Goal: Task Accomplishment & Management: Use online tool/utility

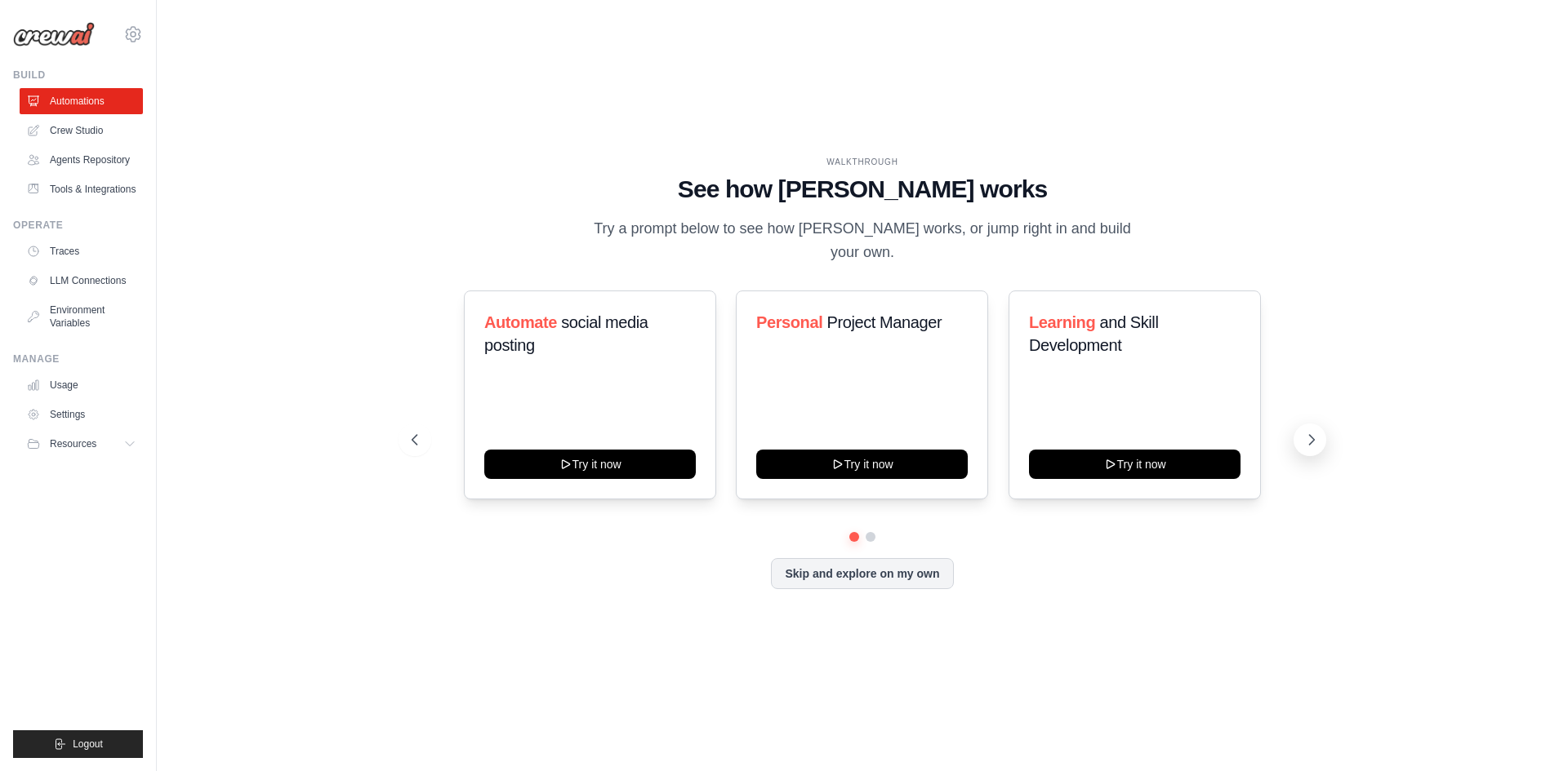
click at [1324, 437] on button at bounding box center [1309, 440] width 33 height 33
drag, startPoint x: 1307, startPoint y: 441, endPoint x: 1252, endPoint y: 494, distance: 76.4
click at [1252, 494] on div "Automate social media posting Try it now Personal Project Manager Try it now Le…" at bounding box center [862, 439] width 902 height 299
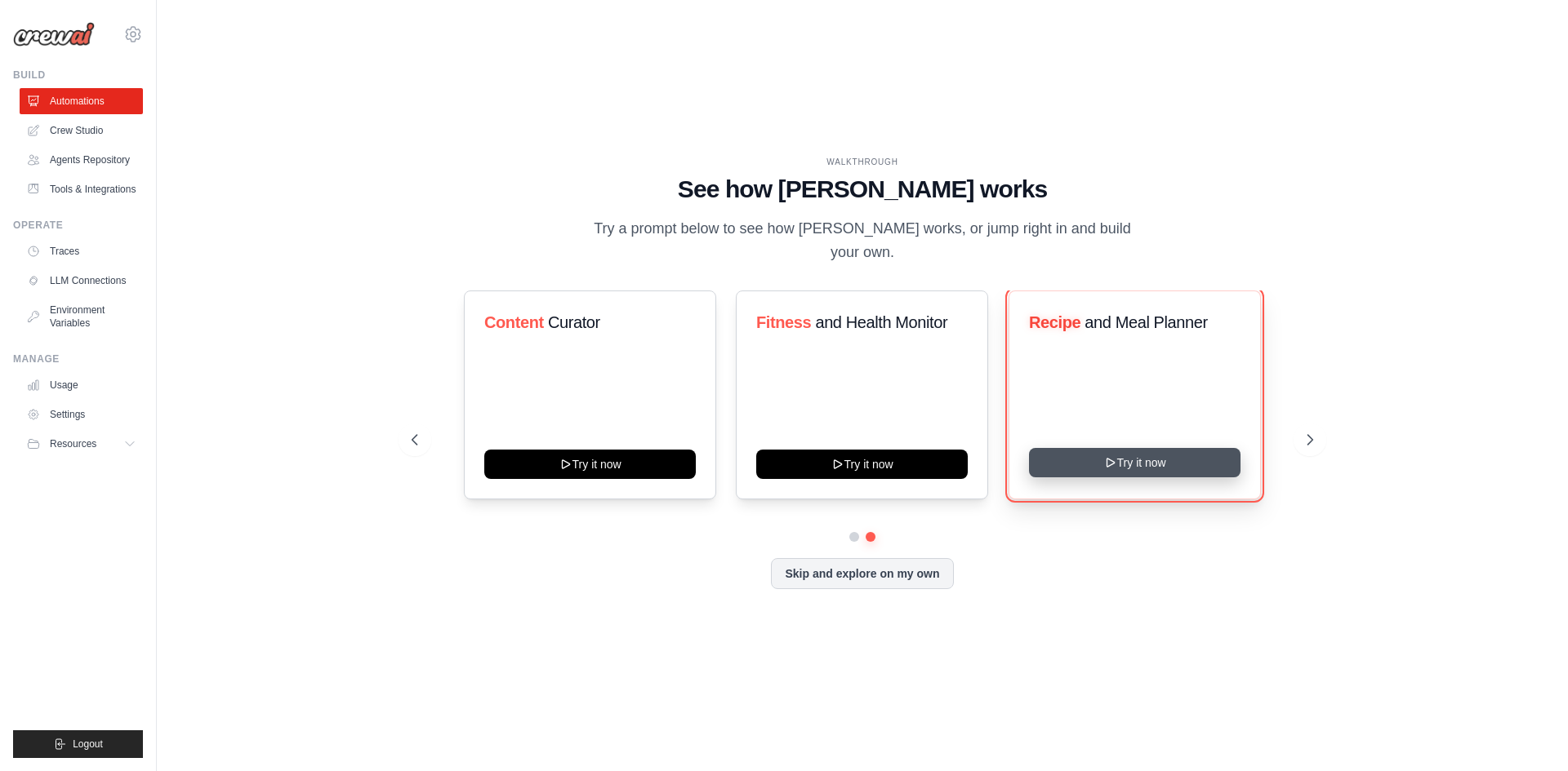
click at [1111, 462] on icon at bounding box center [1110, 463] width 13 height 13
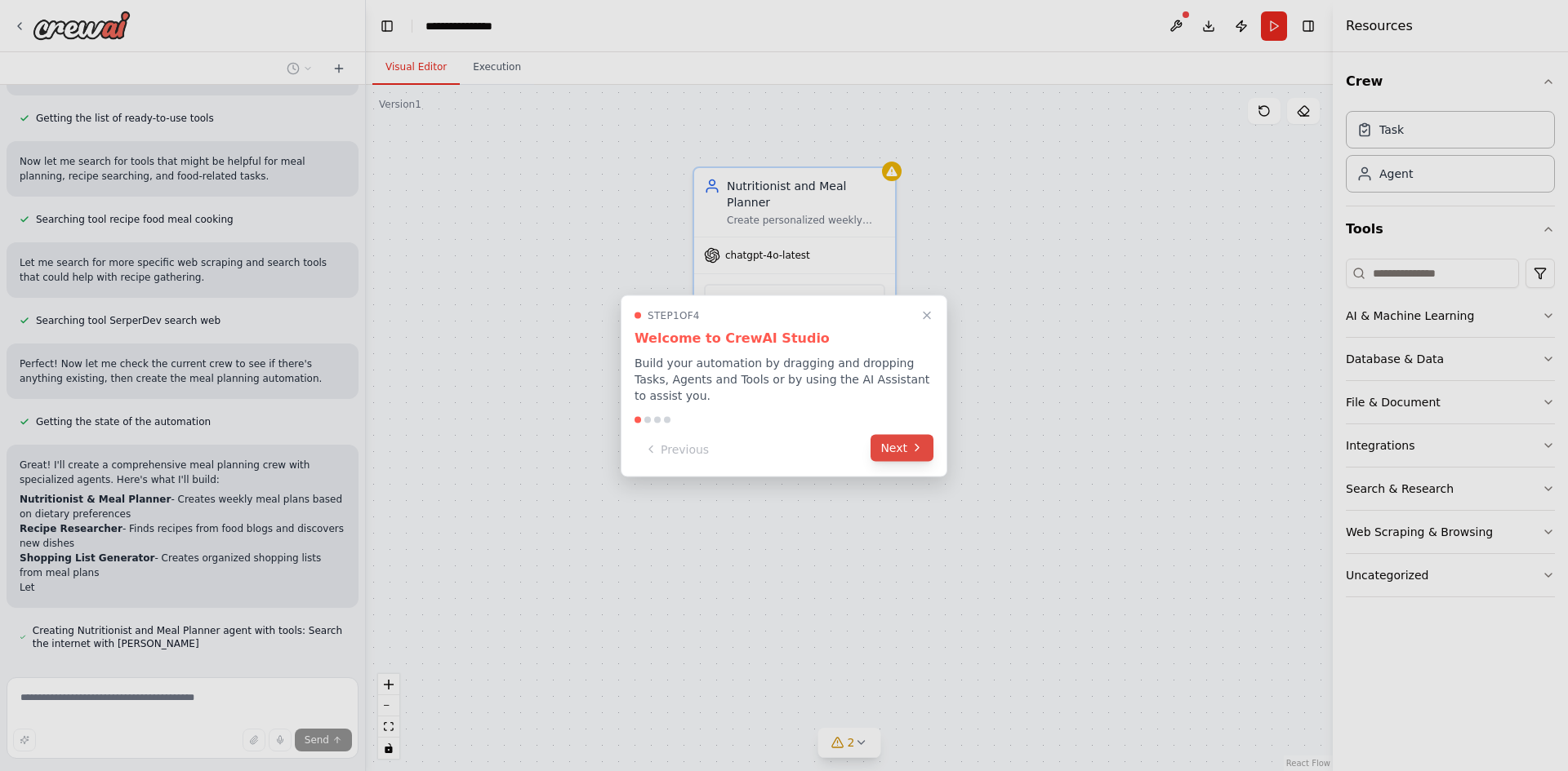
scroll to position [237, 0]
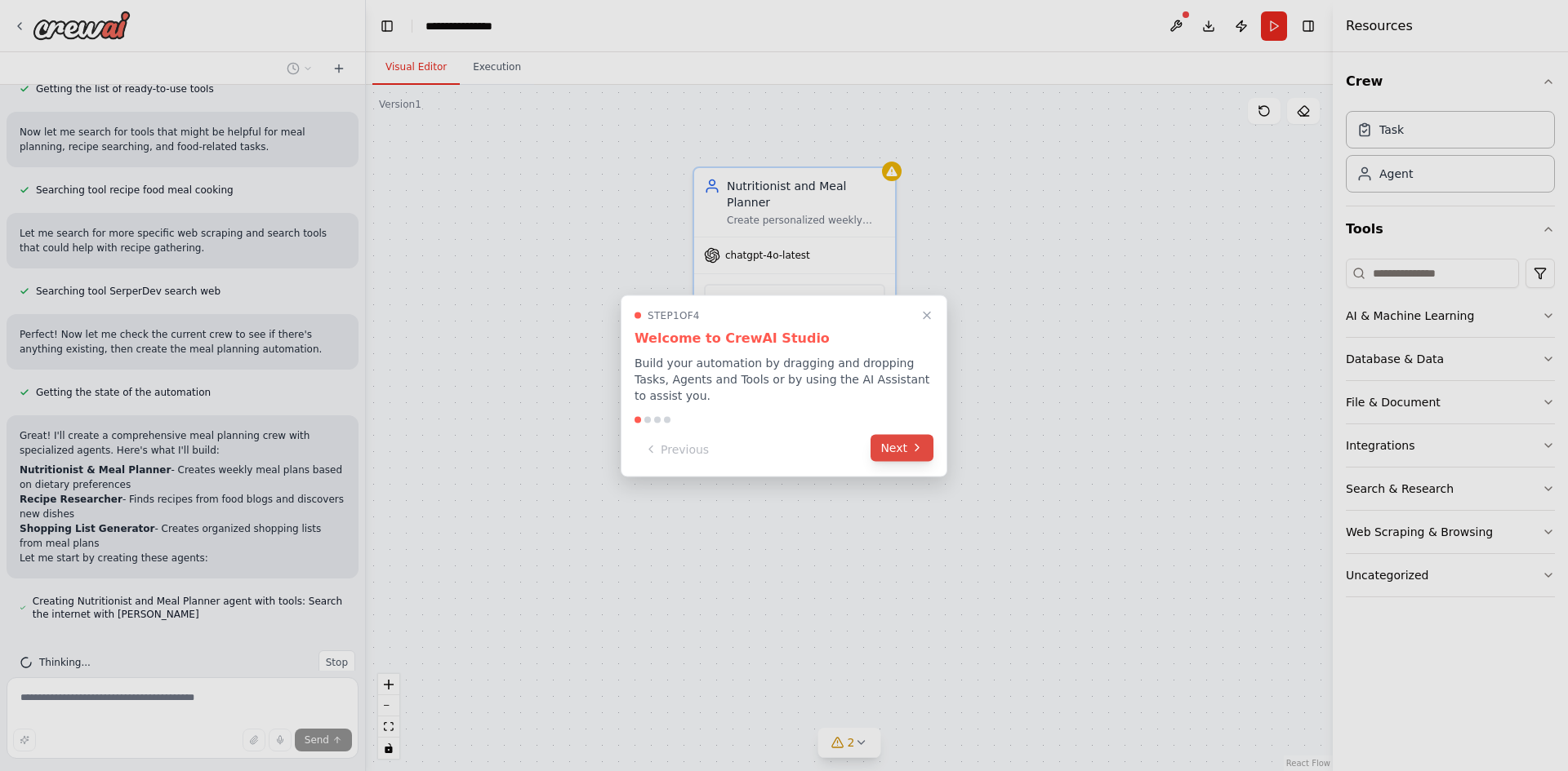
click at [908, 439] on button "Next" at bounding box center [903, 447] width 63 height 27
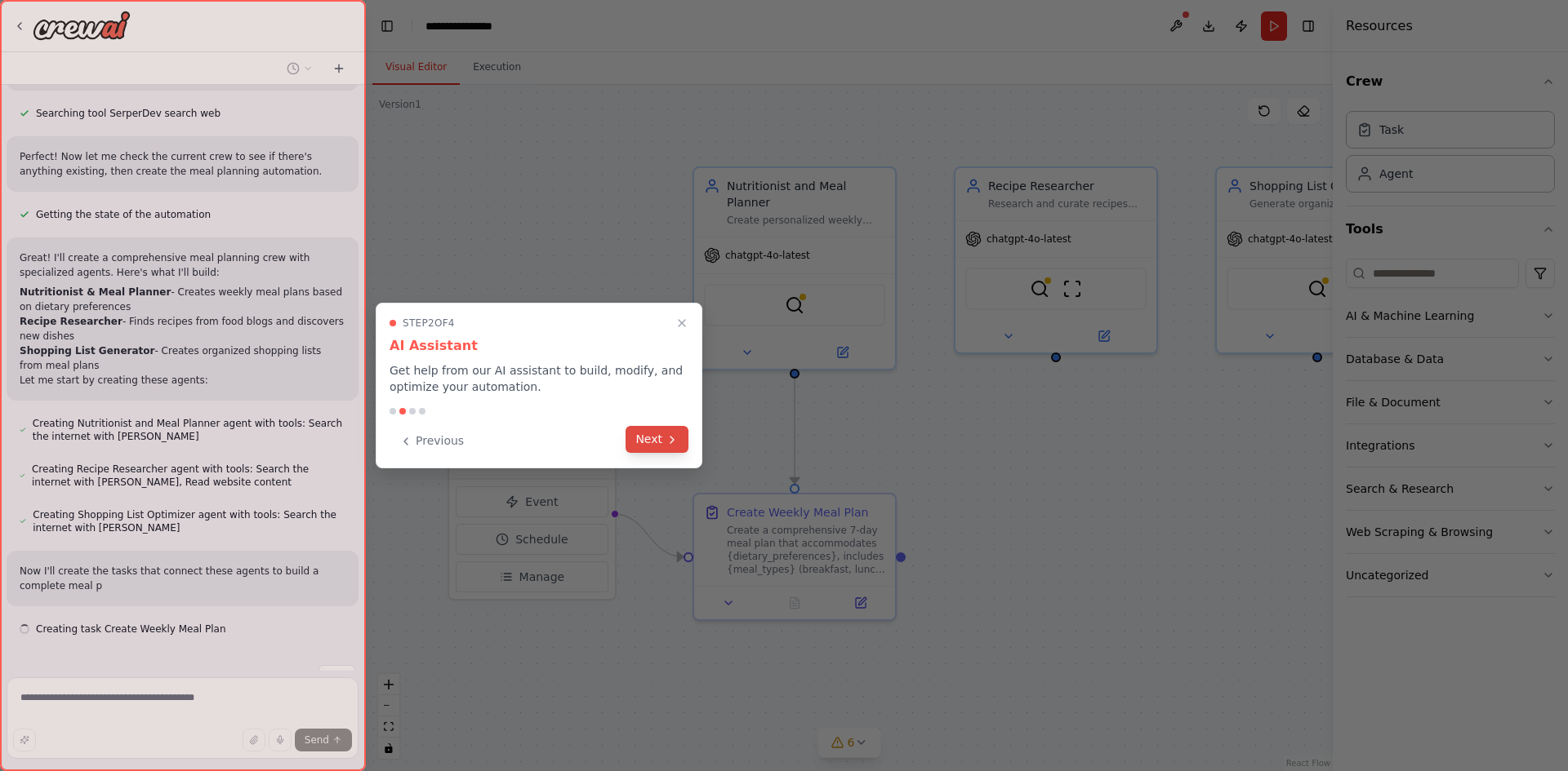
scroll to position [431, 0]
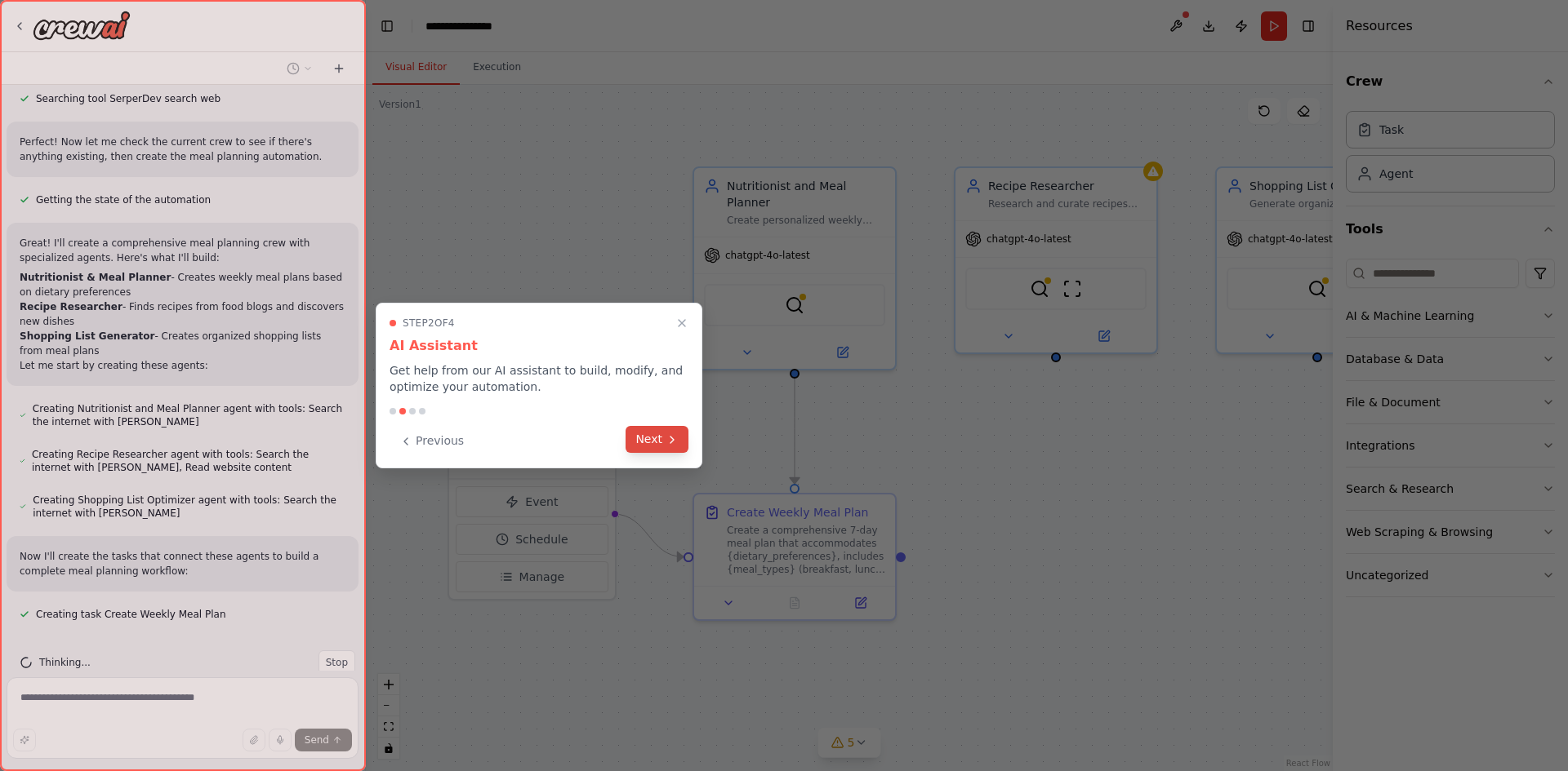
click at [650, 436] on button "Next" at bounding box center [657, 439] width 63 height 27
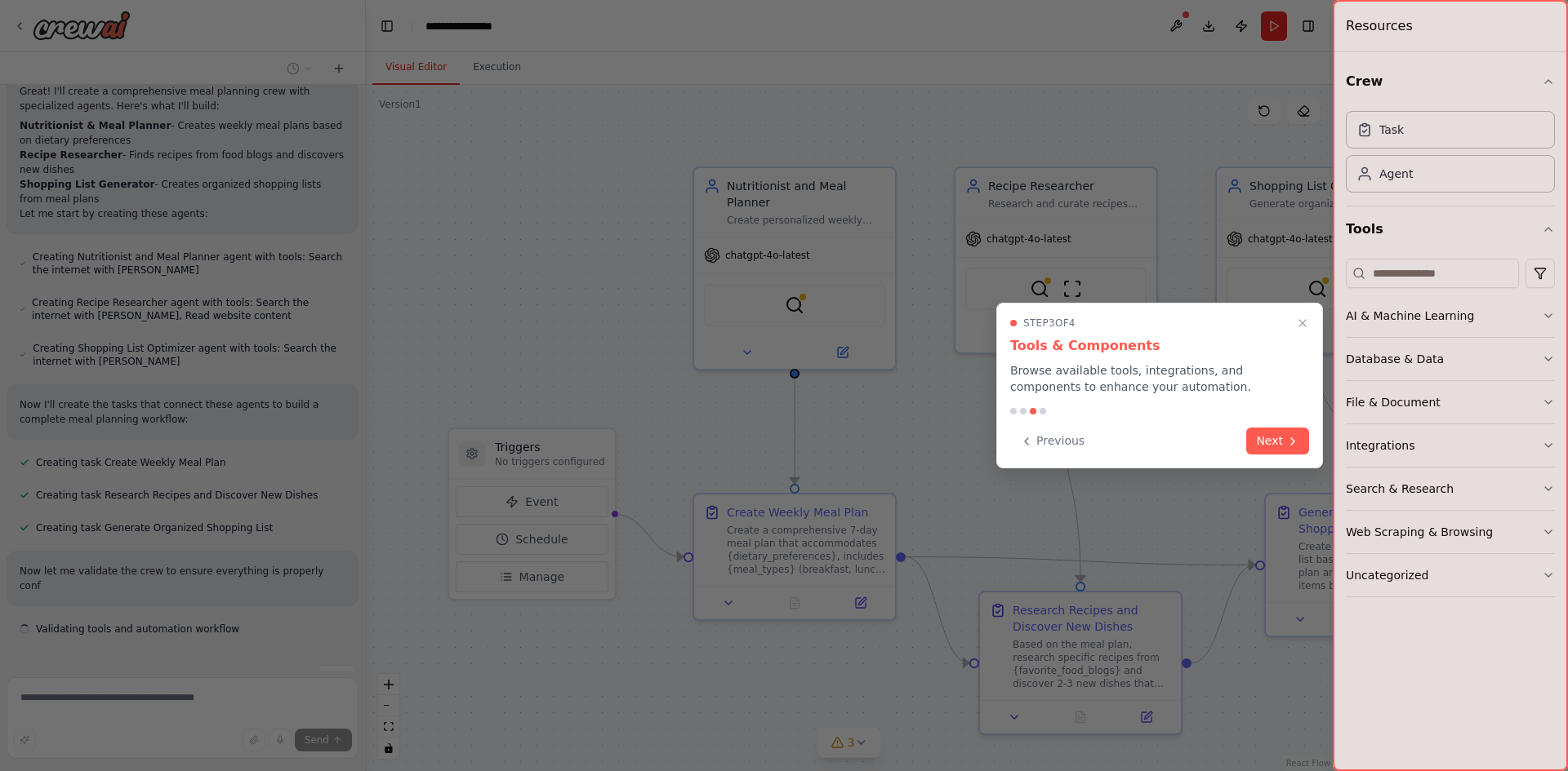
scroll to position [597, 0]
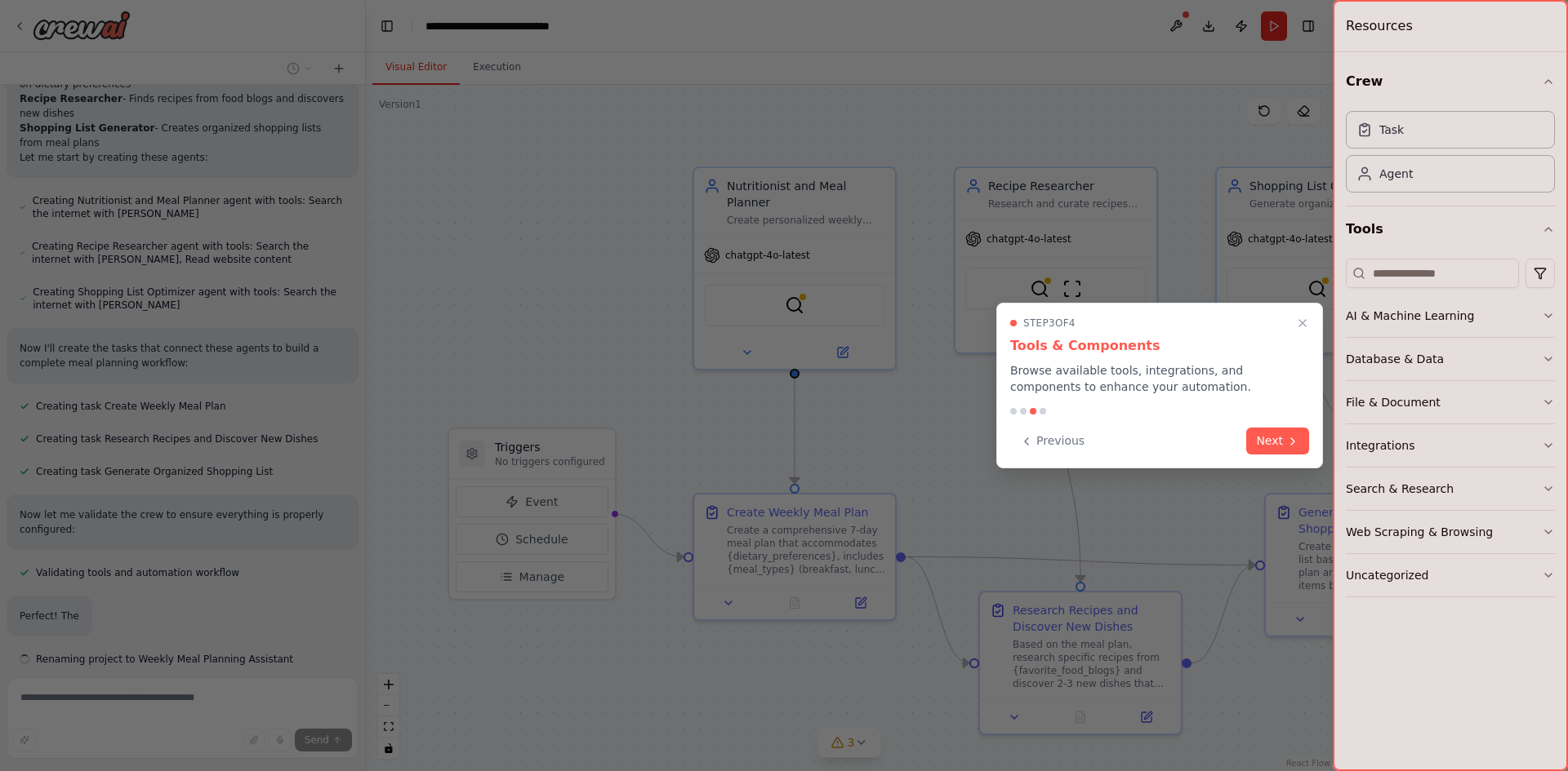
click at [1292, 431] on button "Next" at bounding box center [1278, 441] width 63 height 27
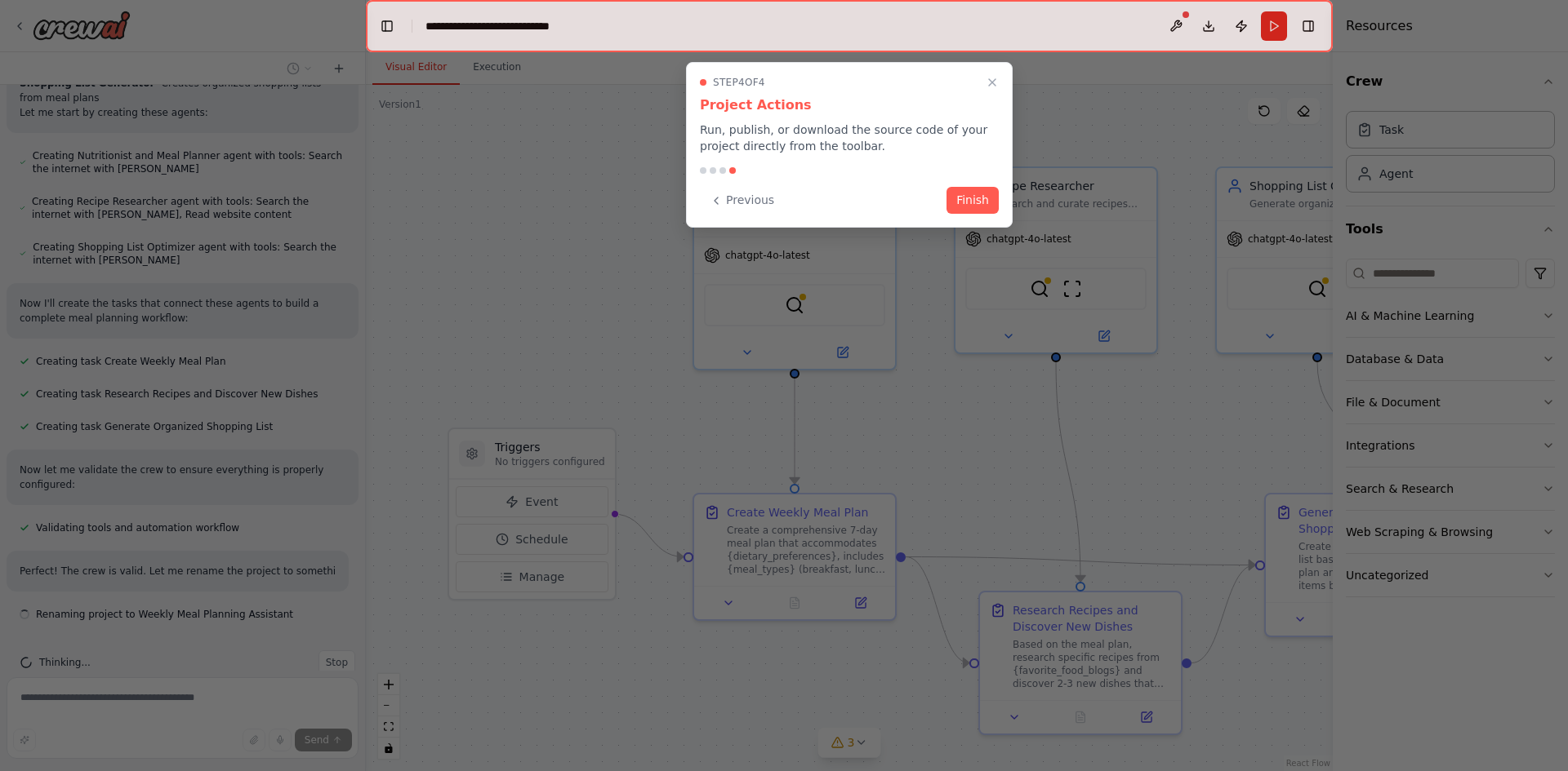
scroll to position [698, 0]
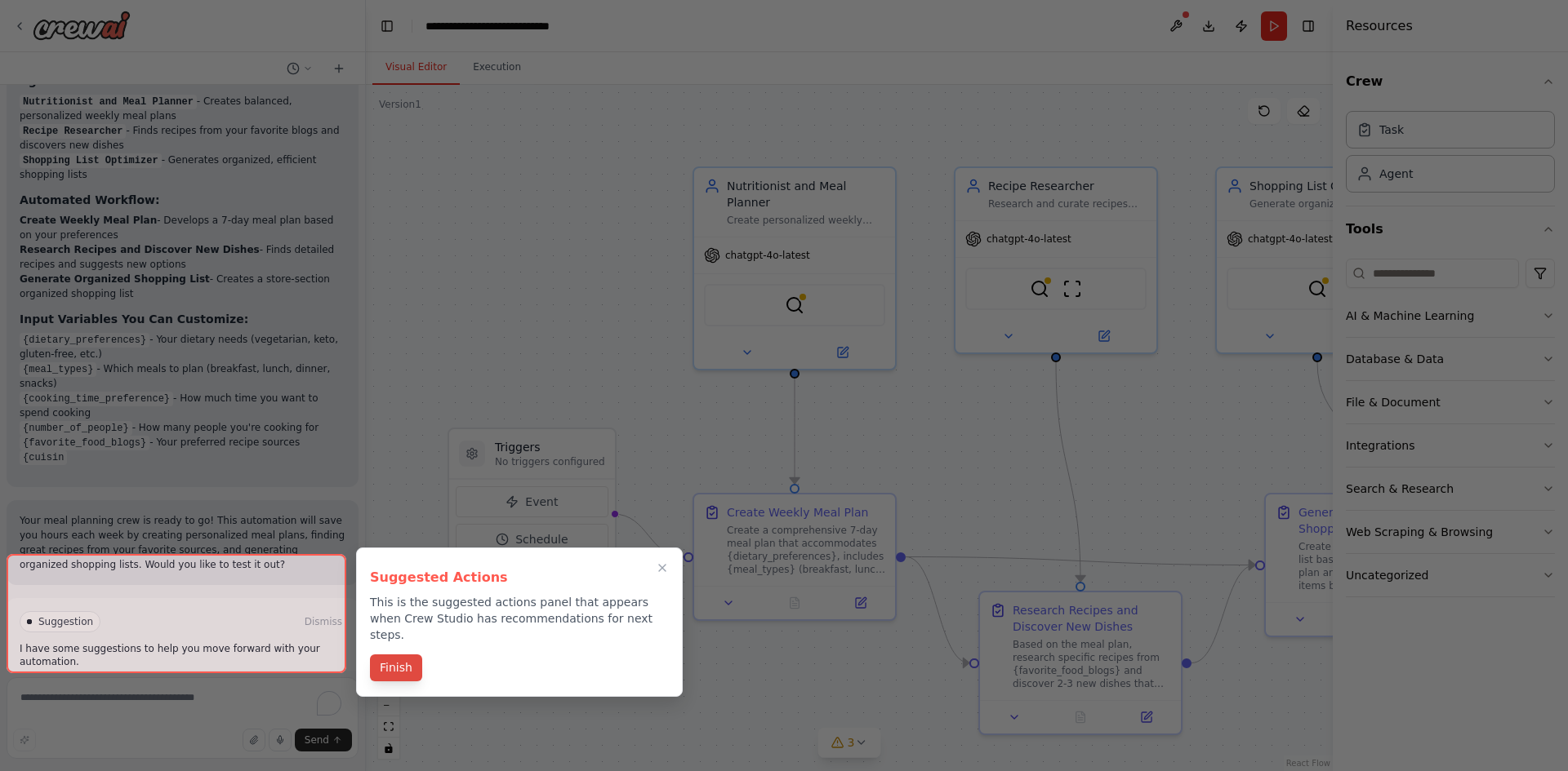
click at [394, 655] on button "Finish" at bounding box center [396, 668] width 52 height 27
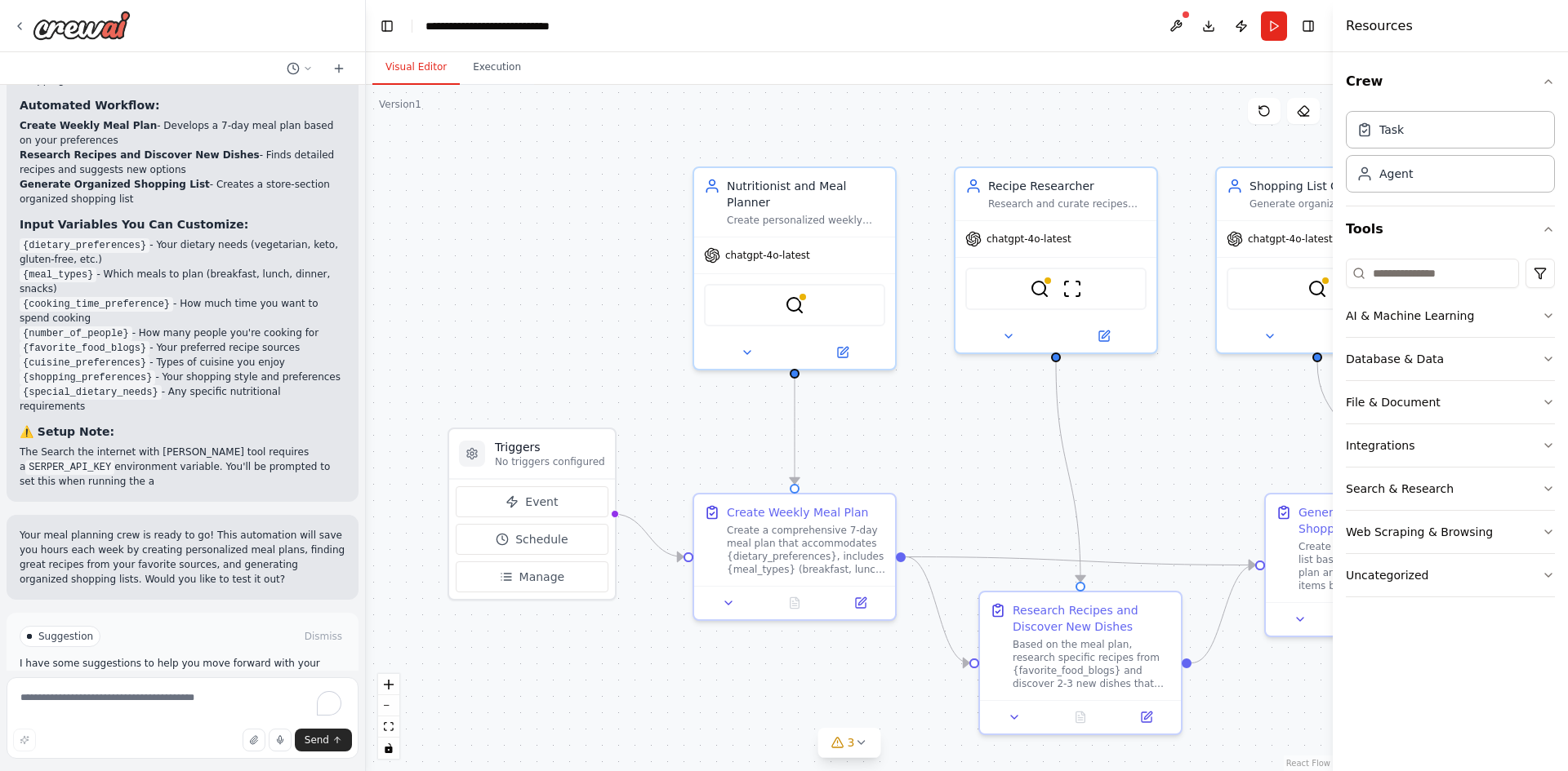
scroll to position [1444, 0]
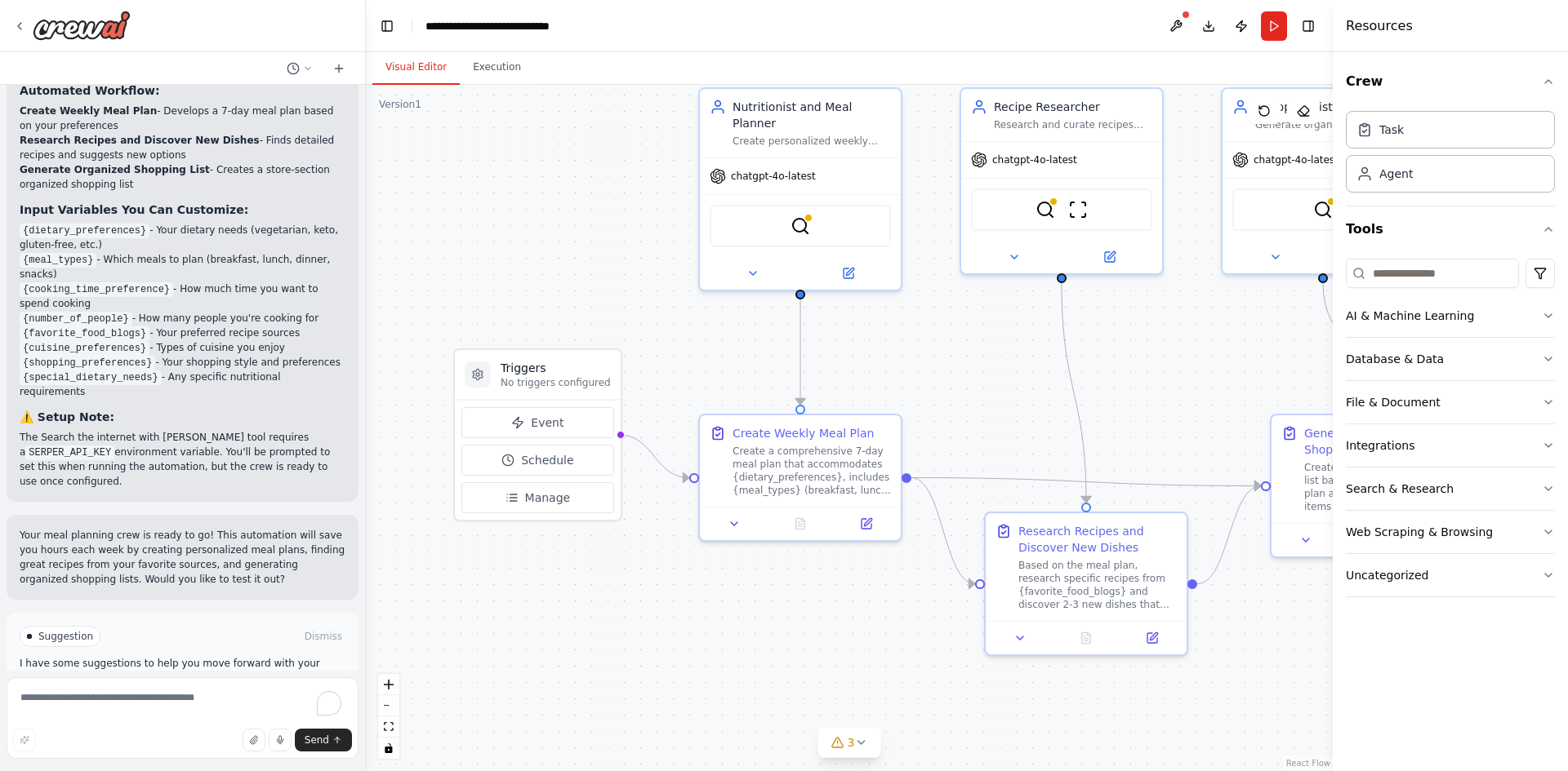
drag, startPoint x: 985, startPoint y: 482, endPoint x: 990, endPoint y: 403, distance: 79.2
click at [990, 403] on div ".deletable-edge-delete-btn { width: 20px; height: 20px; border: 0px solid #ffff…" at bounding box center [849, 428] width 967 height 686
click at [735, 522] on icon at bounding box center [734, 521] width 7 height 4
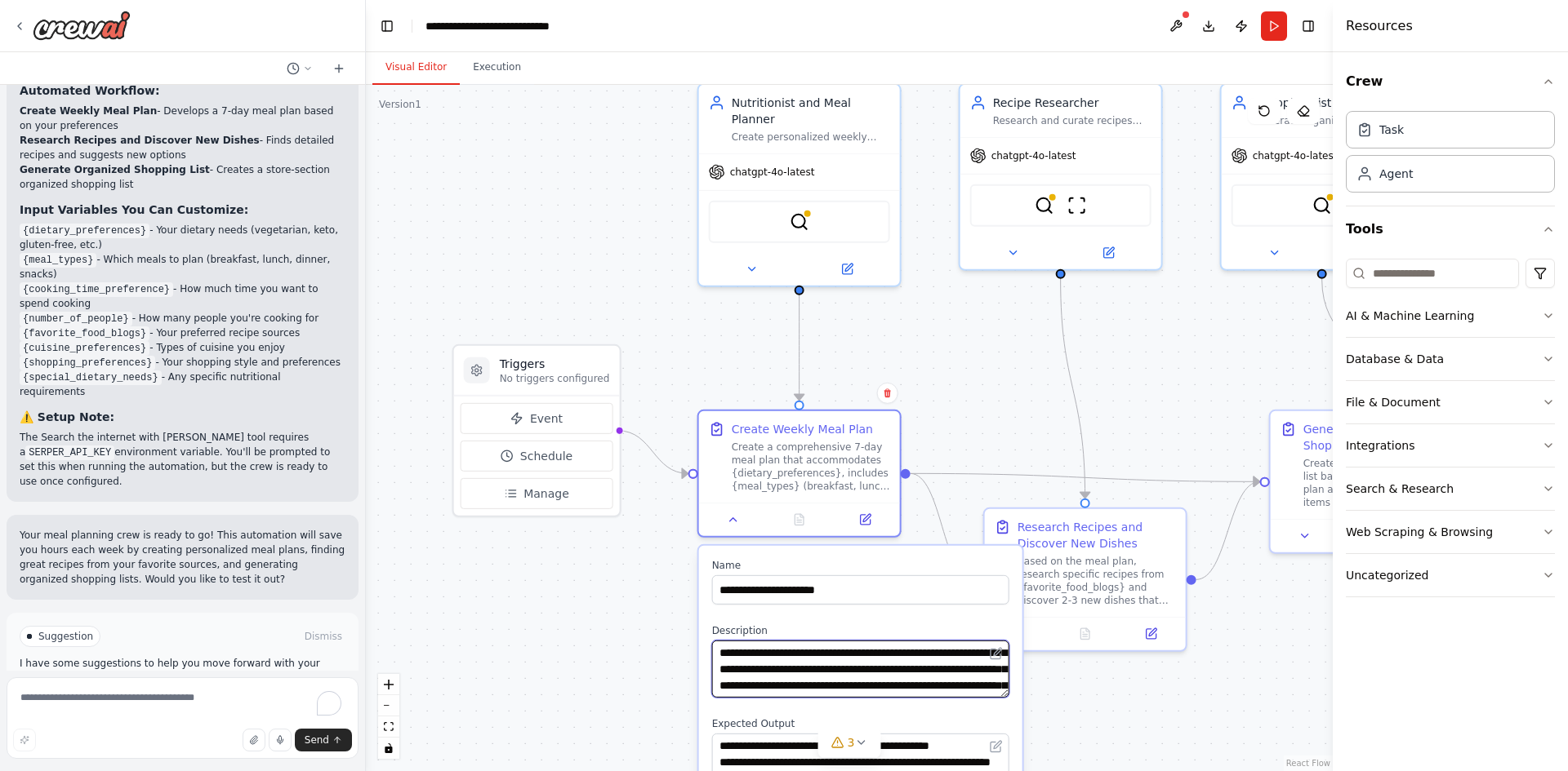
scroll to position [33, 0]
click at [221, 355] on li "{shopping_preferences} - Your shopping style and preferences" at bounding box center [182, 363] width 326 height 15
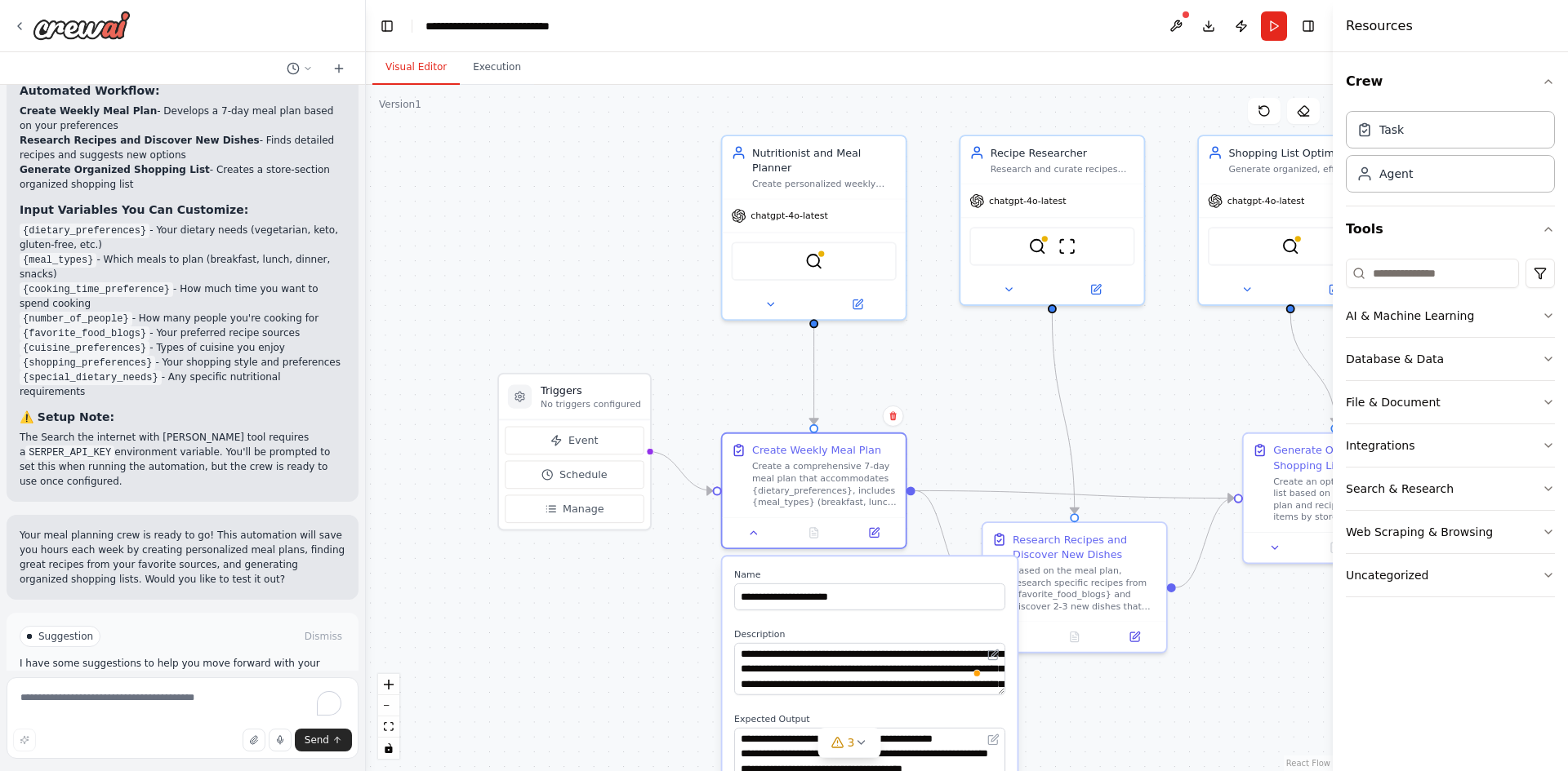
drag, startPoint x: 1280, startPoint y: 716, endPoint x: 1261, endPoint y: 641, distance: 77.4
drag, startPoint x: 1261, startPoint y: 641, endPoint x: 1255, endPoint y: 676, distance: 35.5
click at [1255, 676] on div ".deletable-edge-delete-btn { width: 20px; height: 20px; border: 0px solid #ffff…" at bounding box center [849, 428] width 967 height 686
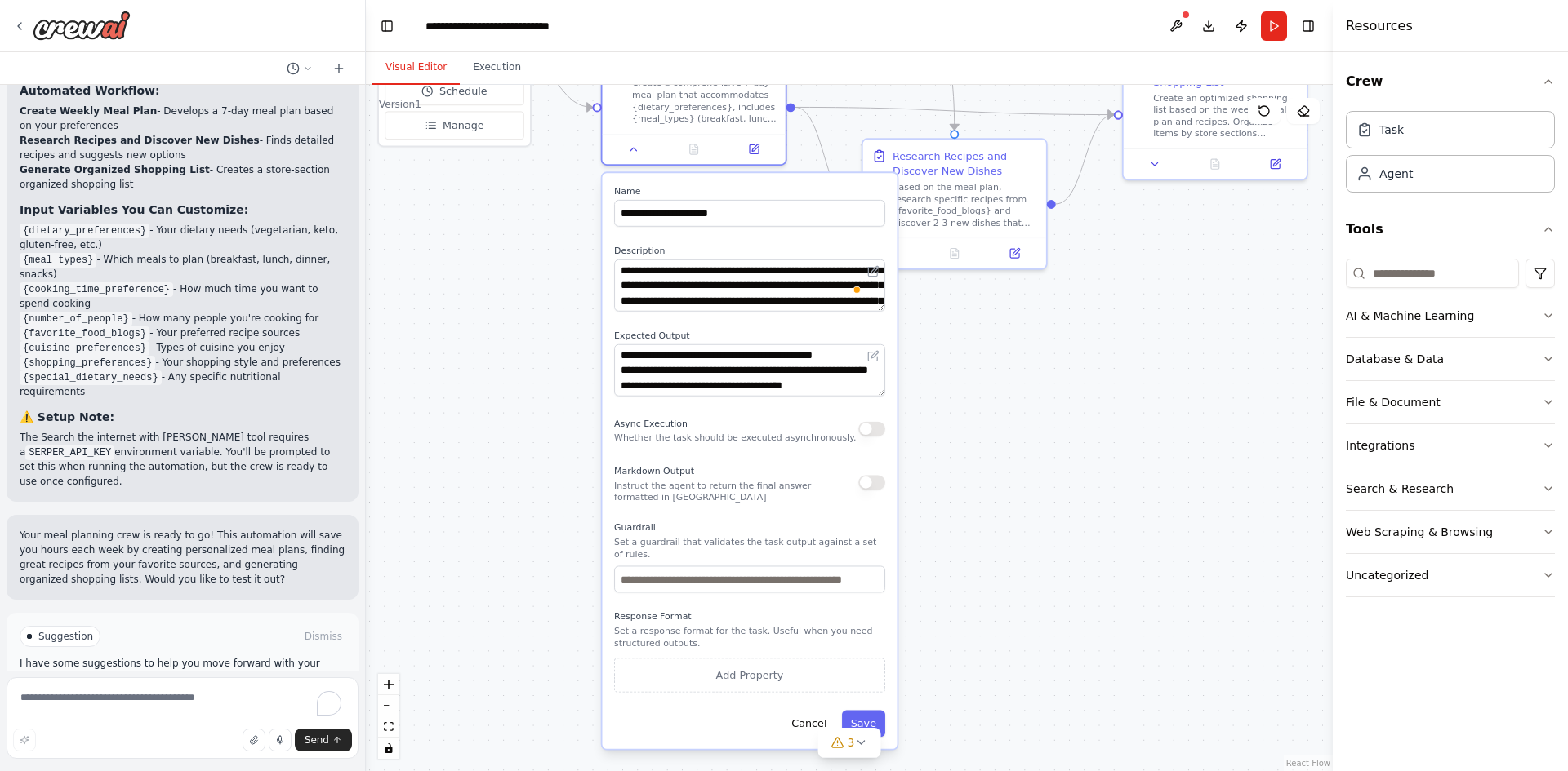
drag, startPoint x: 1239, startPoint y: 697, endPoint x: 1120, endPoint y: 311, distance: 403.9
click at [1120, 311] on div ".deletable-edge-delete-btn { width: 20px; height: 20px; border: 0px solid #ffff…" at bounding box center [849, 428] width 967 height 686
click at [846, 741] on div "3" at bounding box center [842, 743] width 23 height 17
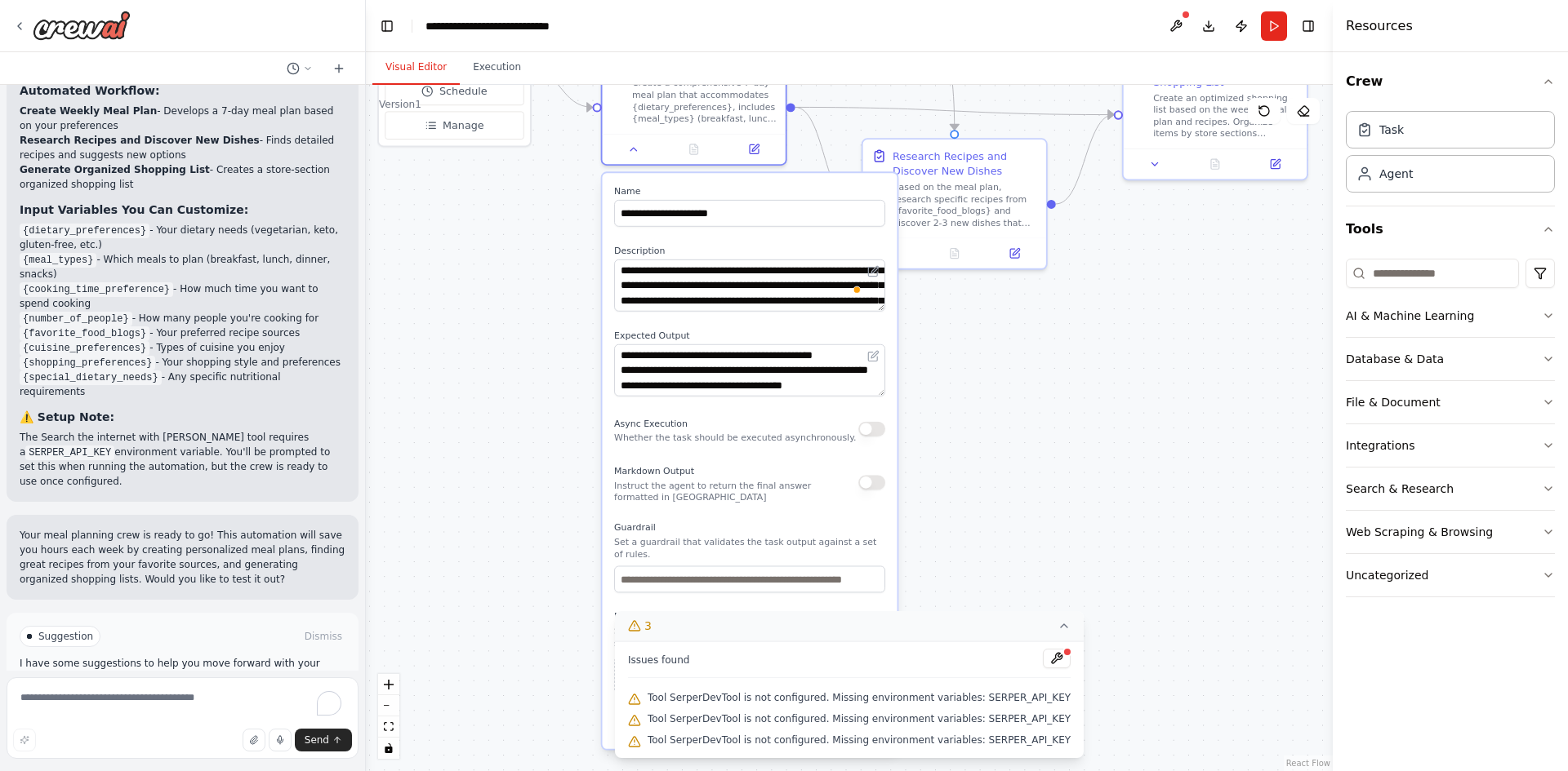
click at [1030, 628] on button "3" at bounding box center [850, 626] width 469 height 30
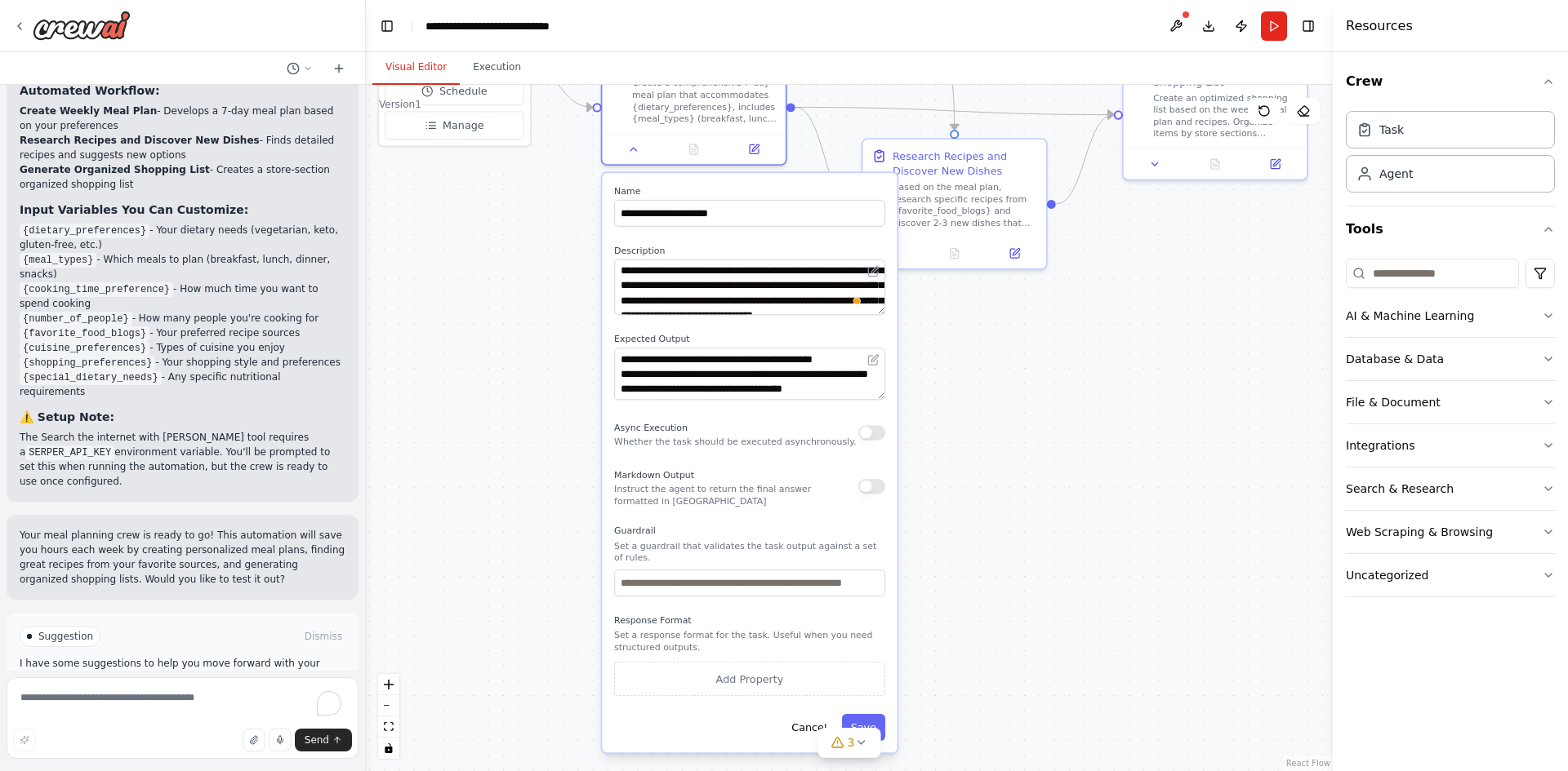
scroll to position [0, 0]
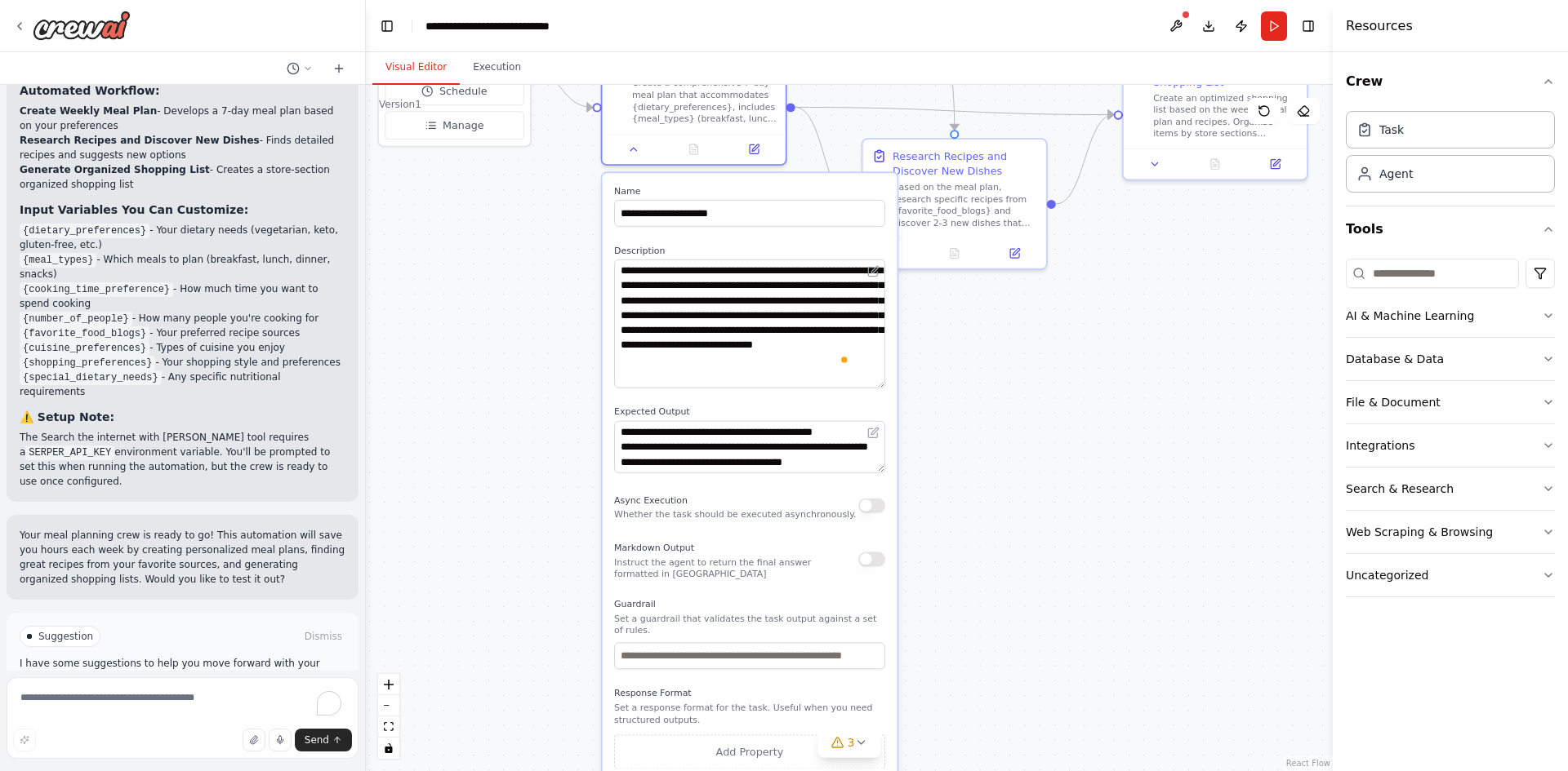
drag, startPoint x: 883, startPoint y: 309, endPoint x: 940, endPoint y: 385, distance: 95.0
click at [940, 385] on div ".deletable-edge-delete-btn { width: 20px; height: 20px; border: 0px solid #ffff…" at bounding box center [849, 428] width 967 height 686
click at [633, 143] on icon at bounding box center [634, 146] width 12 height 12
click at [635, 143] on icon at bounding box center [634, 146] width 12 height 12
drag, startPoint x: 635, startPoint y: 146, endPoint x: 641, endPoint y: 152, distance: 8.5
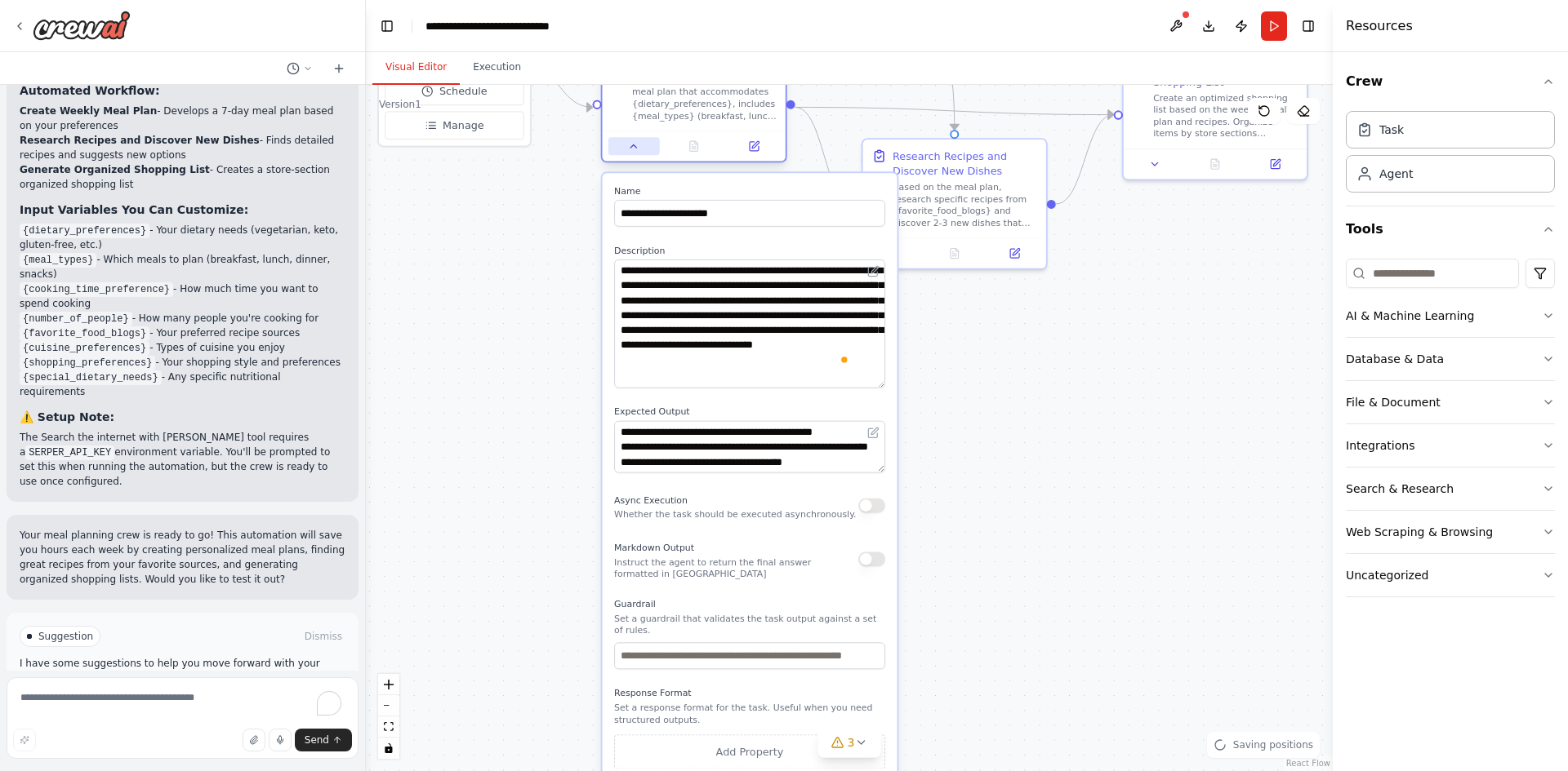
click at [641, 151] on button at bounding box center [634, 145] width 51 height 18
click at [637, 143] on icon at bounding box center [634, 146] width 12 height 12
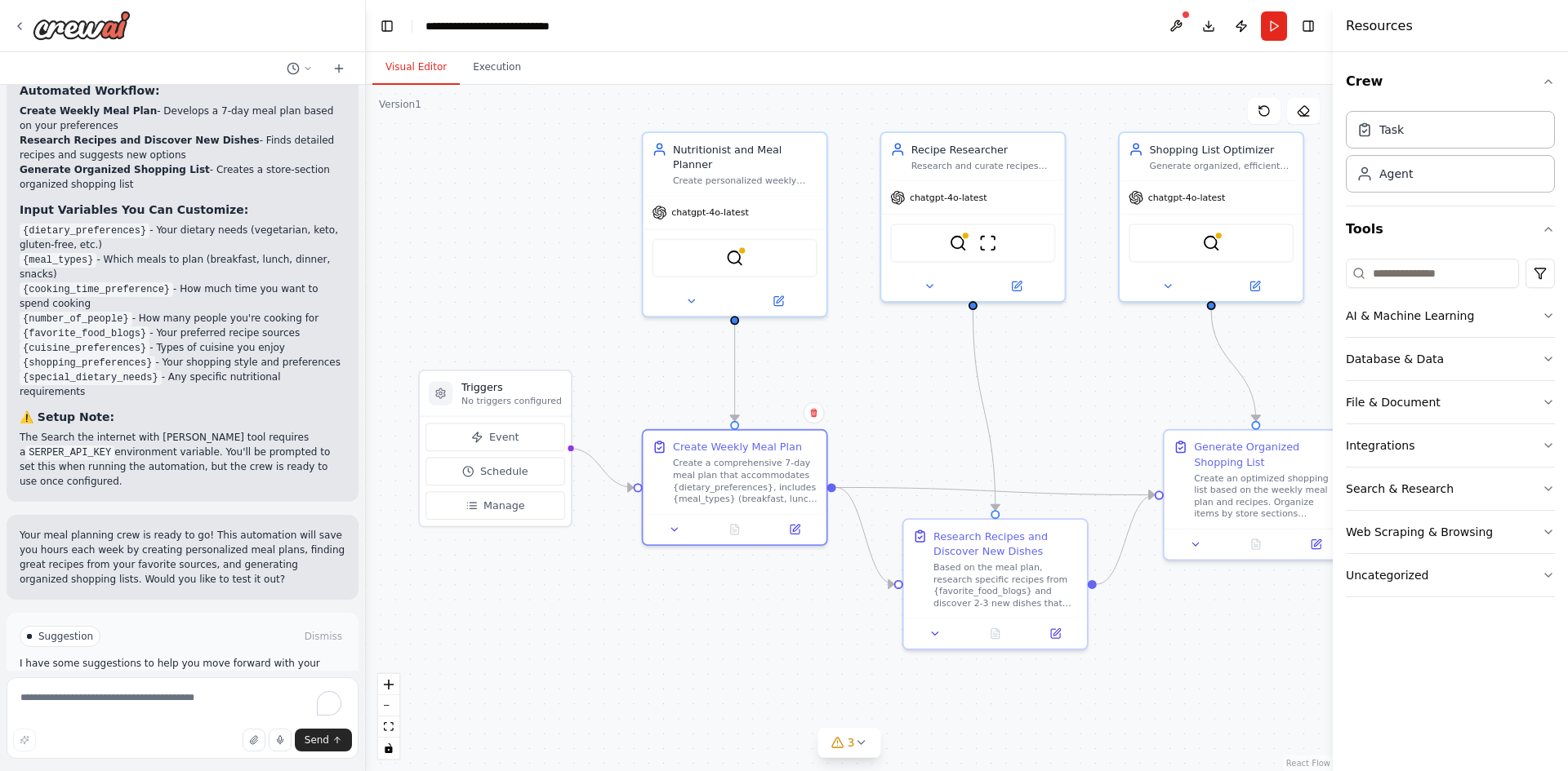
drag, startPoint x: 752, startPoint y: 278, endPoint x: 794, endPoint y: 645, distance: 369.4
click at [794, 657] on div ".deletable-edge-delete-btn { width: 20px; height: 20px; border: 0px solid #ffff…" at bounding box center [849, 428] width 967 height 686
click at [684, 287] on button at bounding box center [692, 296] width 84 height 18
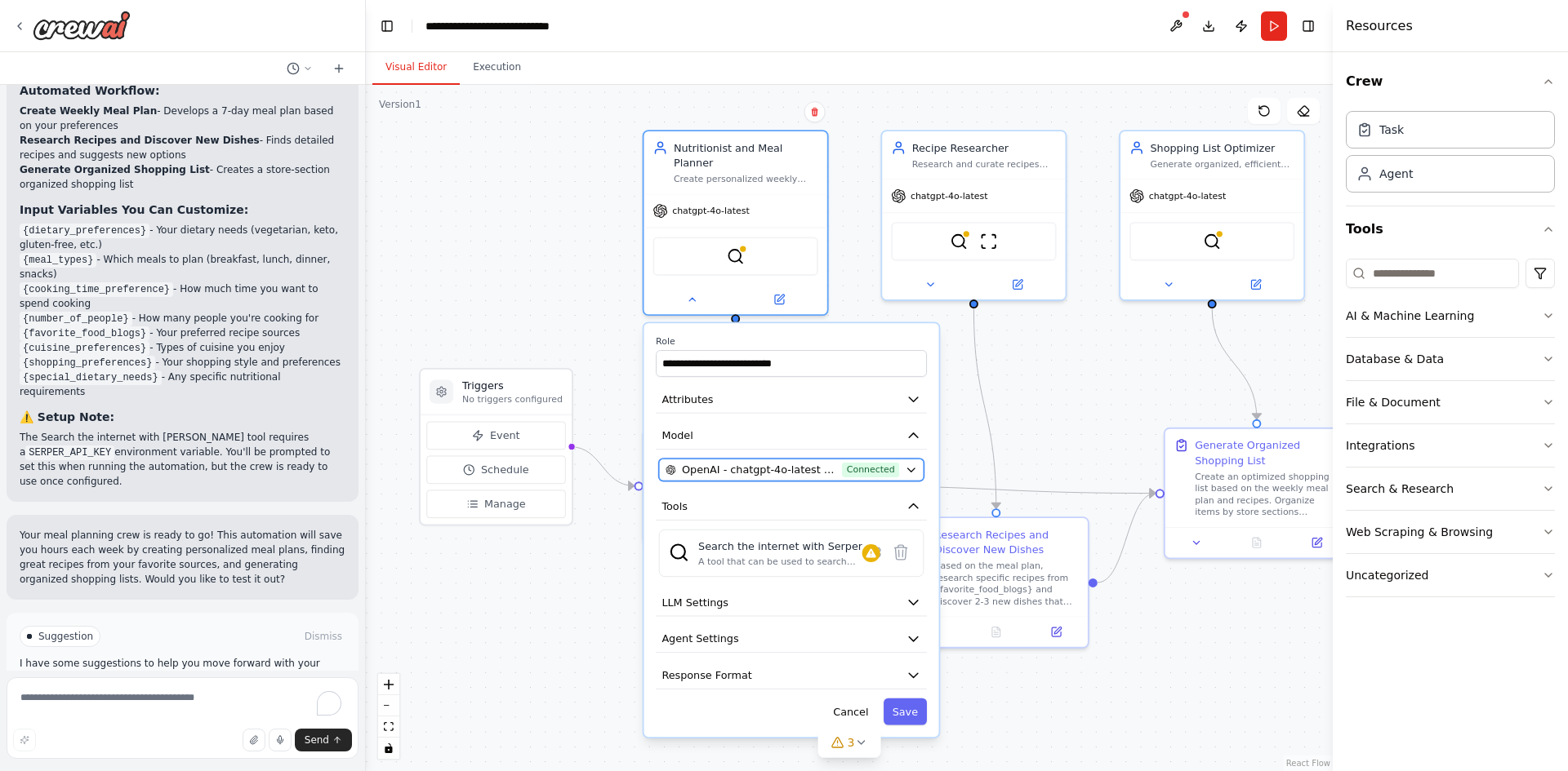
click at [909, 464] on icon "button" at bounding box center [911, 470] width 12 height 12
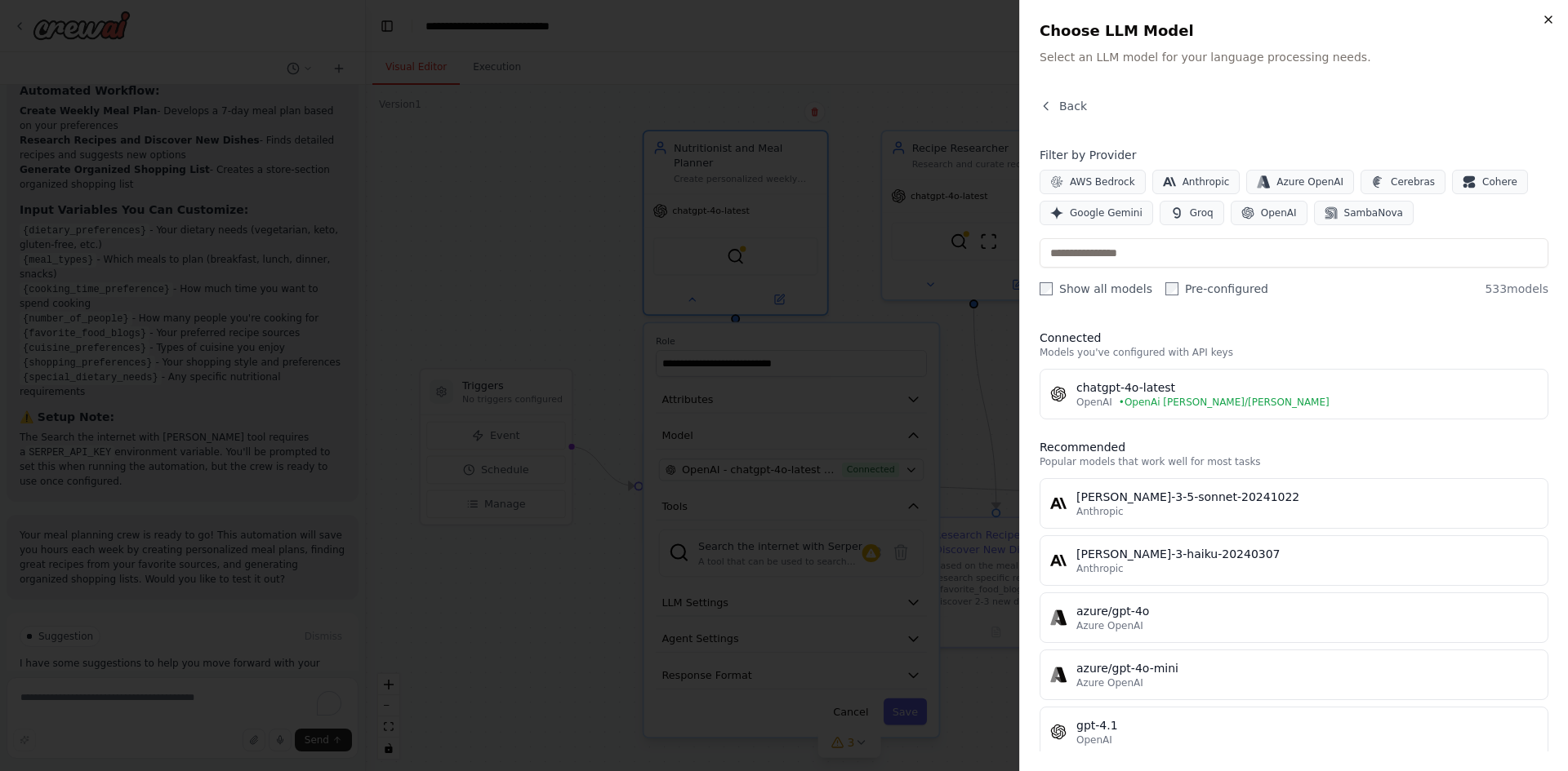
click at [1552, 20] on icon "button" at bounding box center [1548, 20] width 13 height 13
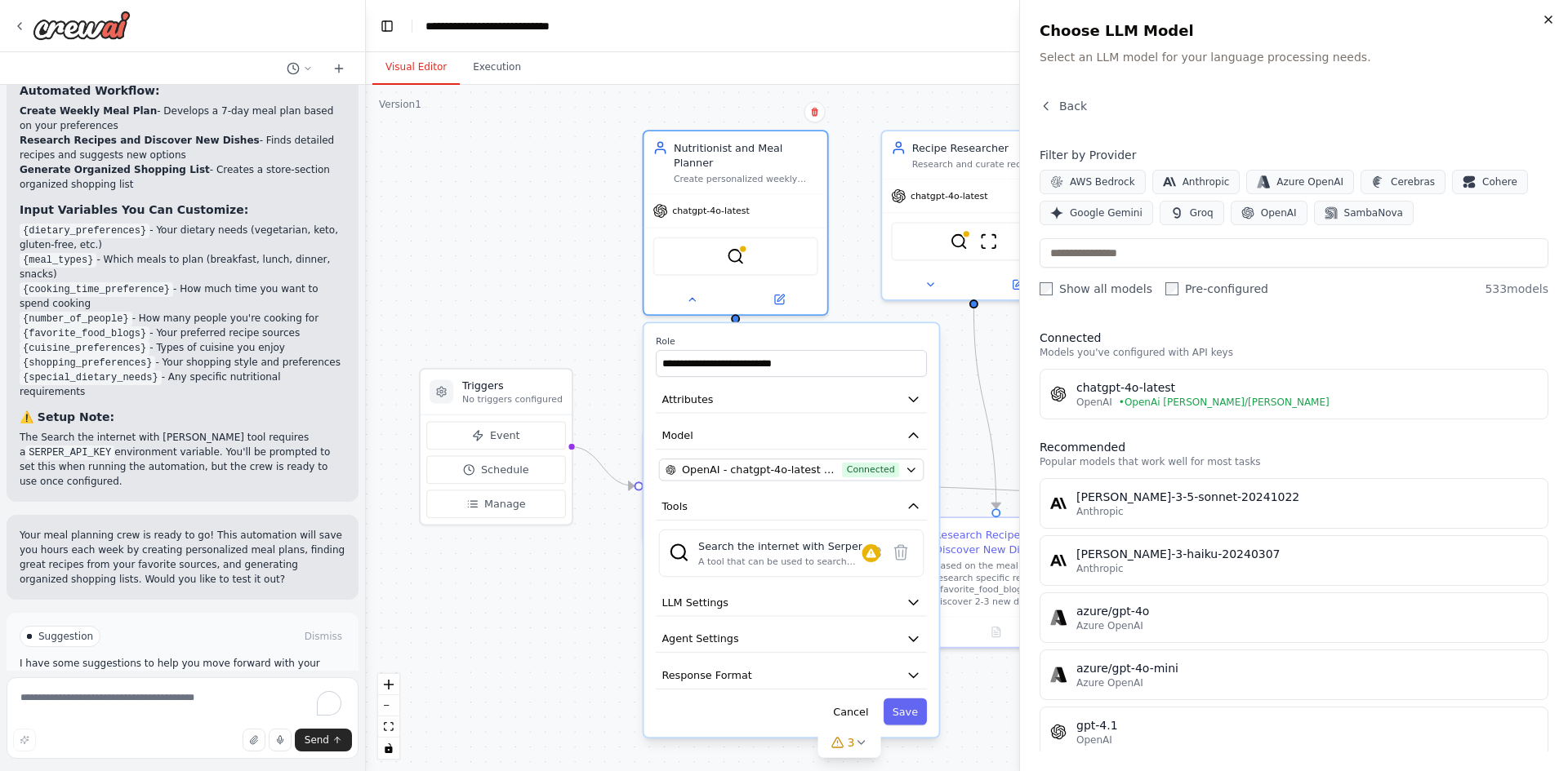
click at [1552, 20] on html "Develop a crew that creates weekly meal plans based on your dietary preferences…" at bounding box center [784, 385] width 1568 height 771
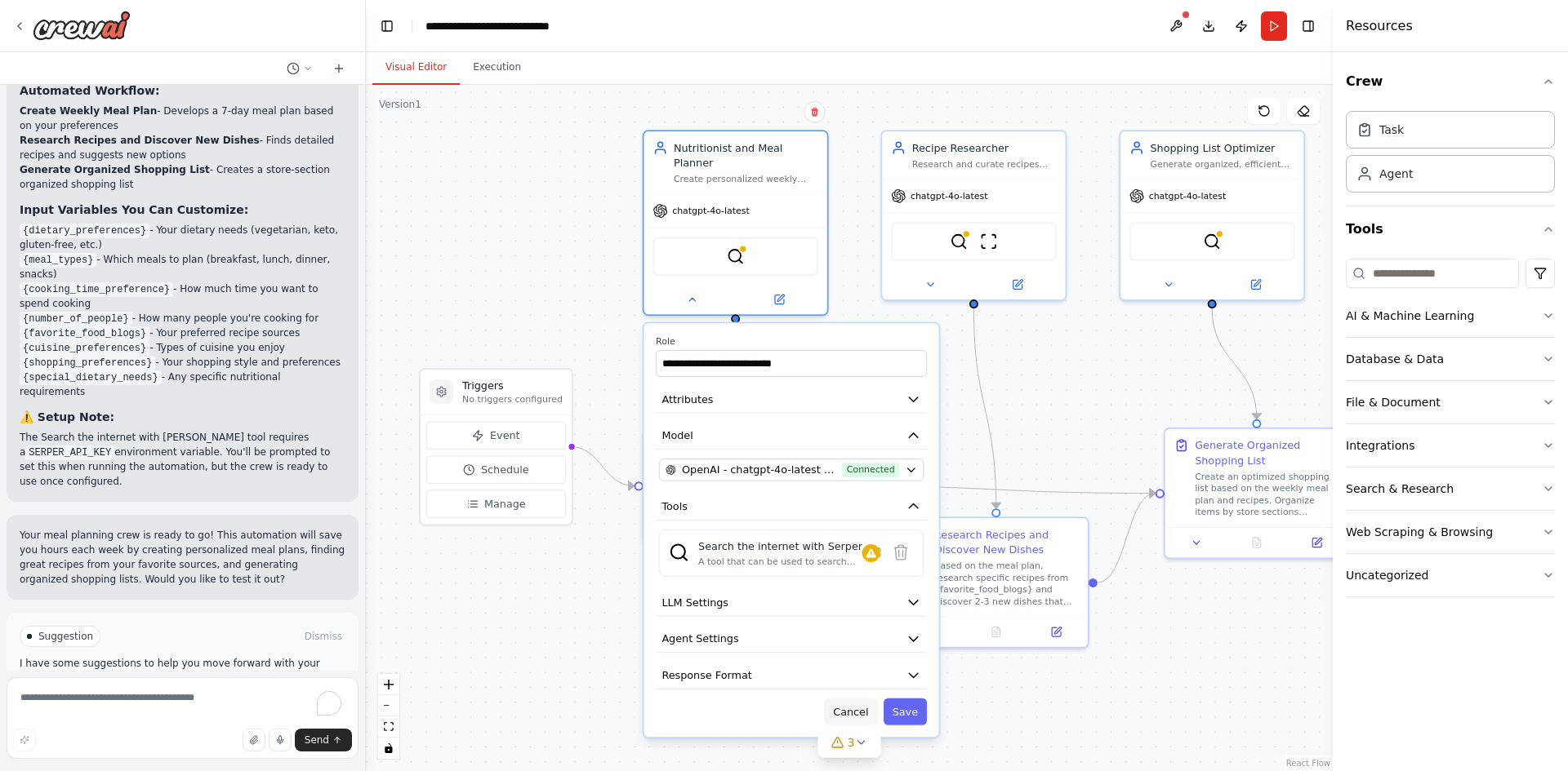
click at [865, 698] on button "Cancel" at bounding box center [851, 711] width 53 height 27
click at [864, 698] on button "Cancel" at bounding box center [851, 711] width 53 height 27
drag, startPoint x: 862, startPoint y: 691, endPoint x: 855, endPoint y: 700, distance: 11.4
click at [855, 700] on button "Cancel" at bounding box center [851, 711] width 53 height 27
click at [855, 698] on button "Cancel" at bounding box center [851, 711] width 53 height 27
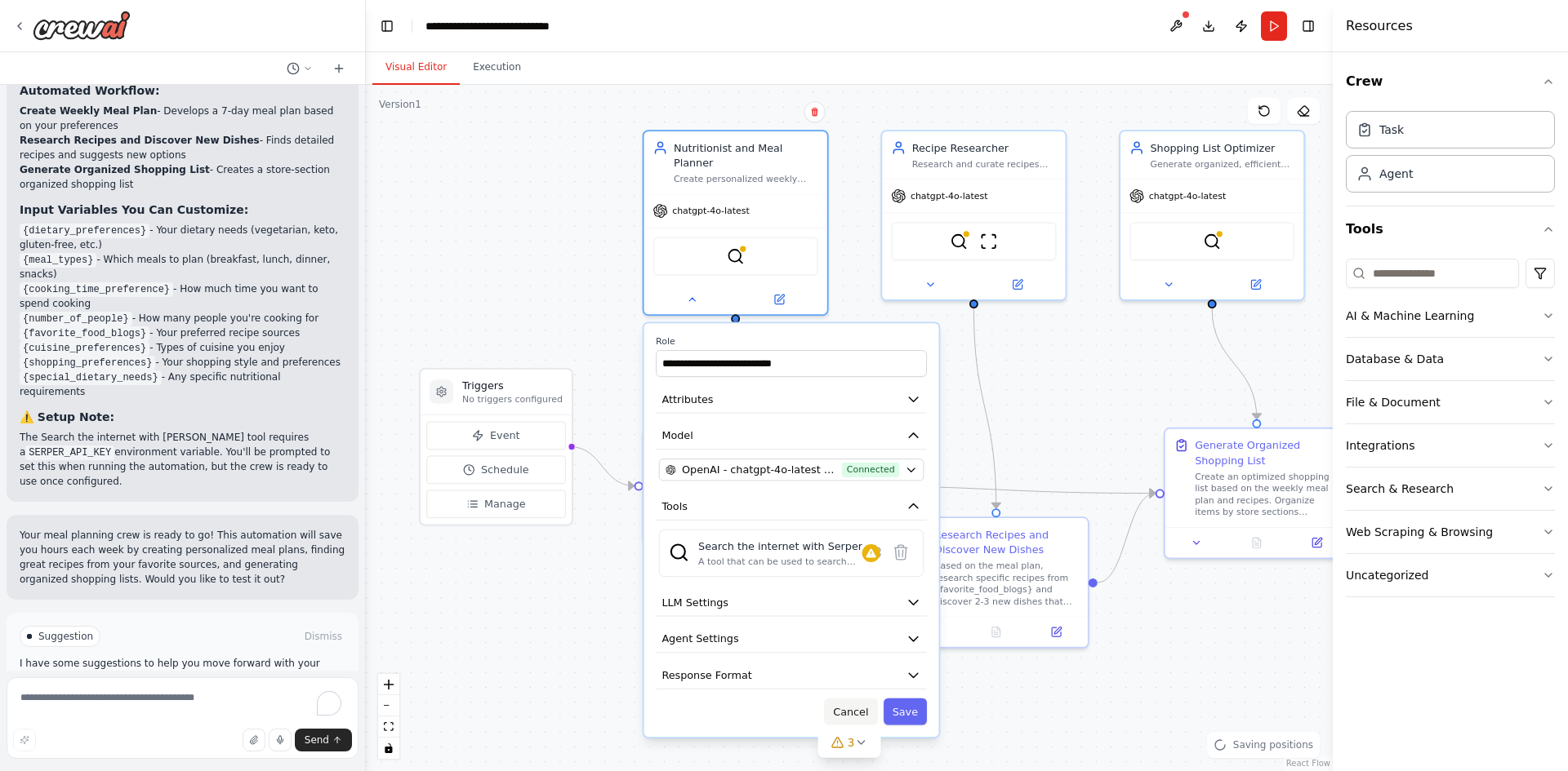
click at [855, 698] on button "Cancel" at bounding box center [851, 711] width 53 height 27
click at [873, 546] on icon at bounding box center [874, 552] width 13 height 13
click at [873, 544] on icon at bounding box center [873, 552] width 18 height 18
click at [871, 546] on icon at bounding box center [874, 552] width 13 height 13
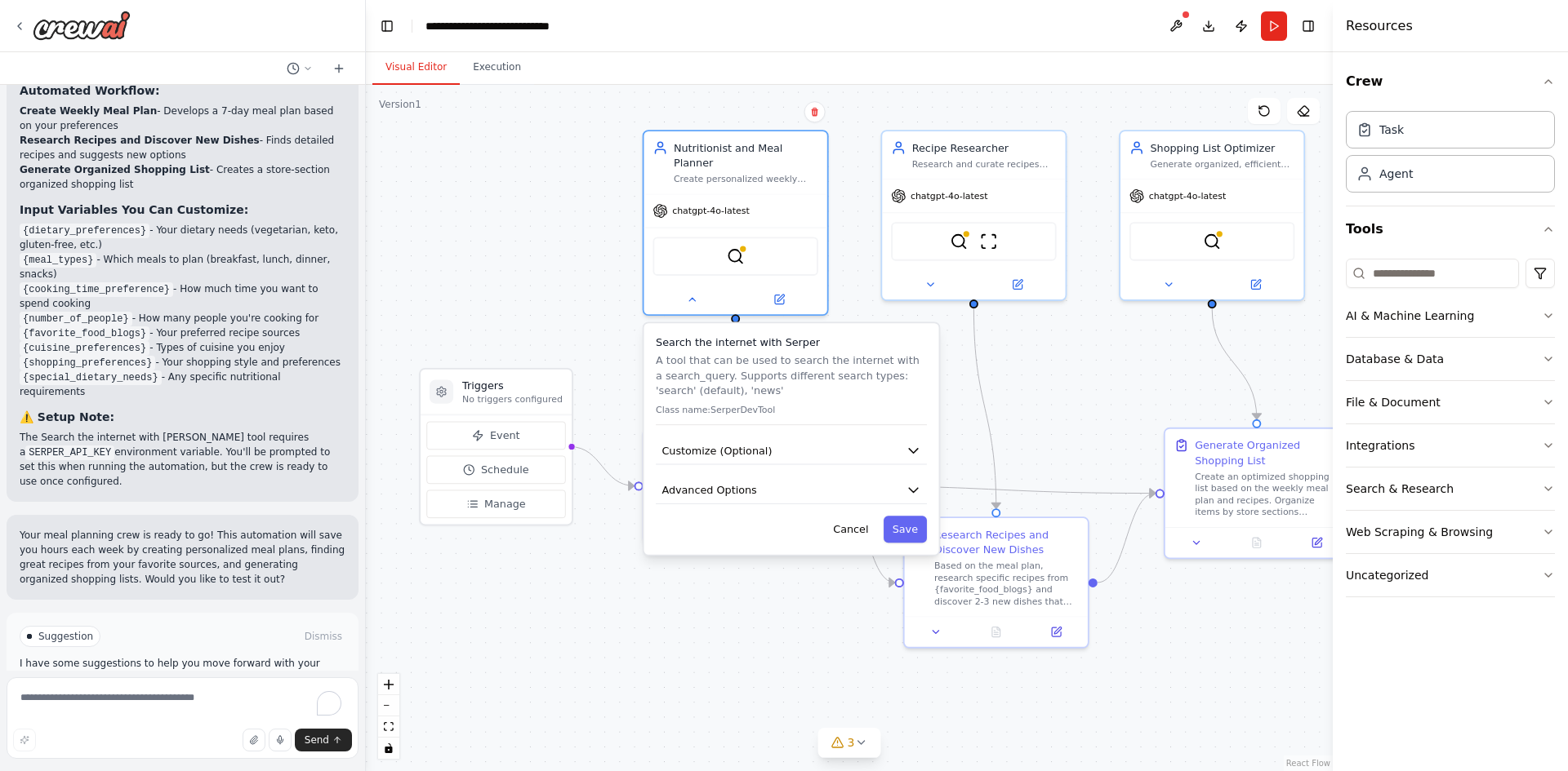
click at [871, 534] on div "Search the internet with Serper A tool that can be used to search the internet …" at bounding box center [791, 439] width 295 height 232
click at [844, 523] on button "Cancel" at bounding box center [851, 529] width 53 height 27
click at [844, 520] on button "Cancel" at bounding box center [851, 529] width 53 height 27
click at [844, 518] on button "Cancel" at bounding box center [851, 529] width 53 height 27
click at [868, 523] on button "Cancel" at bounding box center [851, 529] width 53 height 27
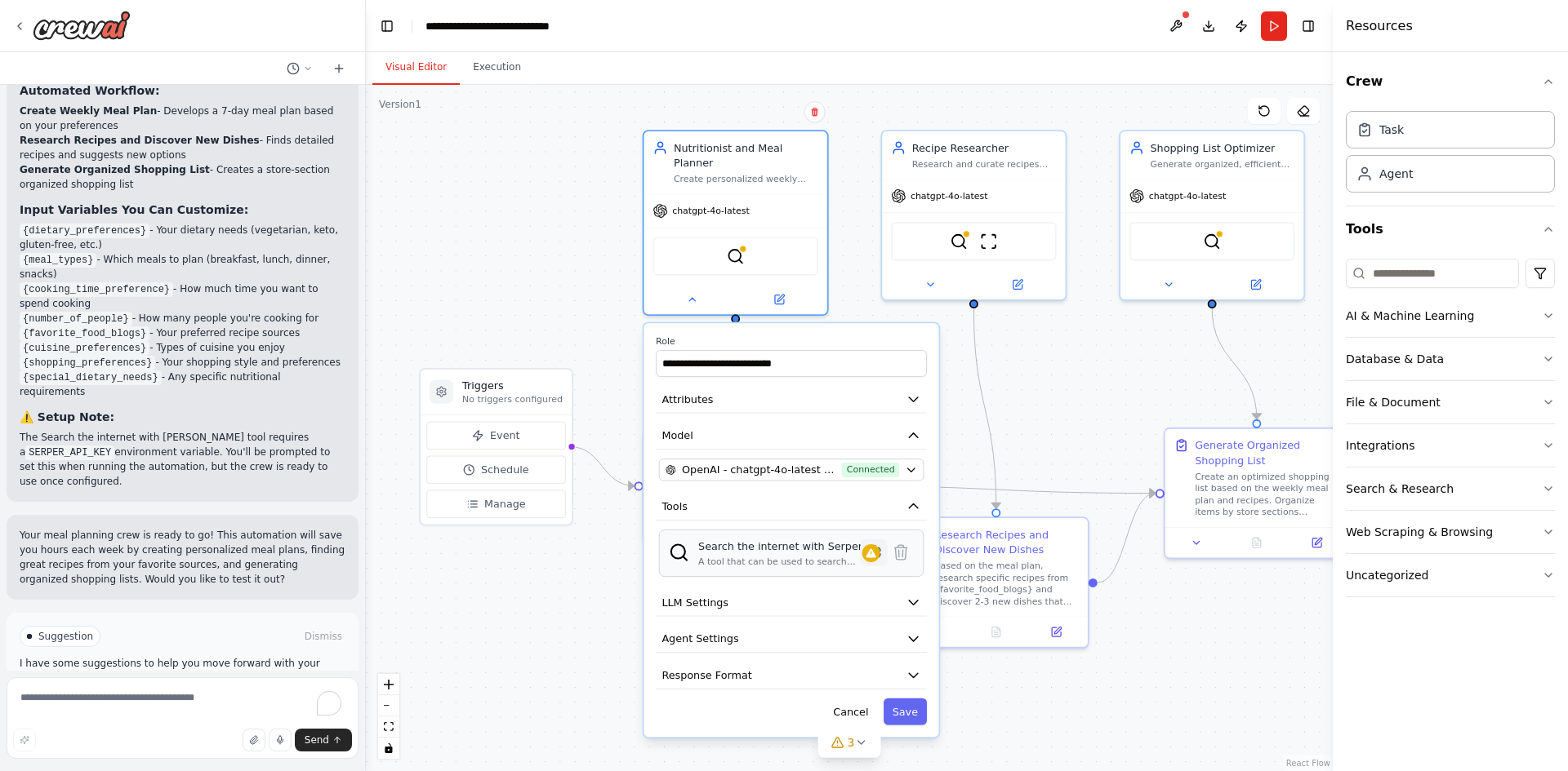
click at [872, 551] on icon at bounding box center [873, 552] width 4 height 4
click at [871, 551] on icon at bounding box center [873, 552] width 4 height 4
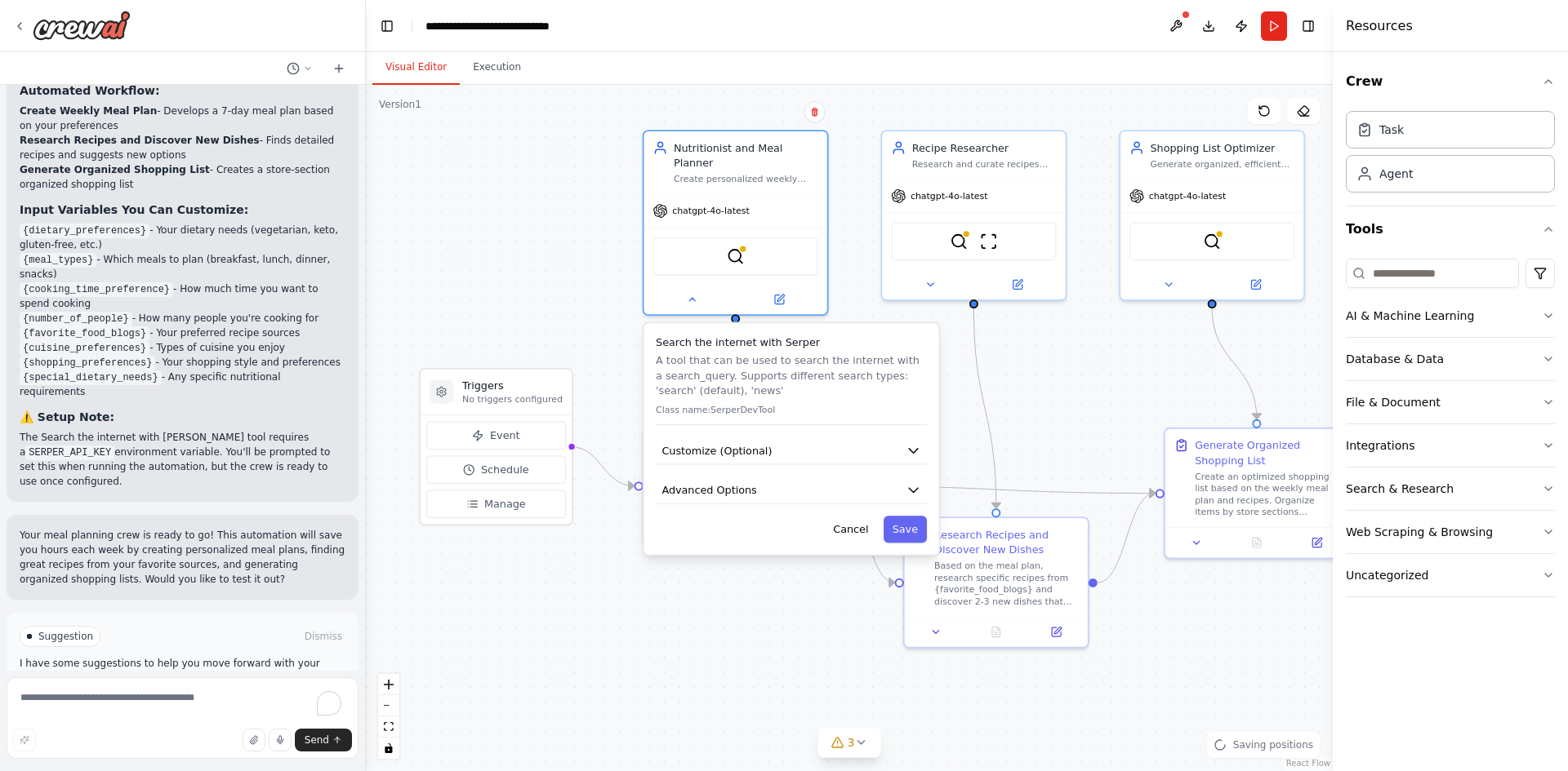
click at [871, 538] on div "Search the internet with Serper A tool that can be used to search the internet …" at bounding box center [791, 439] width 295 height 232
click at [864, 518] on button "Cancel" at bounding box center [851, 529] width 53 height 27
click at [859, 520] on button "Cancel" at bounding box center [851, 529] width 53 height 27
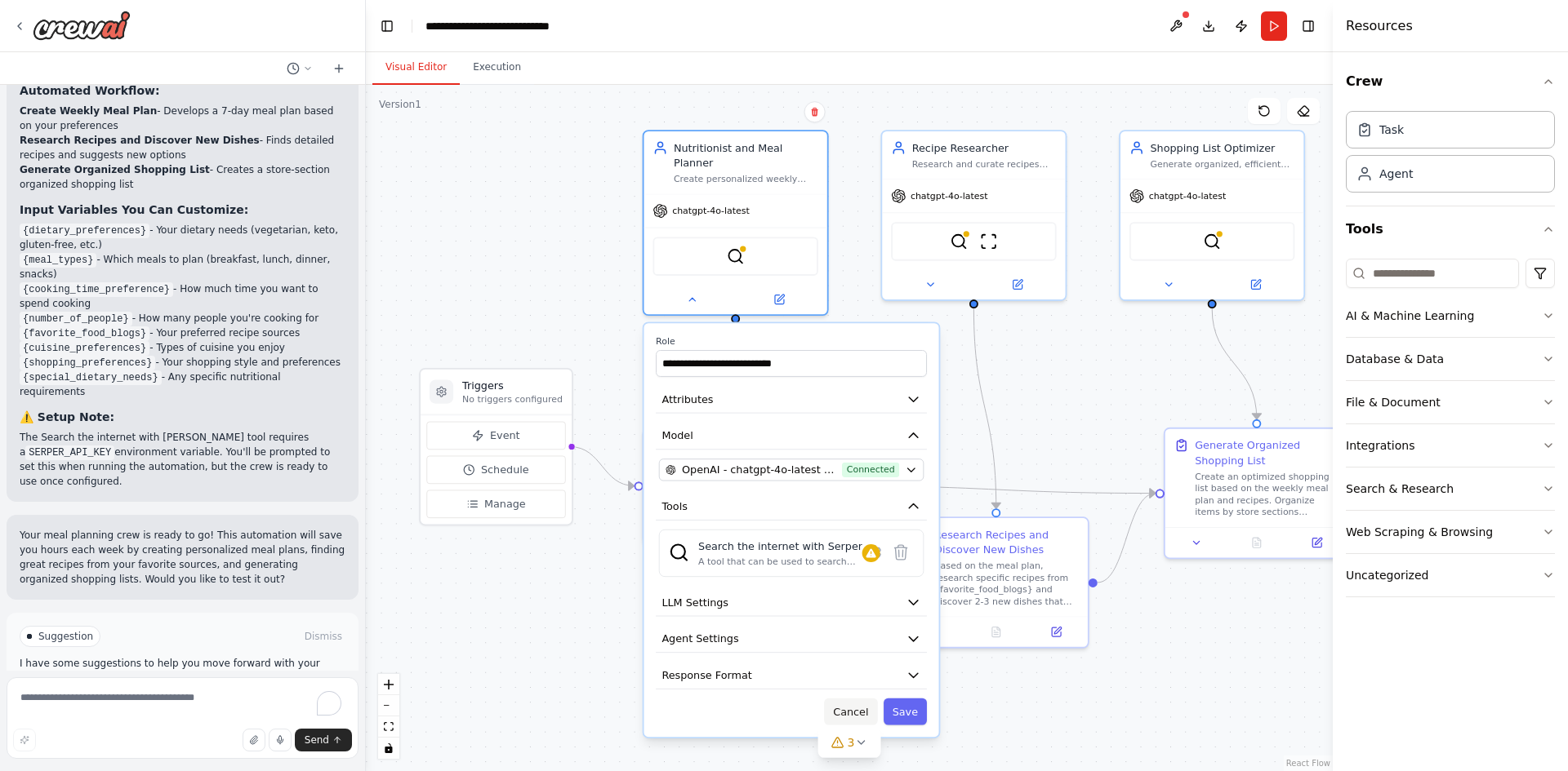
click at [848, 698] on button "Cancel" at bounding box center [851, 711] width 53 height 27
click at [847, 698] on button "Cancel" at bounding box center [851, 711] width 53 height 27
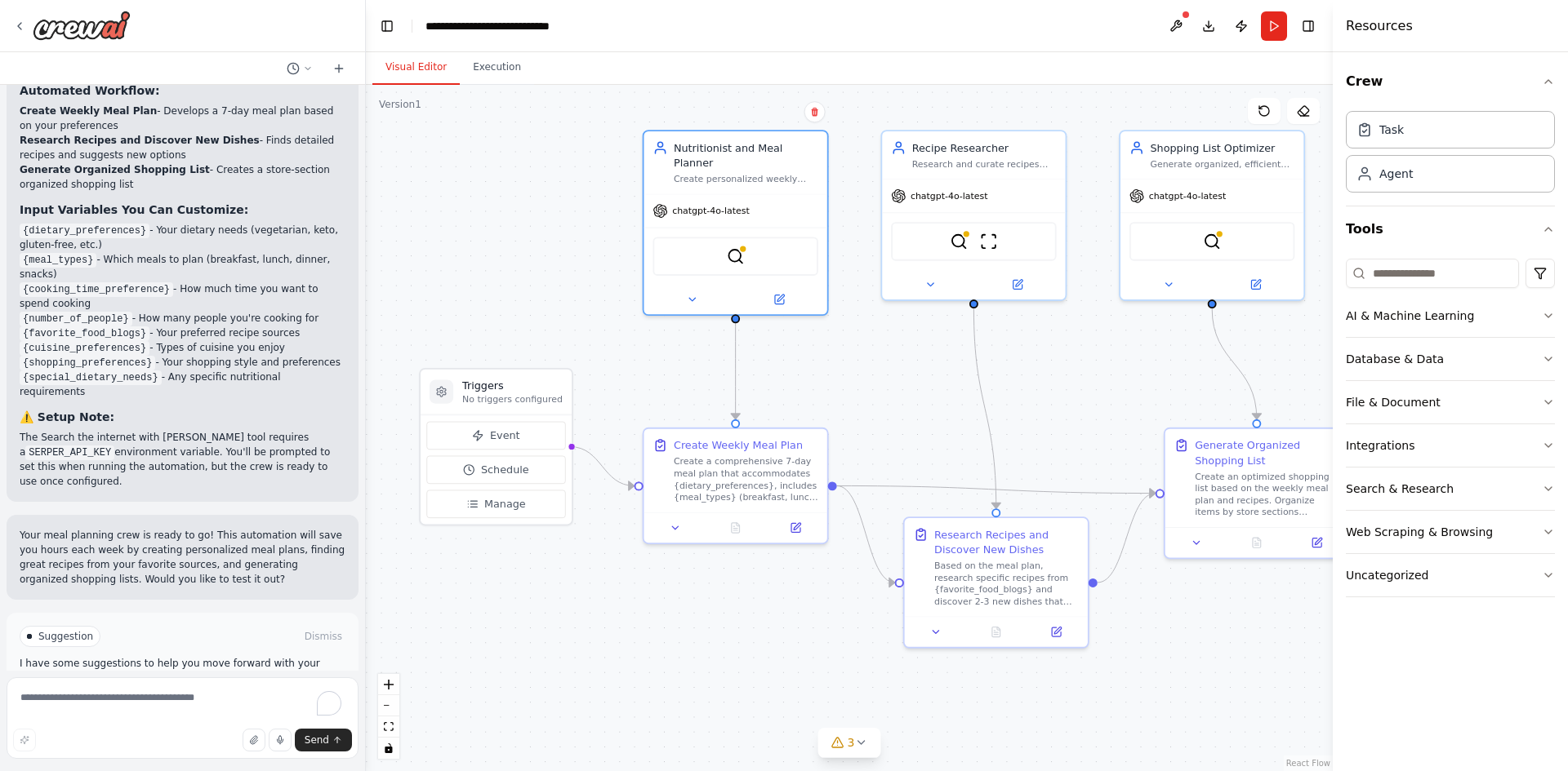
click at [259, 340] on li "{cuisine_preferences} - Types of cuisine you enjoy" at bounding box center [182, 348] width 326 height 15
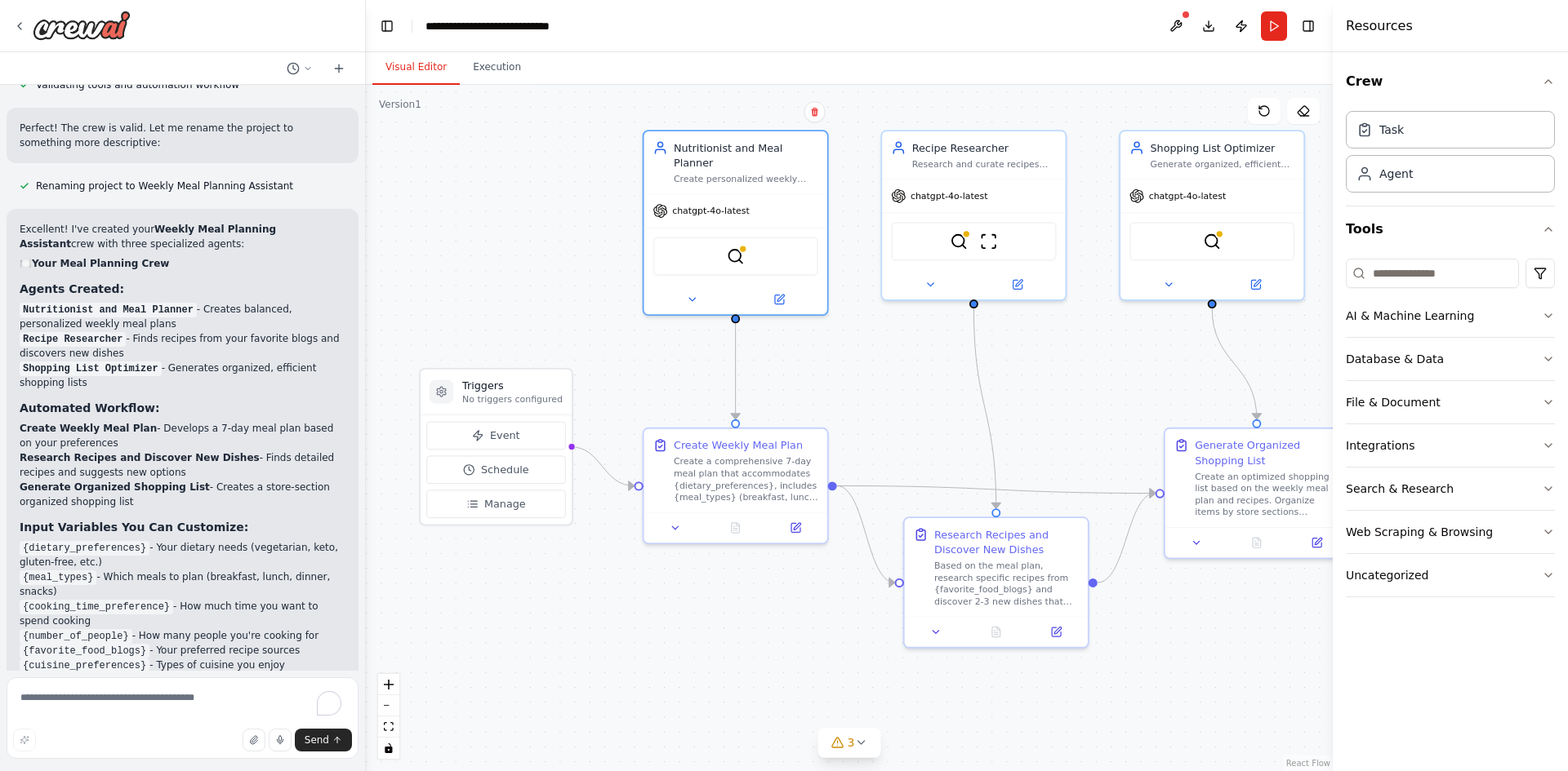
scroll to position [1143, 0]
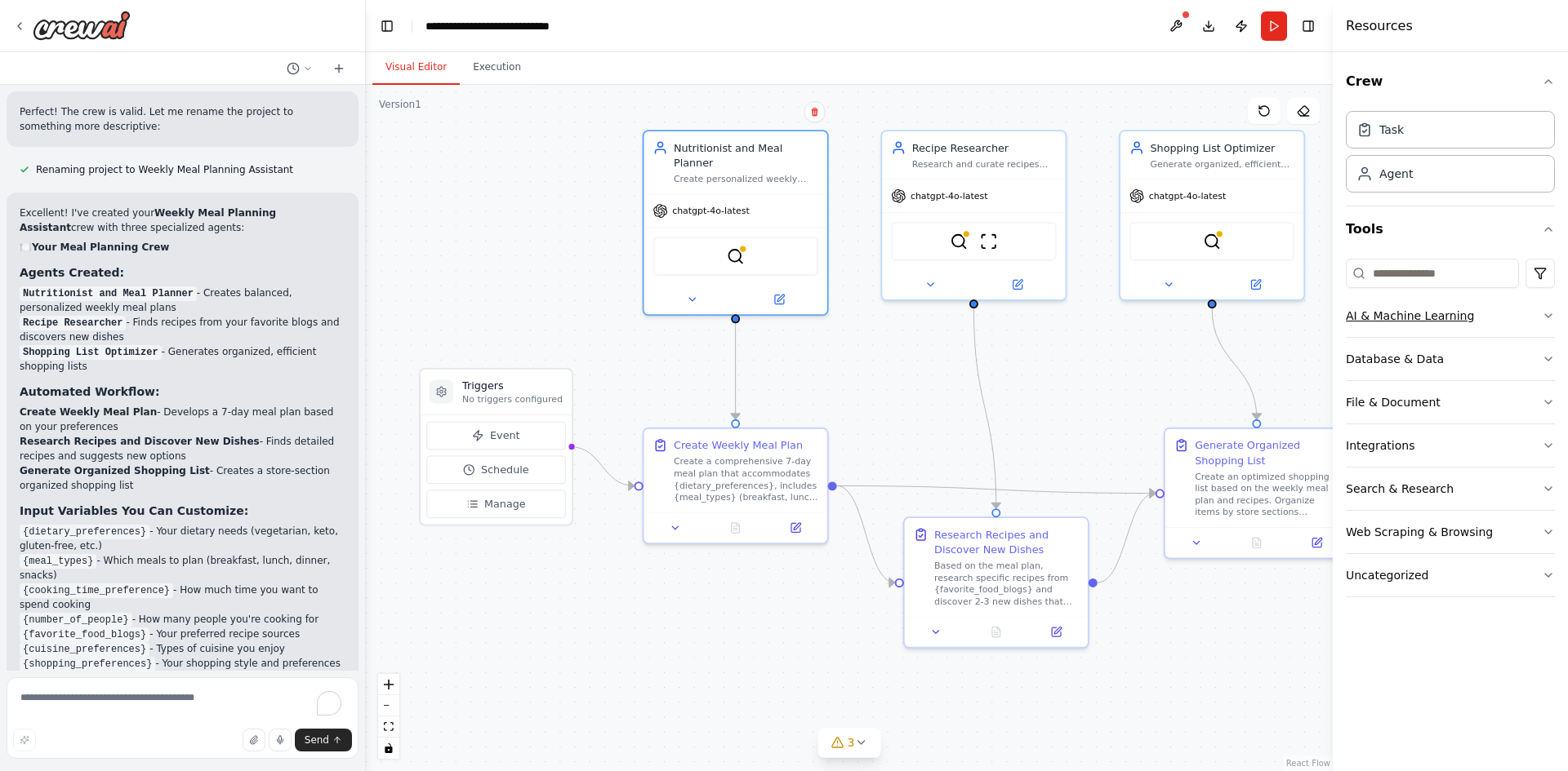
click at [1545, 317] on icon "button" at bounding box center [1548, 316] width 13 height 13
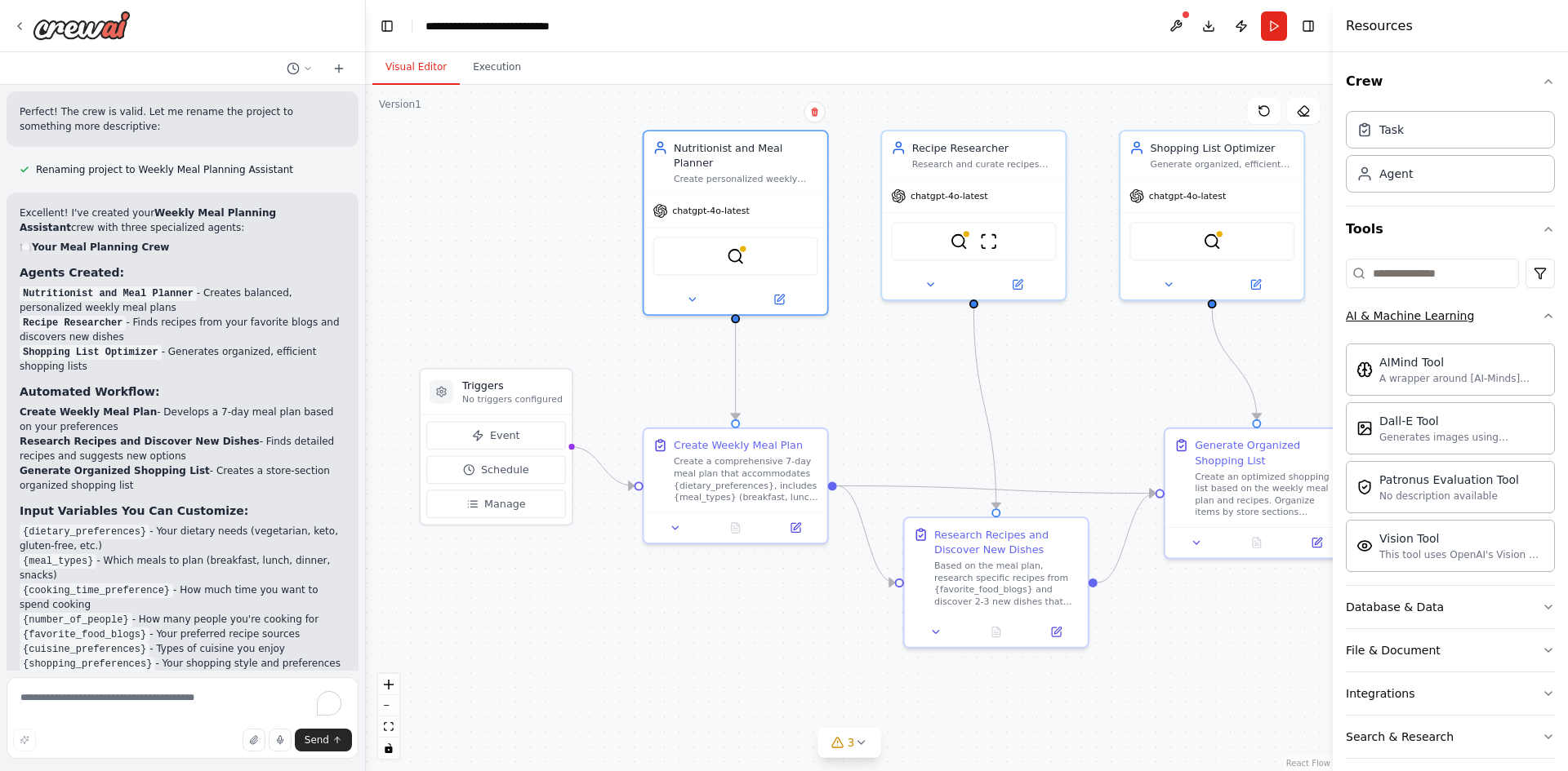
click at [1542, 313] on icon "button" at bounding box center [1548, 316] width 13 height 13
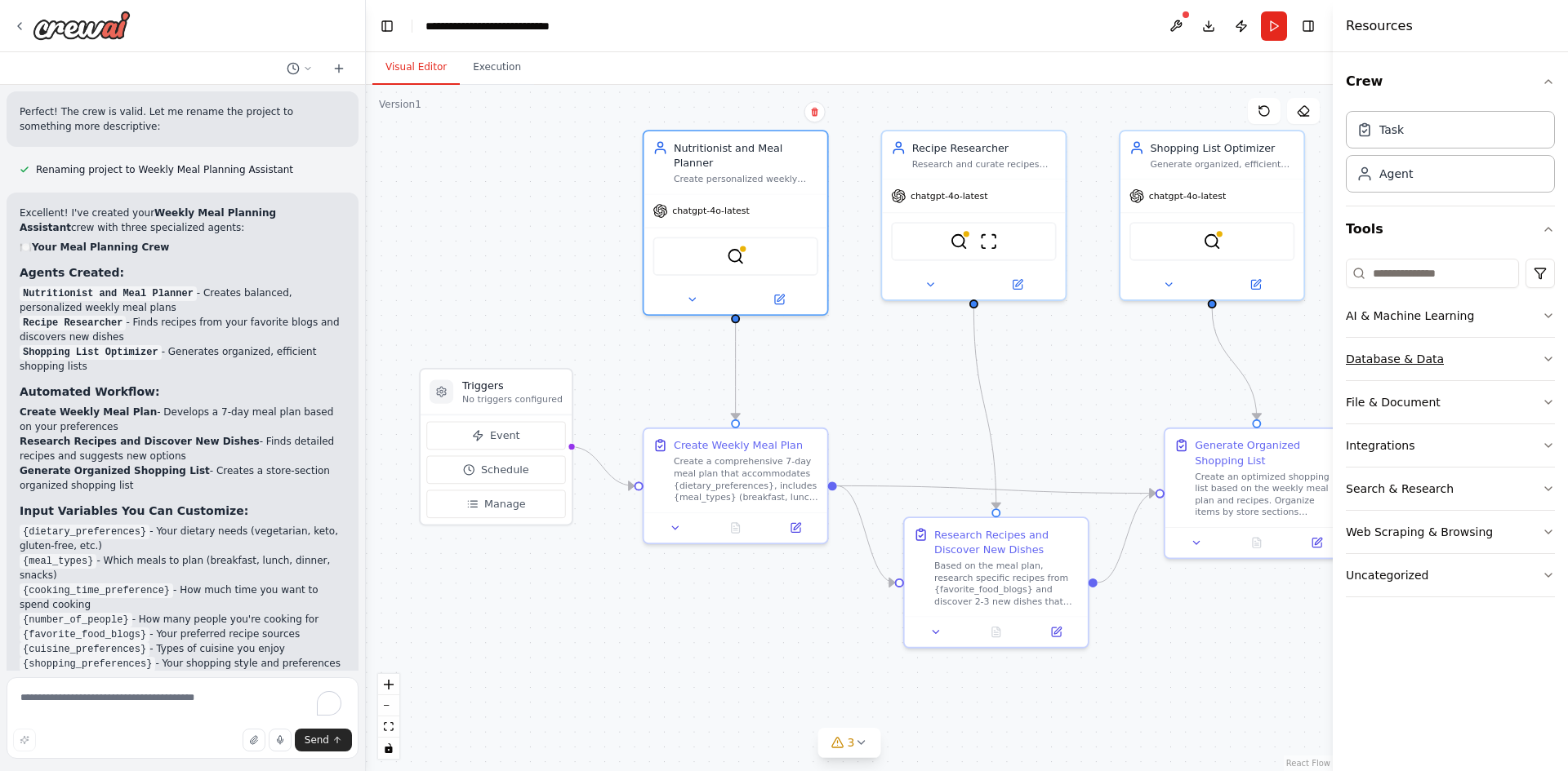
click at [1535, 352] on button "Database & Data" at bounding box center [1450, 359] width 209 height 43
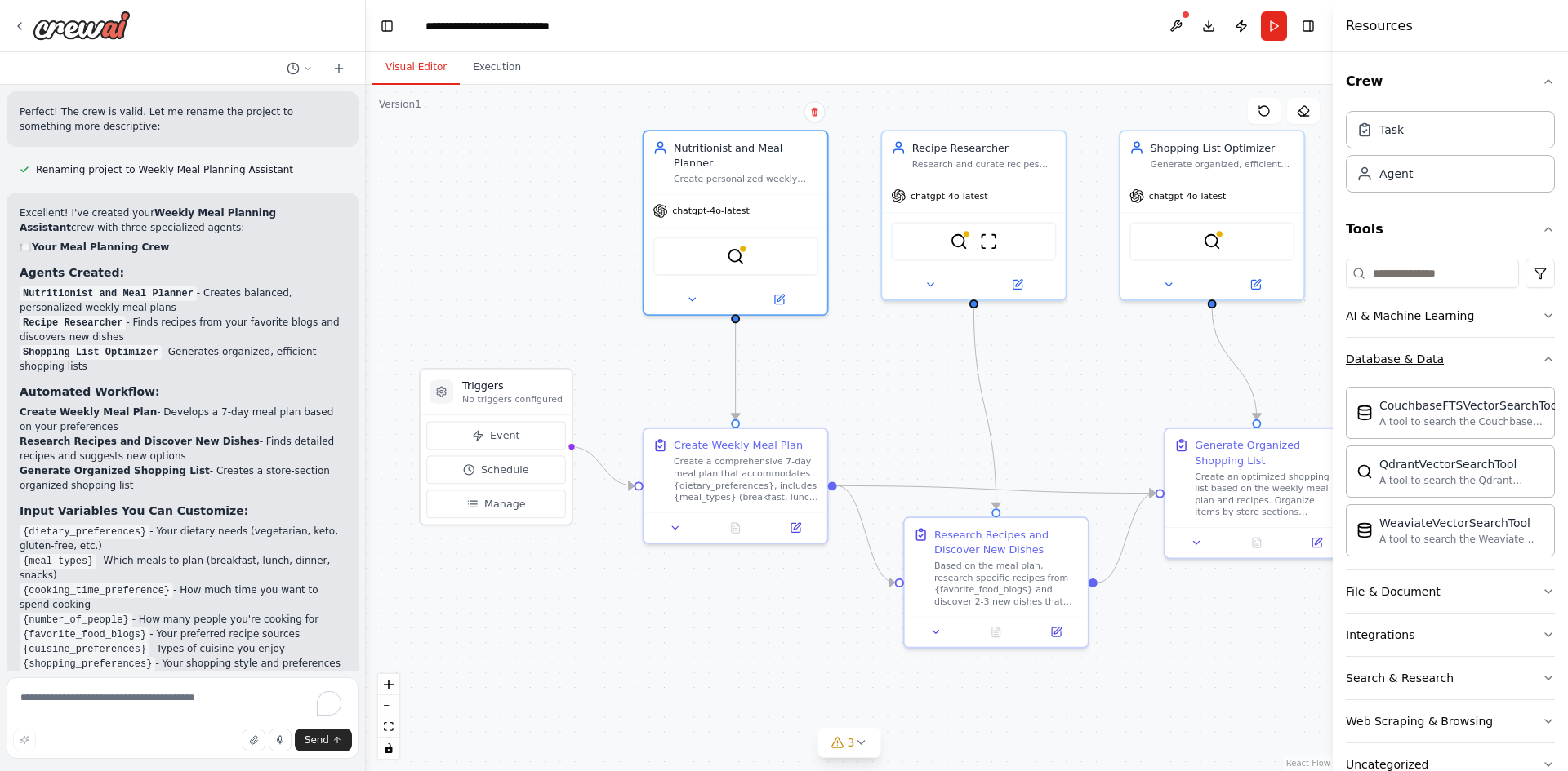
click at [1535, 351] on button "Database & Data" at bounding box center [1450, 359] width 209 height 43
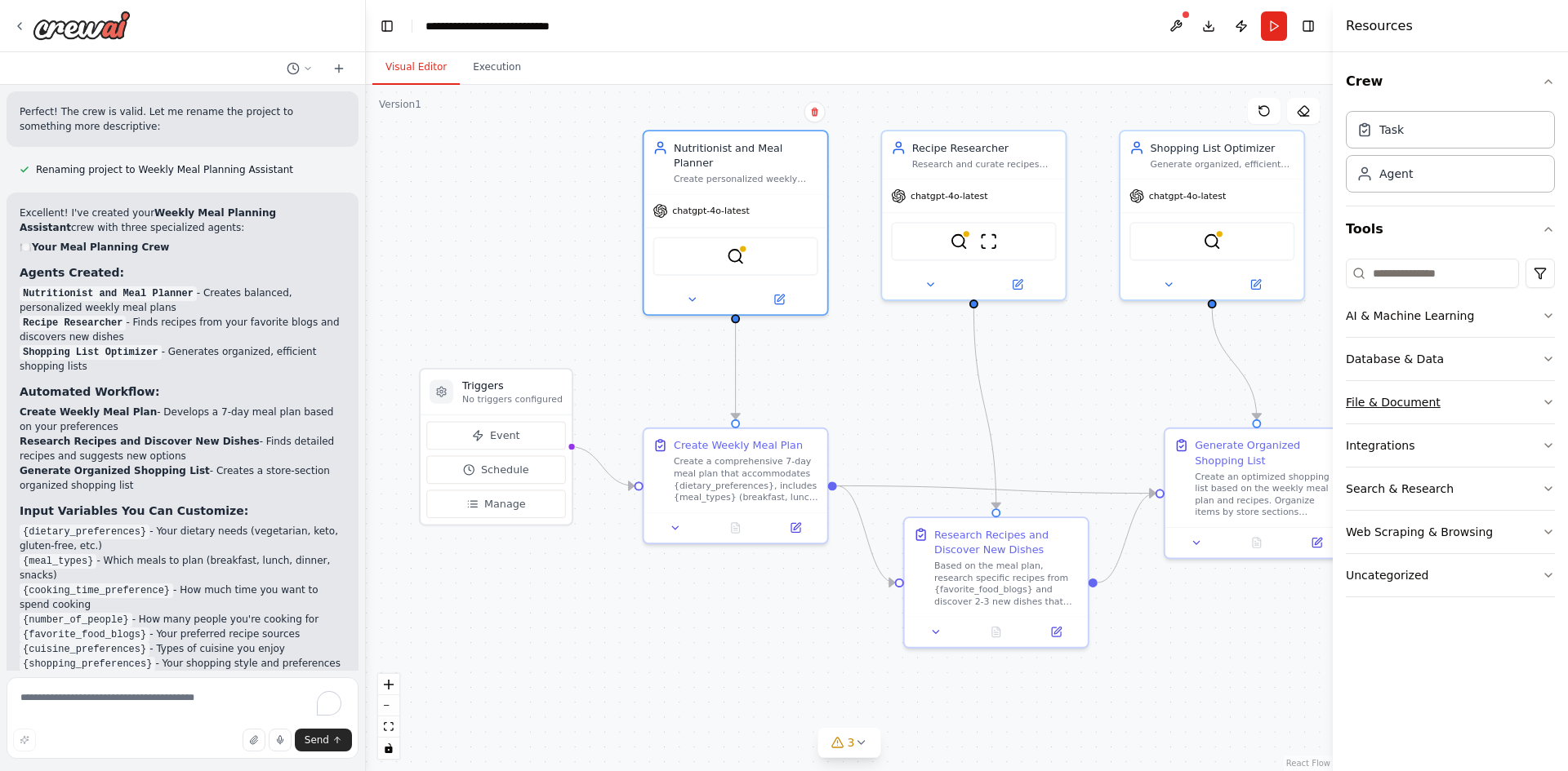
click at [1533, 392] on button "File & Document" at bounding box center [1450, 403] width 209 height 43
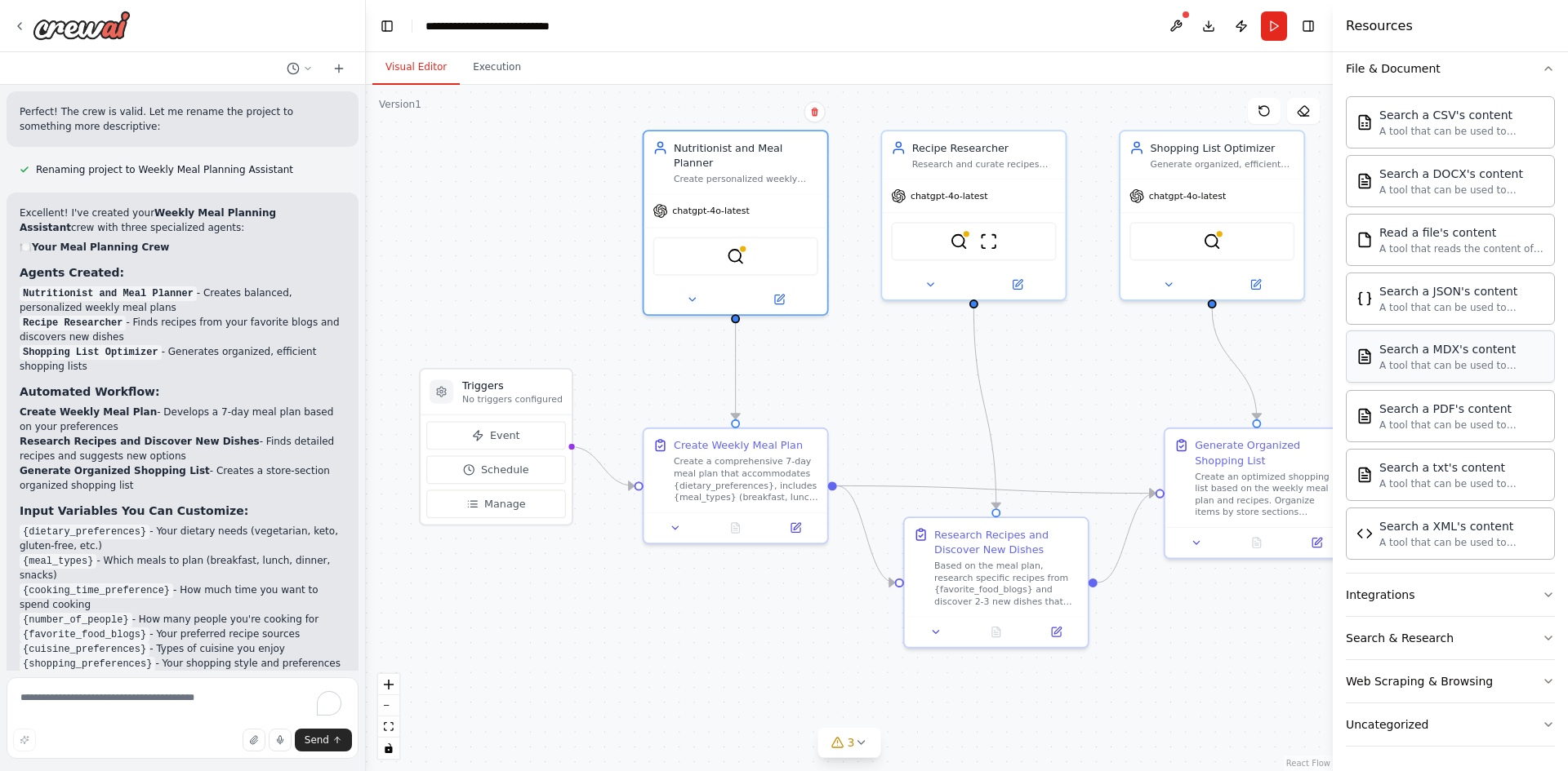
scroll to position [336, 0]
click at [1509, 593] on button "Integrations" at bounding box center [1450, 593] width 209 height 43
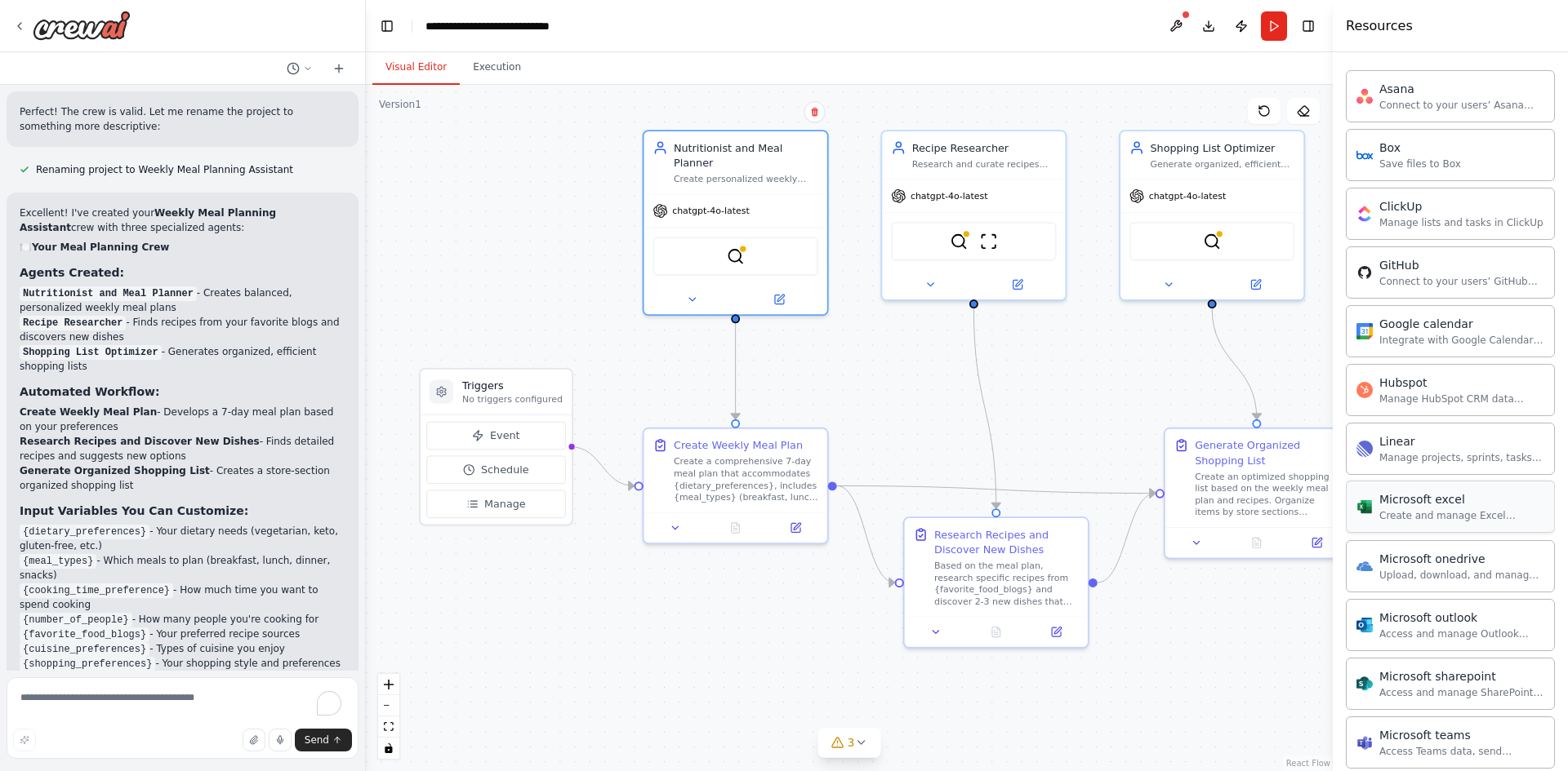
scroll to position [744, 0]
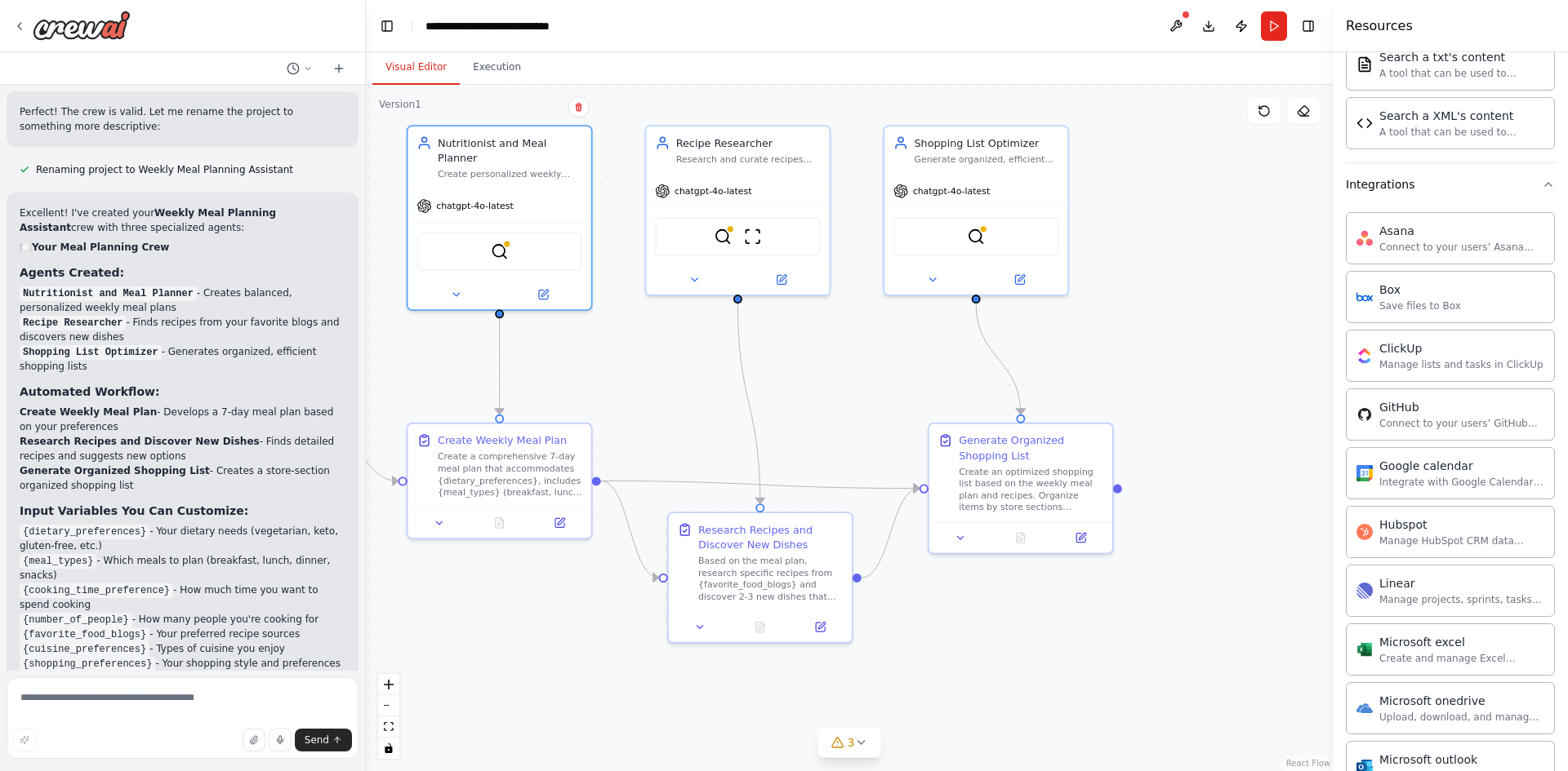
drag, startPoint x: 1147, startPoint y: 403, endPoint x: 911, endPoint y: 397, distance: 236.1
click at [911, 397] on div ".deletable-edge-delete-btn { width: 20px; height: 20px; border: 0px solid #ffff…" at bounding box center [849, 428] width 967 height 686
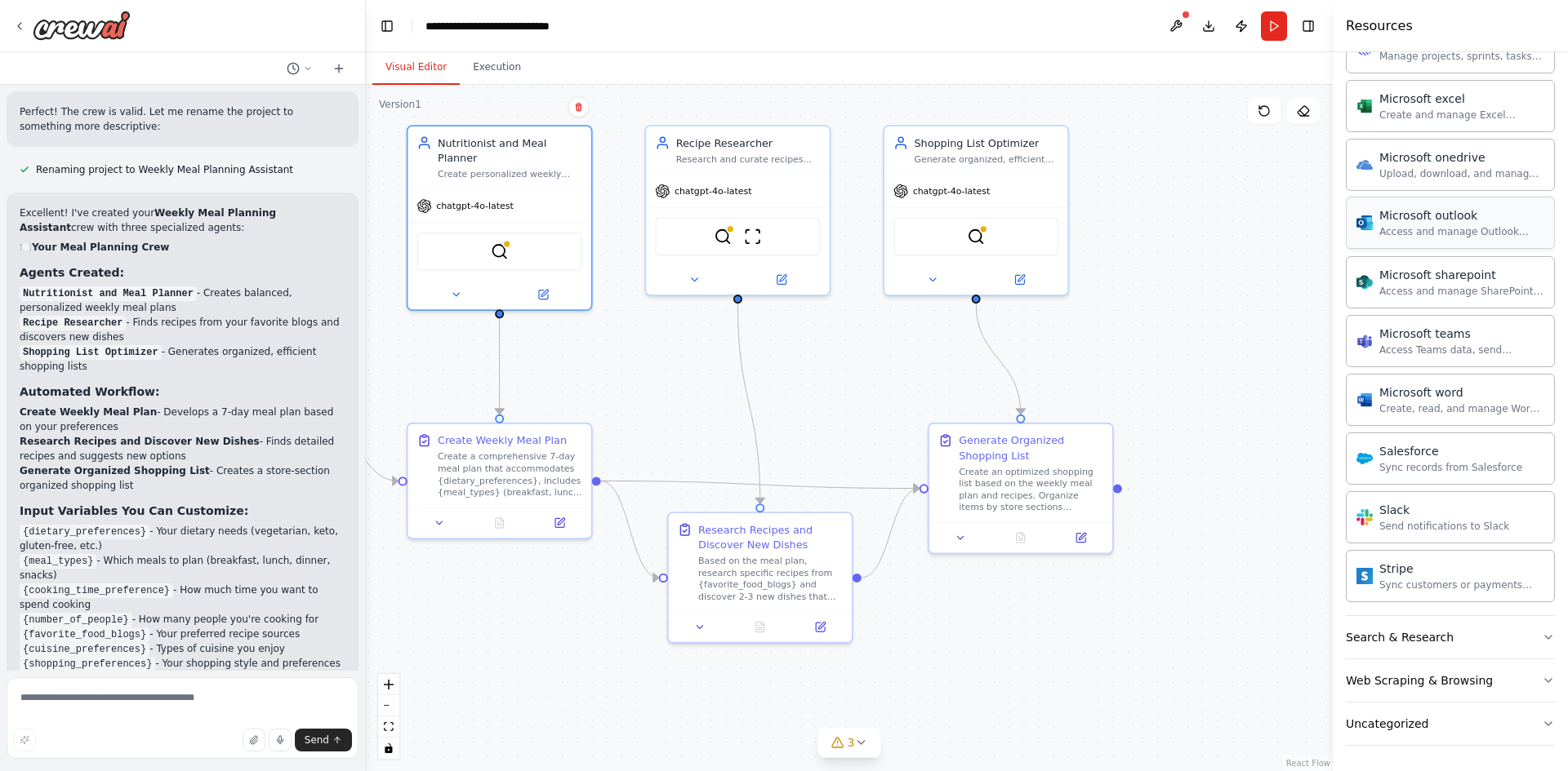
scroll to position [1289, 0]
click at [1521, 633] on button "Search & Research" at bounding box center [1450, 637] width 209 height 43
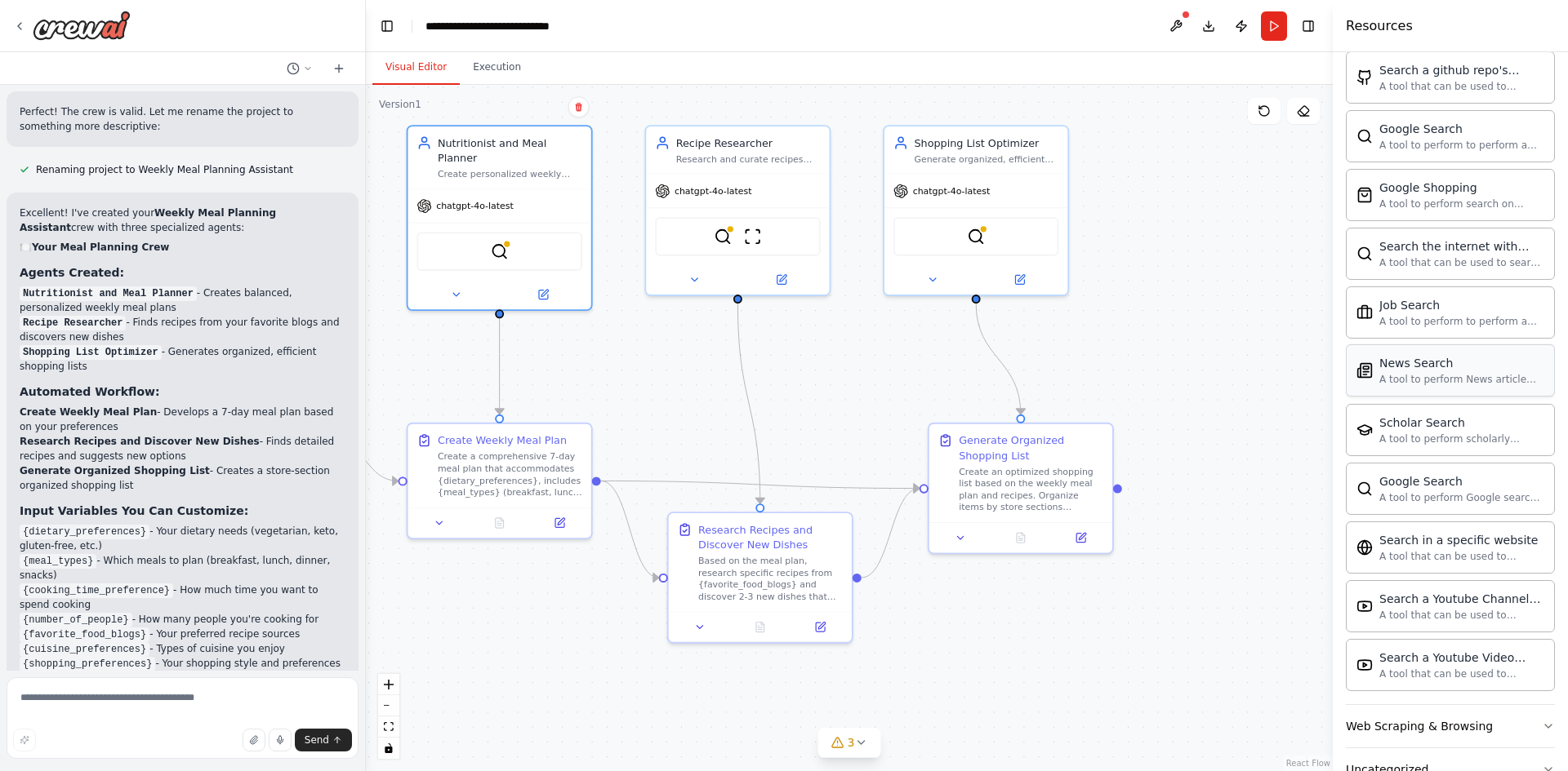
scroll to position [2125, 0]
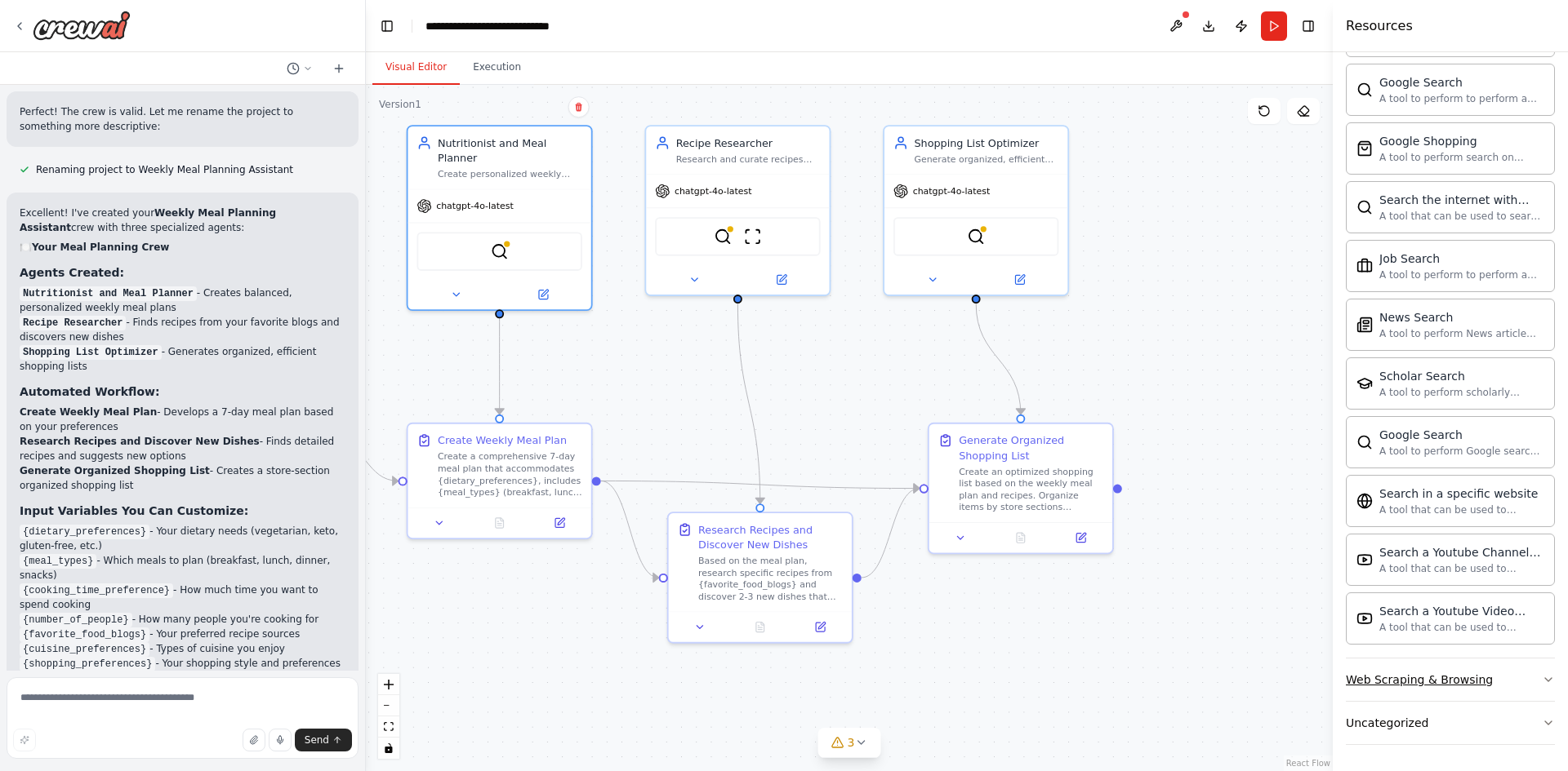
click at [1486, 678] on button "Web Scraping & Browsing" at bounding box center [1450, 680] width 209 height 43
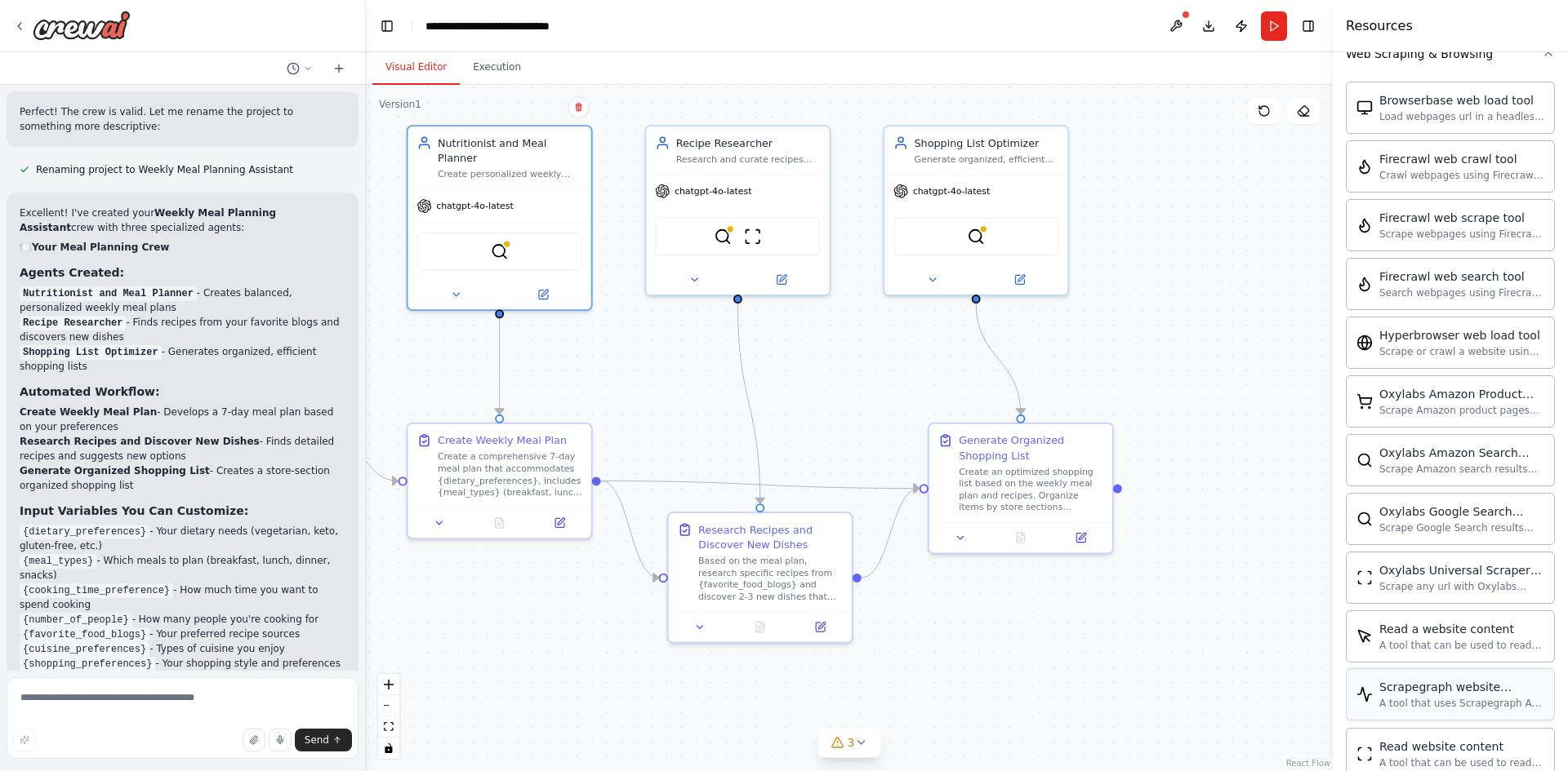
scroll to position [3019, 0]
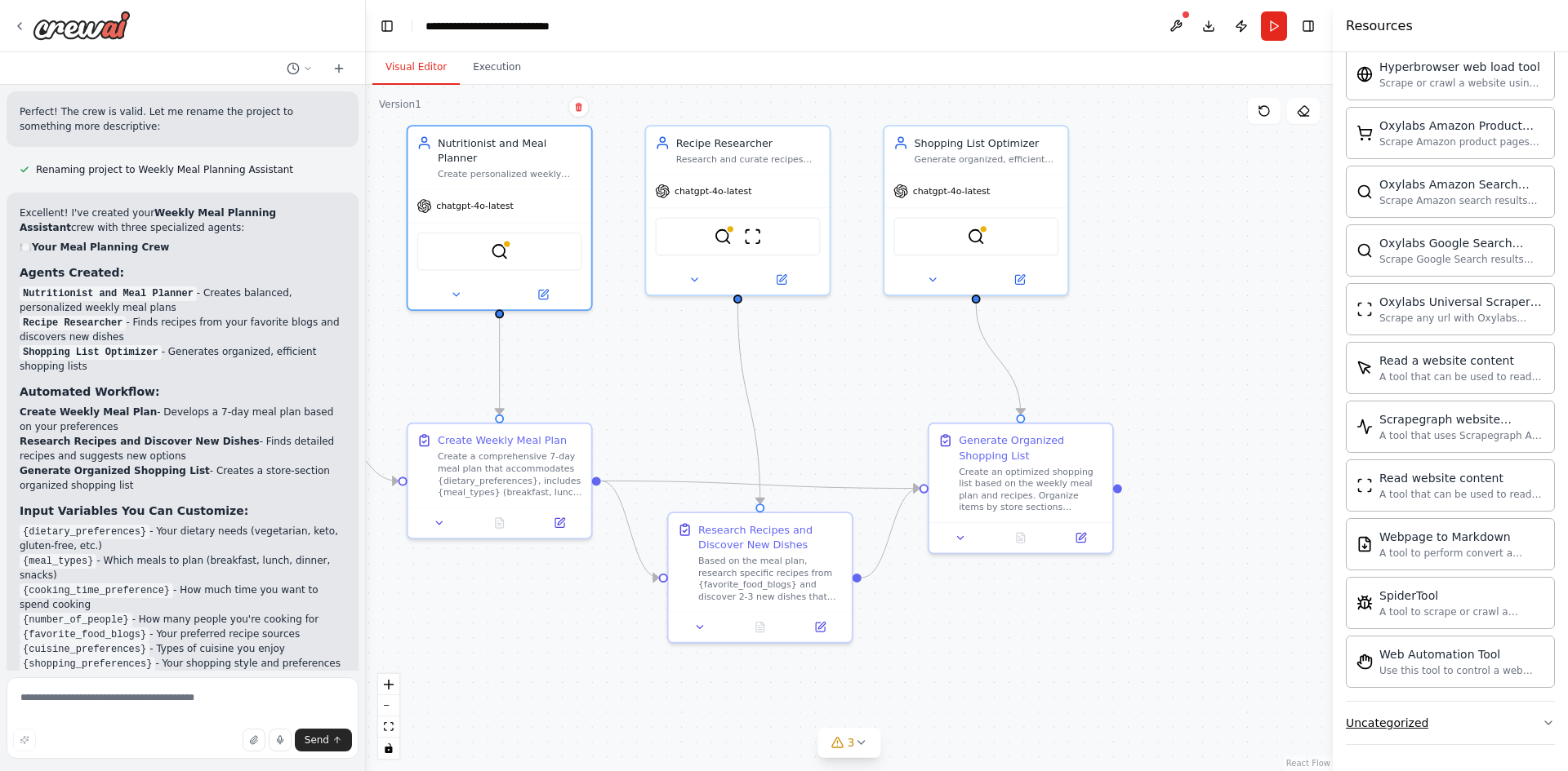
click at [1506, 713] on button "Uncategorized" at bounding box center [1450, 724] width 209 height 43
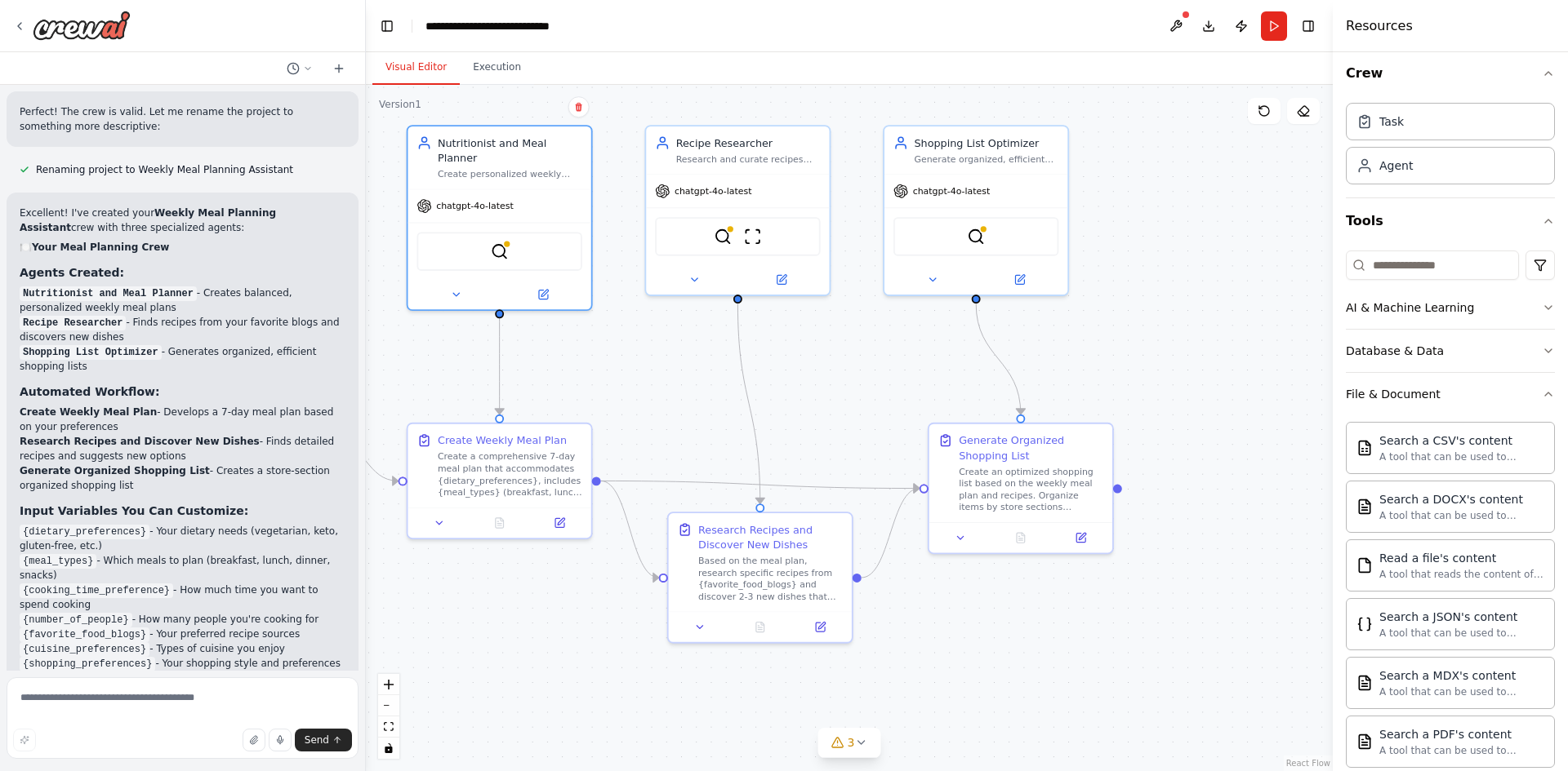
scroll to position [0, 0]
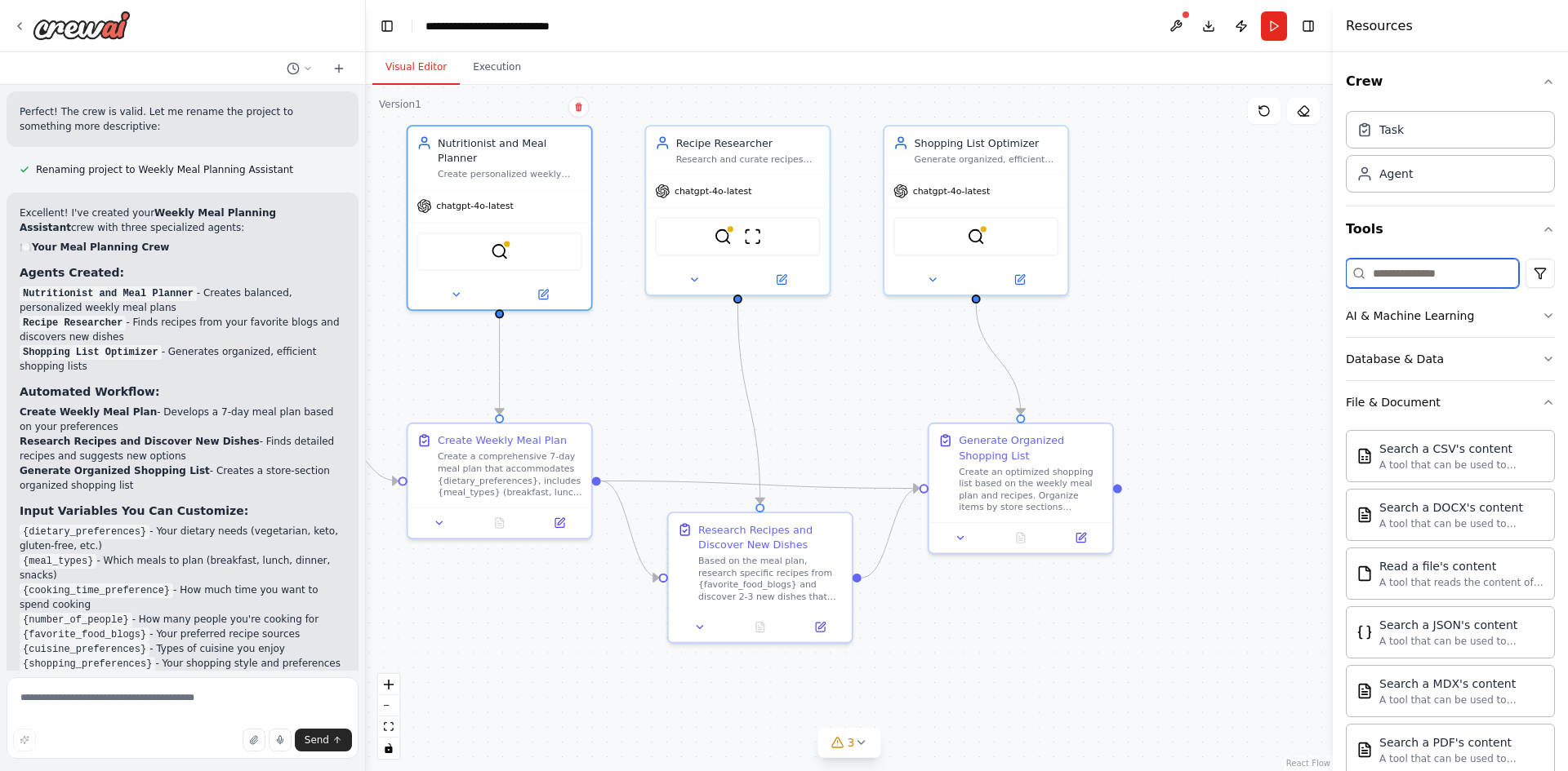
click at [1409, 278] on input at bounding box center [1432, 273] width 173 height 30
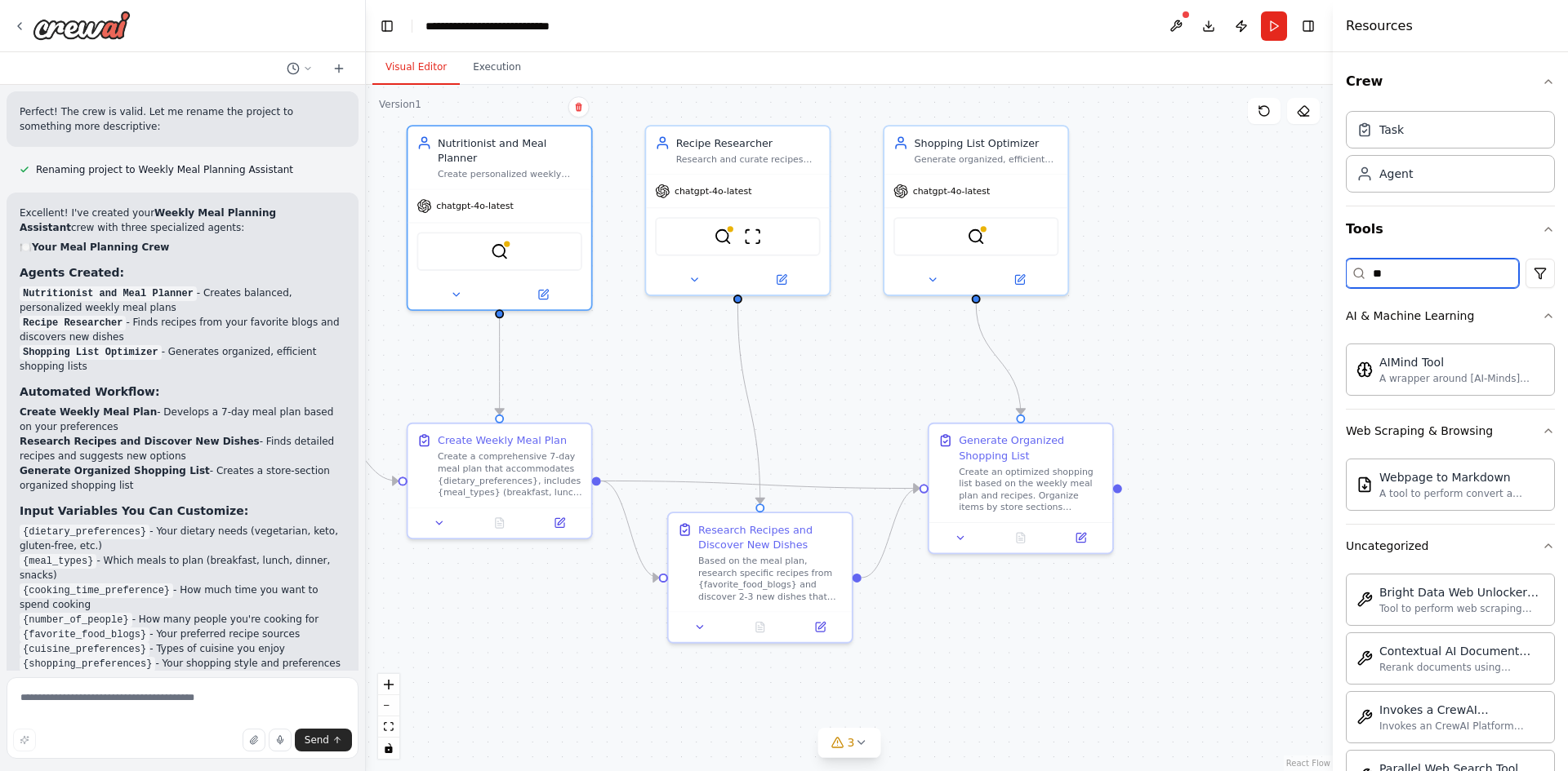
type input "*"
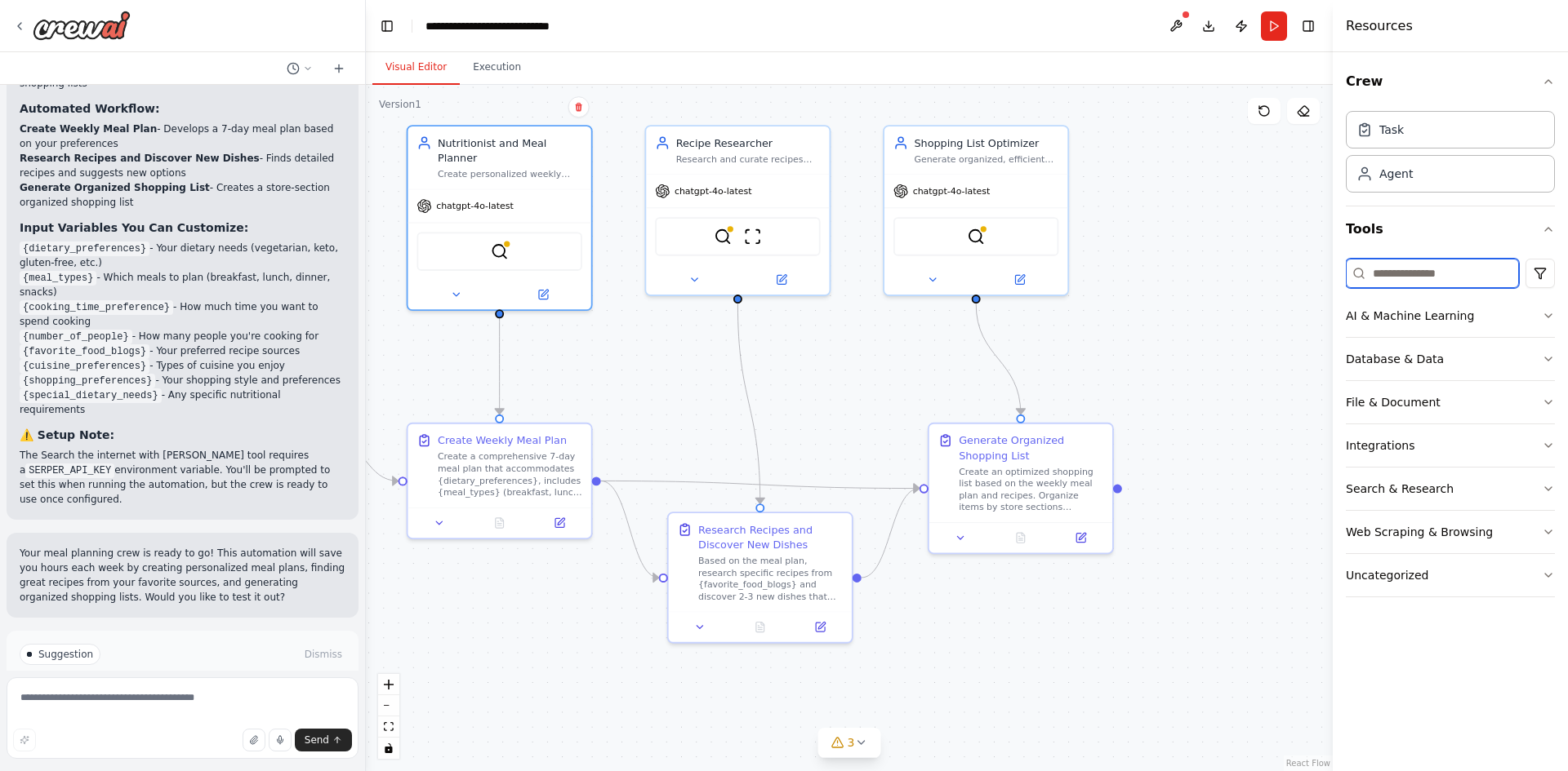
scroll to position [1444, 0]
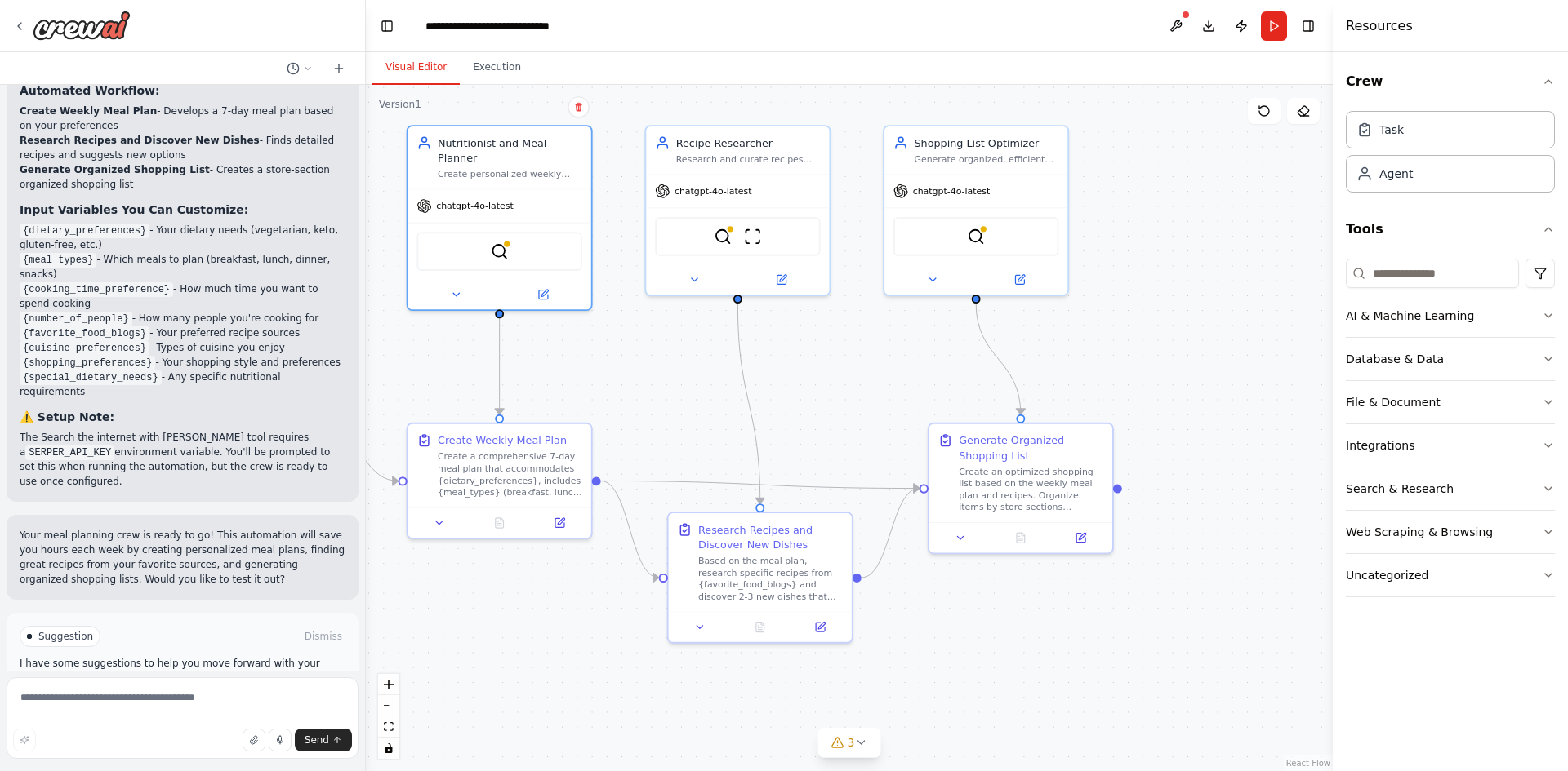
click at [121, 658] on p "I have some suggestions to help you move forward with your automation." at bounding box center [182, 671] width 326 height 26
click at [171, 699] on span "Run Automation" at bounding box center [189, 706] width 79 height 13
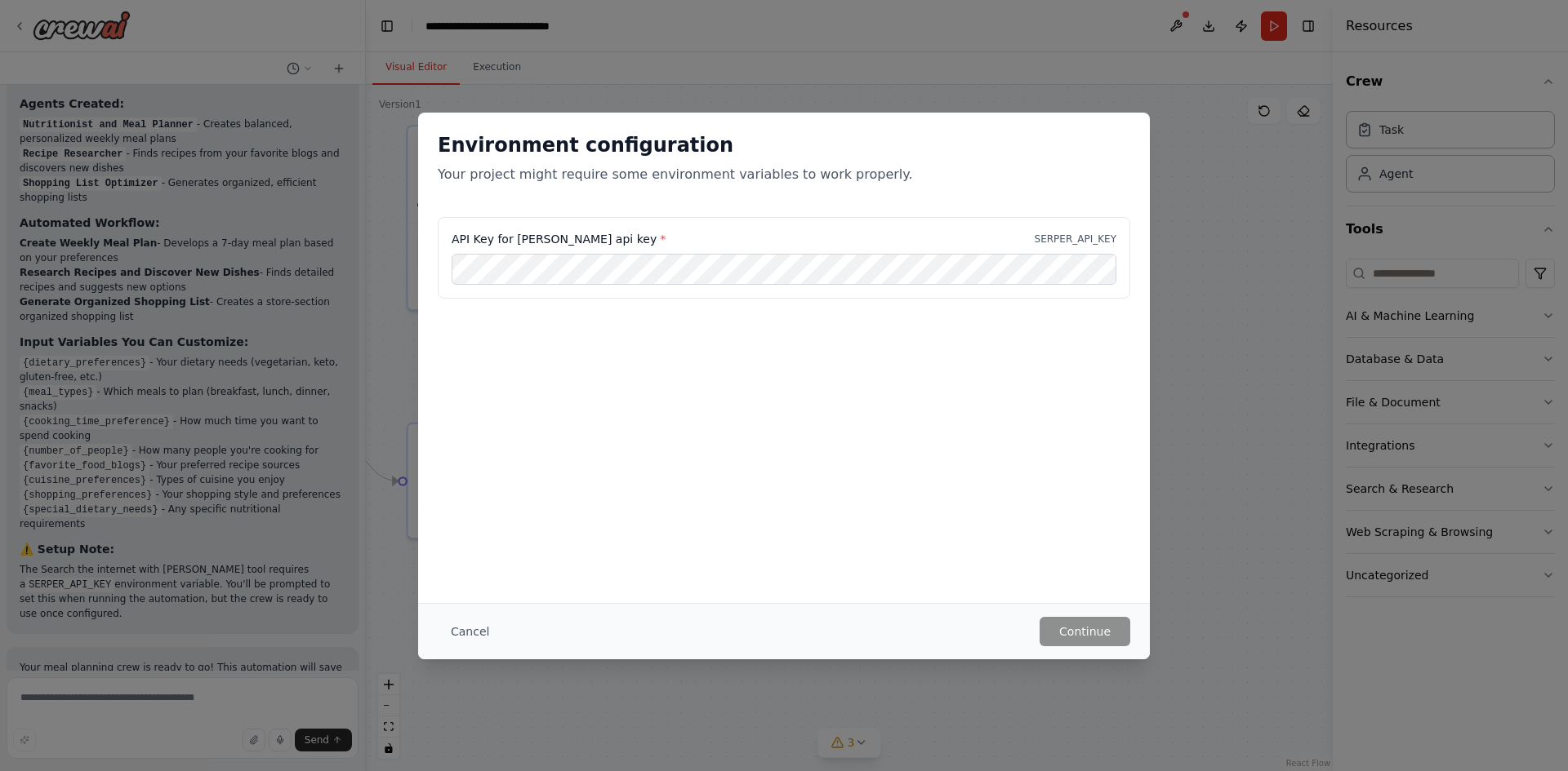
click at [639, 211] on div "Environment configuration Your project might require some environment variables…" at bounding box center [784, 165] width 731 height 104
drag, startPoint x: 512, startPoint y: 235, endPoint x: 632, endPoint y: 239, distance: 120.1
click at [633, 239] on div "API Key for Serper api key * SERPER_API_KEY" at bounding box center [784, 239] width 664 height 17
click at [923, 408] on div "Environment configuration Your project might require some environment variables…" at bounding box center [784, 357] width 731 height 490
click at [1095, 634] on button "Continue" at bounding box center [1084, 632] width 90 height 30
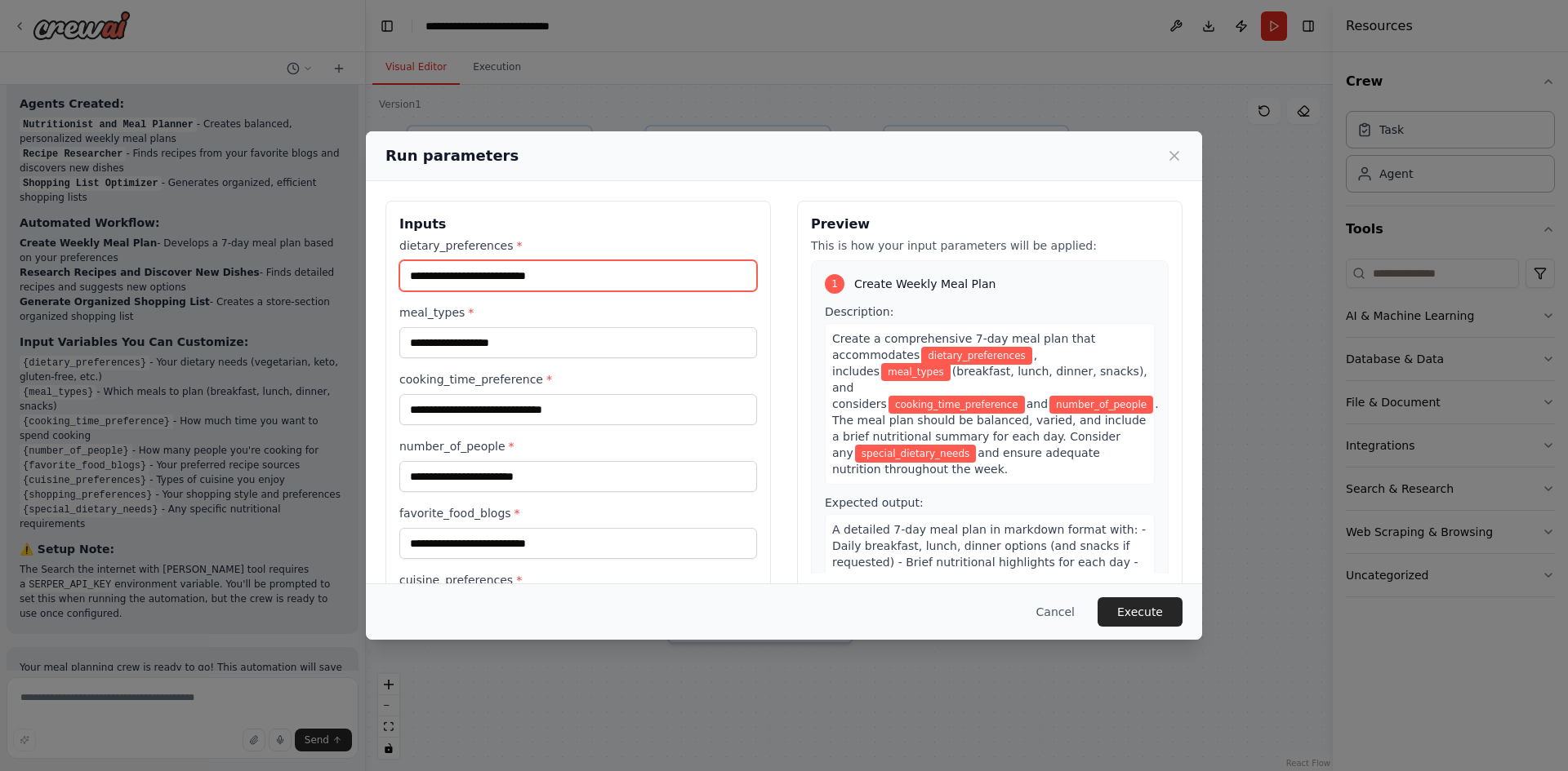
click at [587, 273] on input "dietary_preferences *" at bounding box center [578, 275] width 357 height 31
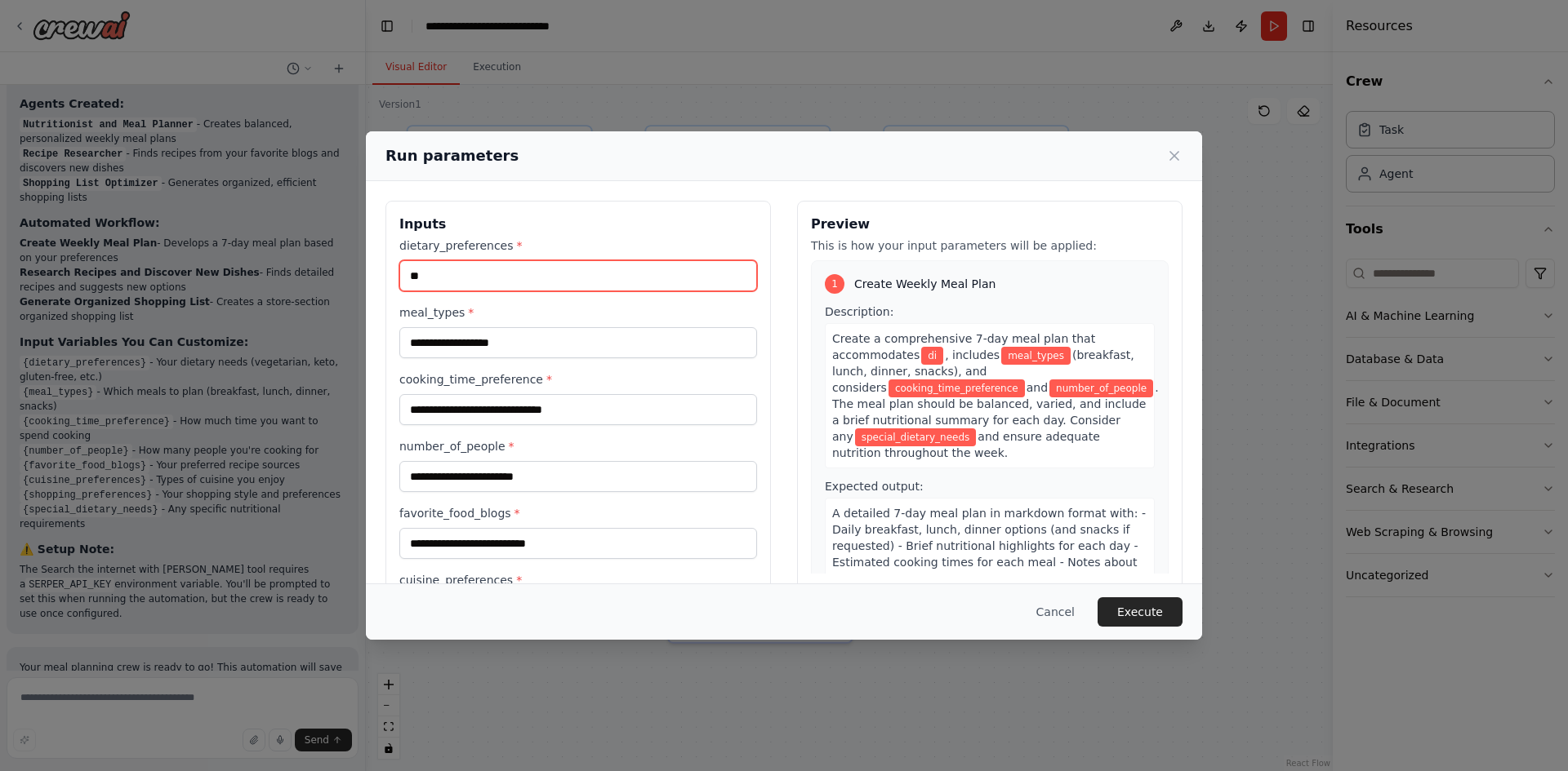
type input "*"
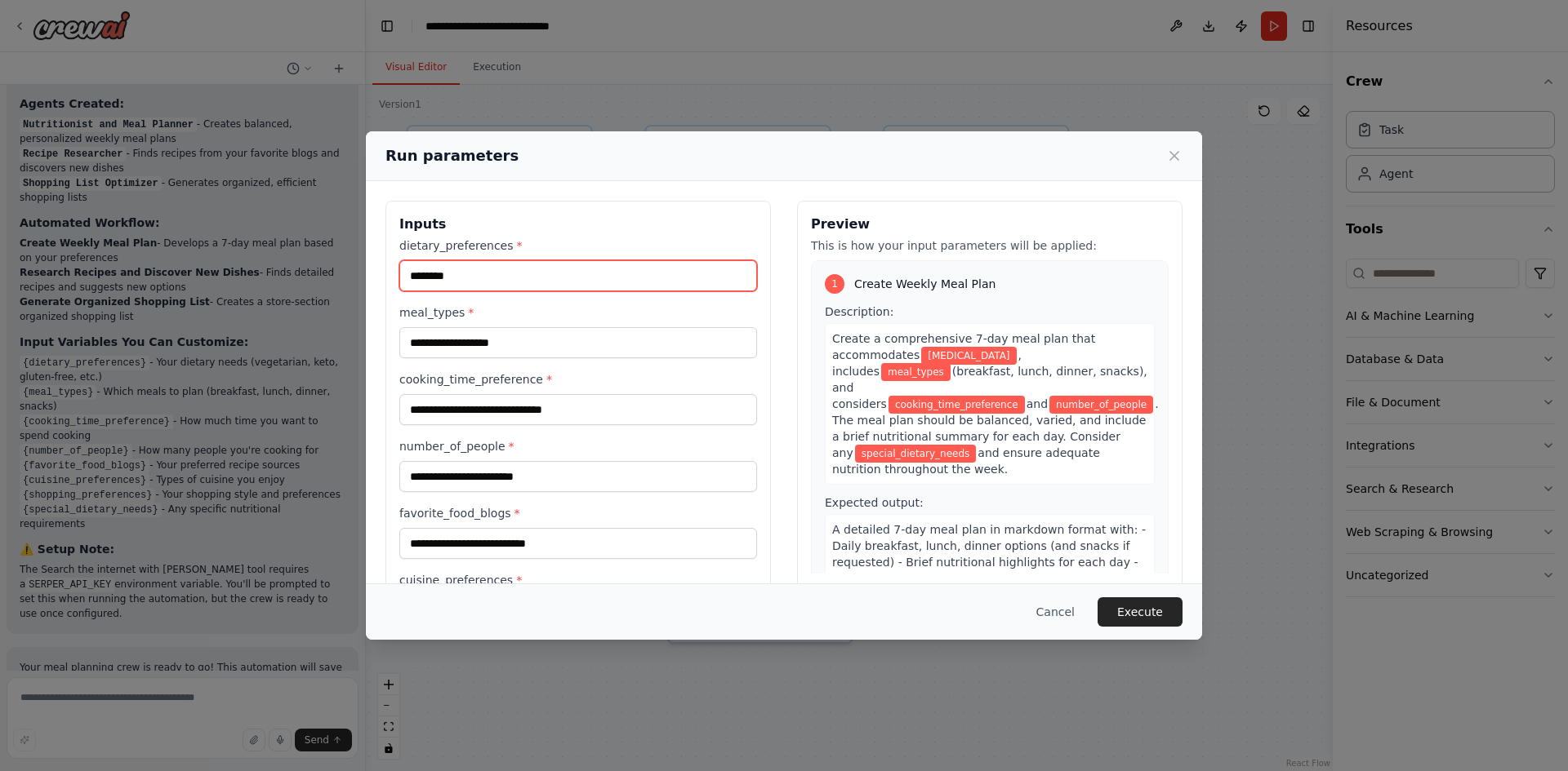
type input "********"
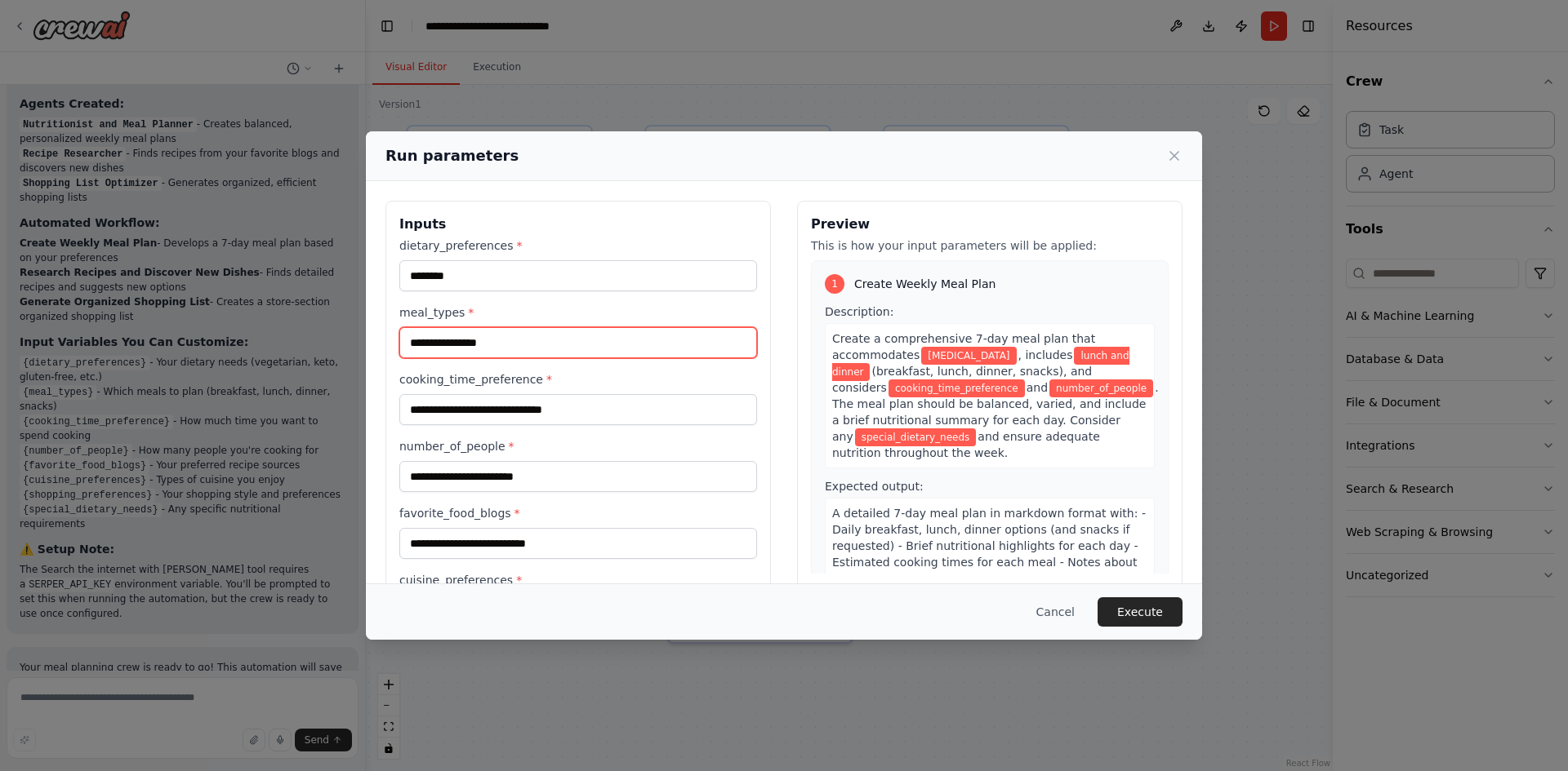
type input "**********"
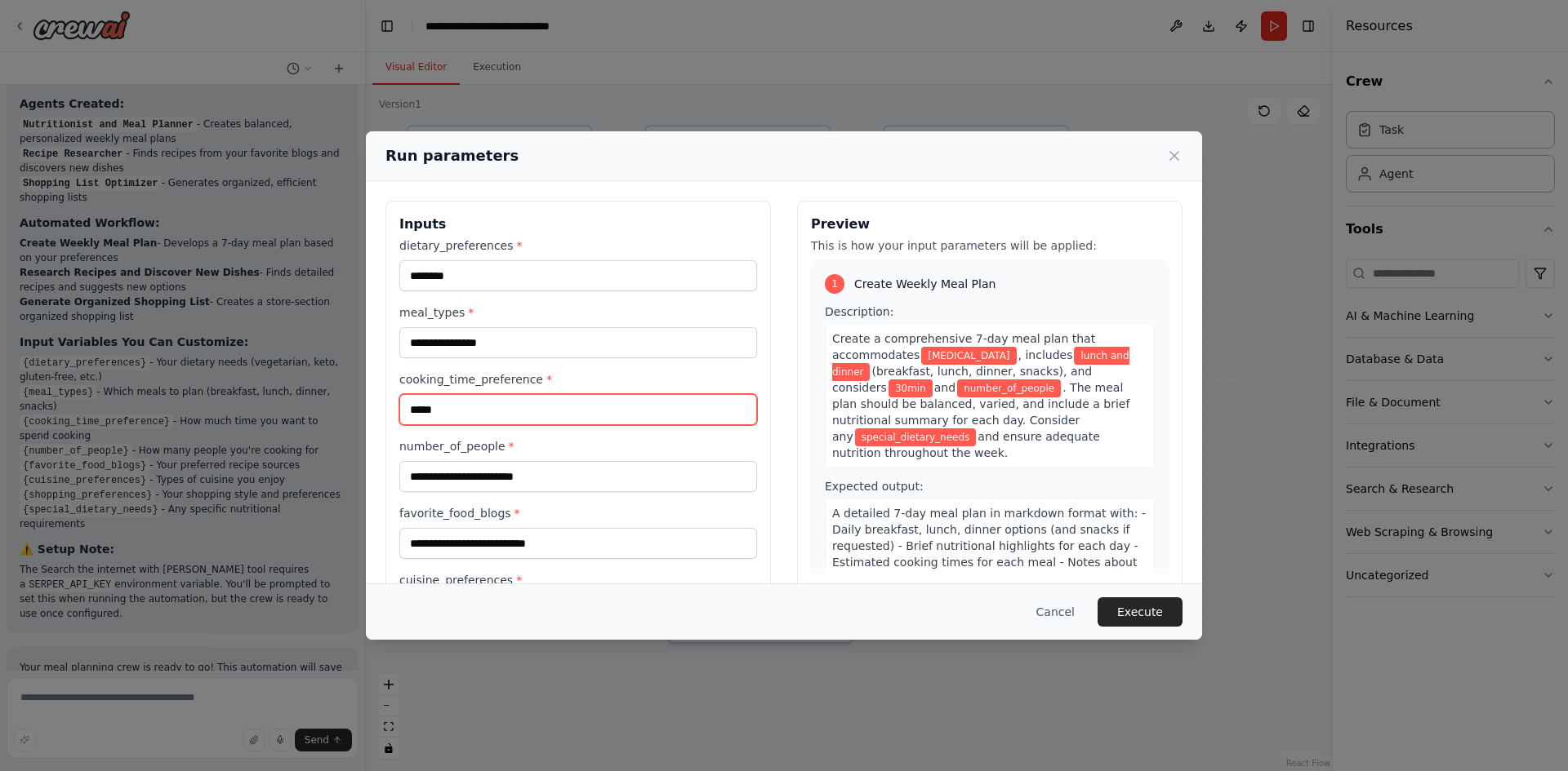
type input "*****"
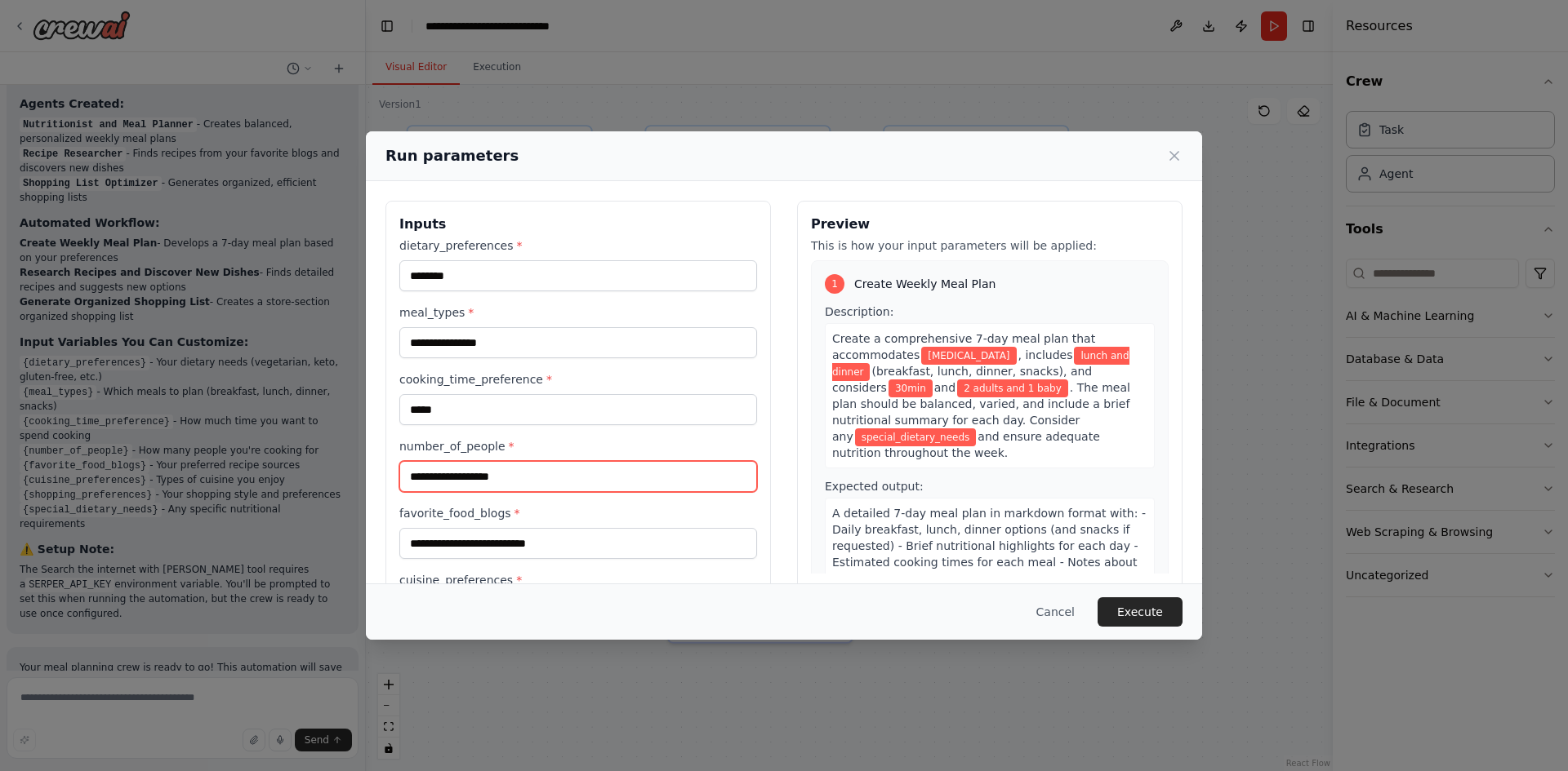
type input "**********"
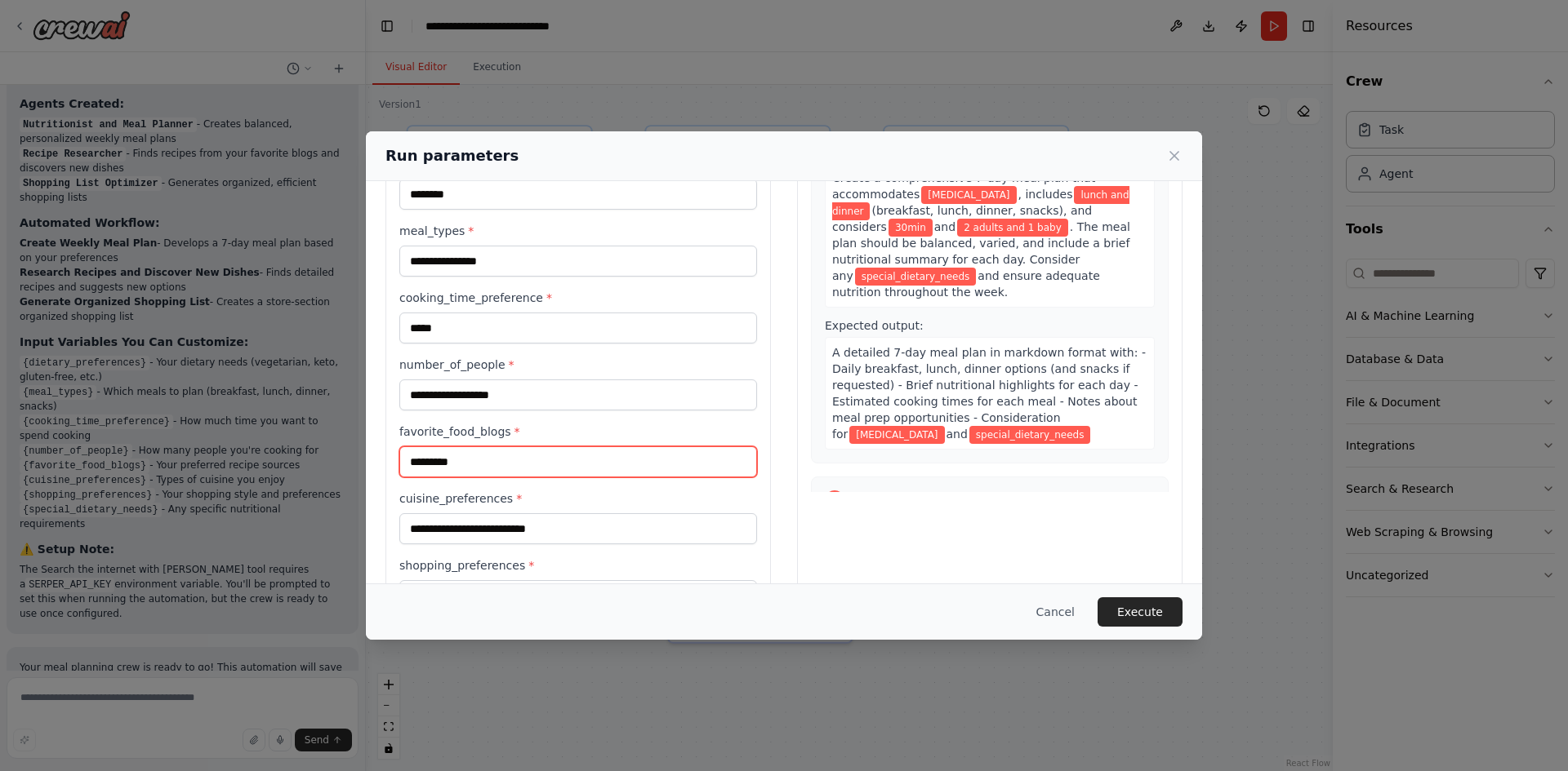
scroll to position [82, 0]
click at [437, 459] on input "*********" at bounding box center [578, 461] width 357 height 31
click at [469, 461] on input "*********" at bounding box center [578, 461] width 357 height 31
type input "*********"
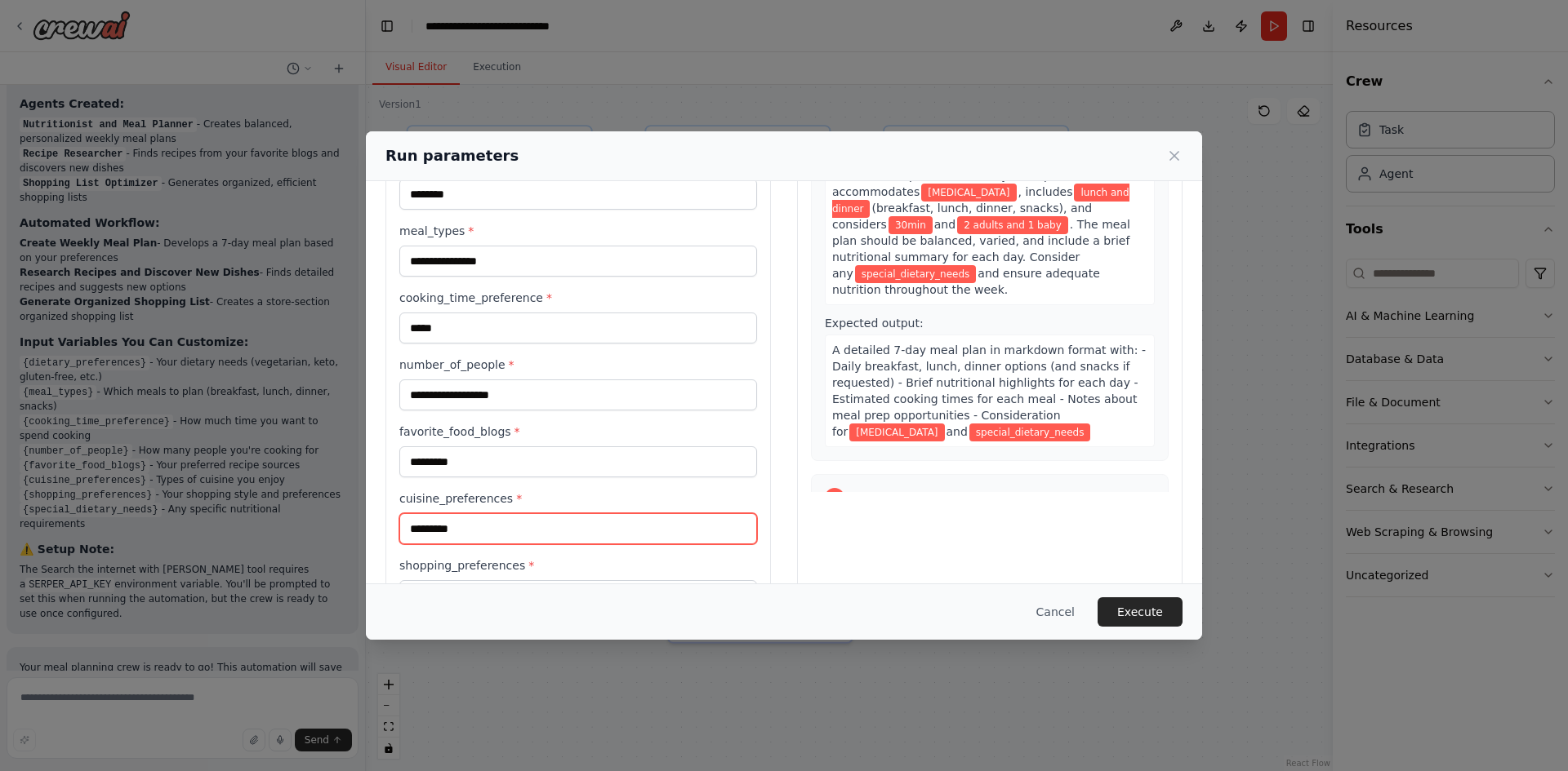
type input "*********"
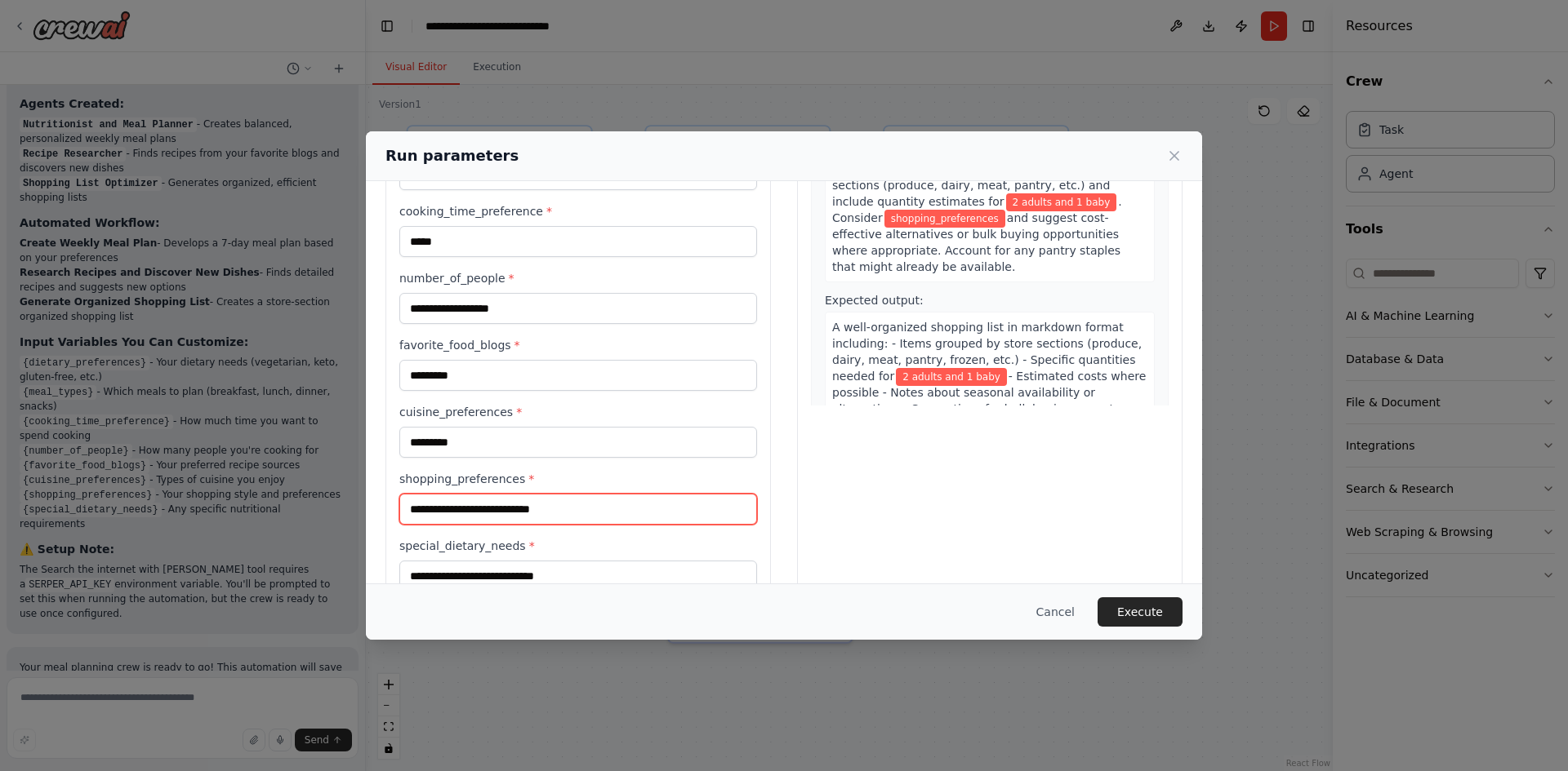
scroll to position [209, 0]
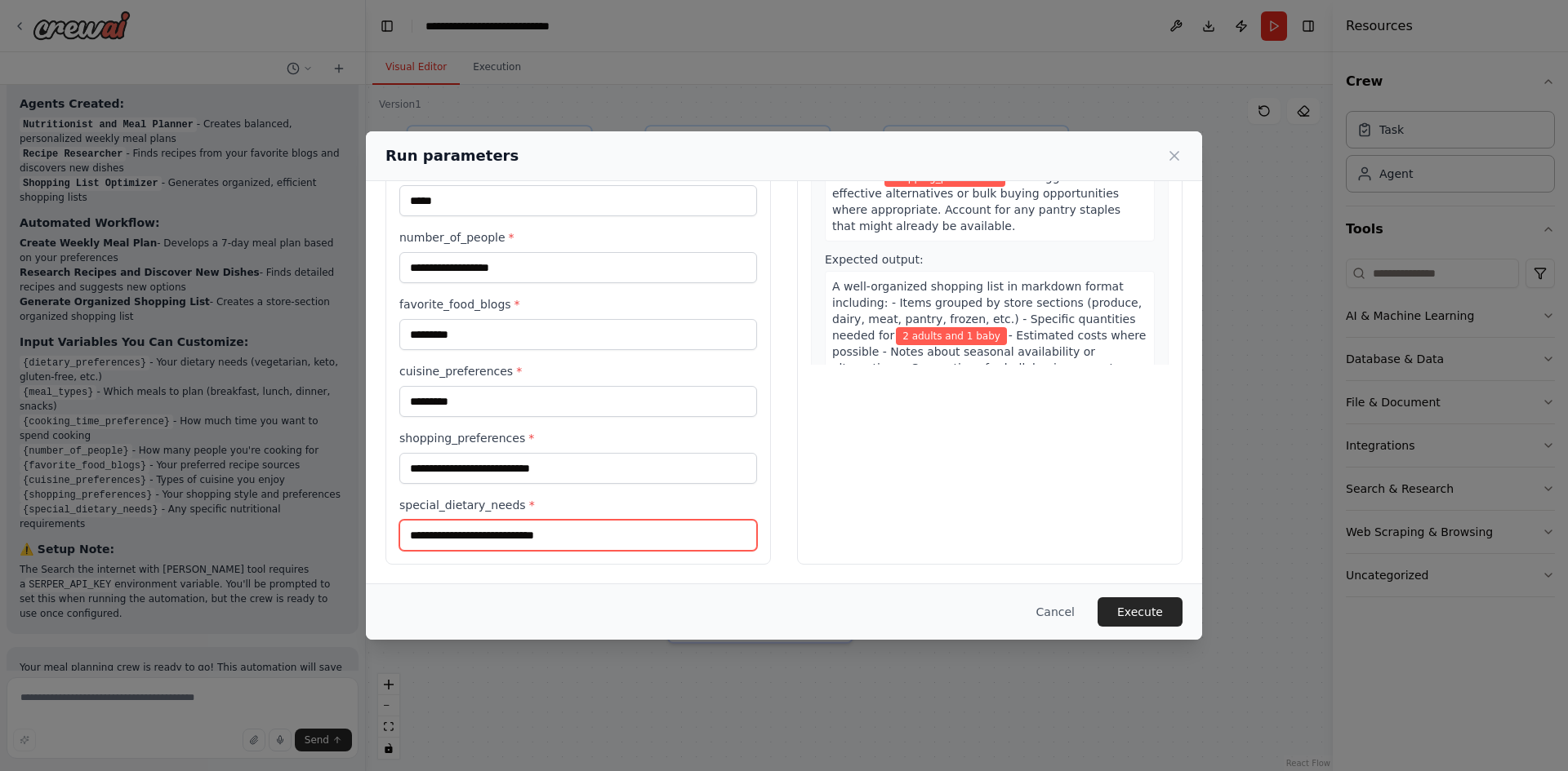
click at [505, 531] on input "special_dietary_needs *" at bounding box center [578, 535] width 357 height 31
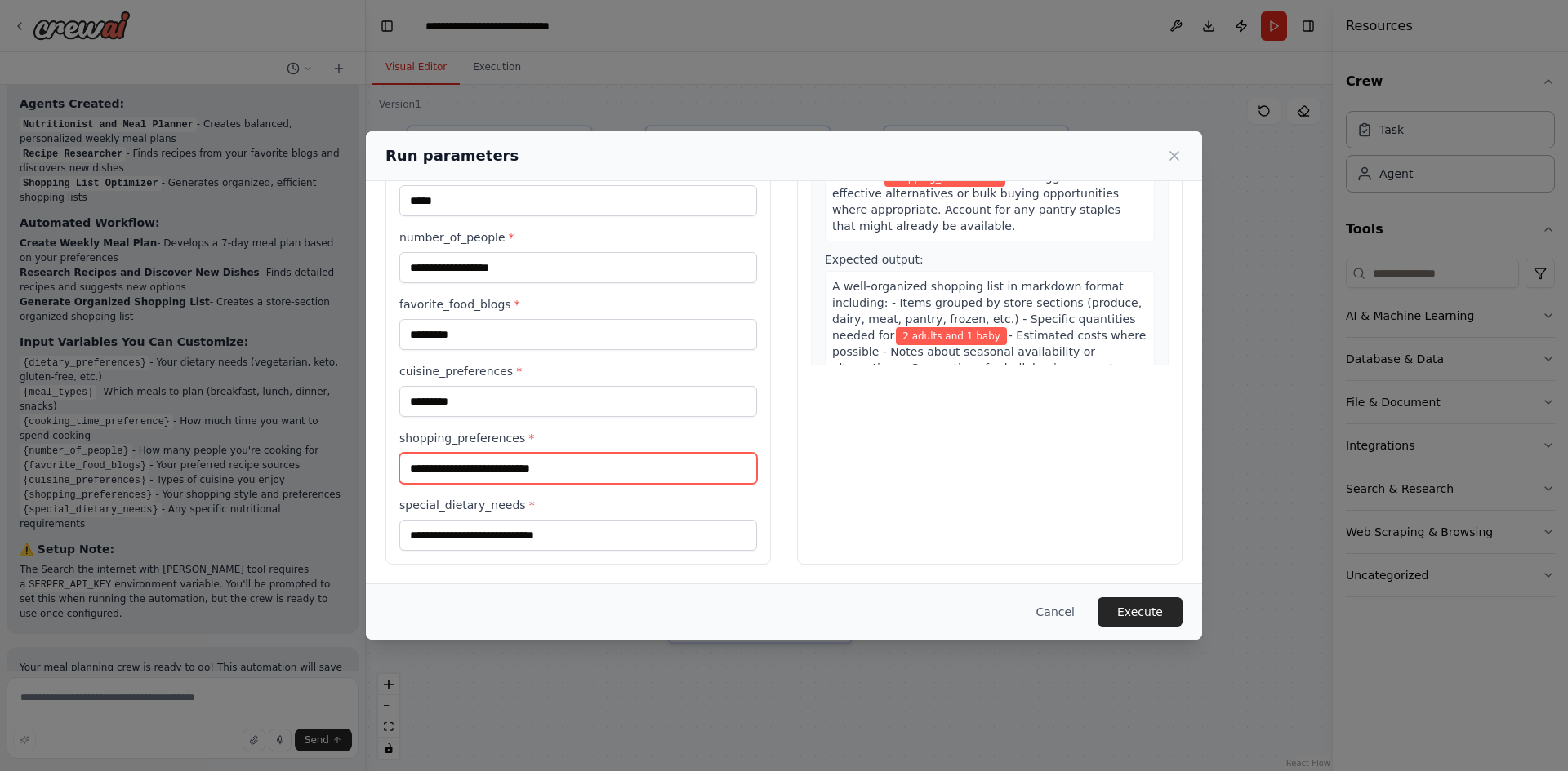
click at [543, 472] on input "shopping_preferences *" at bounding box center [578, 468] width 357 height 31
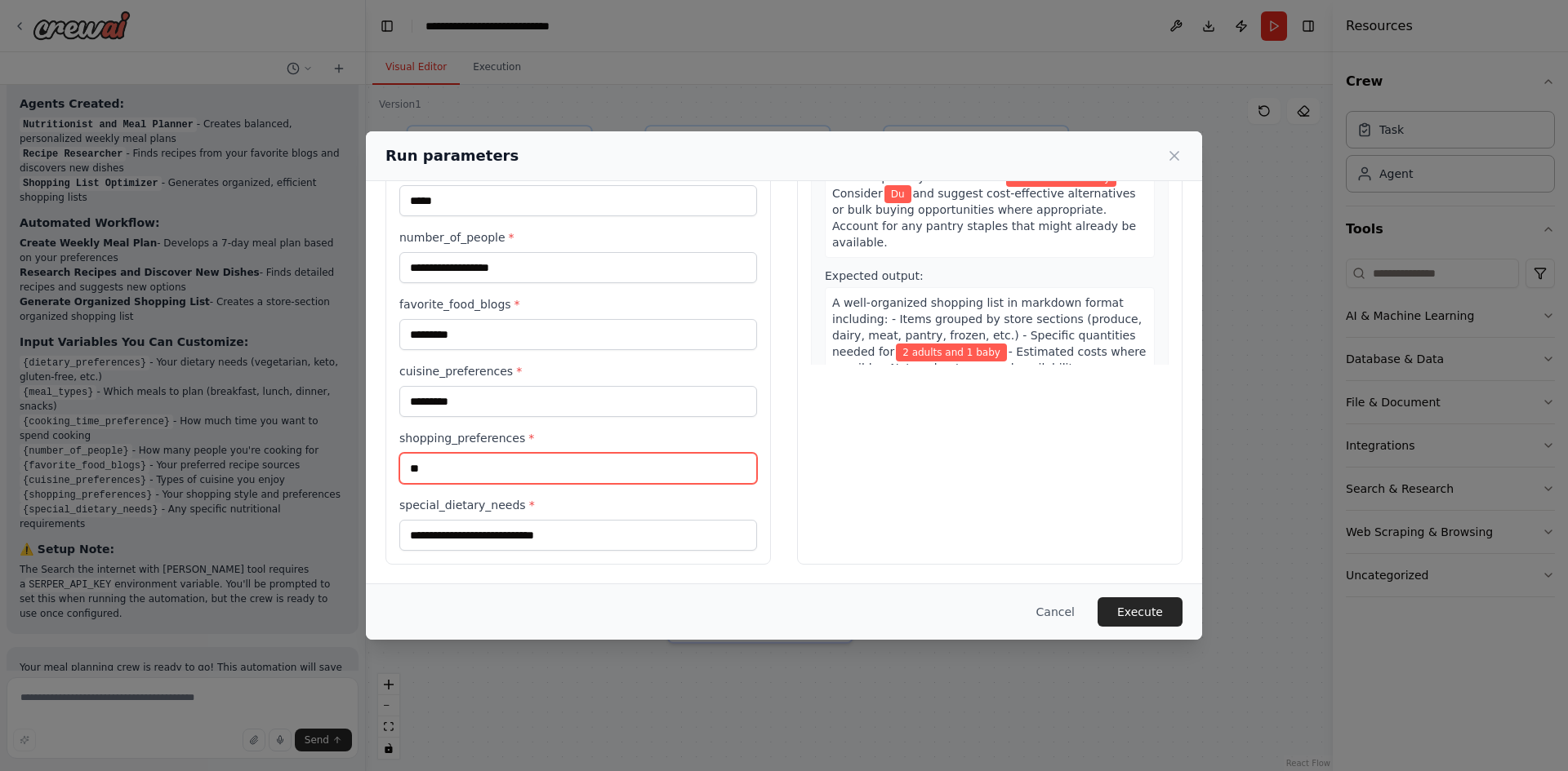
type input "*"
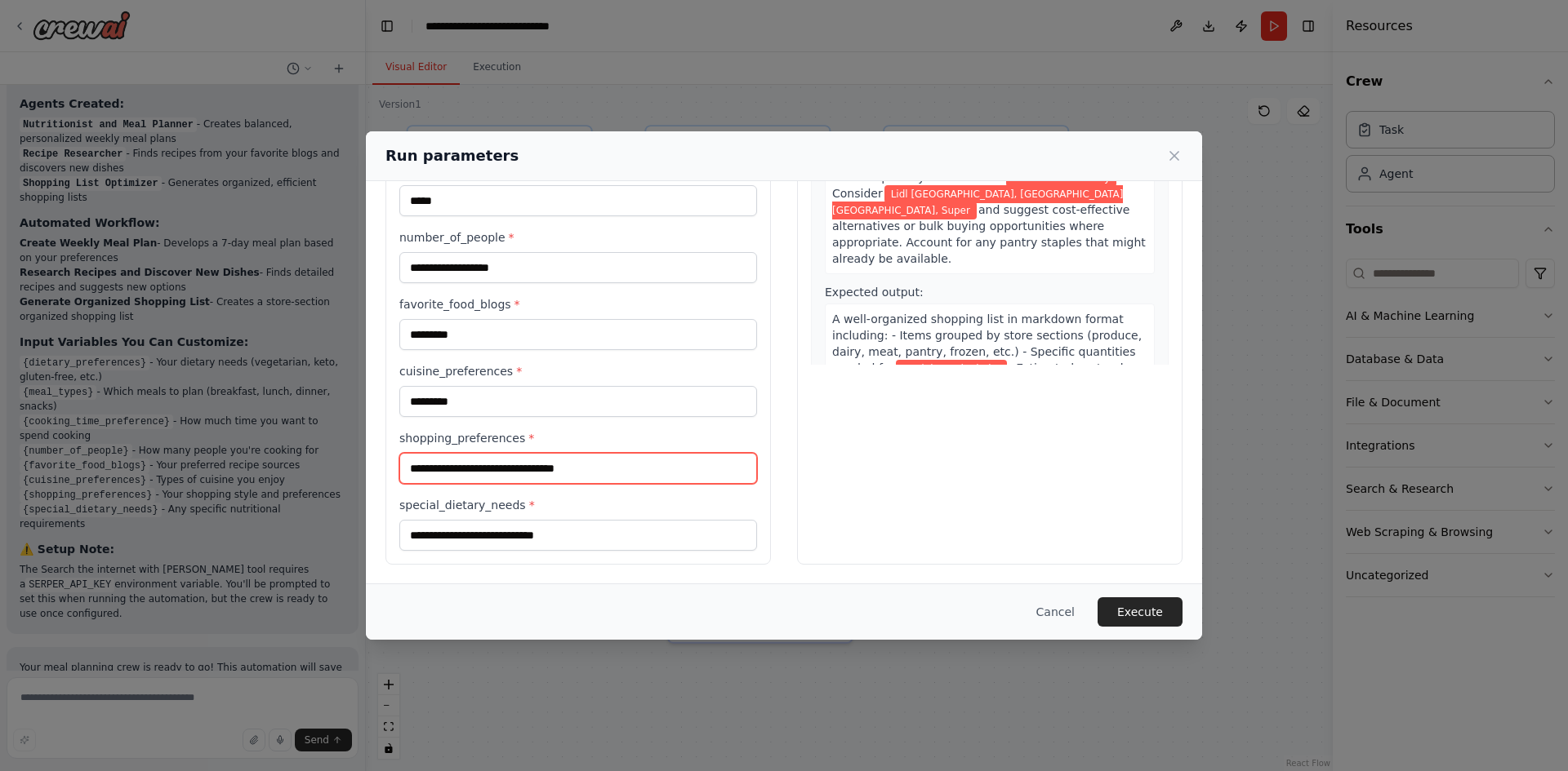
scroll to position [804, 0]
type input "**********"
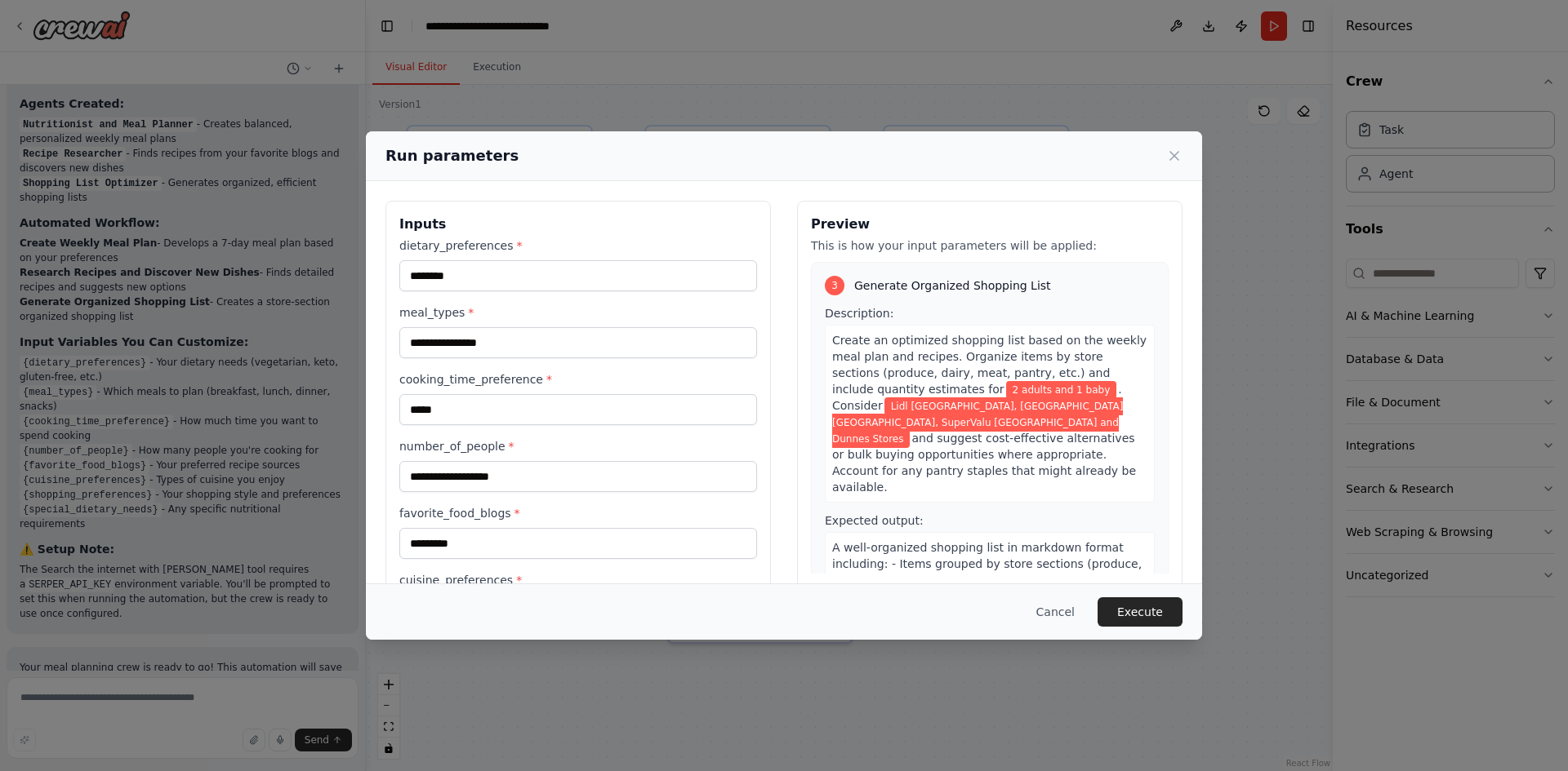
scroll to position [778, 0]
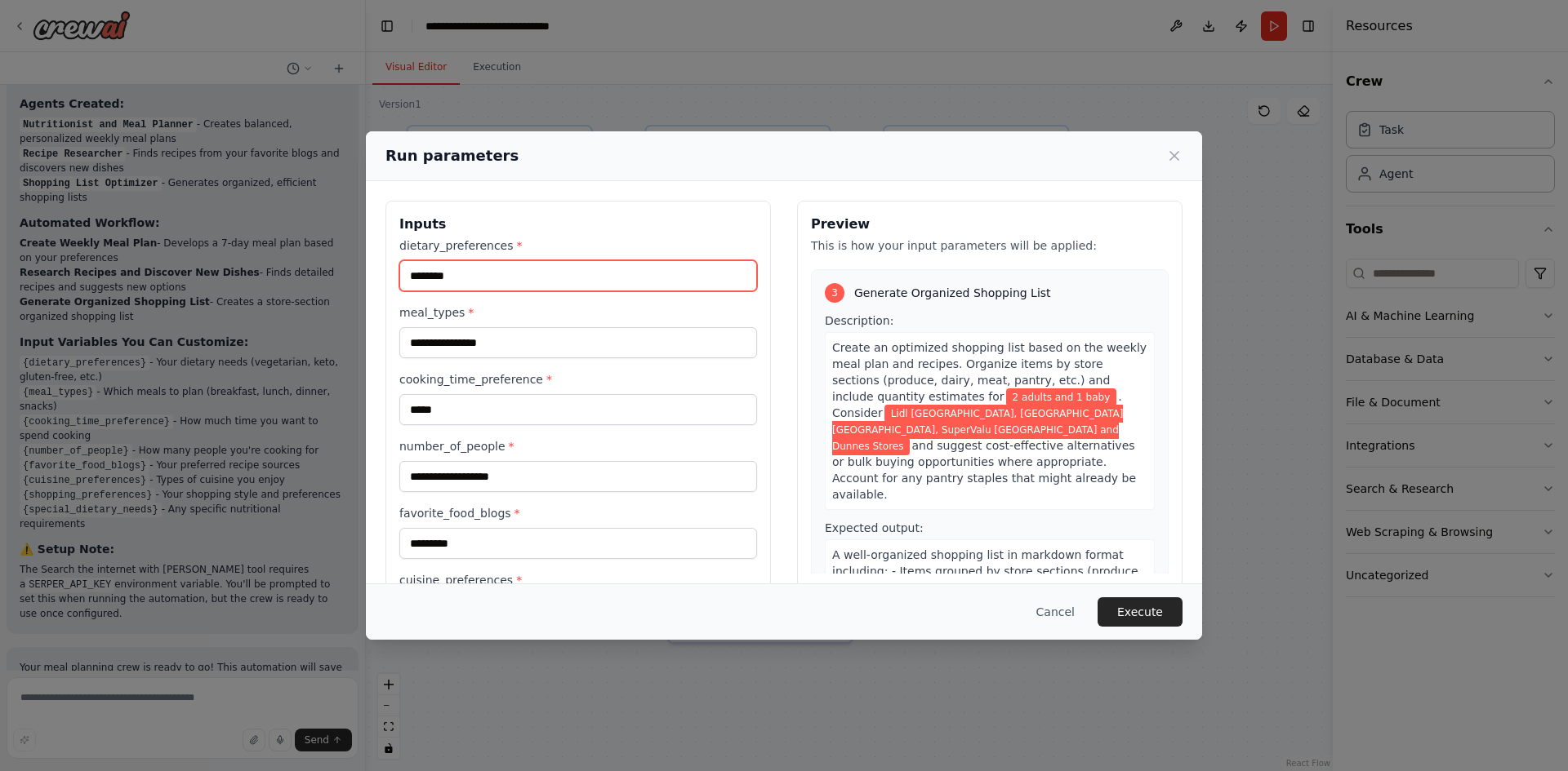
click at [535, 269] on input "********" at bounding box center [578, 275] width 357 height 31
click at [536, 266] on input "********" at bounding box center [578, 275] width 357 height 31
type input "********"
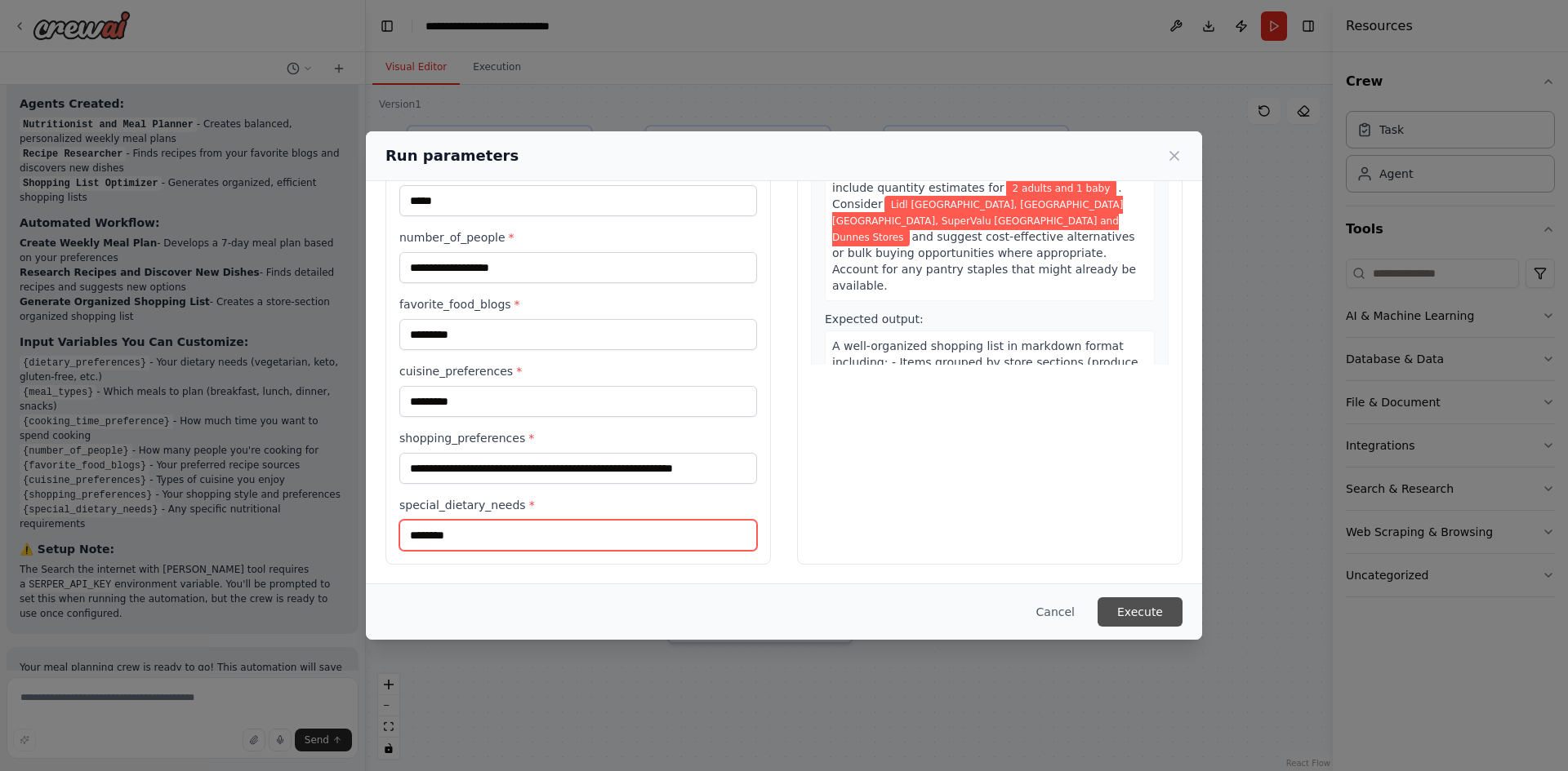
type input "********"
click at [1130, 612] on button "Execute" at bounding box center [1140, 612] width 85 height 30
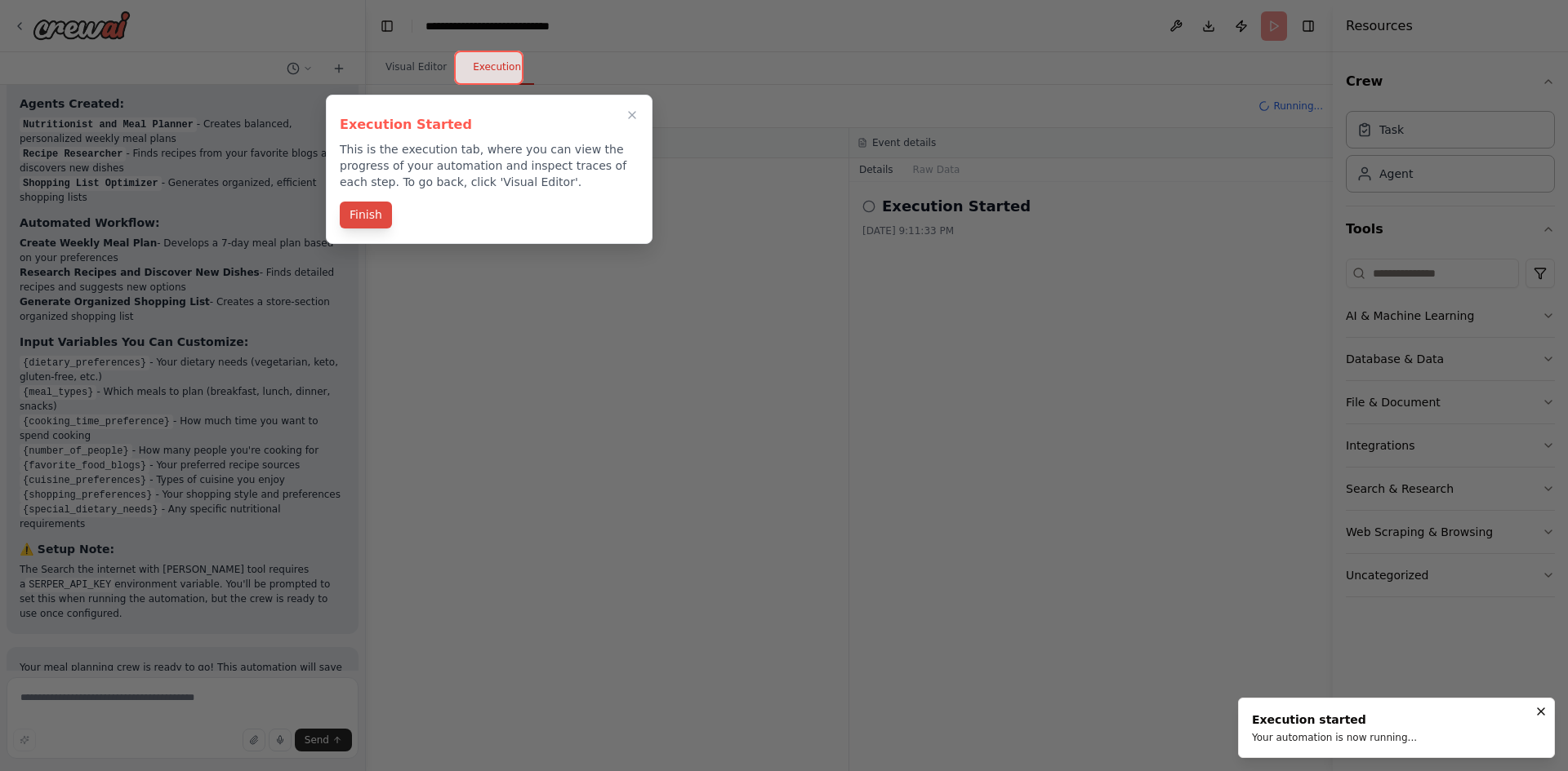
click at [358, 212] on button "Finish" at bounding box center [366, 215] width 52 height 27
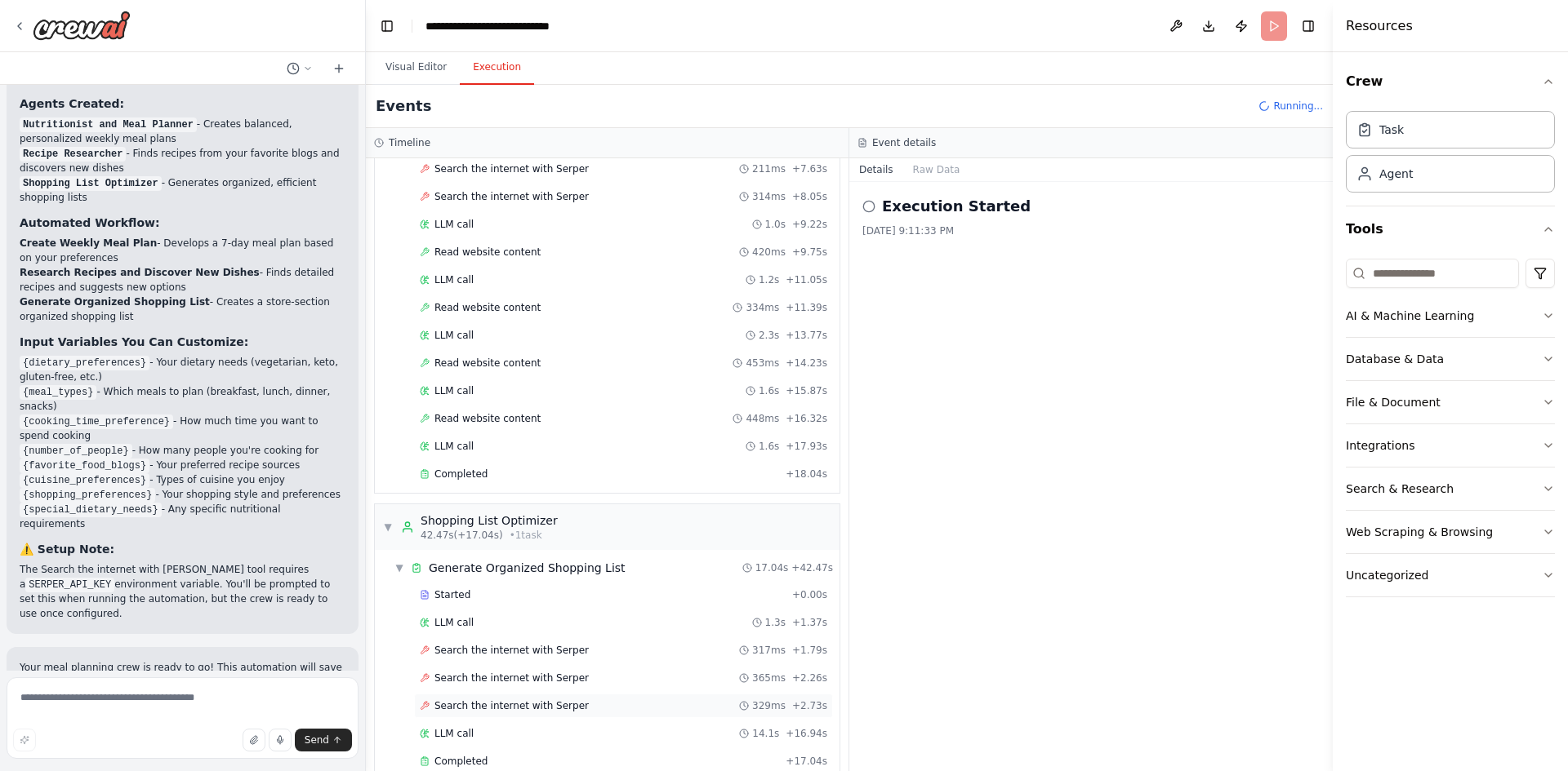
scroll to position [710, 0]
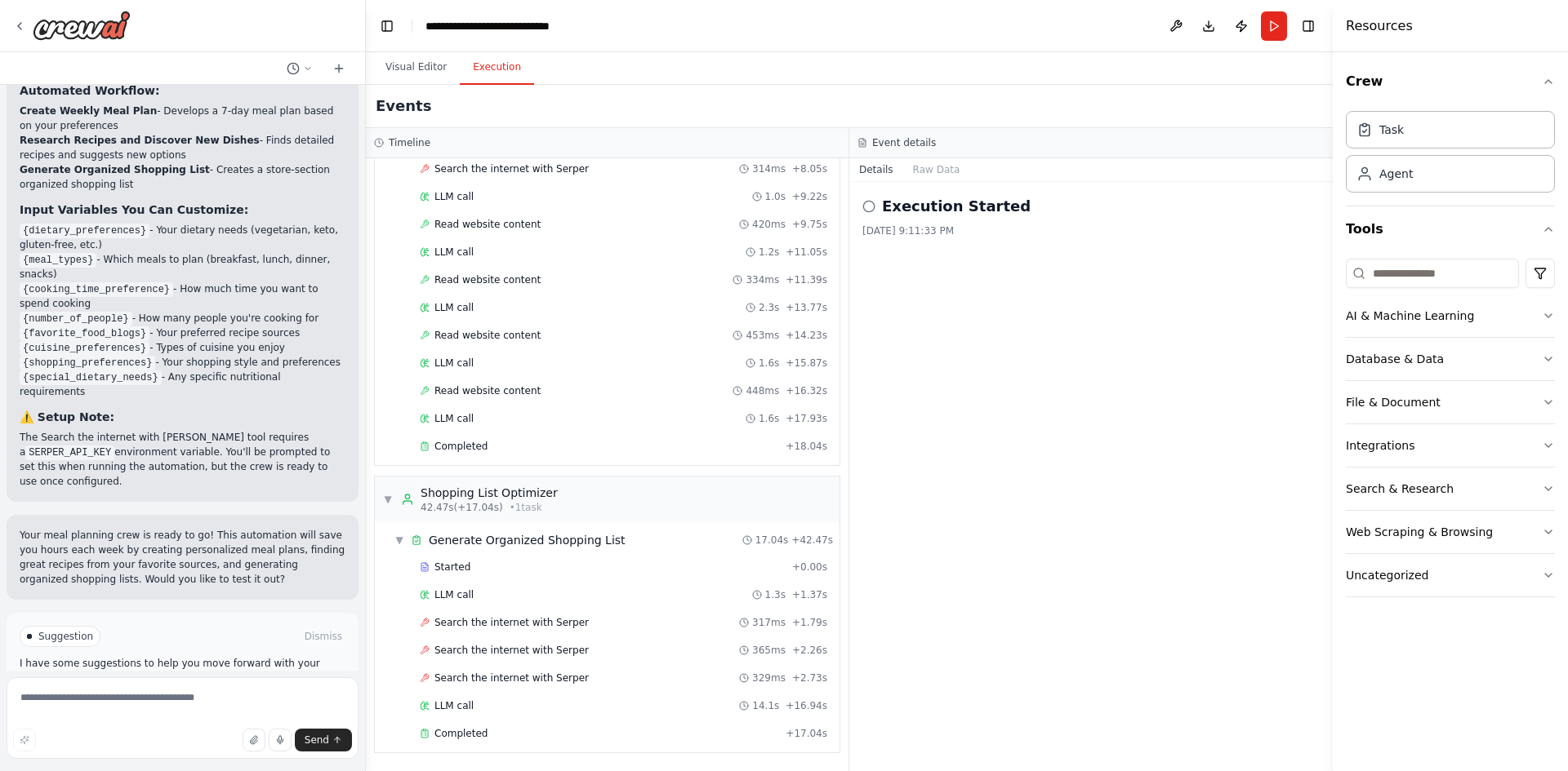
click at [201, 699] on span "Improve automation" at bounding box center [189, 706] width 100 height 13
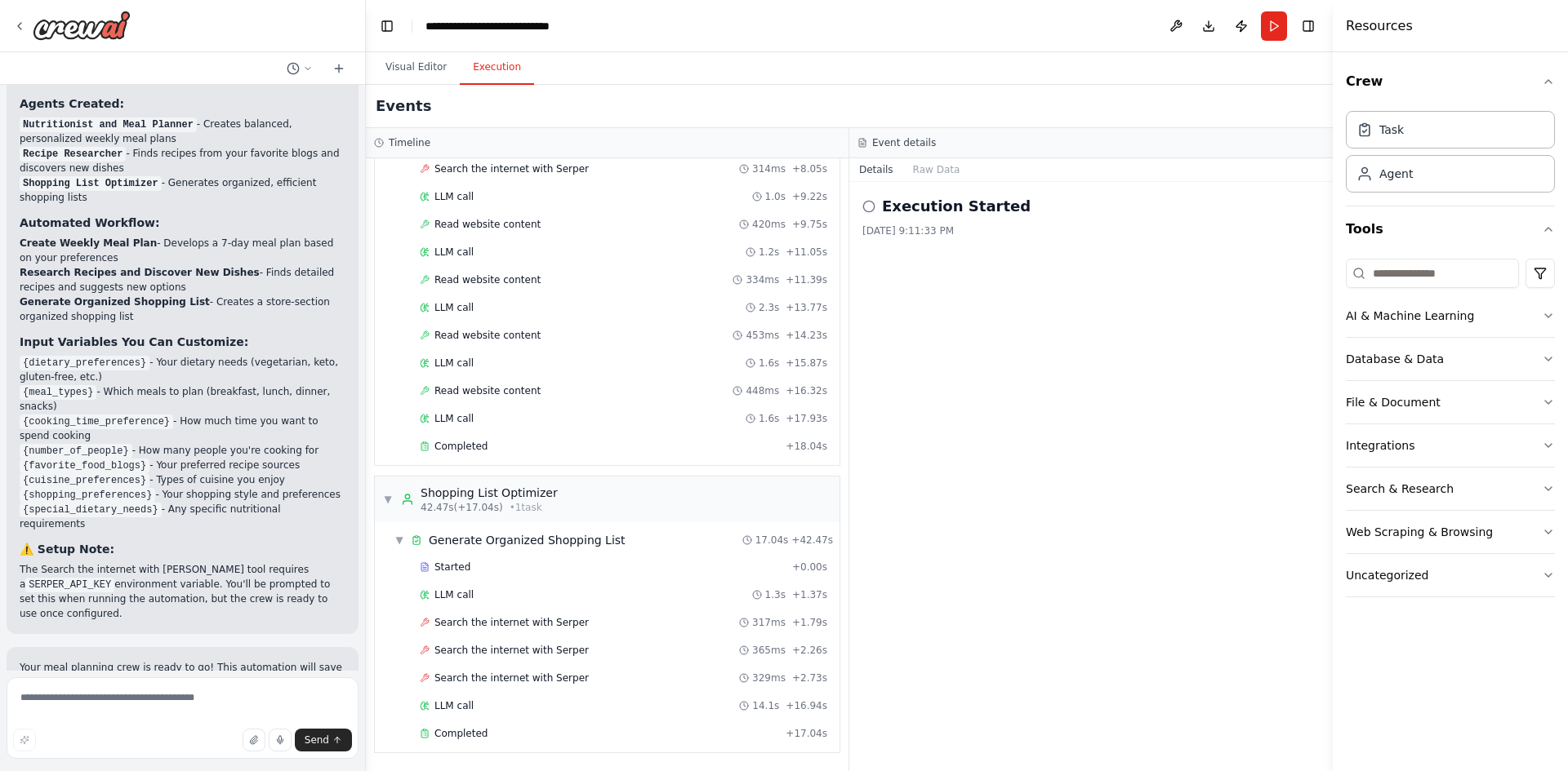
scroll to position [1376, 0]
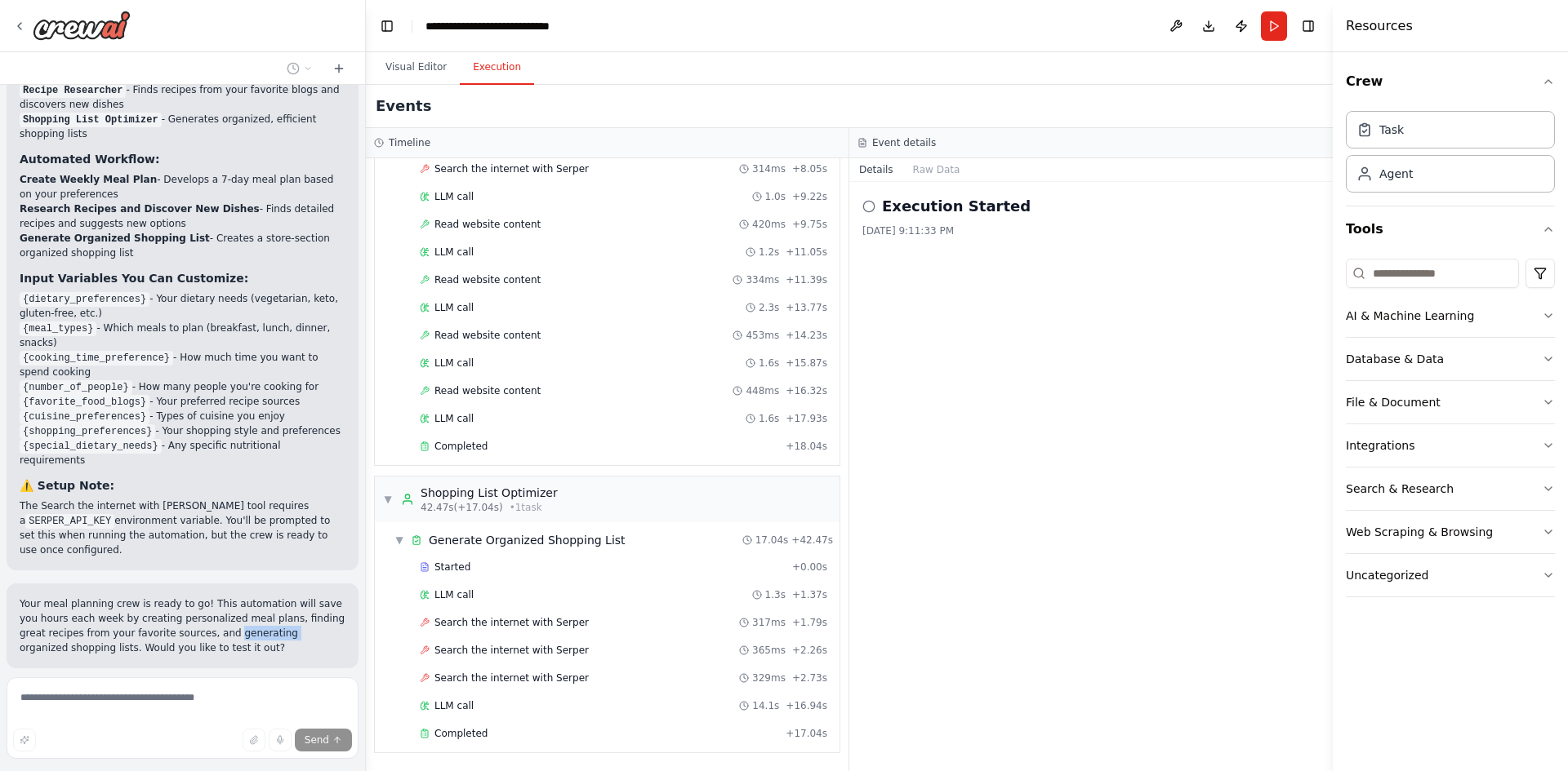
click at [201, 631] on div "Develop a crew that creates weekly meal plans based on your dietary preferences…" at bounding box center [182, 378] width 365 height 586
click at [201, 695] on div "Thinking... Stop" at bounding box center [187, 707] width 336 height 24
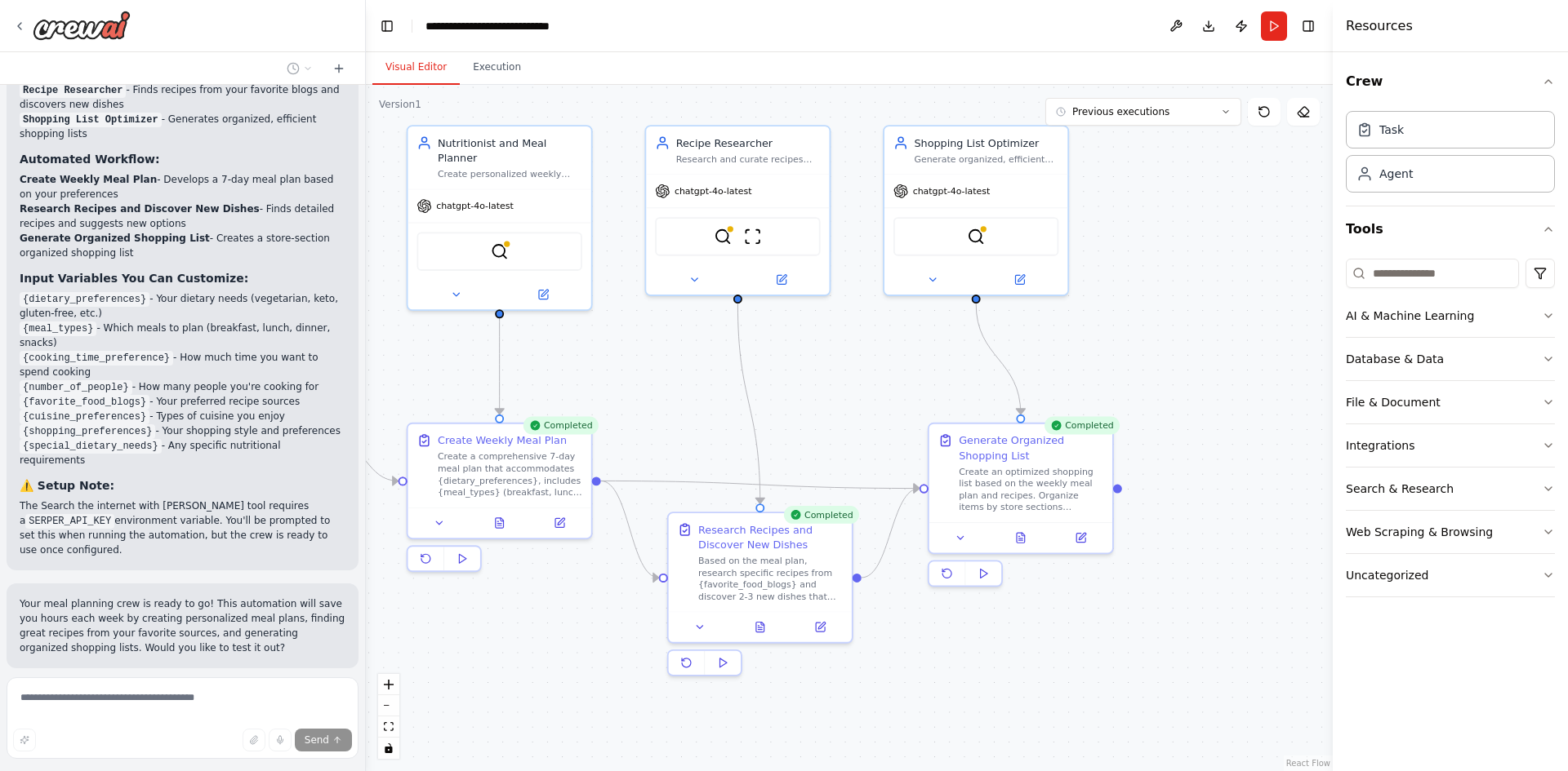
click at [410, 70] on button "Visual Editor" at bounding box center [416, 67] width 87 height 34
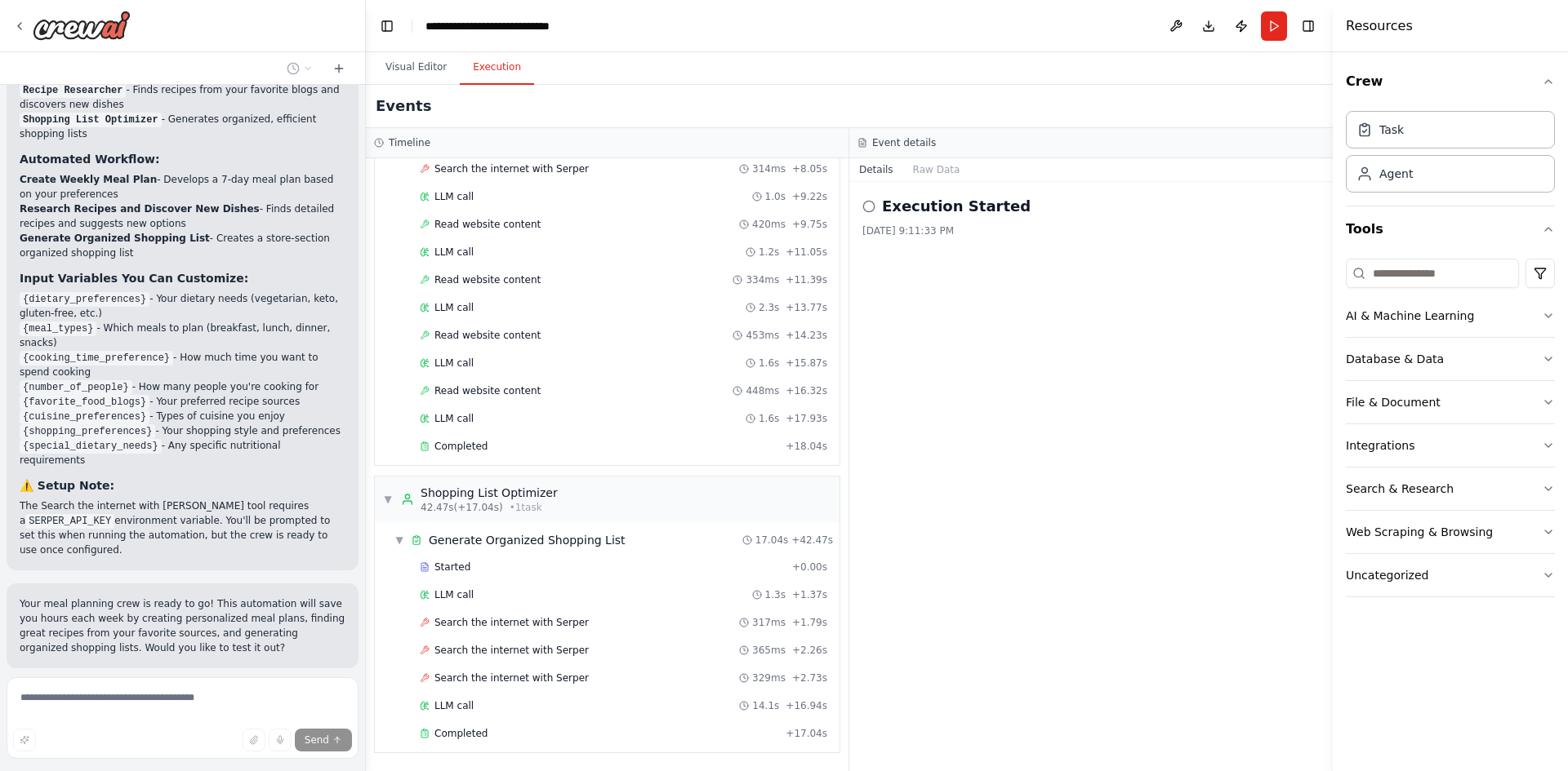
click at [477, 68] on button "Execution" at bounding box center [497, 67] width 74 height 34
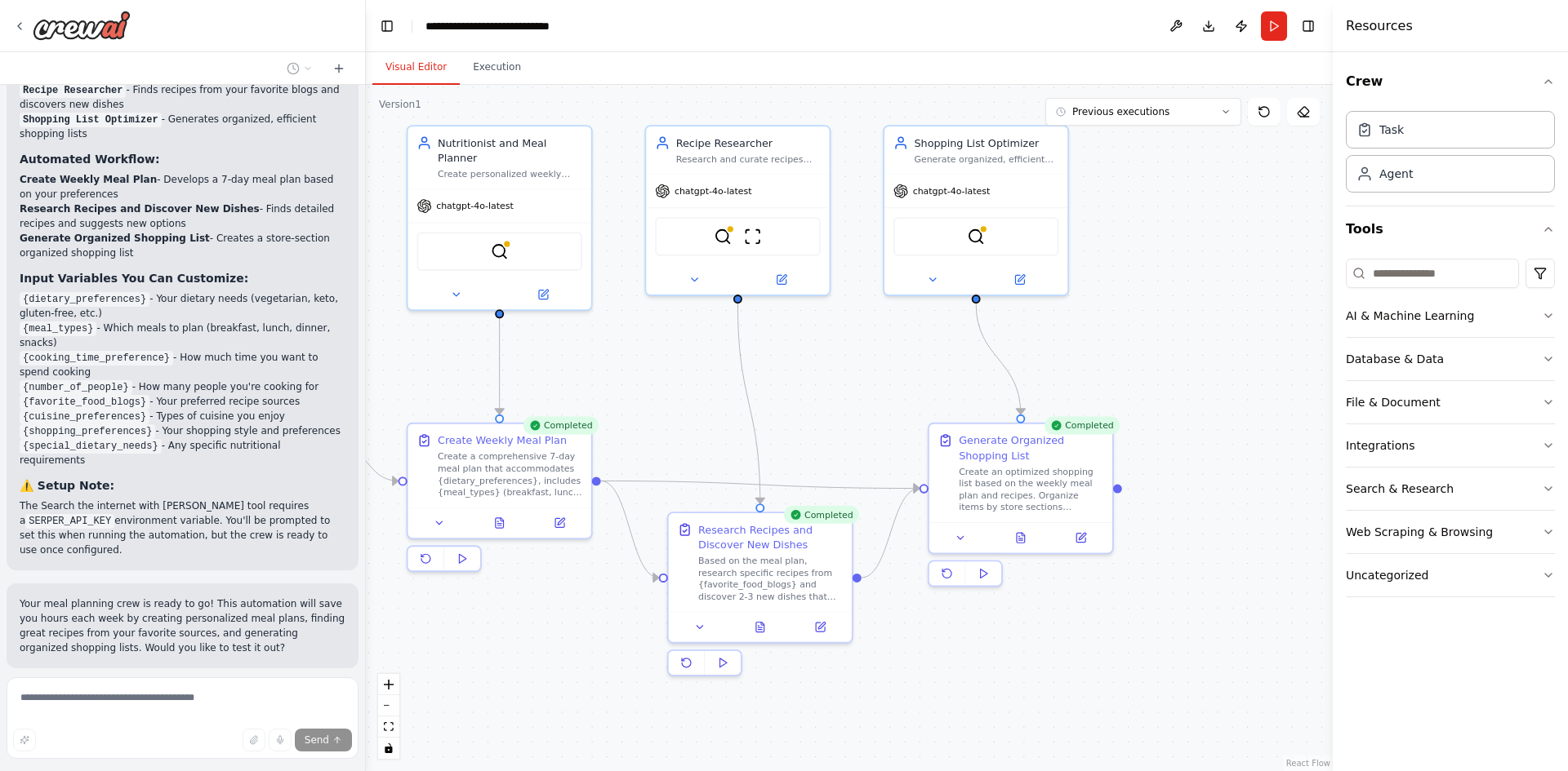
click at [424, 72] on button "Visual Editor" at bounding box center [416, 67] width 87 height 34
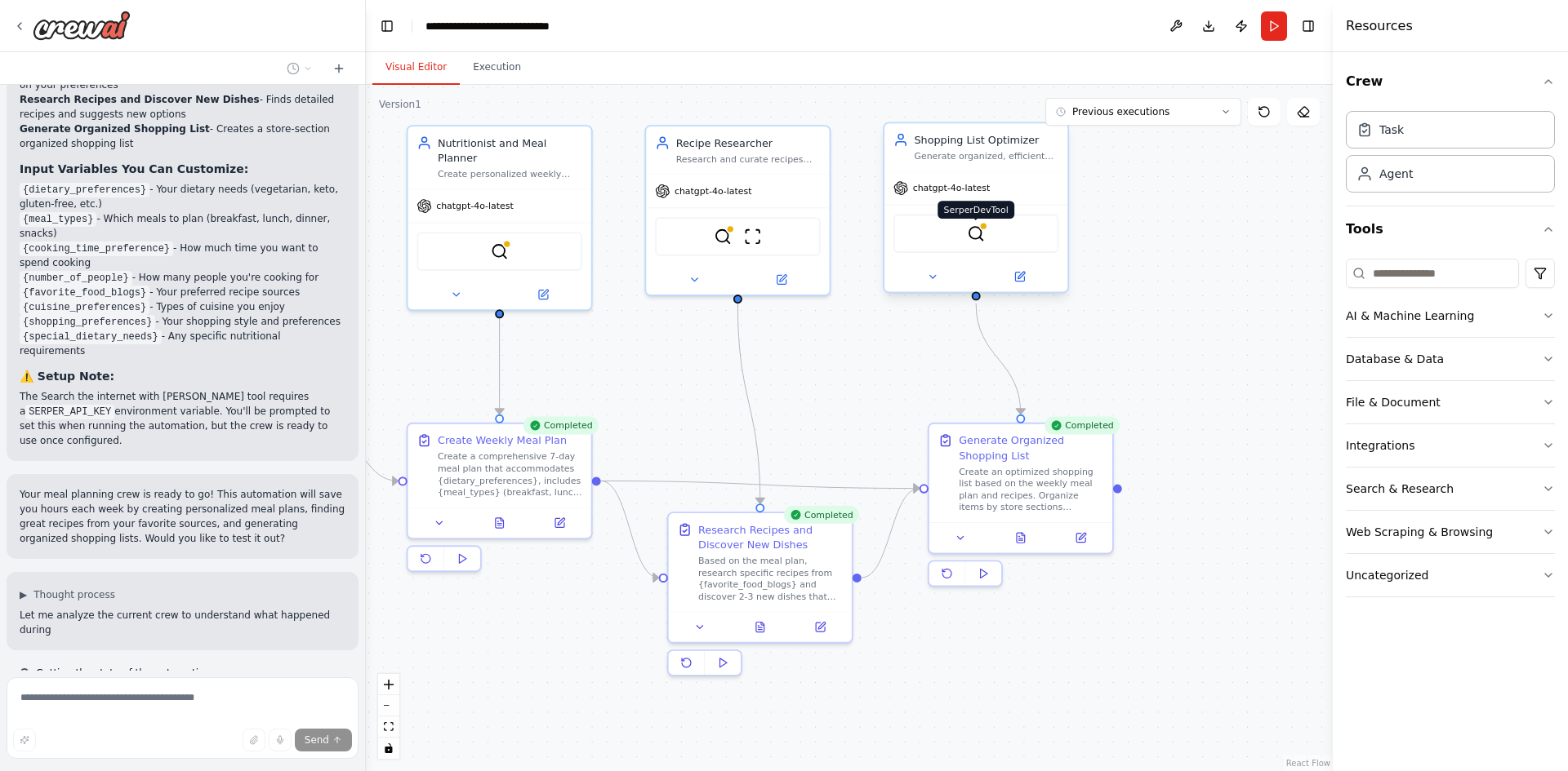
scroll to position [1499, 0]
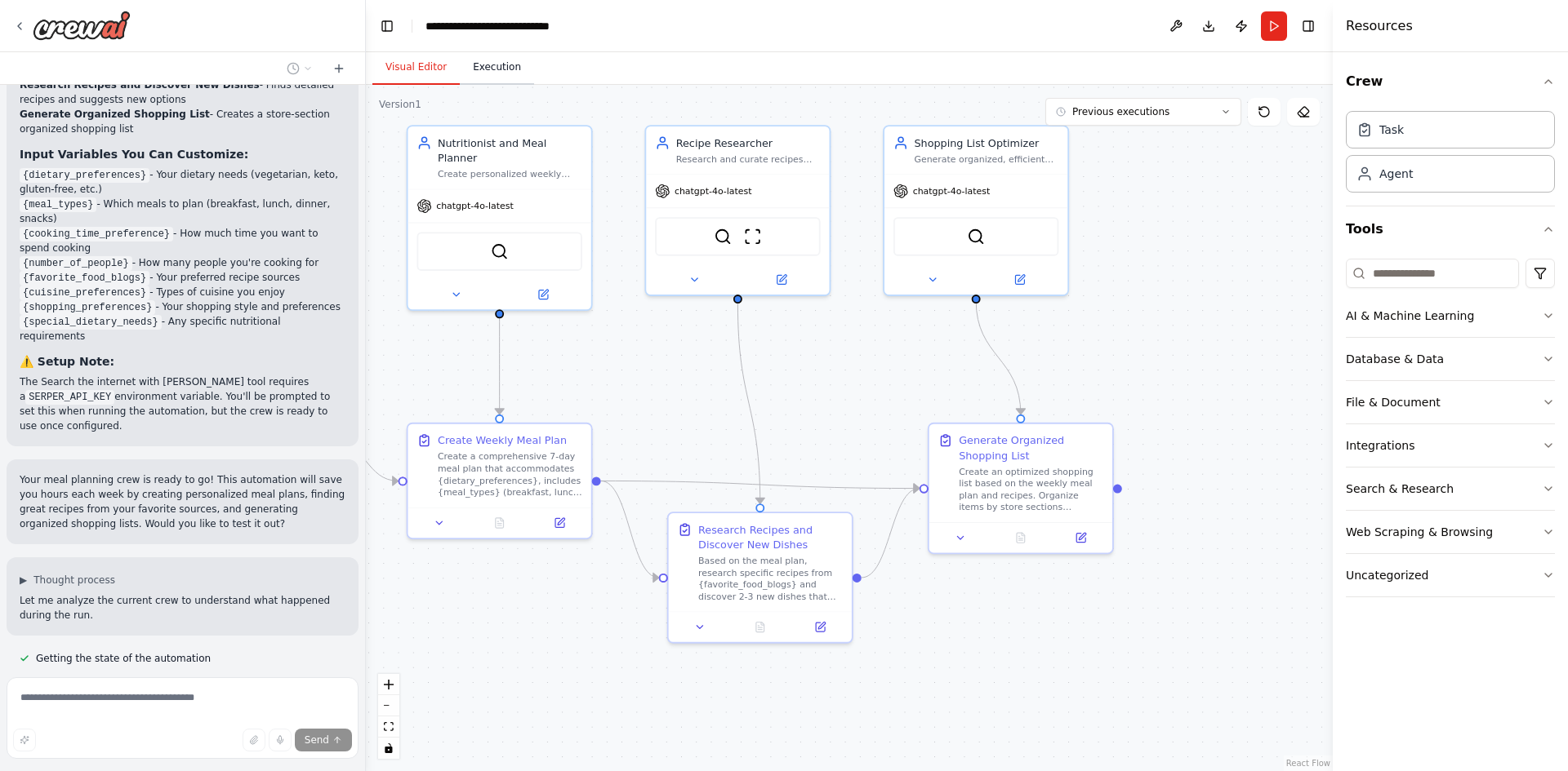
click at [489, 69] on button "Execution" at bounding box center [497, 67] width 74 height 34
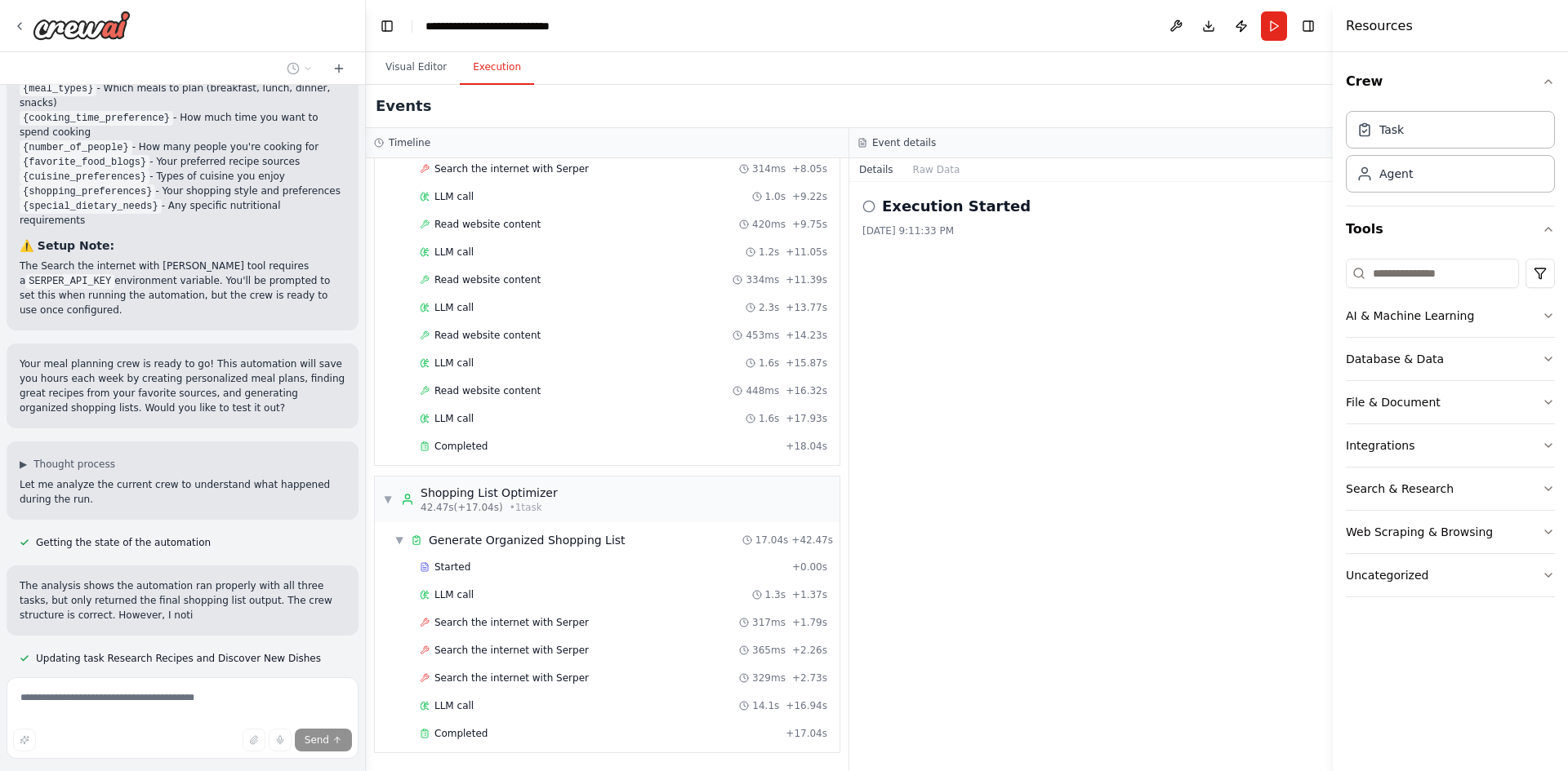
click at [922, 157] on div "Event details" at bounding box center [1092, 143] width 484 height 30
click at [919, 166] on button "Raw Data" at bounding box center [937, 169] width 67 height 23
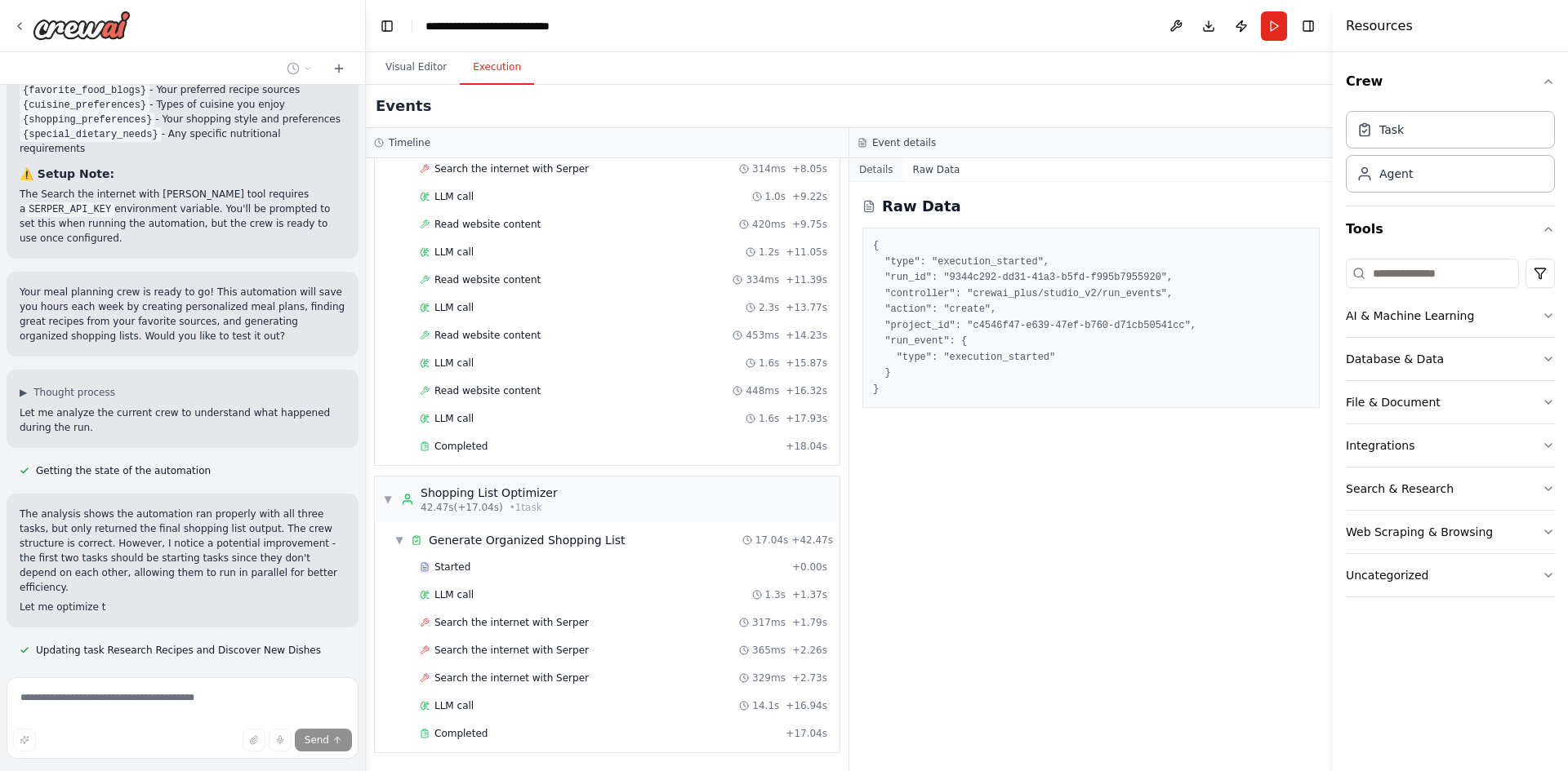
scroll to position [1697, 0]
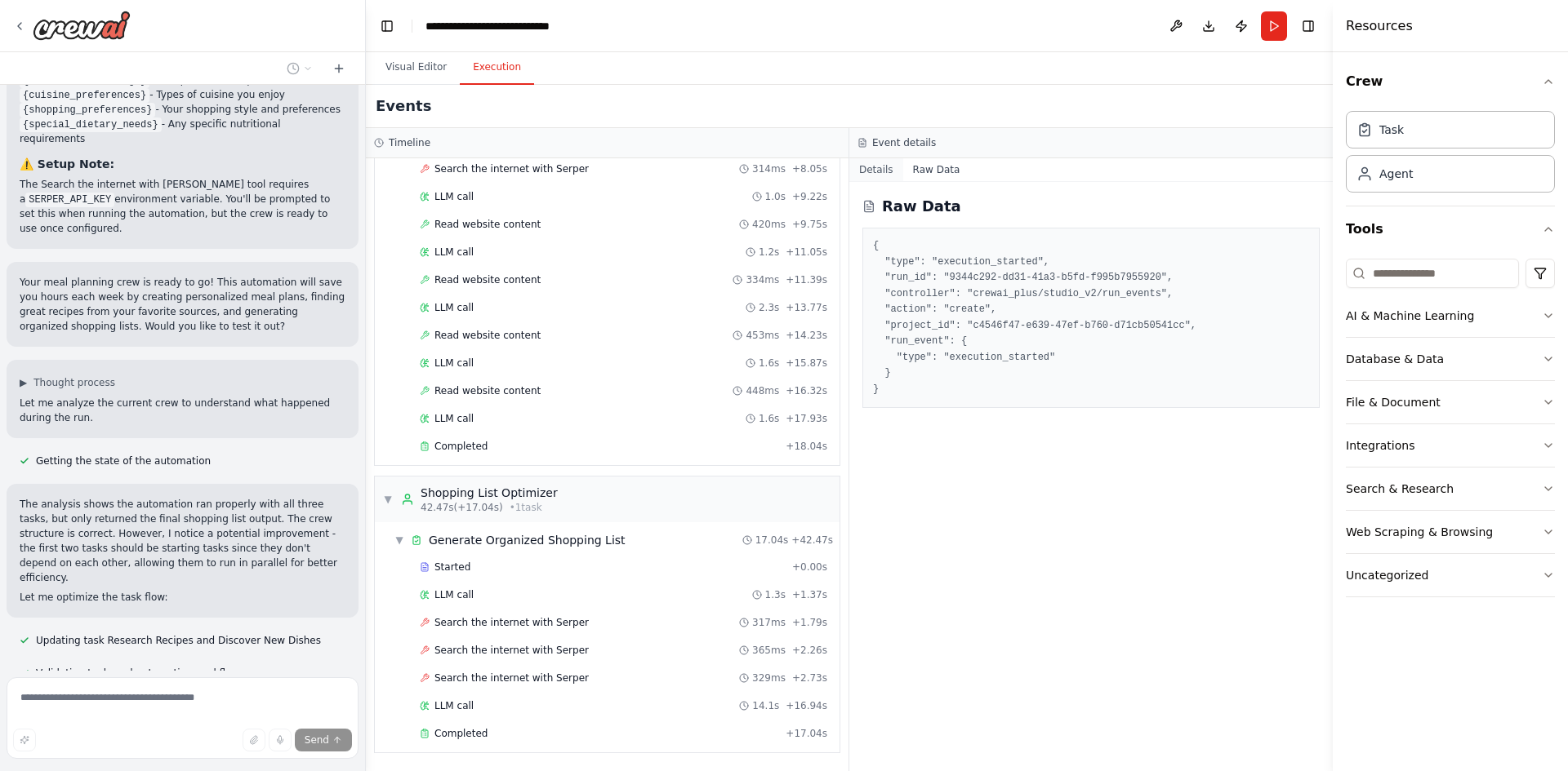
click at [867, 175] on button "Details" at bounding box center [877, 169] width 54 height 23
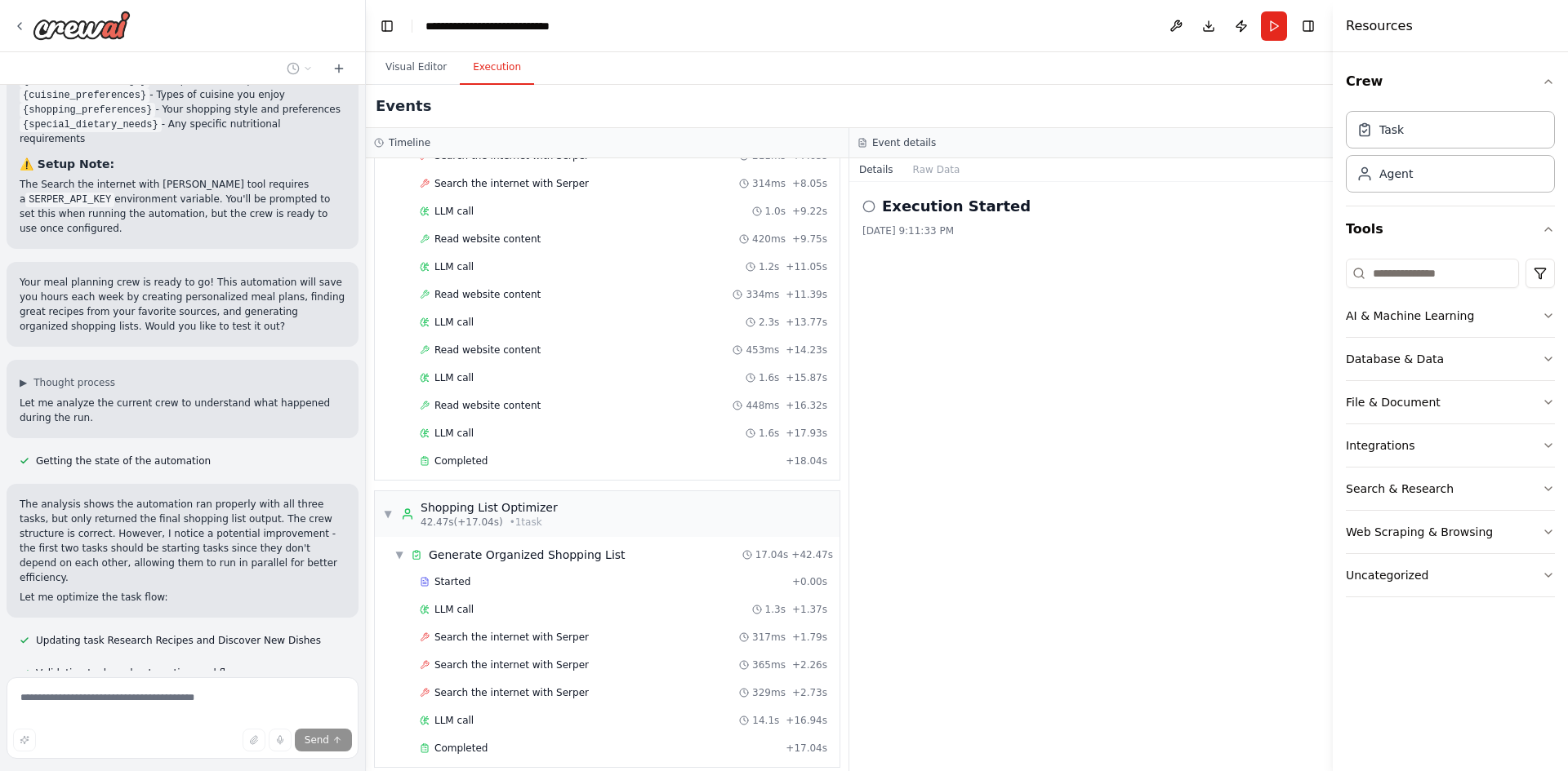
scroll to position [710, 0]
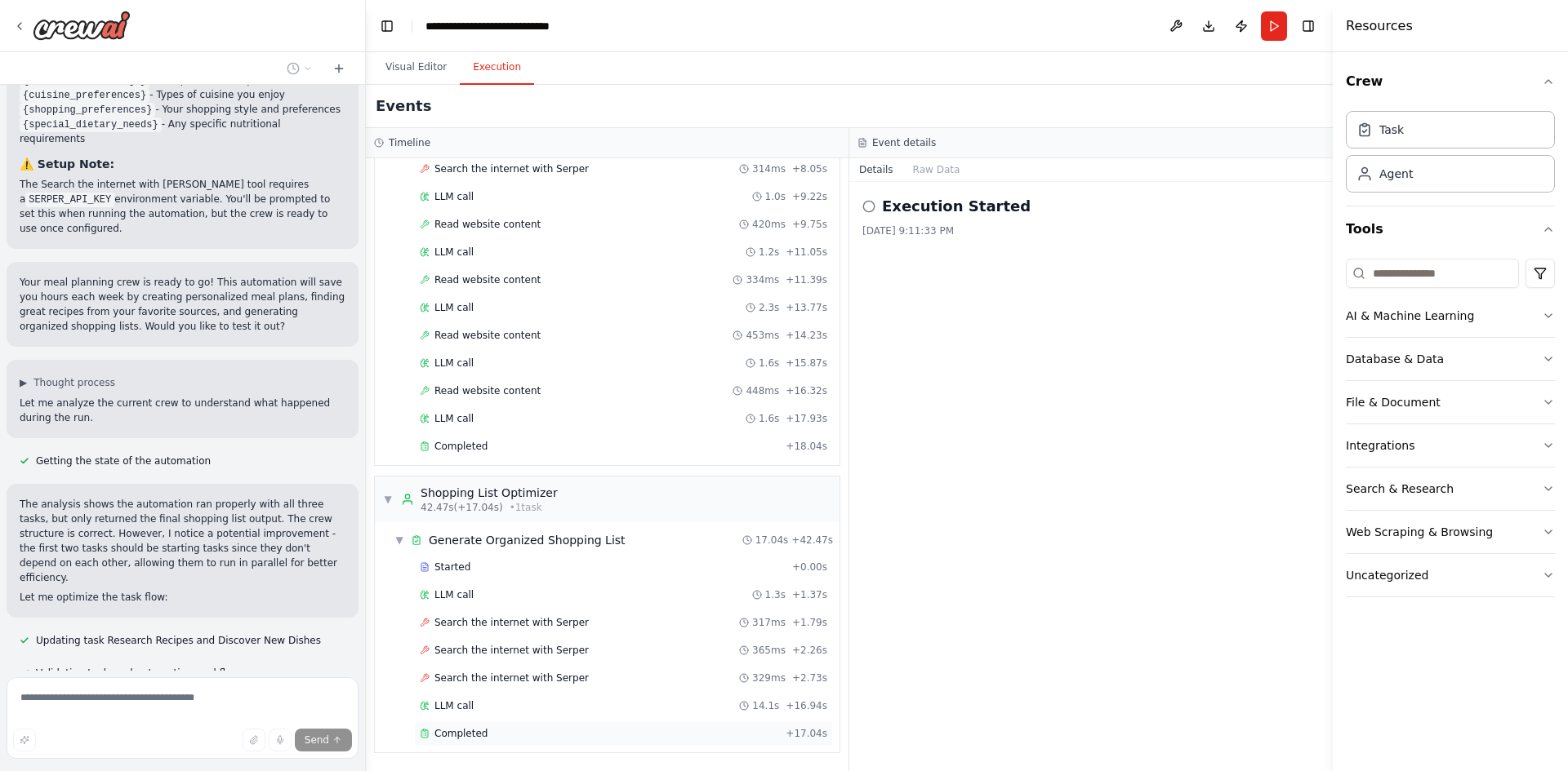
click at [477, 731] on span "Completed" at bounding box center [461, 734] width 53 height 13
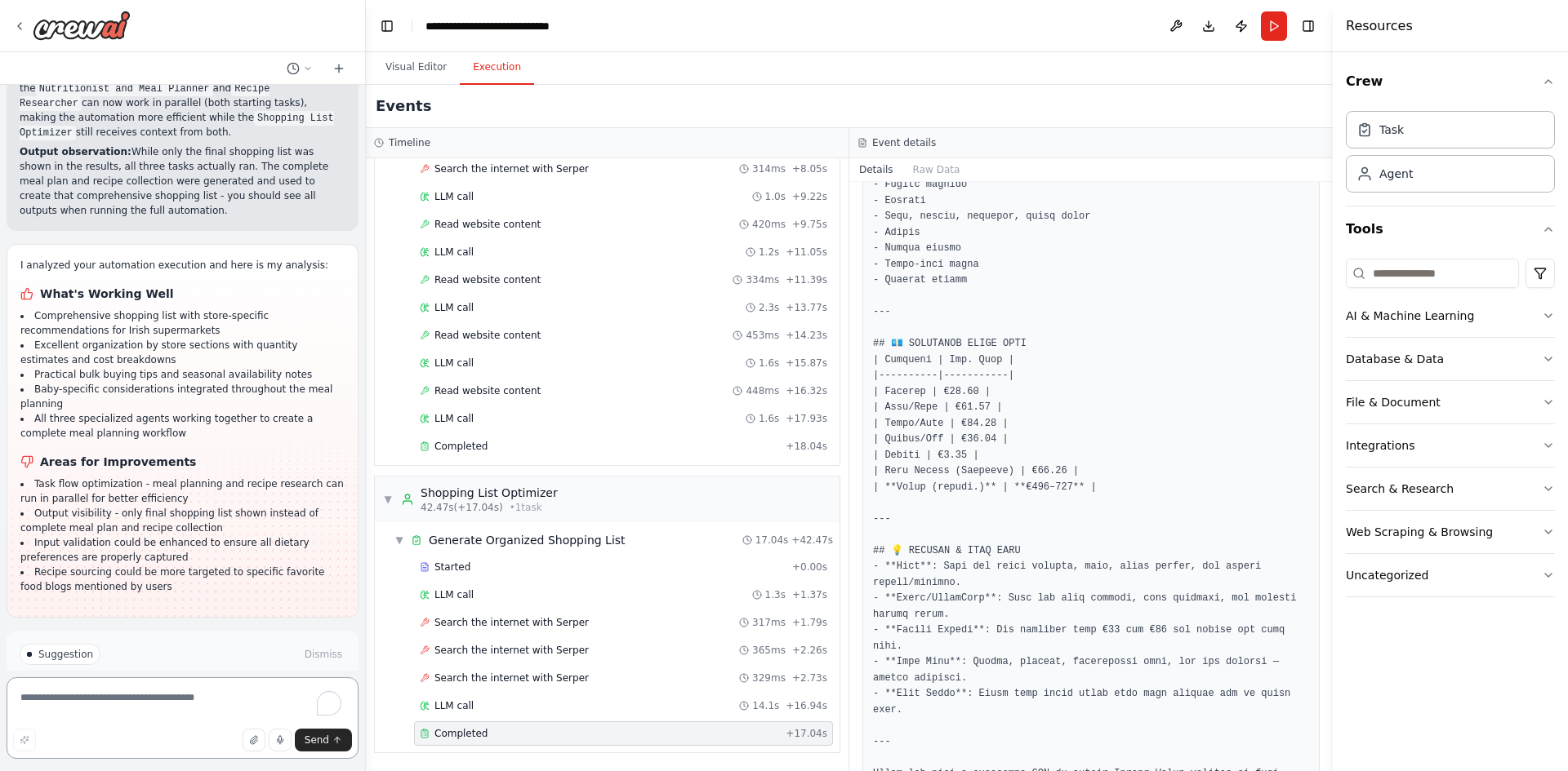
scroll to position [2407, 0]
click at [482, 447] on div "Completed" at bounding box center [599, 446] width 359 height 13
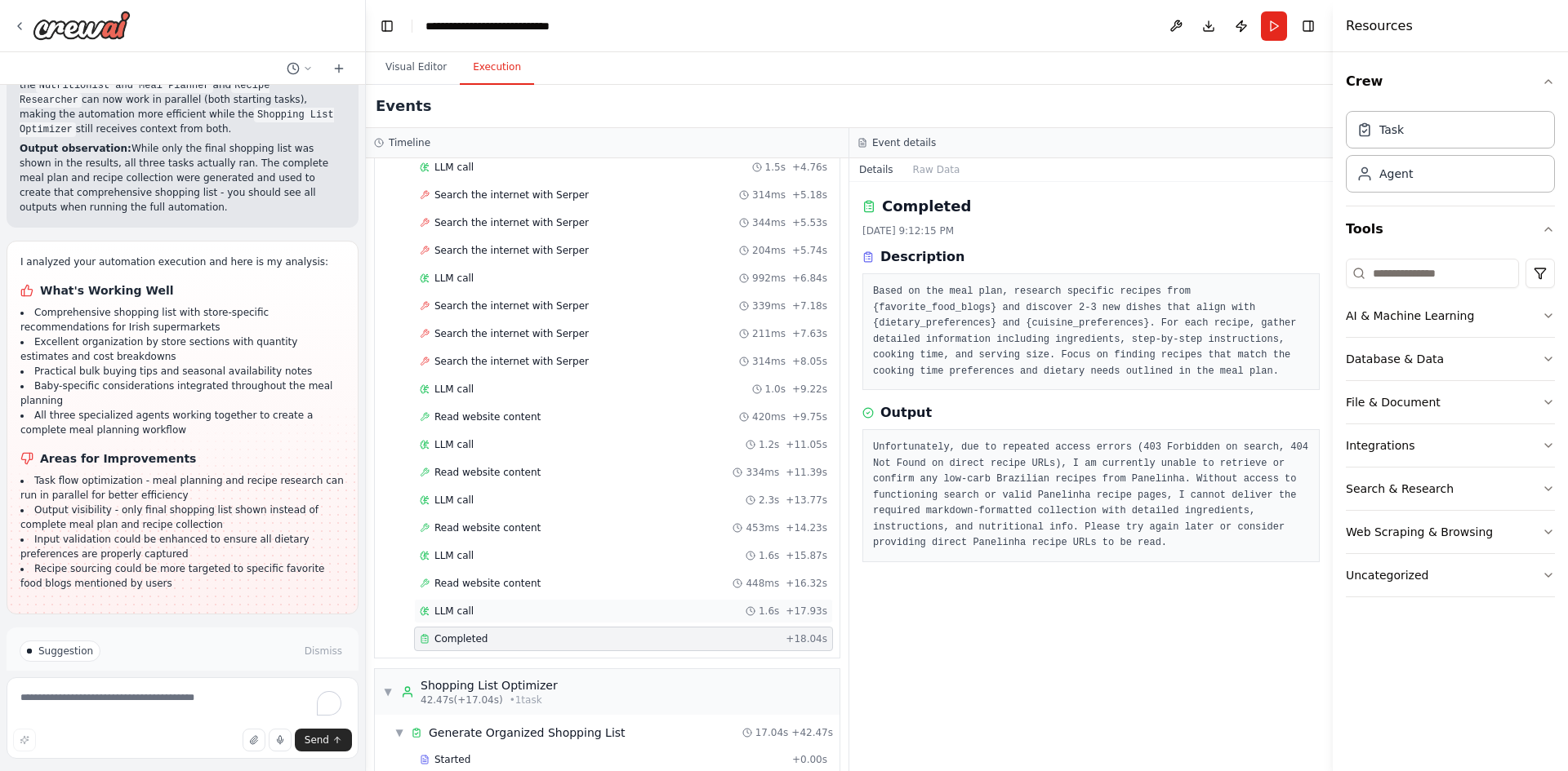
scroll to position [519, 0]
click at [486, 576] on span "Read website content" at bounding box center [488, 581] width 106 height 13
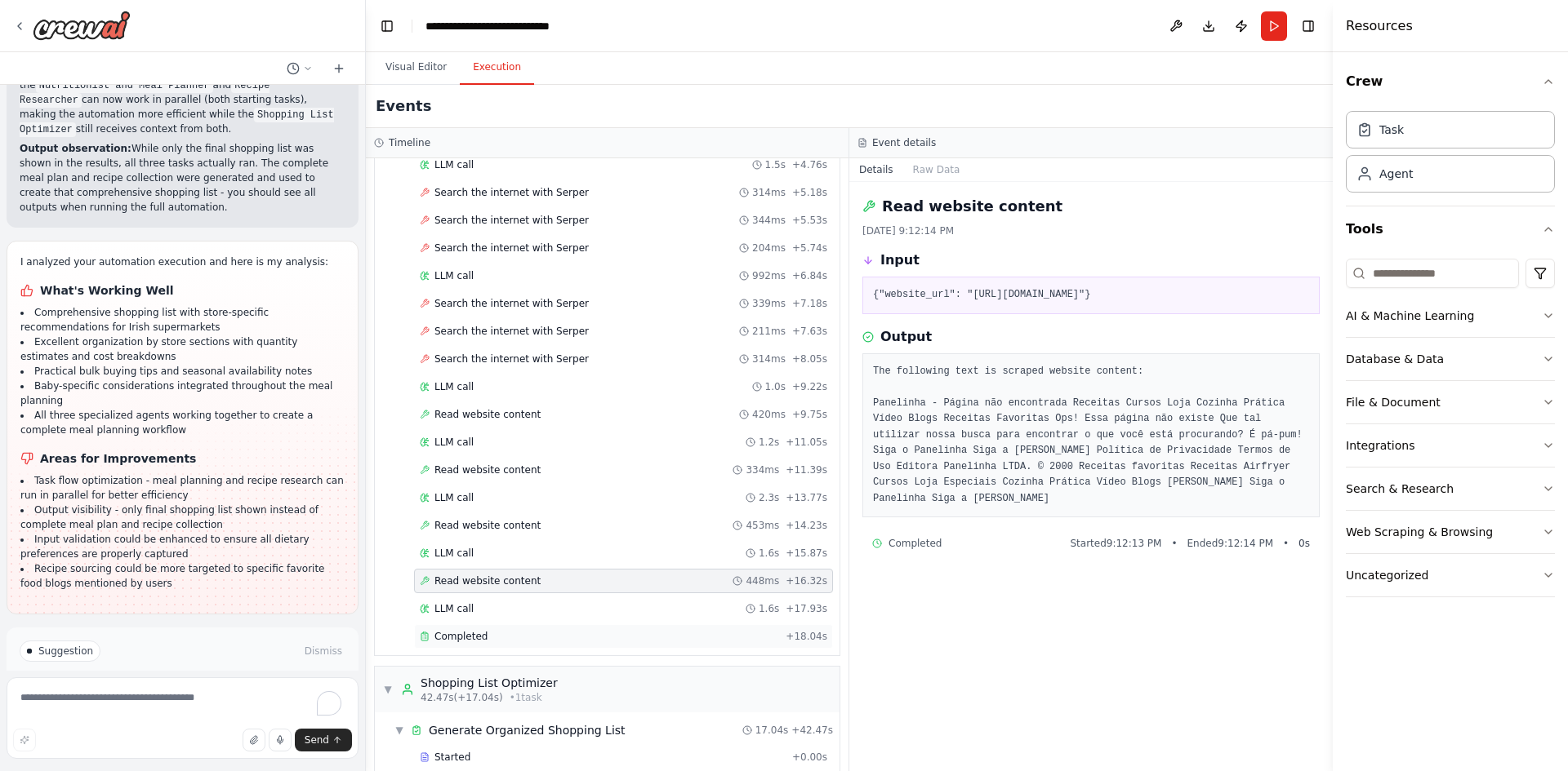
click at [474, 637] on span "Completed" at bounding box center [461, 637] width 53 height 13
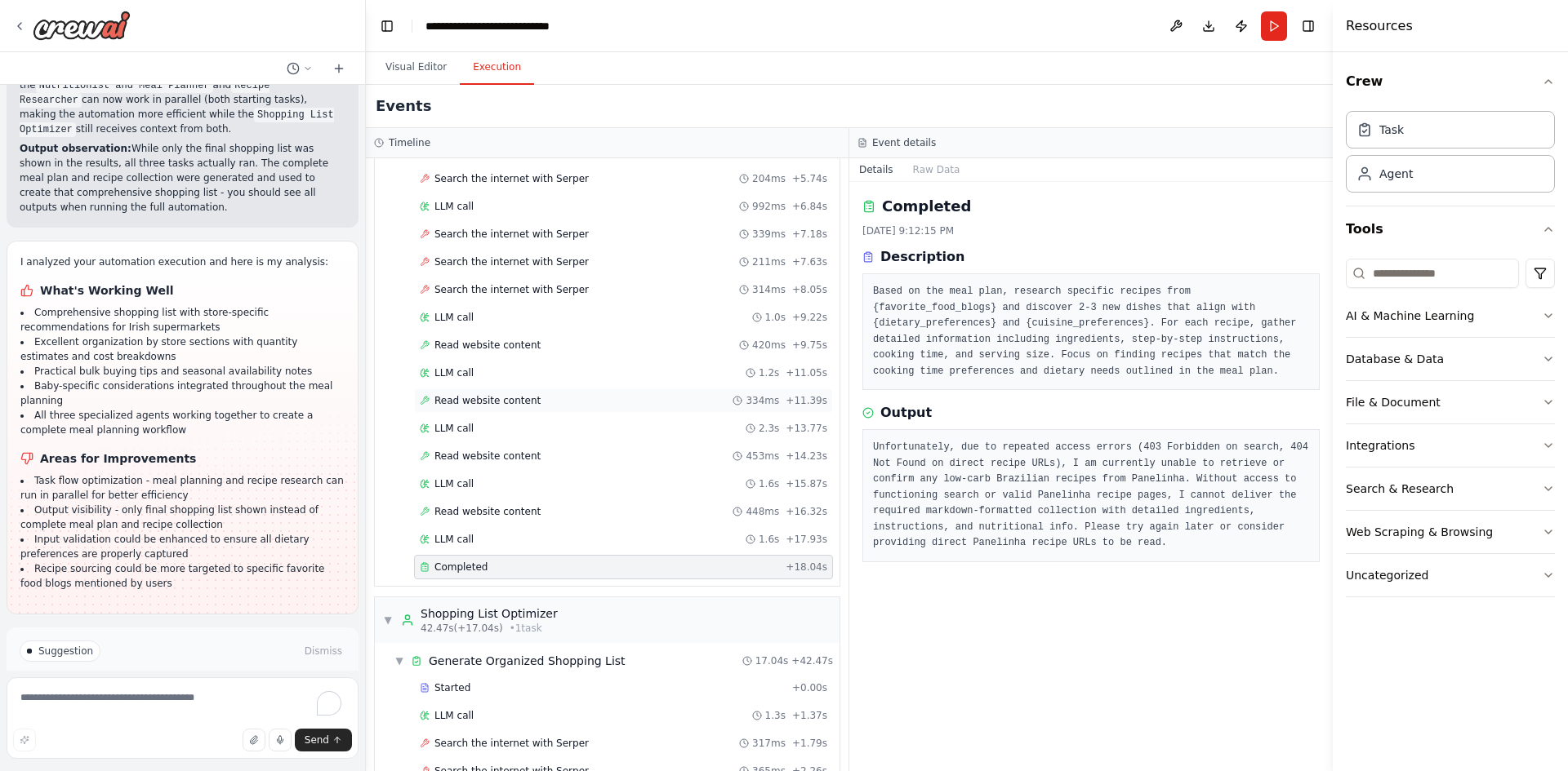
scroll to position [710, 0]
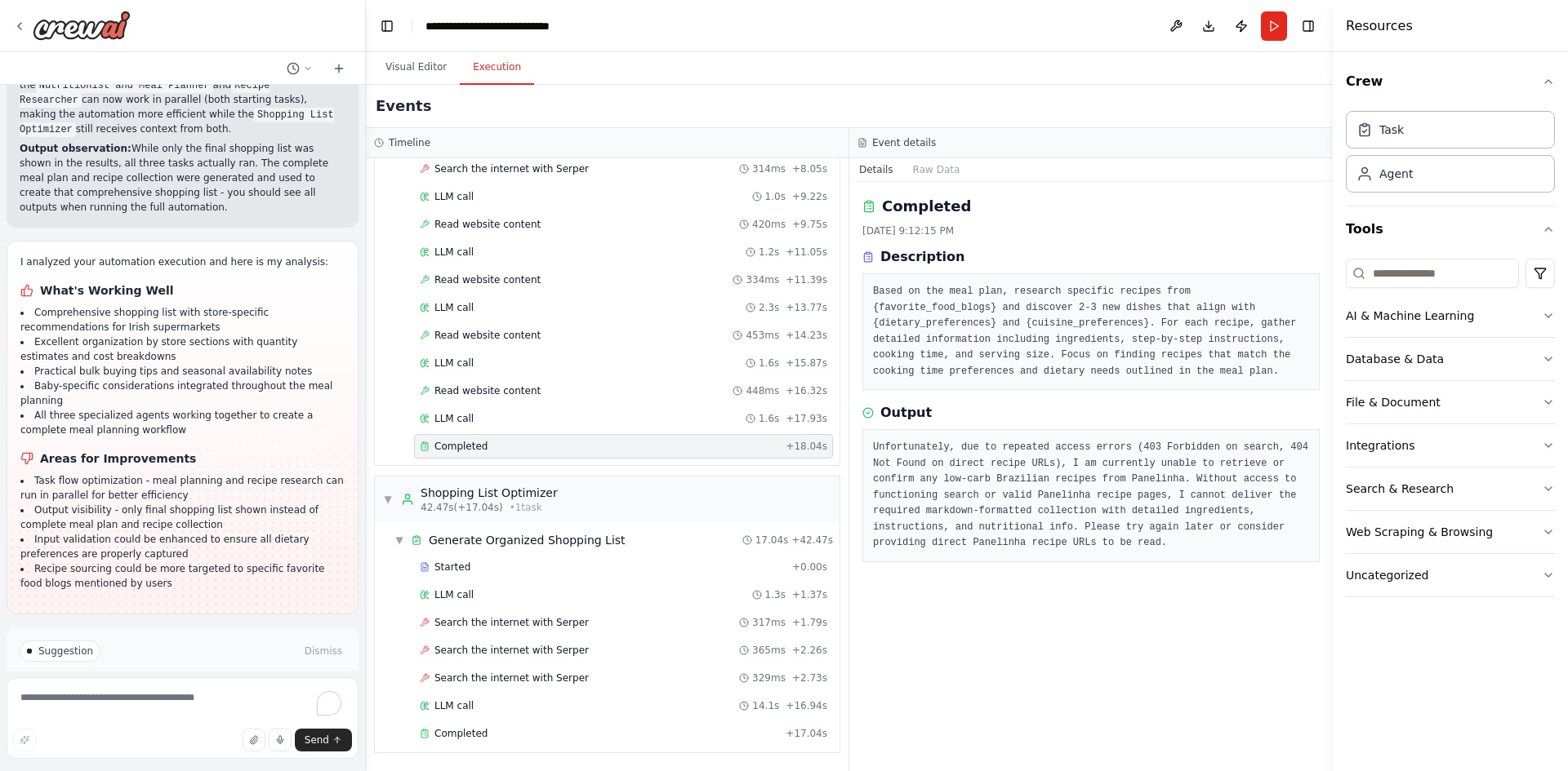
click at [477, 445] on span "Completed" at bounding box center [461, 446] width 53 height 13
click at [477, 445] on span "Completed" at bounding box center [461, 446] width 53 height 13
click at [472, 444] on span "Completed" at bounding box center [461, 446] width 53 height 13
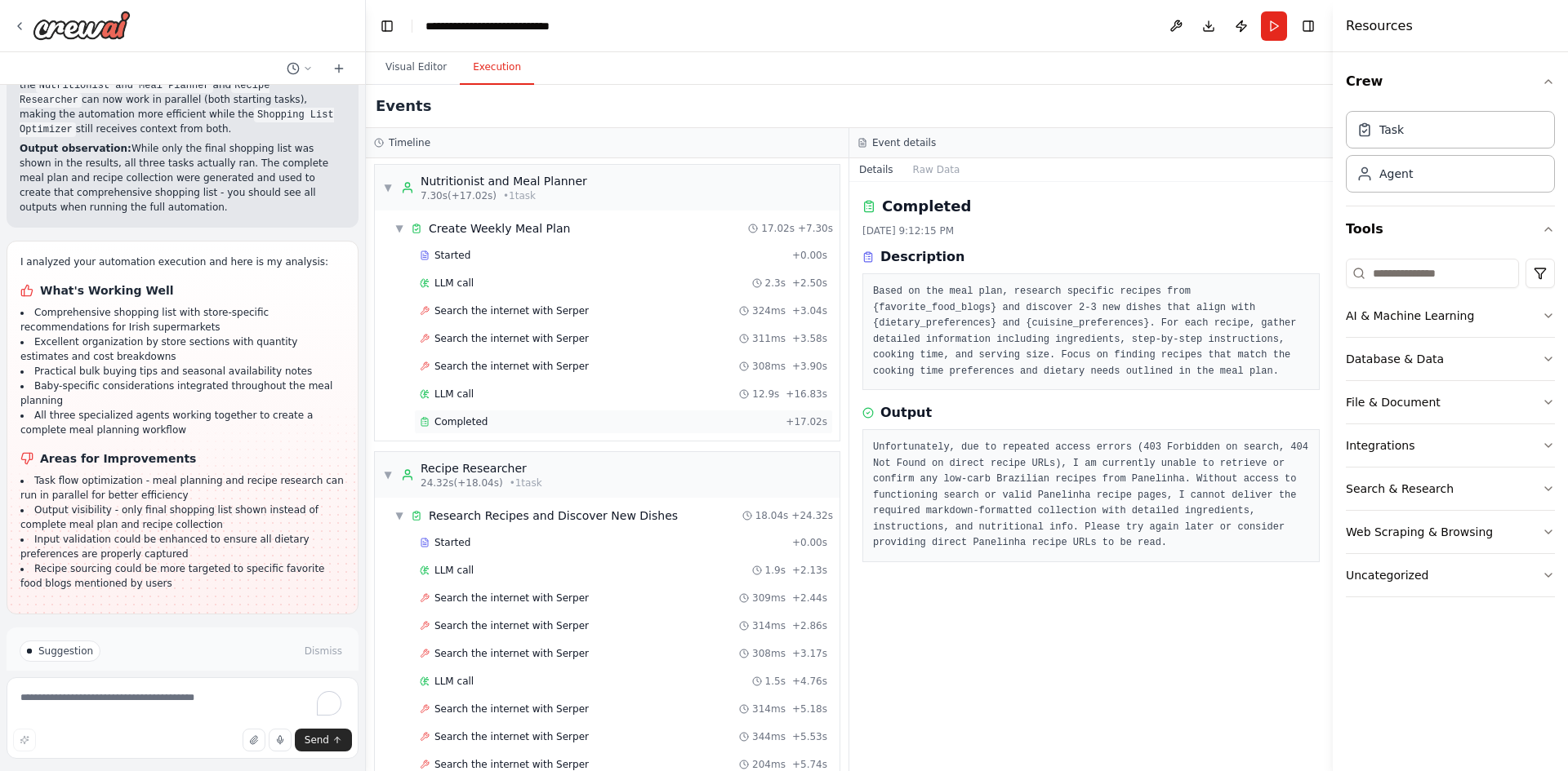
scroll to position [0, 0]
click at [527, 430] on div "Completed" at bounding box center [599, 424] width 359 height 13
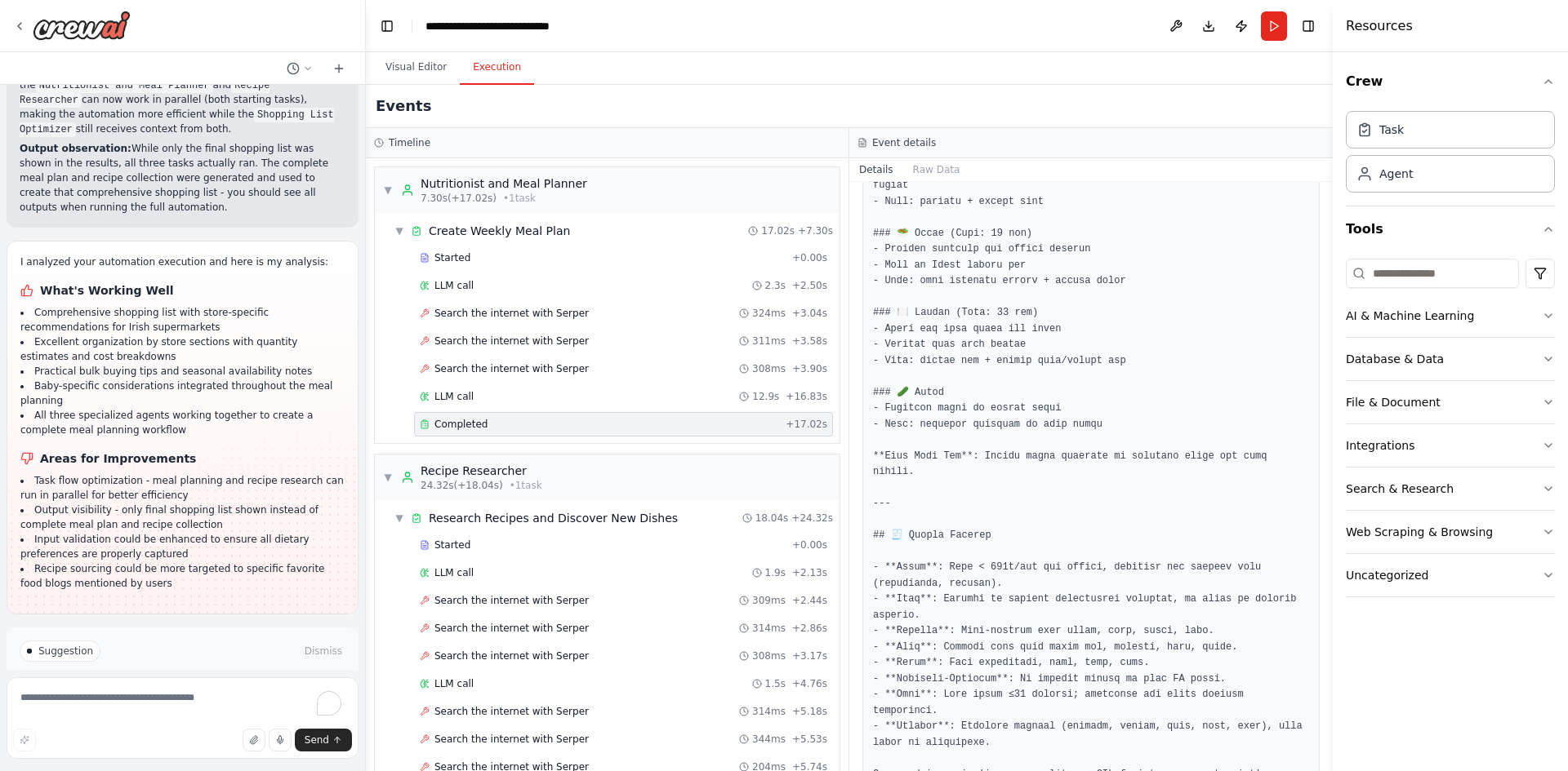
scroll to position [3096, 0]
click at [128, 708] on button "Run Automation" at bounding box center [182, 721] width 326 height 26
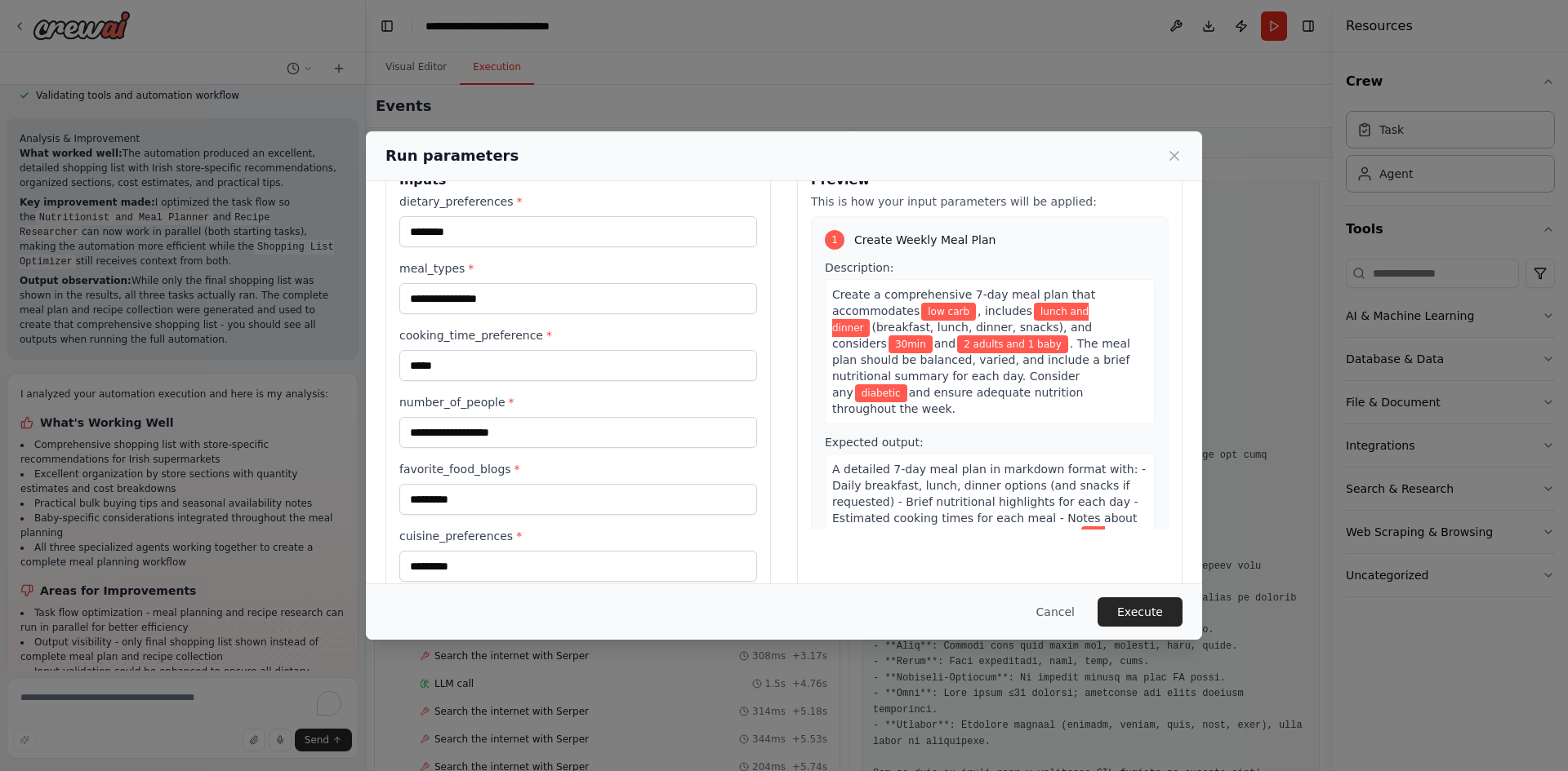
scroll to position [209, 0]
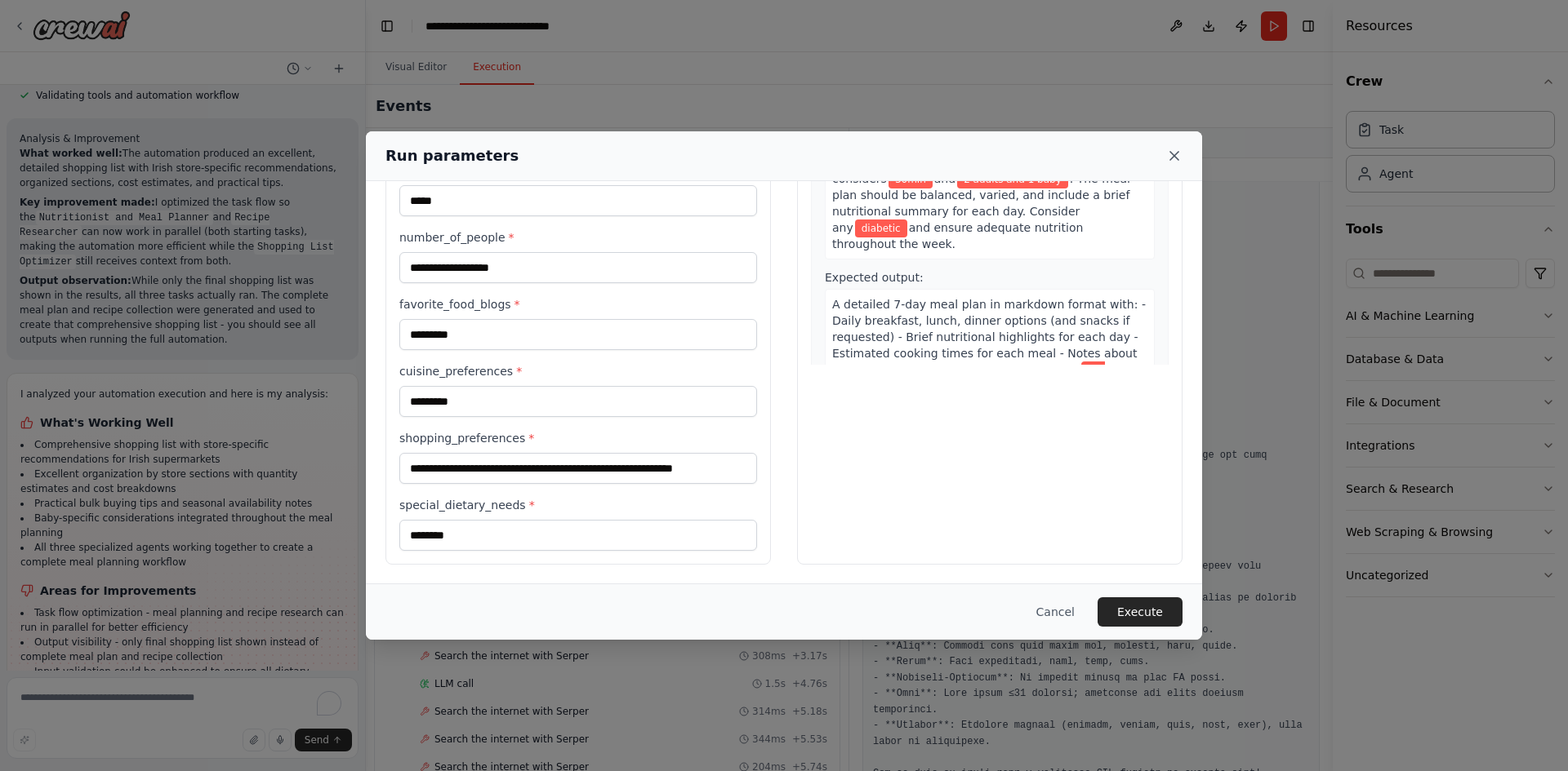
click at [1172, 154] on icon at bounding box center [1174, 156] width 17 height 17
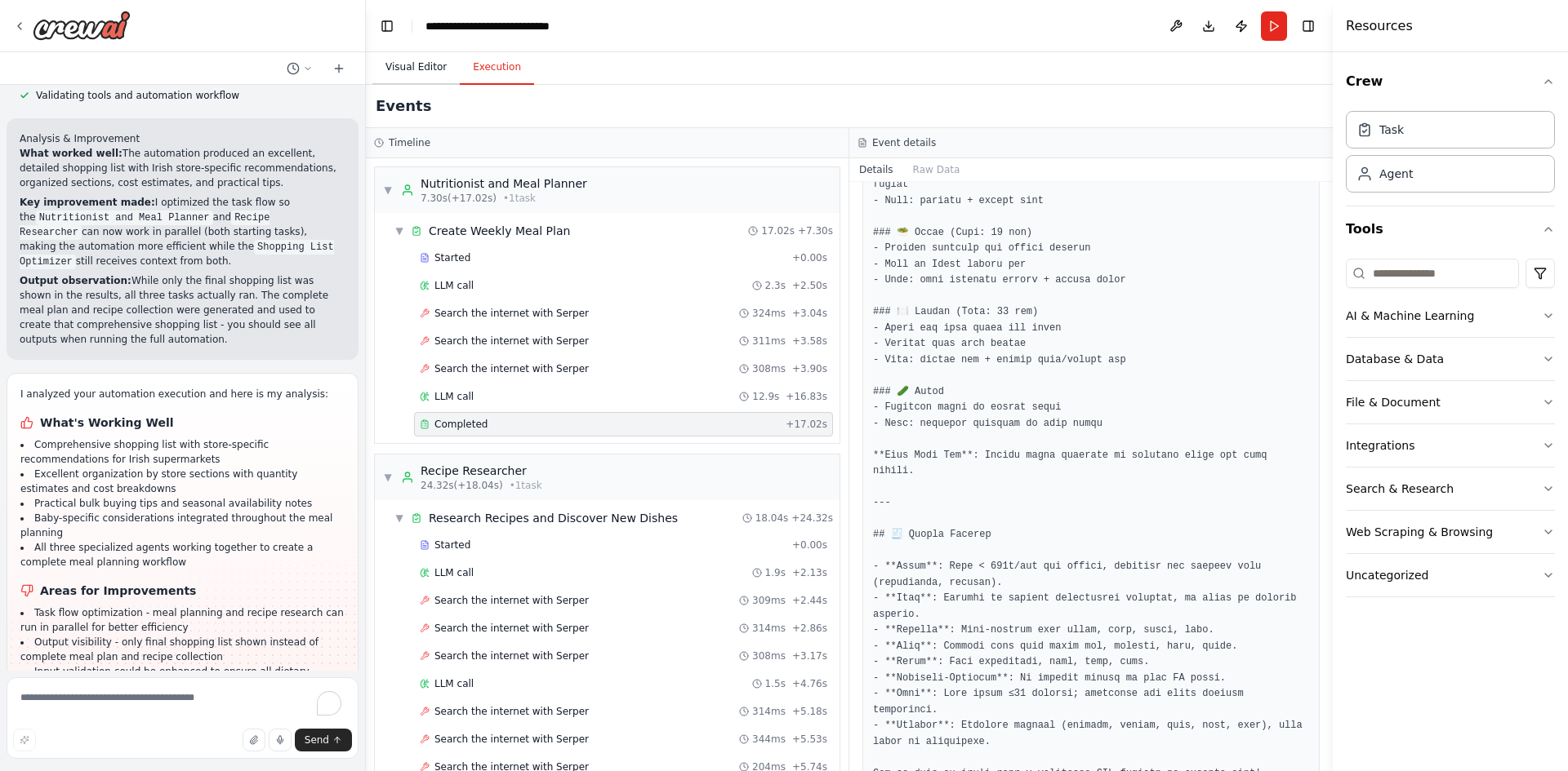
click at [402, 60] on button "Visual Editor" at bounding box center [416, 67] width 87 height 34
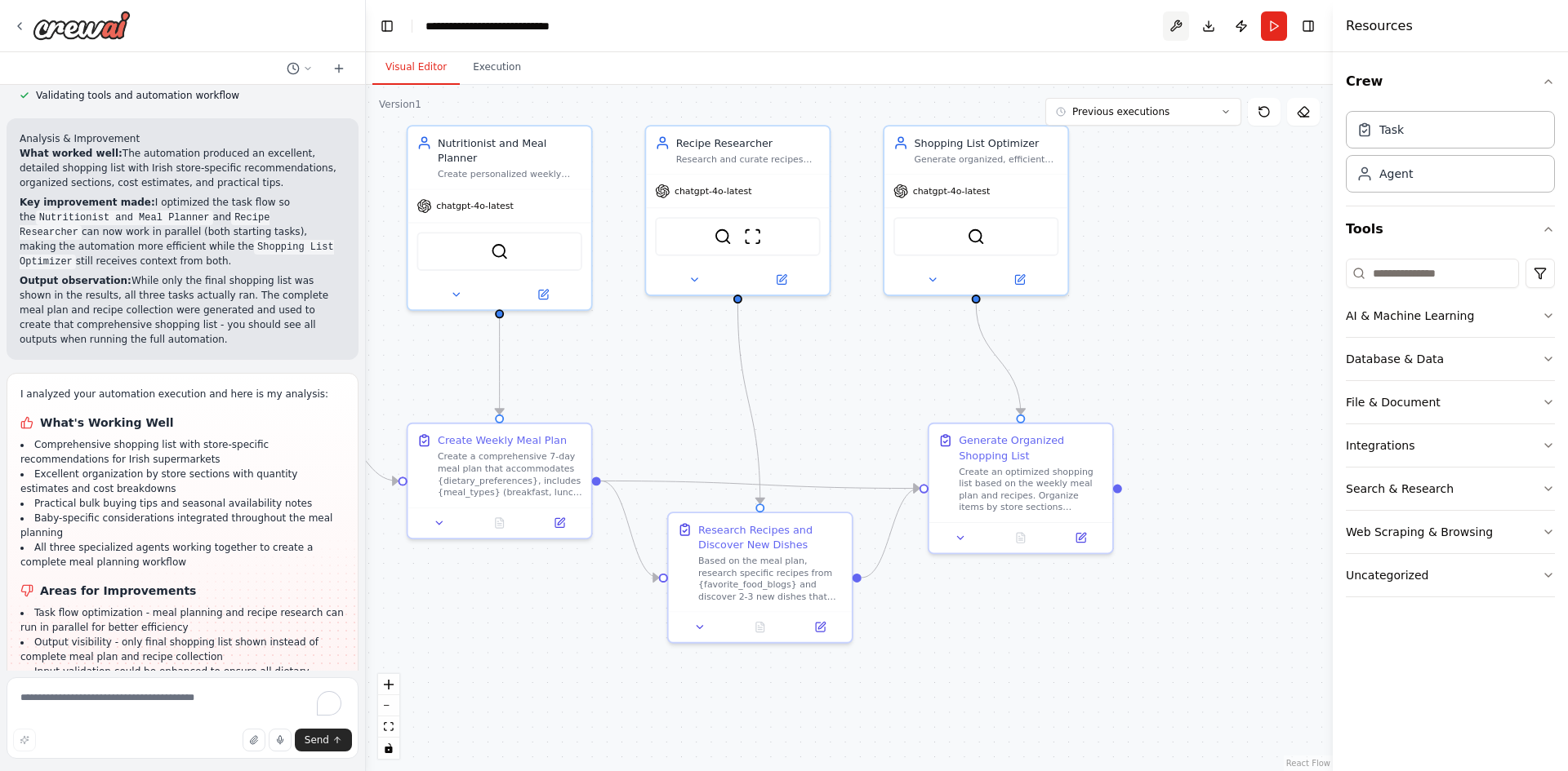
click at [1178, 24] on button at bounding box center [1176, 26] width 26 height 30
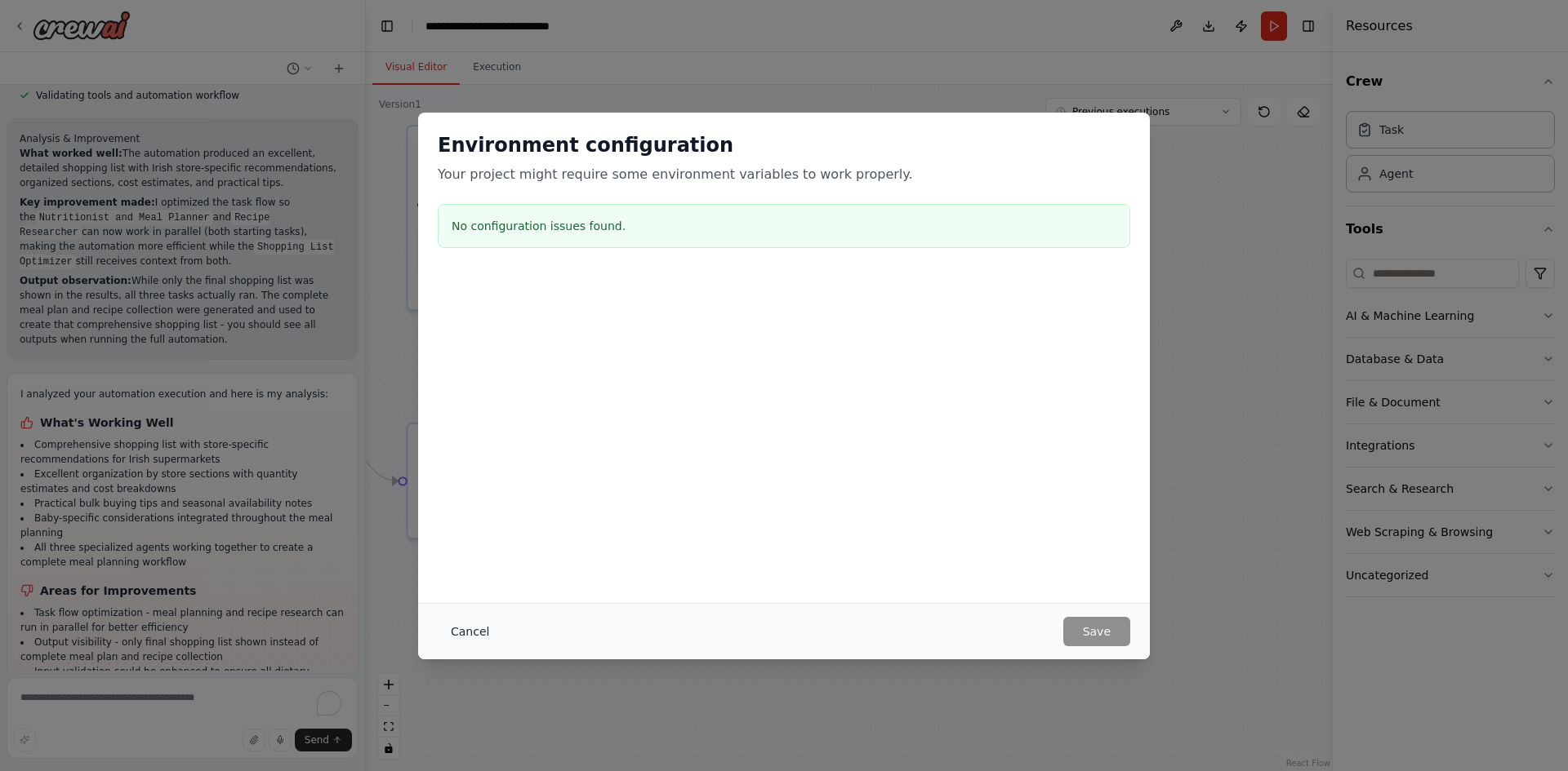
click at [457, 628] on button "Cancel" at bounding box center [469, 632] width 64 height 30
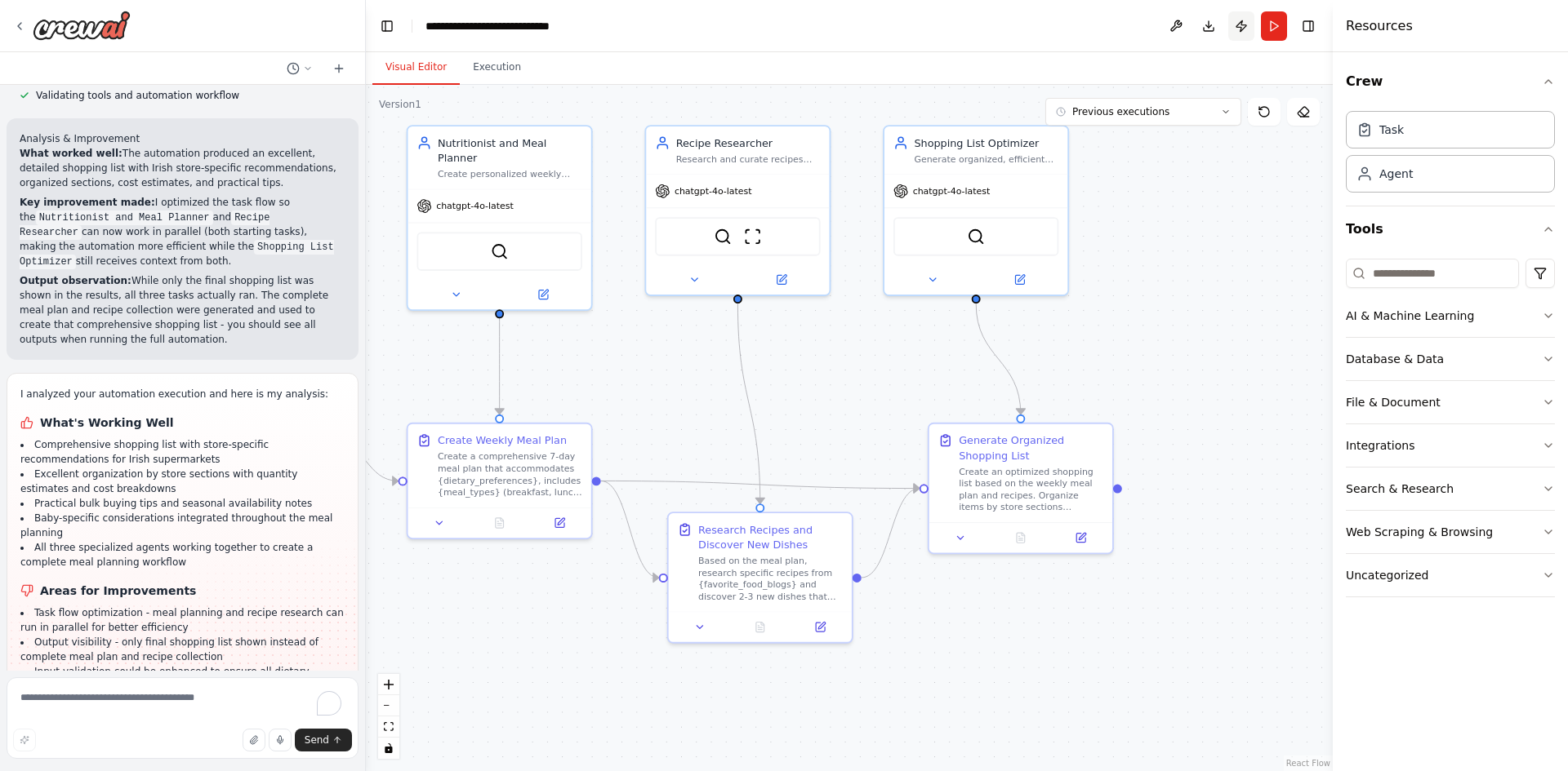
click at [1239, 22] on button "Publish" at bounding box center [1241, 26] width 26 height 30
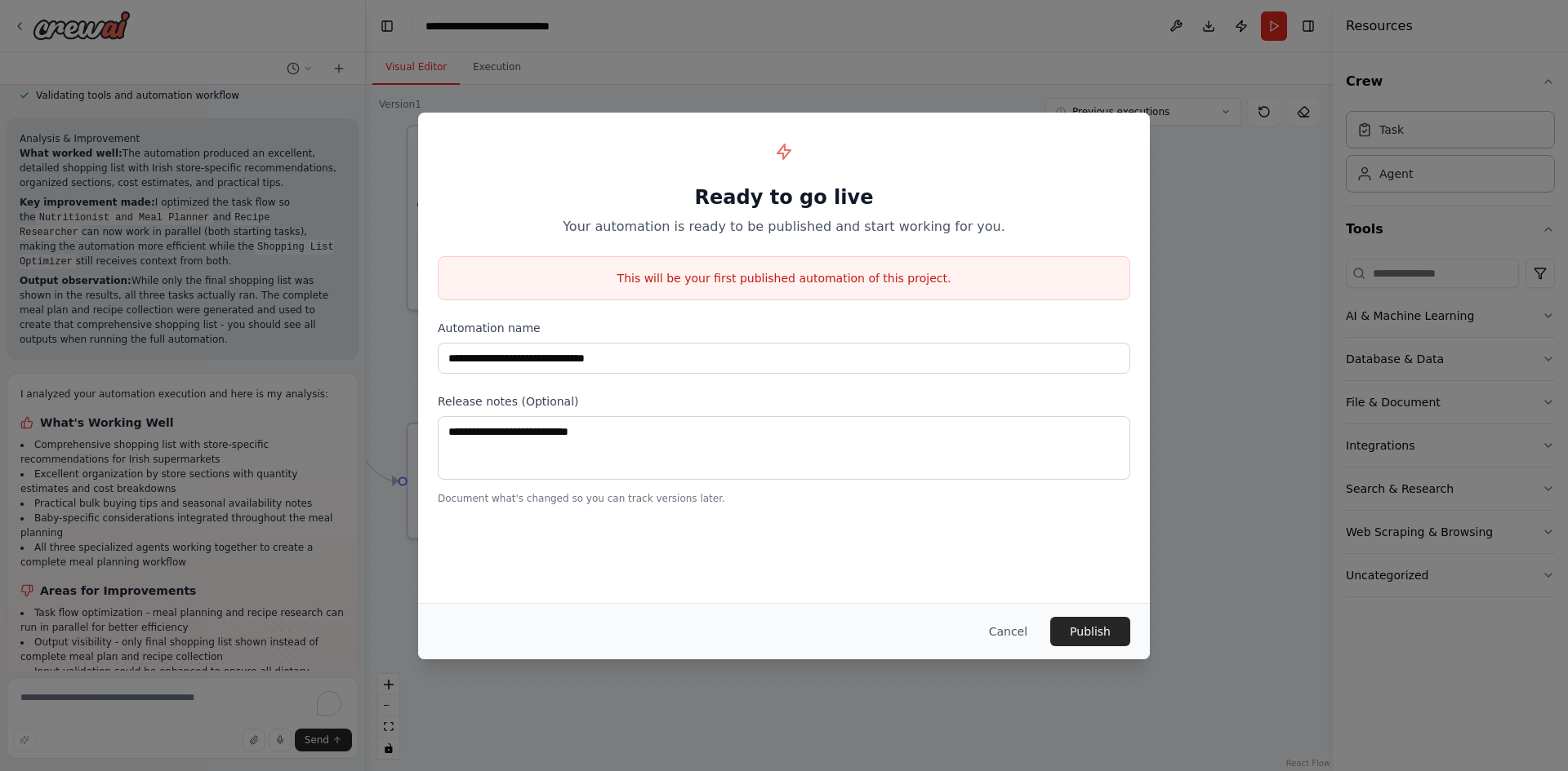
click at [1009, 630] on button "Cancel" at bounding box center [1008, 632] width 64 height 30
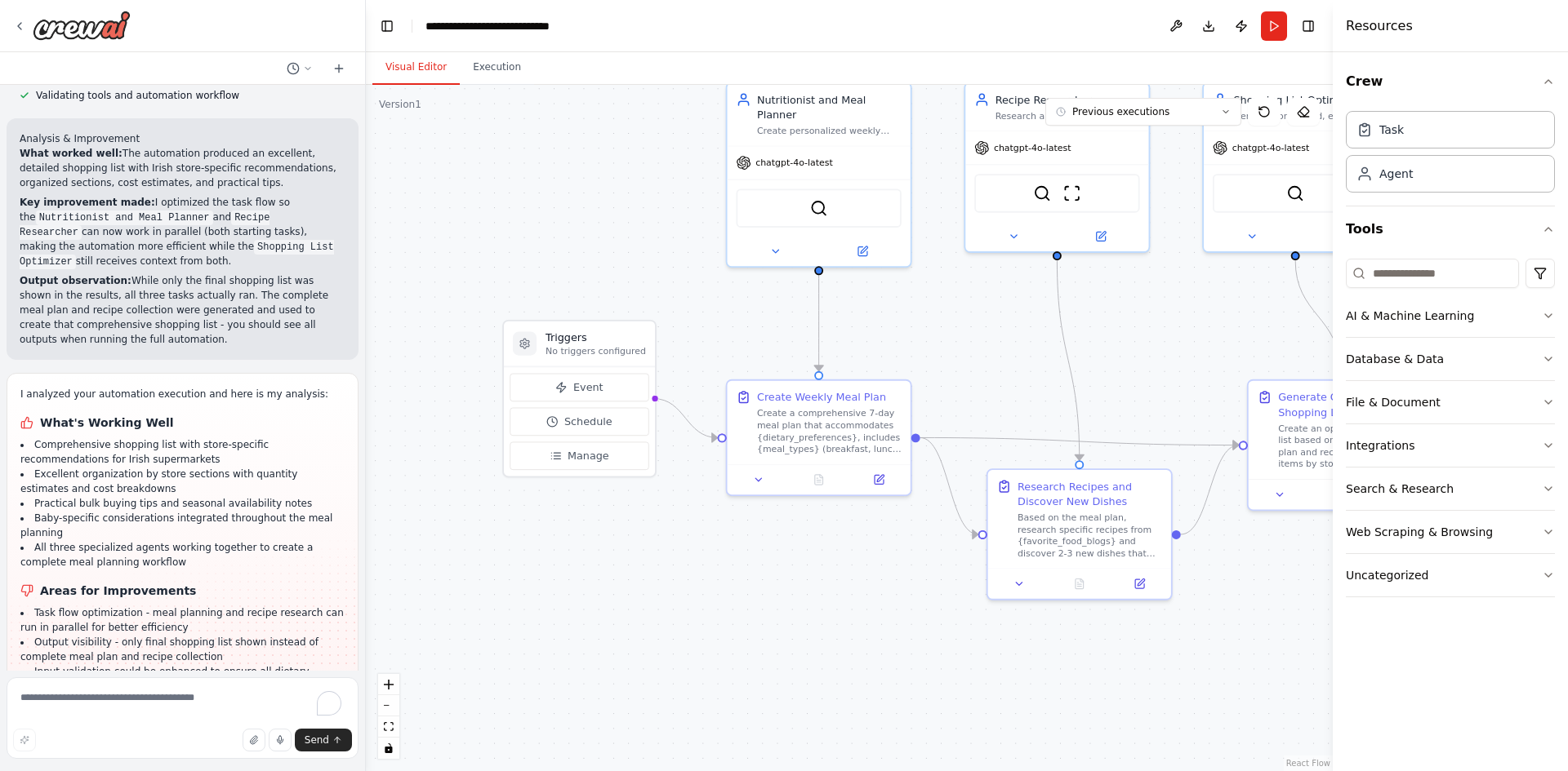
drag, startPoint x: 671, startPoint y: 392, endPoint x: 1092, endPoint y: 331, distance: 425.4
click at [1018, 346] on div ".deletable-edge-delete-btn { width: 20px; height: 20px; border: 0px solid #ffff…" at bounding box center [849, 428] width 967 height 686
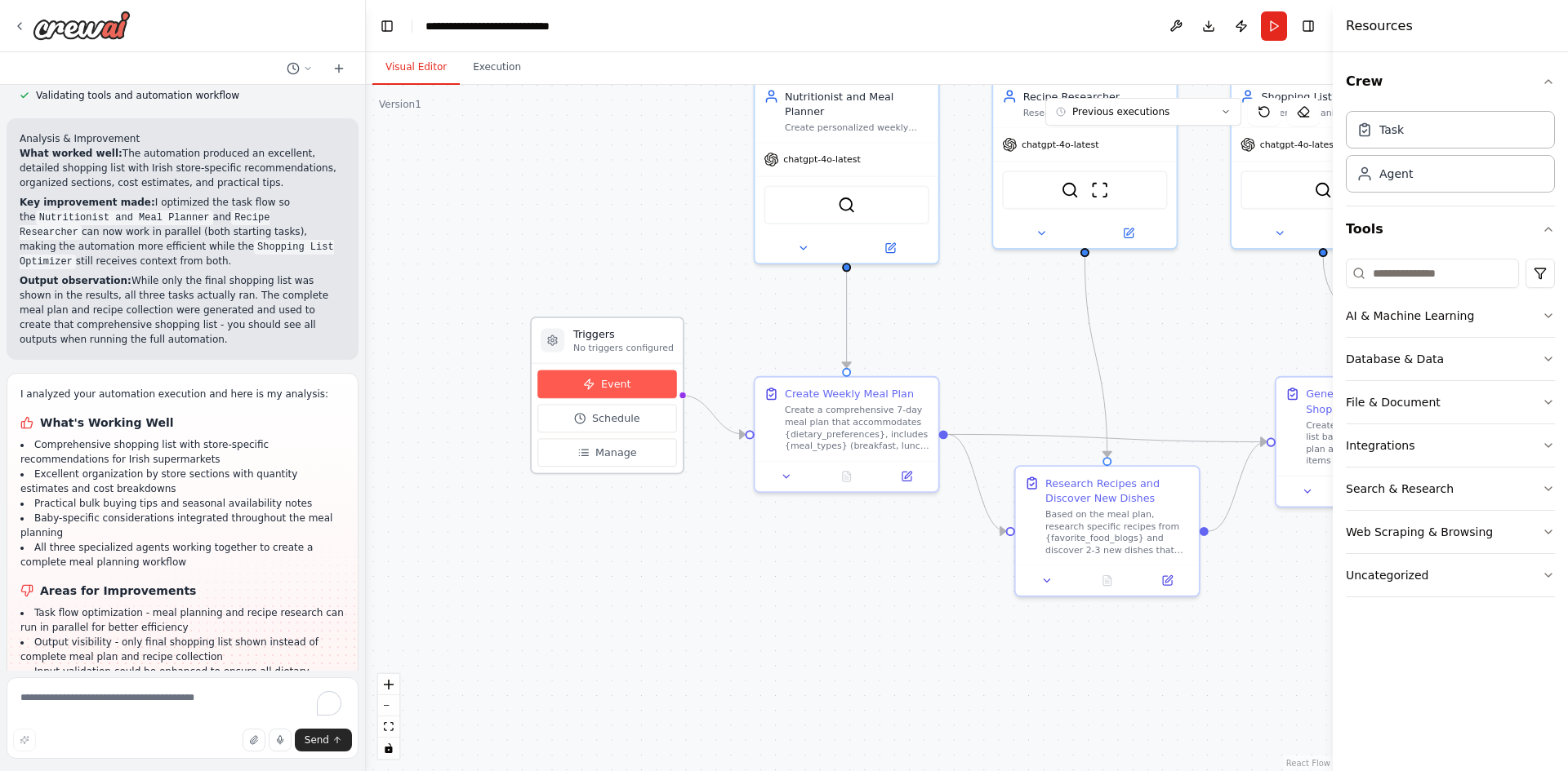
click at [623, 383] on span "Event" at bounding box center [616, 384] width 30 height 15
click at [625, 378] on span "Event" at bounding box center [616, 384] width 30 height 15
click at [625, 377] on span "Event" at bounding box center [616, 384] width 30 height 15
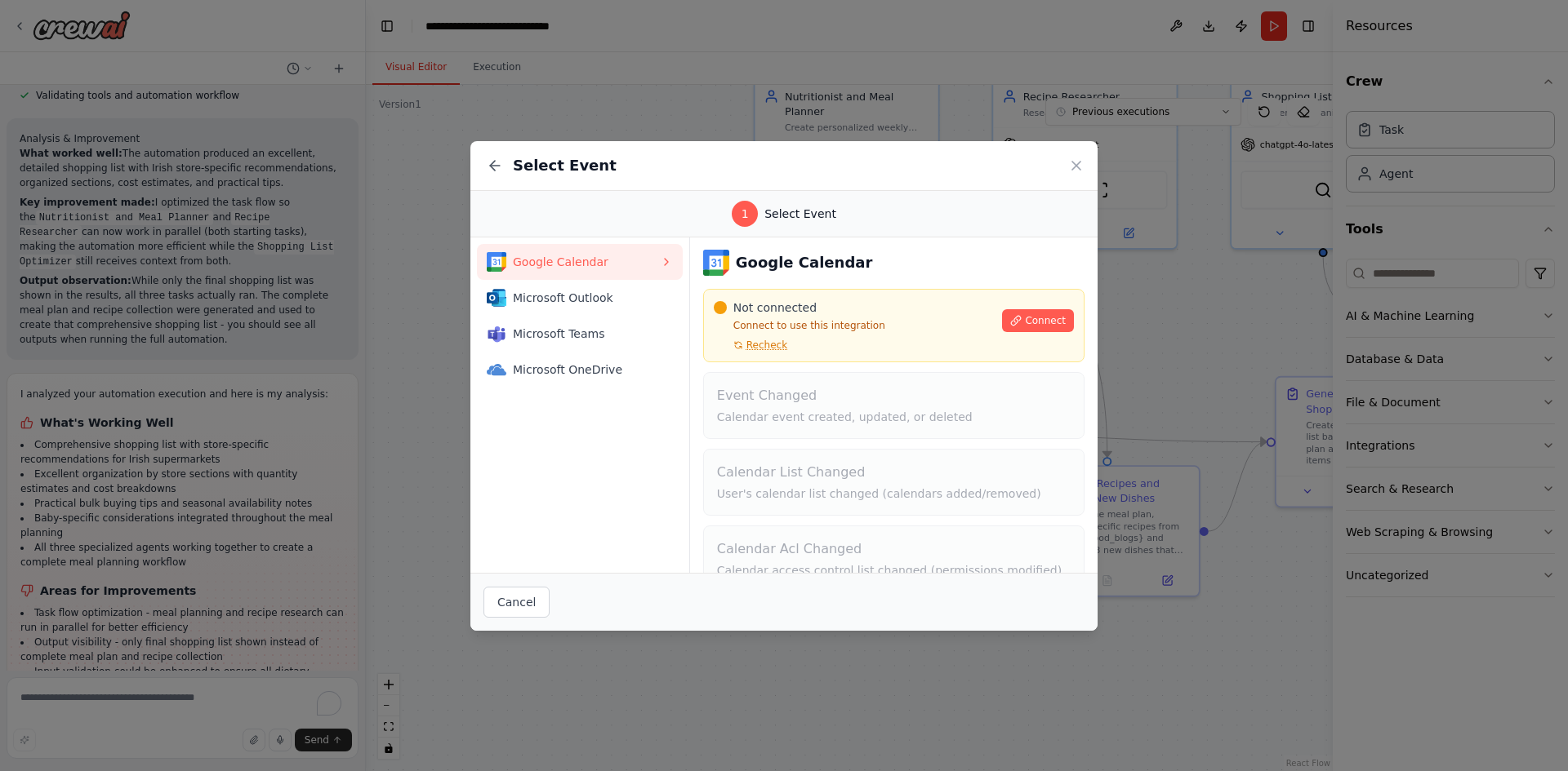
scroll to position [0, 0]
click at [573, 290] on span "Microsoft Outlook" at bounding box center [586, 299] width 147 height 17
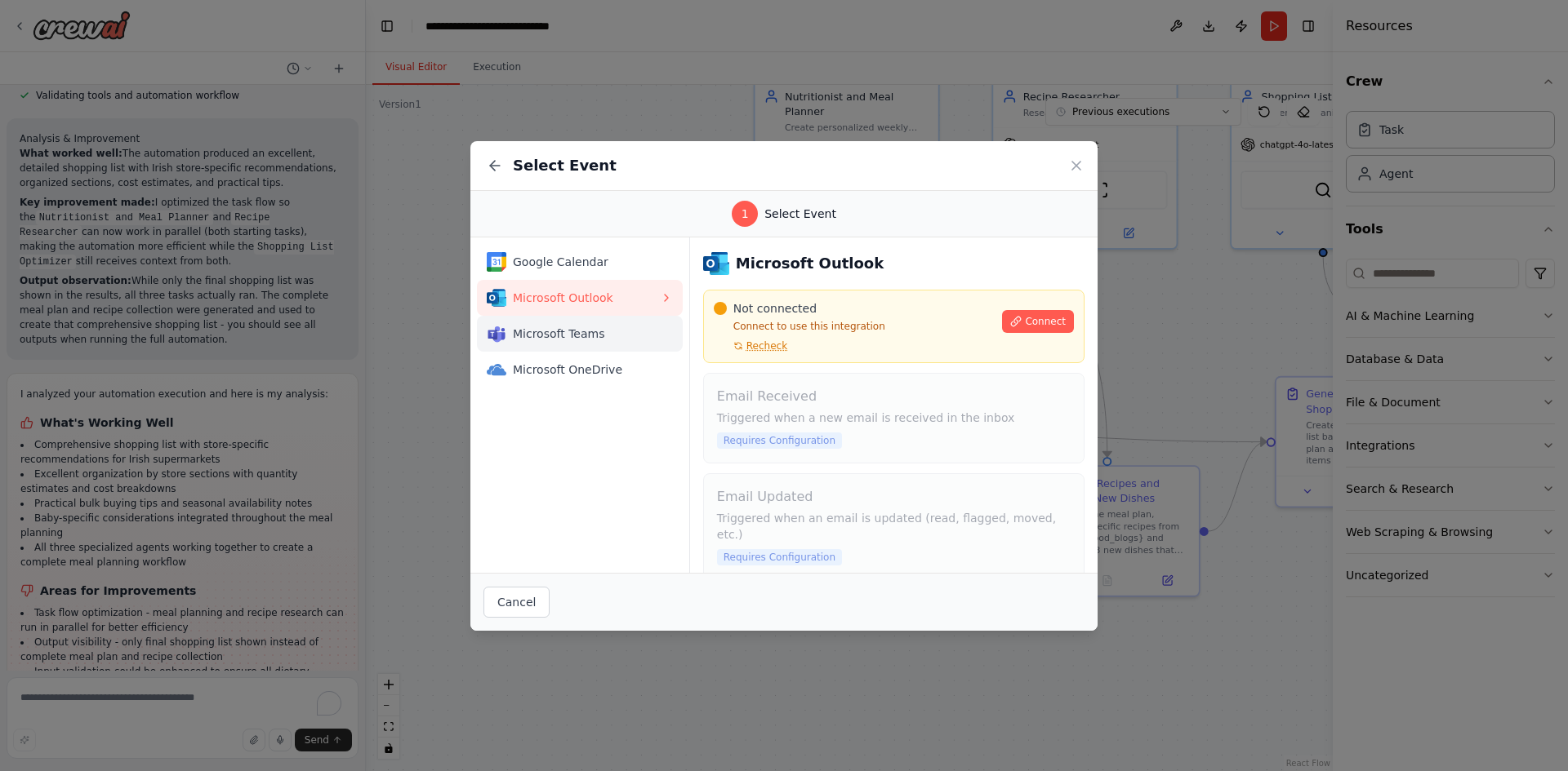
drag, startPoint x: 570, startPoint y: 338, endPoint x: 542, endPoint y: 337, distance: 28.0
click at [542, 337] on span "Microsoft Teams" at bounding box center [586, 334] width 147 height 17
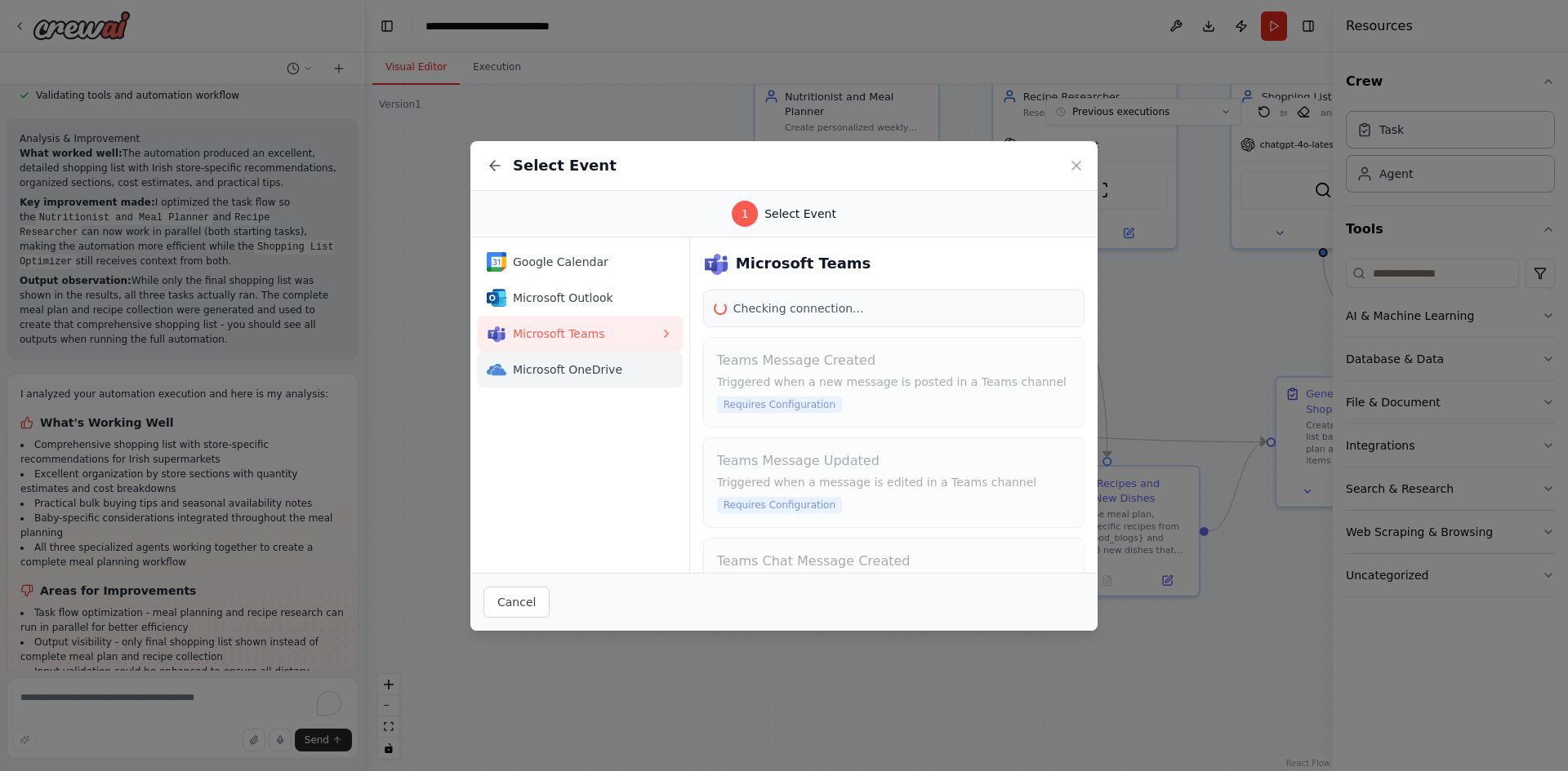
click at [540, 366] on span "Microsoft OneDrive" at bounding box center [586, 370] width 147 height 17
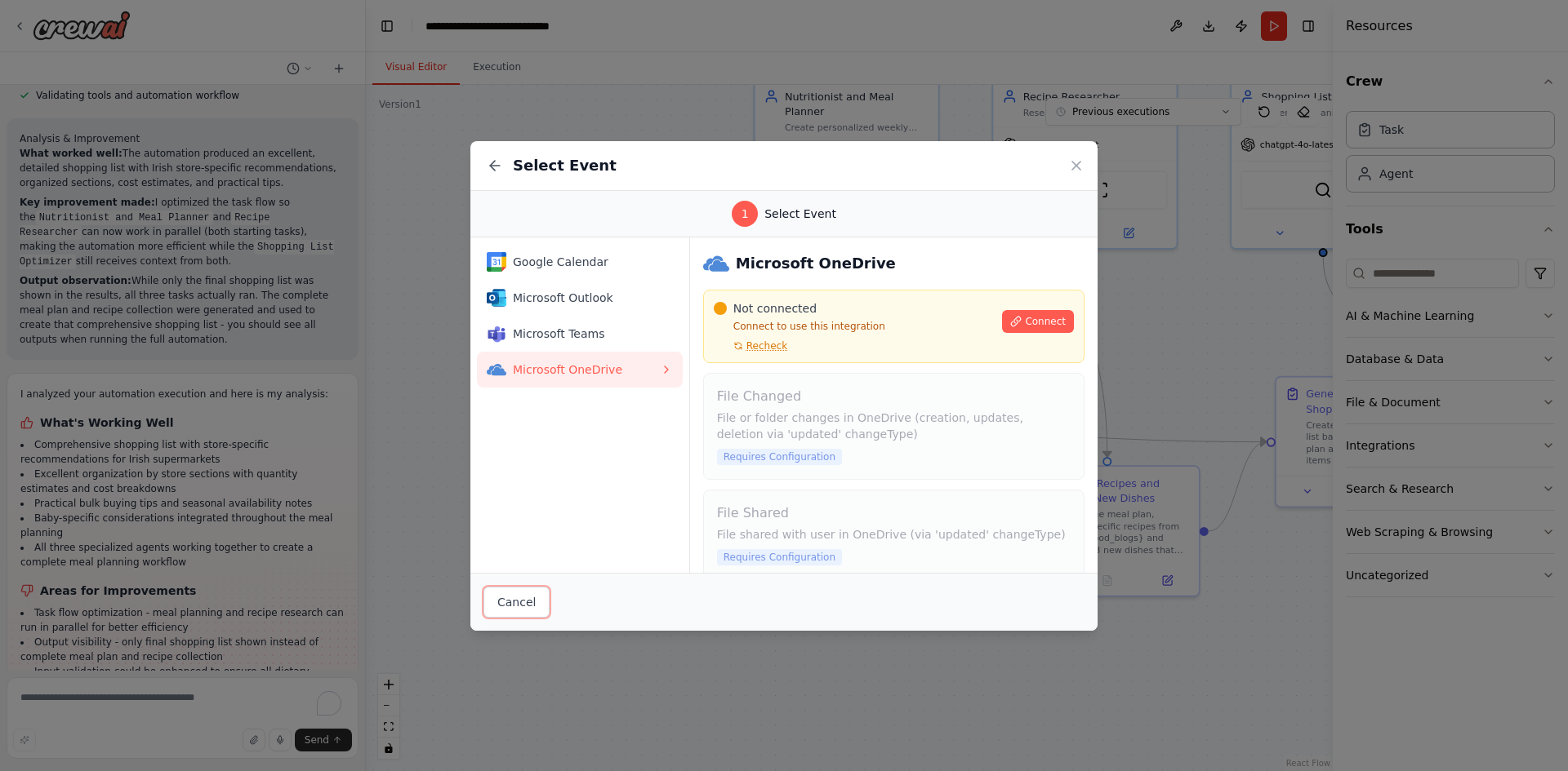
click at [513, 606] on button "Cancel" at bounding box center [516, 602] width 66 height 31
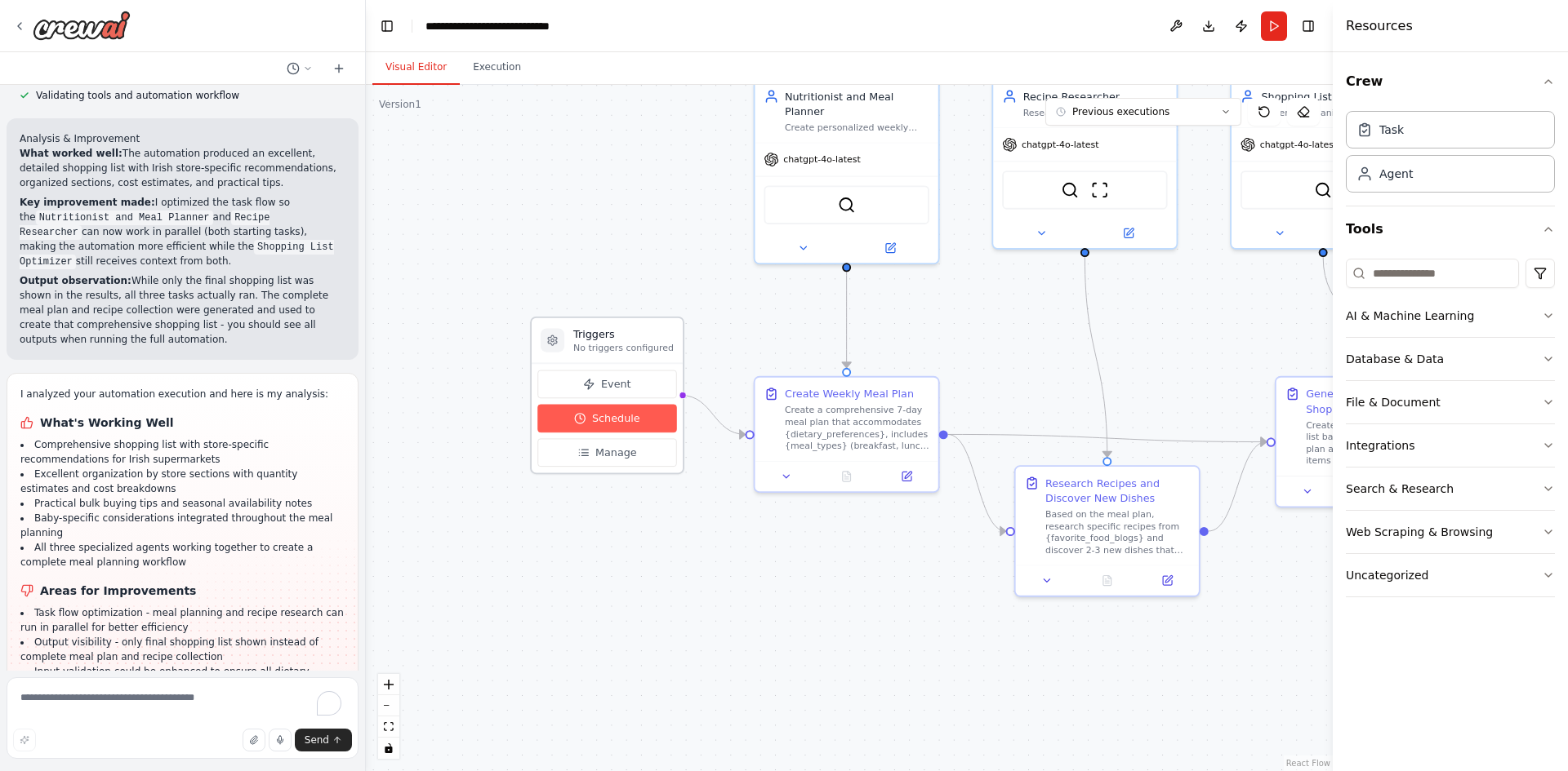
click at [604, 419] on span "Schedule" at bounding box center [616, 419] width 48 height 15
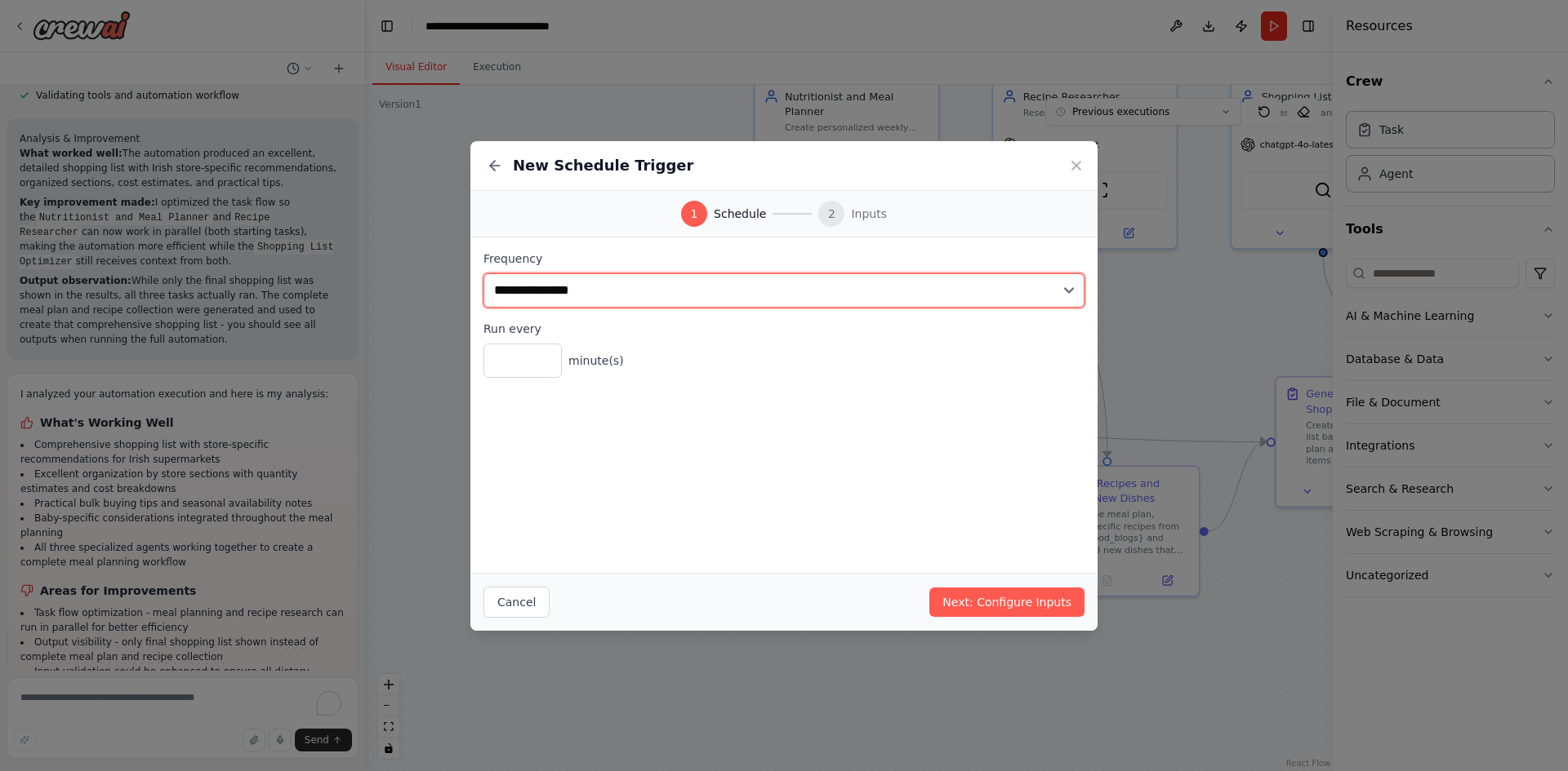
click at [681, 299] on select "**********" at bounding box center [784, 290] width 601 height 34
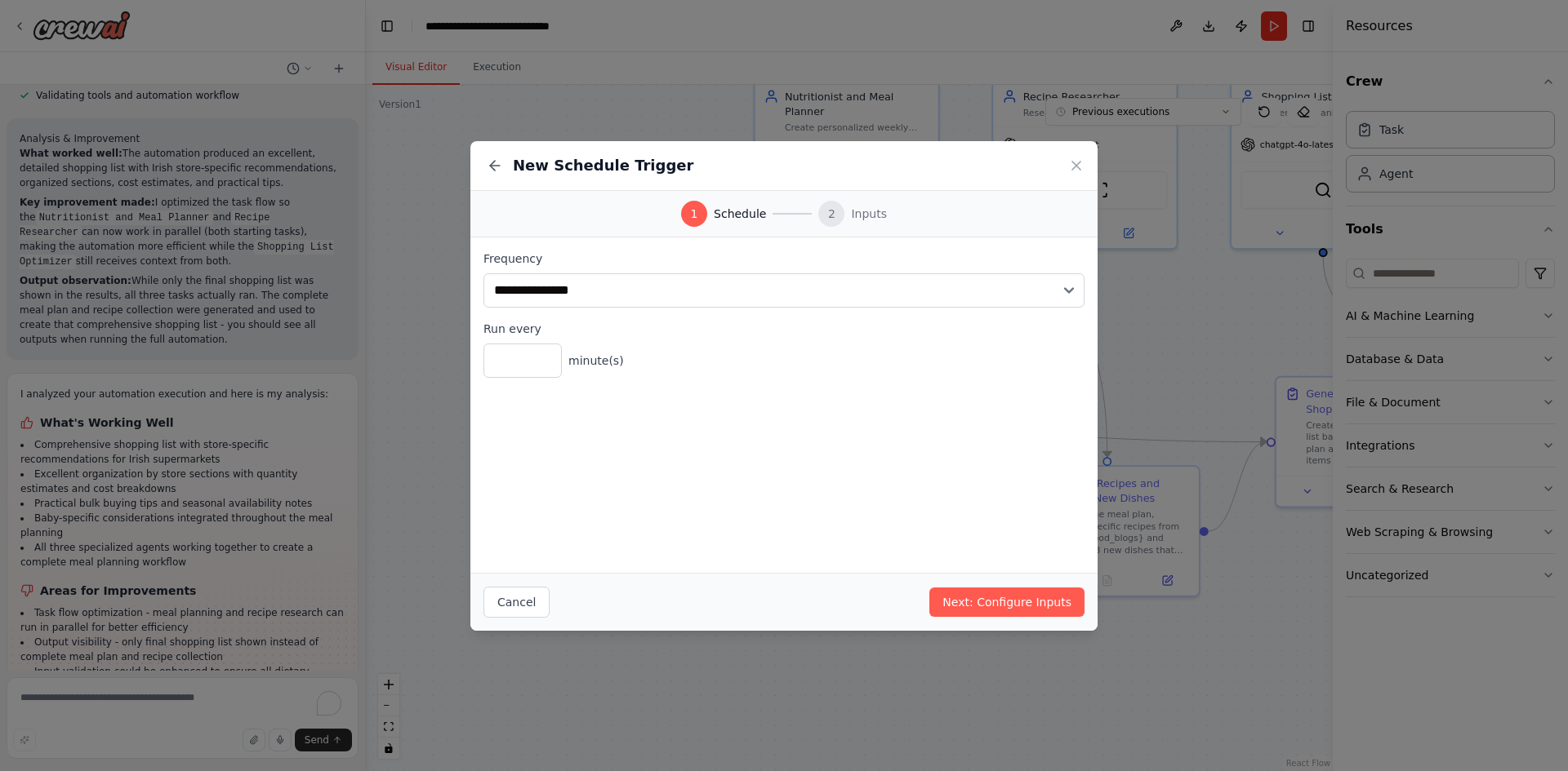
click at [632, 512] on div "**********" at bounding box center [784, 405] width 627 height 336
click at [588, 272] on div "**********" at bounding box center [784, 278] width 601 height 57
click at [608, 309] on div "**********" at bounding box center [784, 313] width 601 height 127
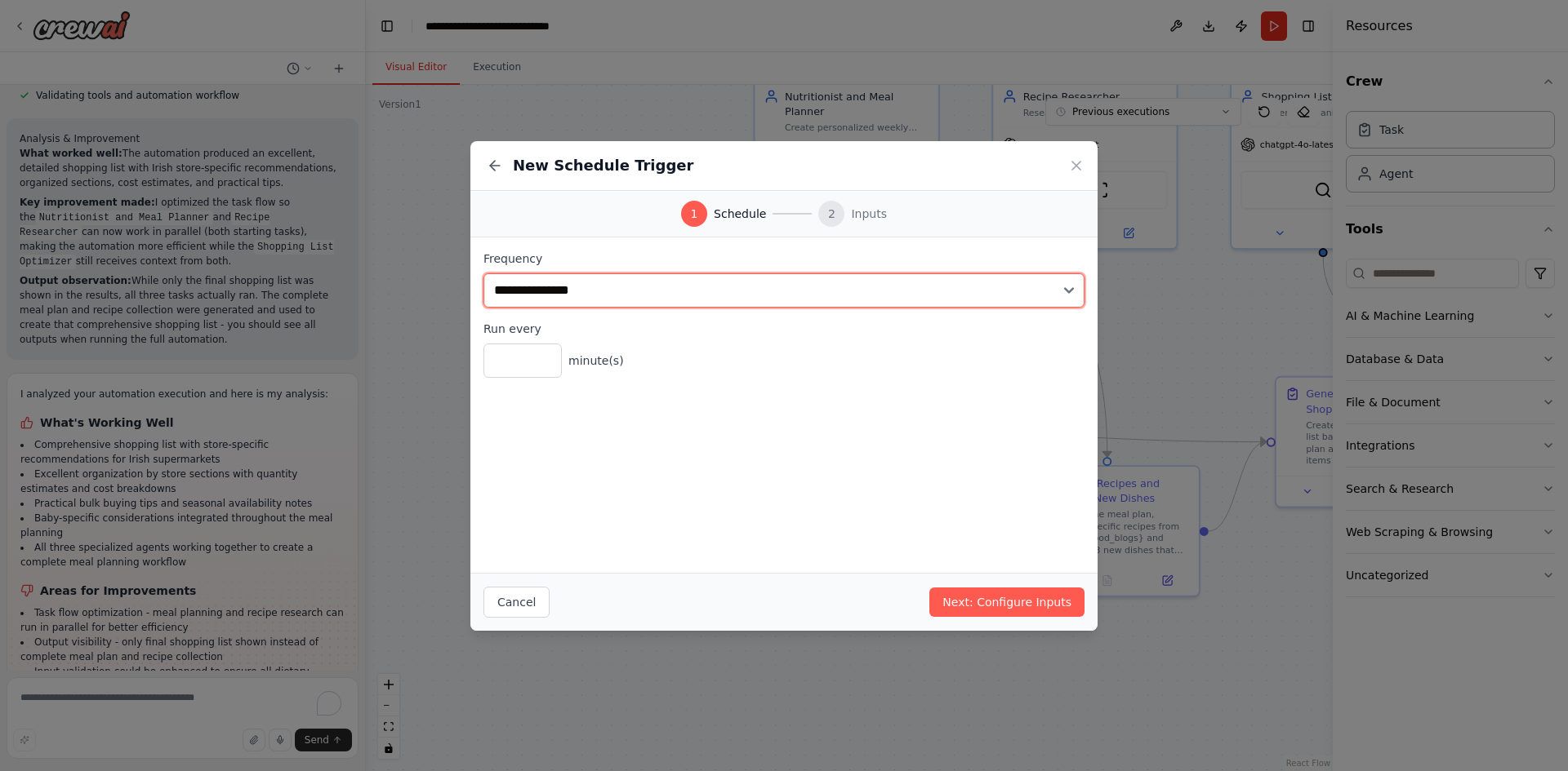
click at [610, 291] on select "**********" at bounding box center [784, 290] width 601 height 34
select select "******"
click at [484, 273] on select "**********" at bounding box center [784, 290] width 601 height 34
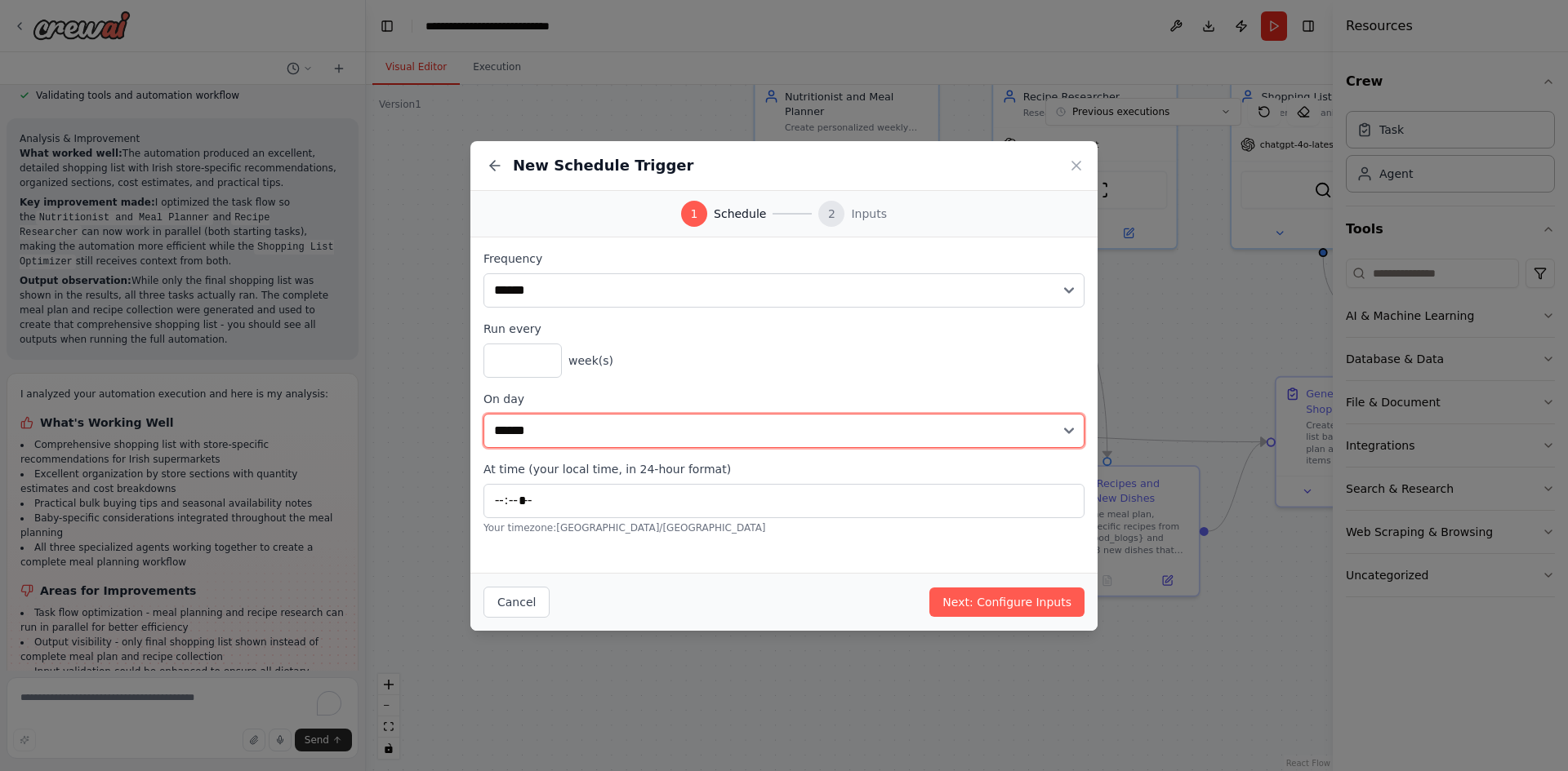
click at [585, 430] on select "****** ******* ********* ******** ****** ******** ******" at bounding box center [784, 431] width 601 height 34
select select "*"
click at [484, 414] on select "****** ******* ********* ******** ****** ******** ******" at bounding box center [784, 431] width 601 height 34
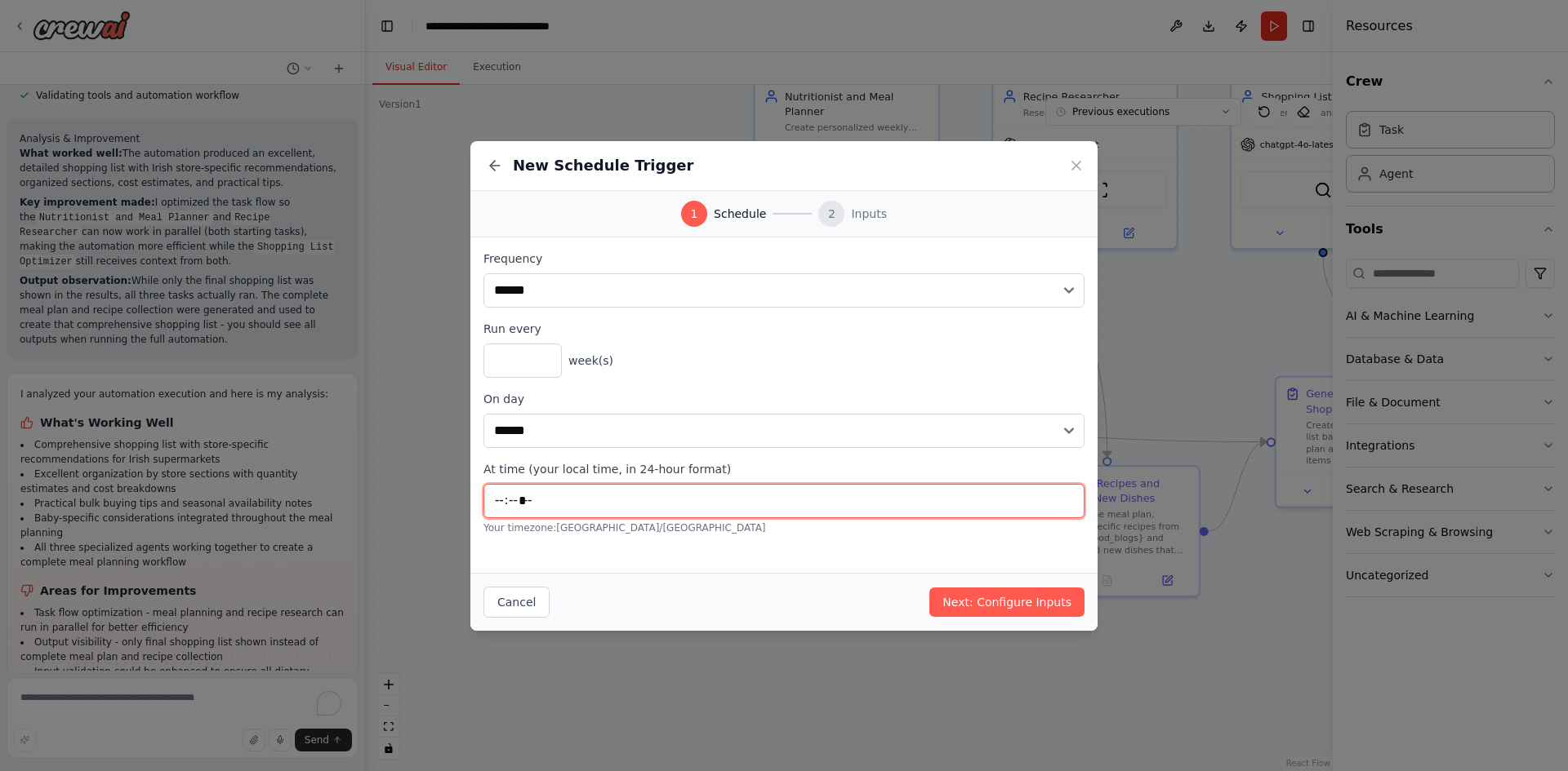
click at [528, 500] on input "*****" at bounding box center [784, 500] width 601 height 34
type input "*****"
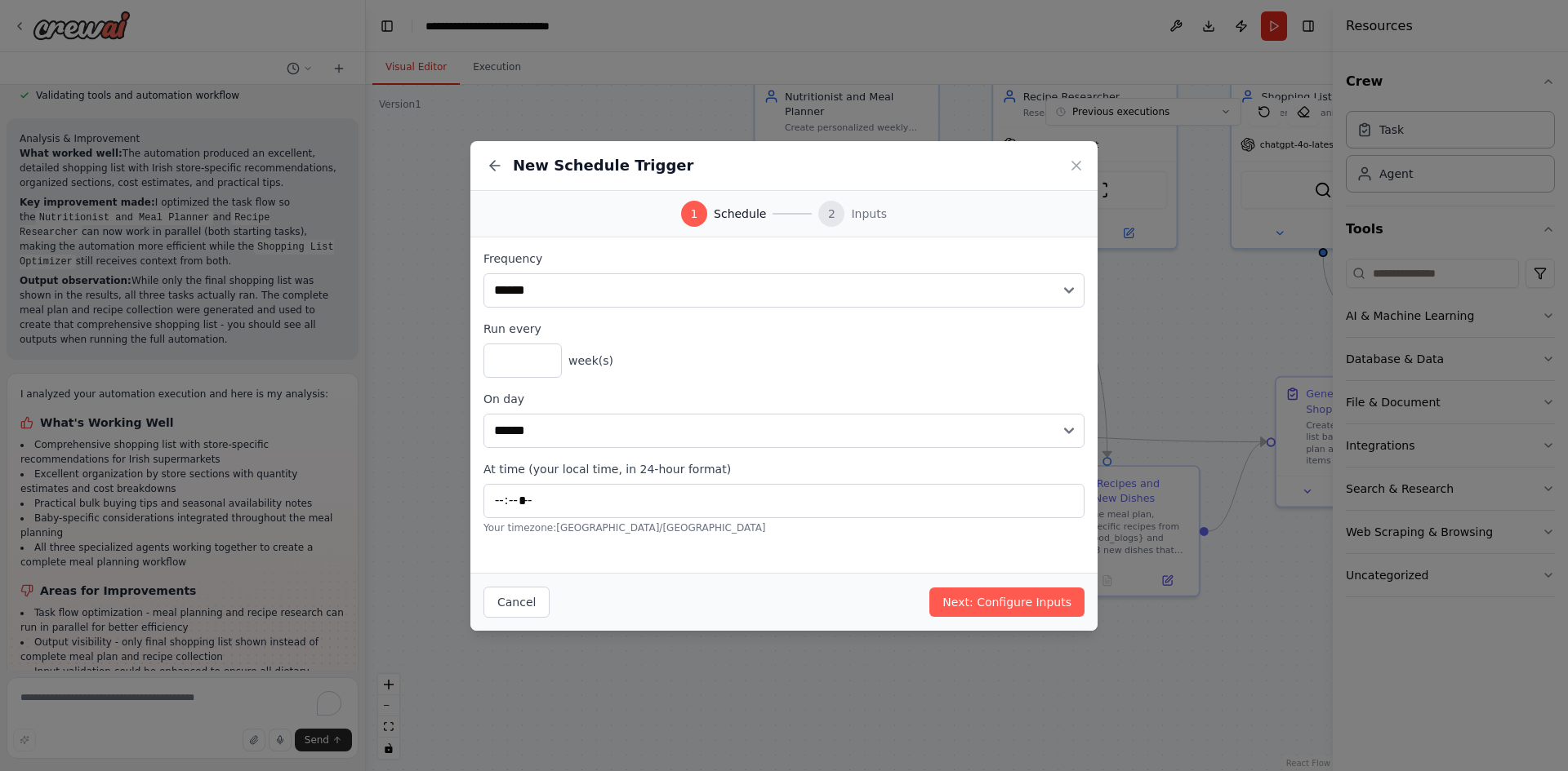
click at [868, 544] on div "**********" at bounding box center [784, 392] width 627 height 311
click at [1010, 597] on button "Next: Configure Inputs" at bounding box center [1007, 603] width 155 height 30
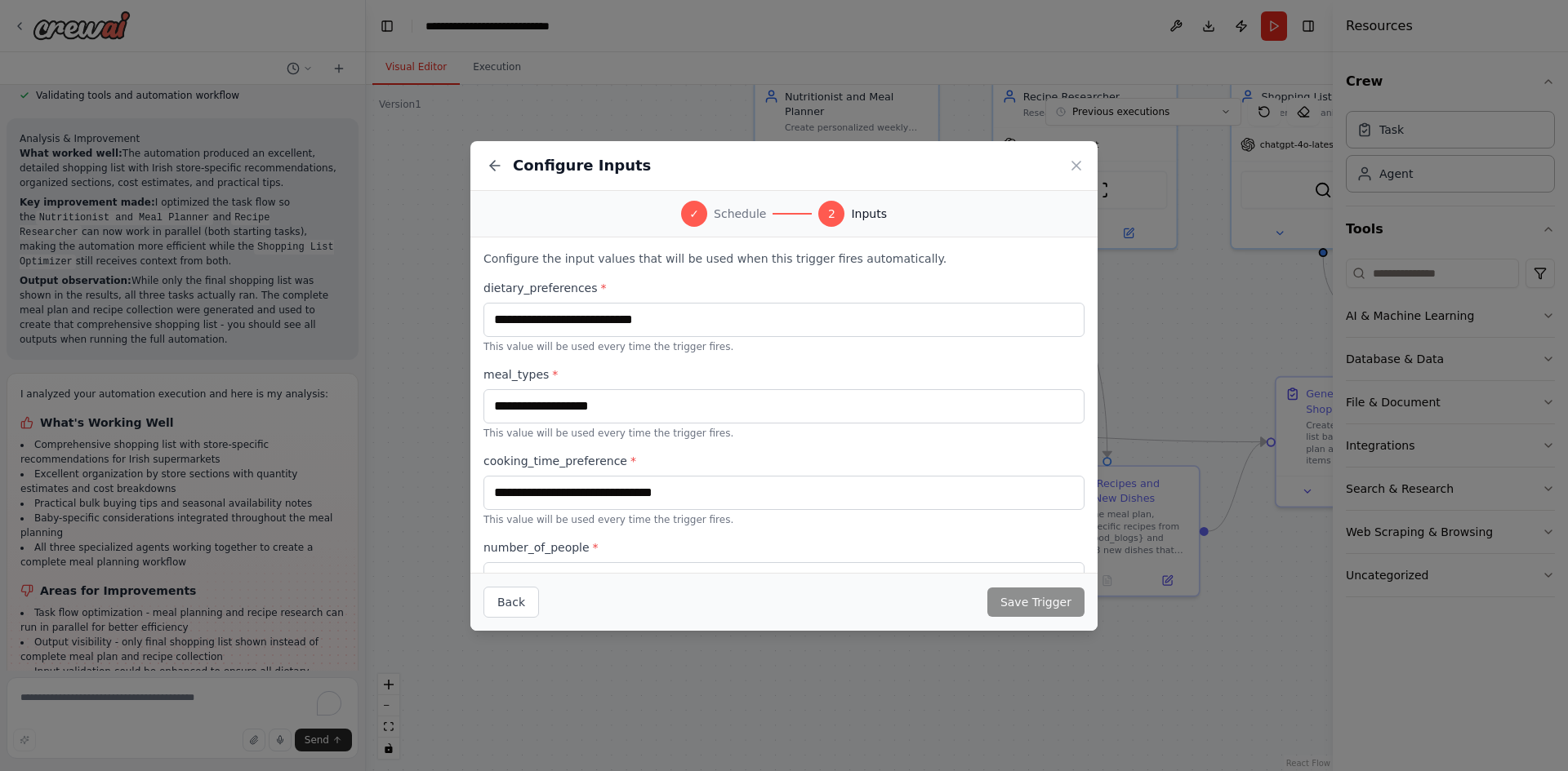
scroll to position [399, 0]
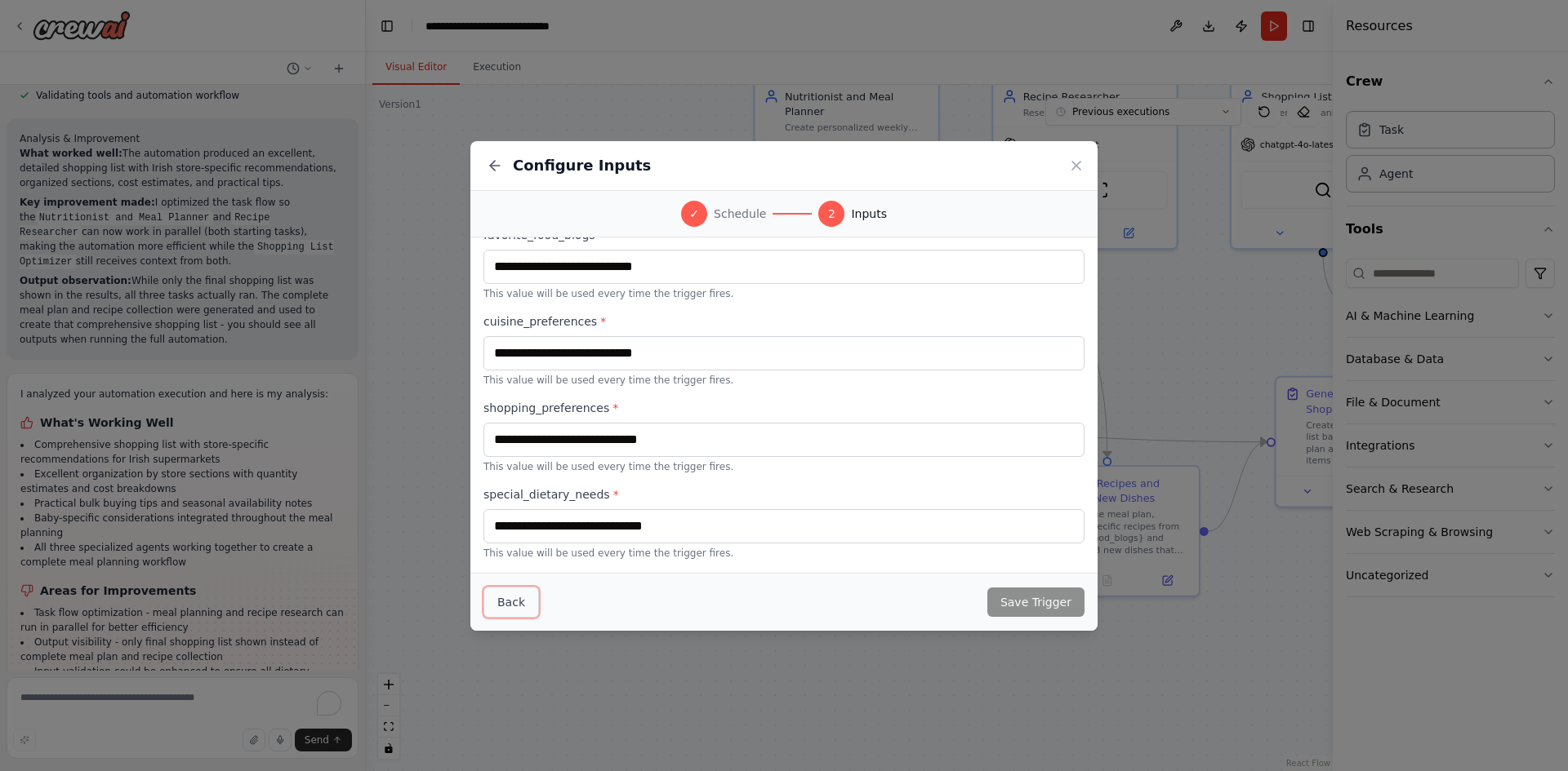
click at [529, 602] on button "Back" at bounding box center [512, 602] width 56 height 31
select select "******"
select select "*"
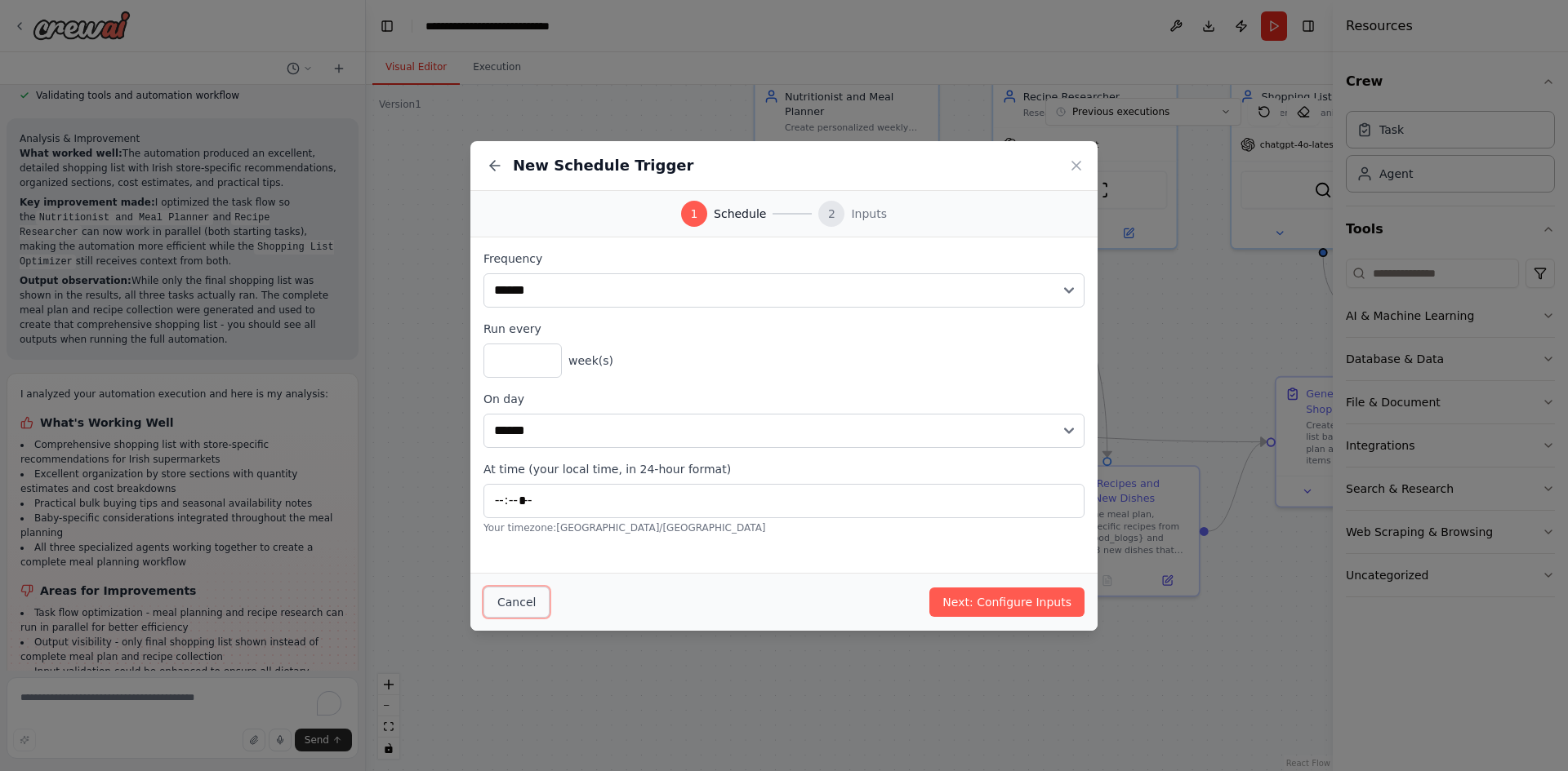
click at [529, 602] on button "Cancel" at bounding box center [516, 602] width 66 height 31
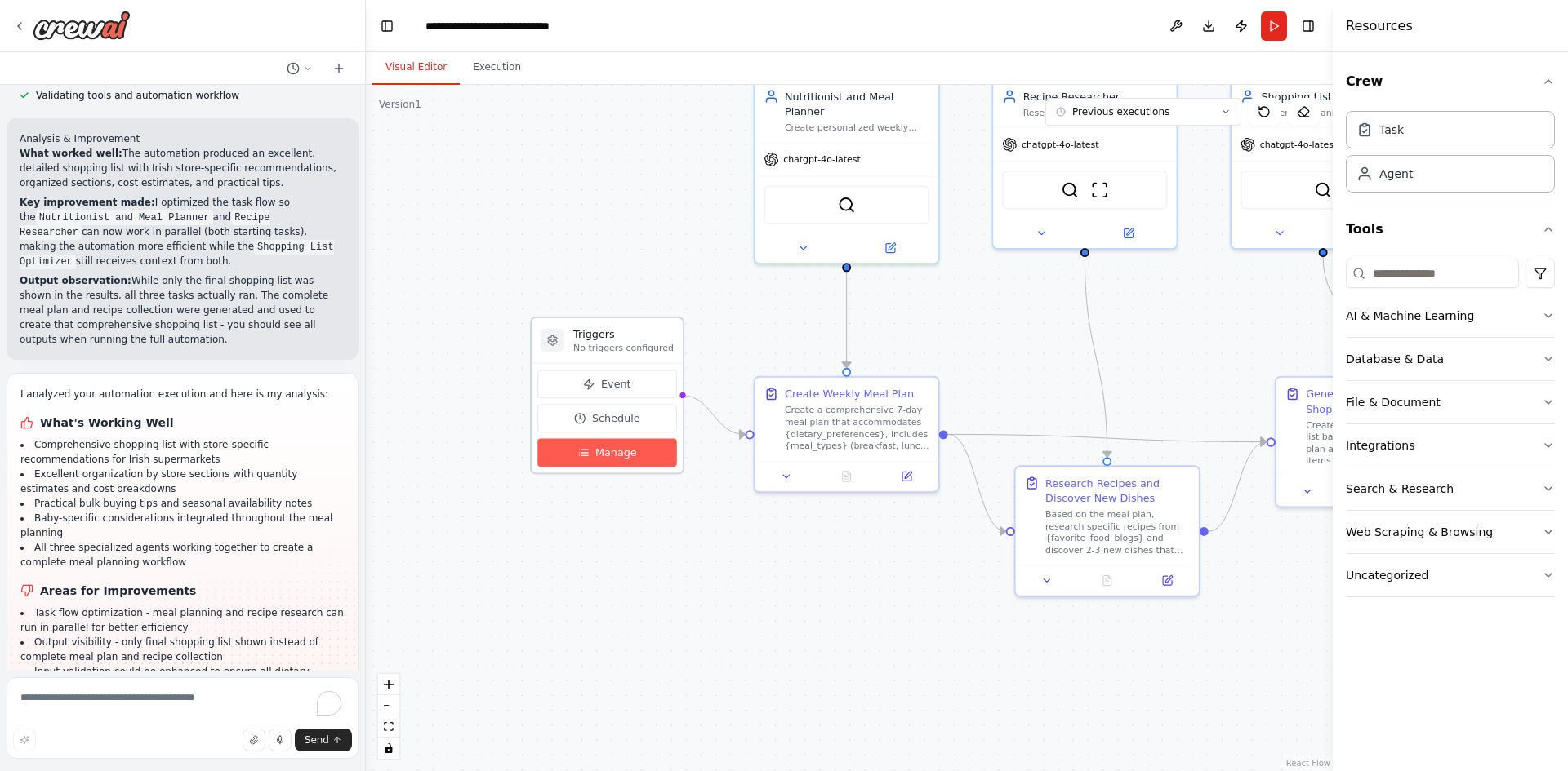
click at [598, 459] on span "Manage" at bounding box center [616, 453] width 42 height 15
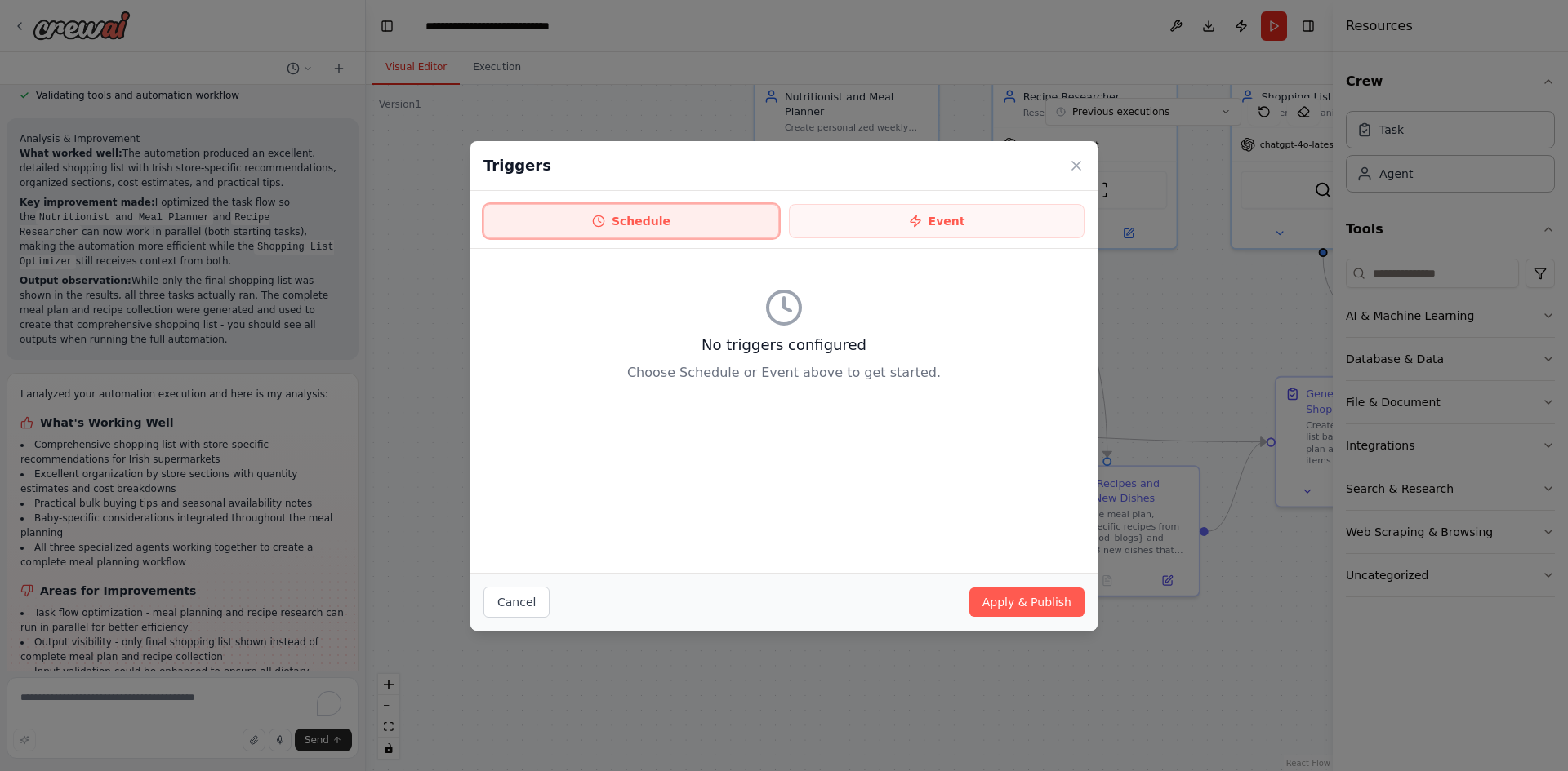
click at [702, 235] on button "Schedule" at bounding box center [632, 220] width 296 height 34
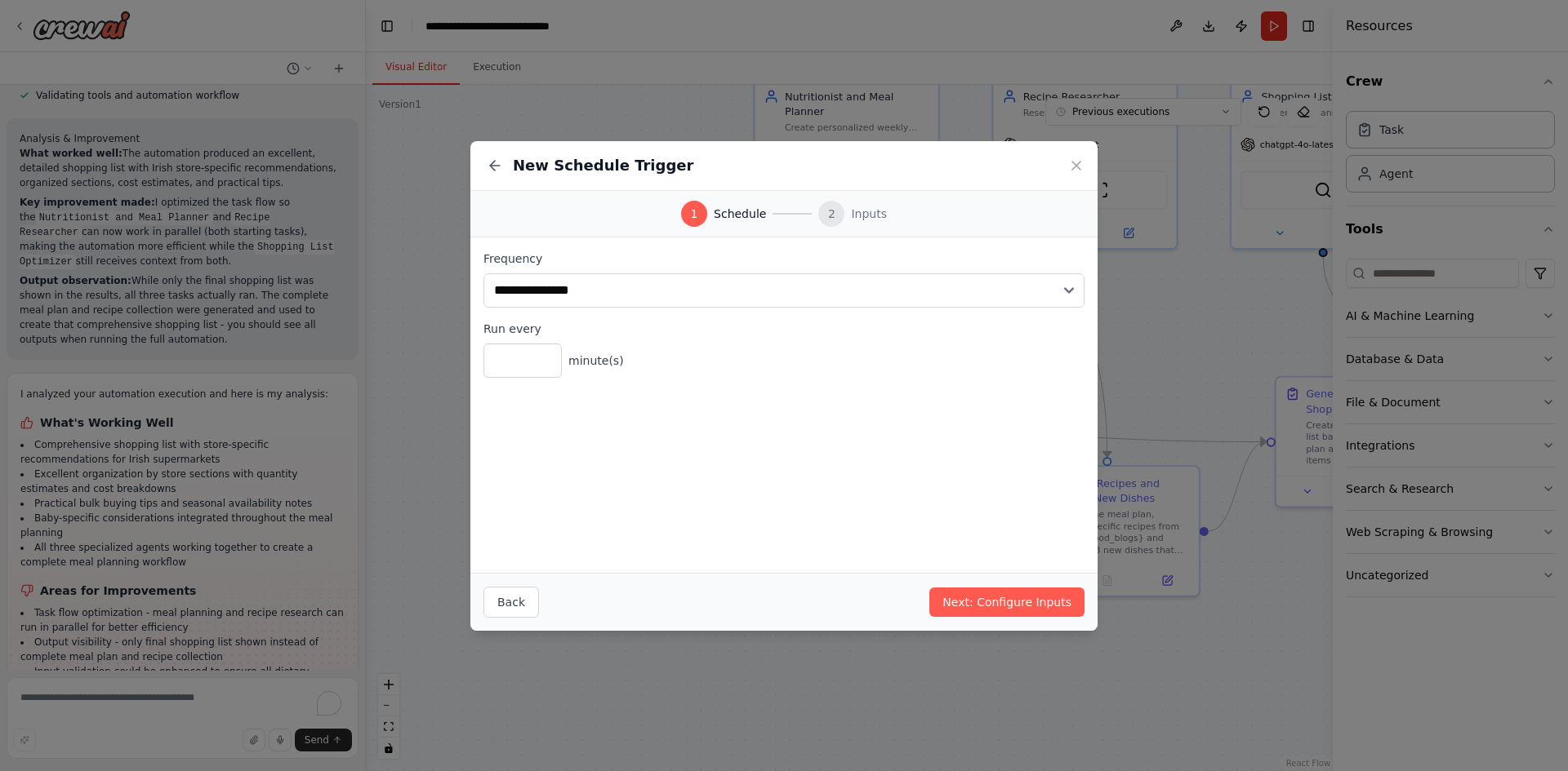
click at [702, 235] on div "1 Schedule 2 Inputs" at bounding box center [784, 214] width 627 height 47
click at [537, 604] on div "Back Next: Configure Inputs" at bounding box center [784, 602] width 627 height 58
click at [524, 608] on button "Back" at bounding box center [512, 602] width 56 height 31
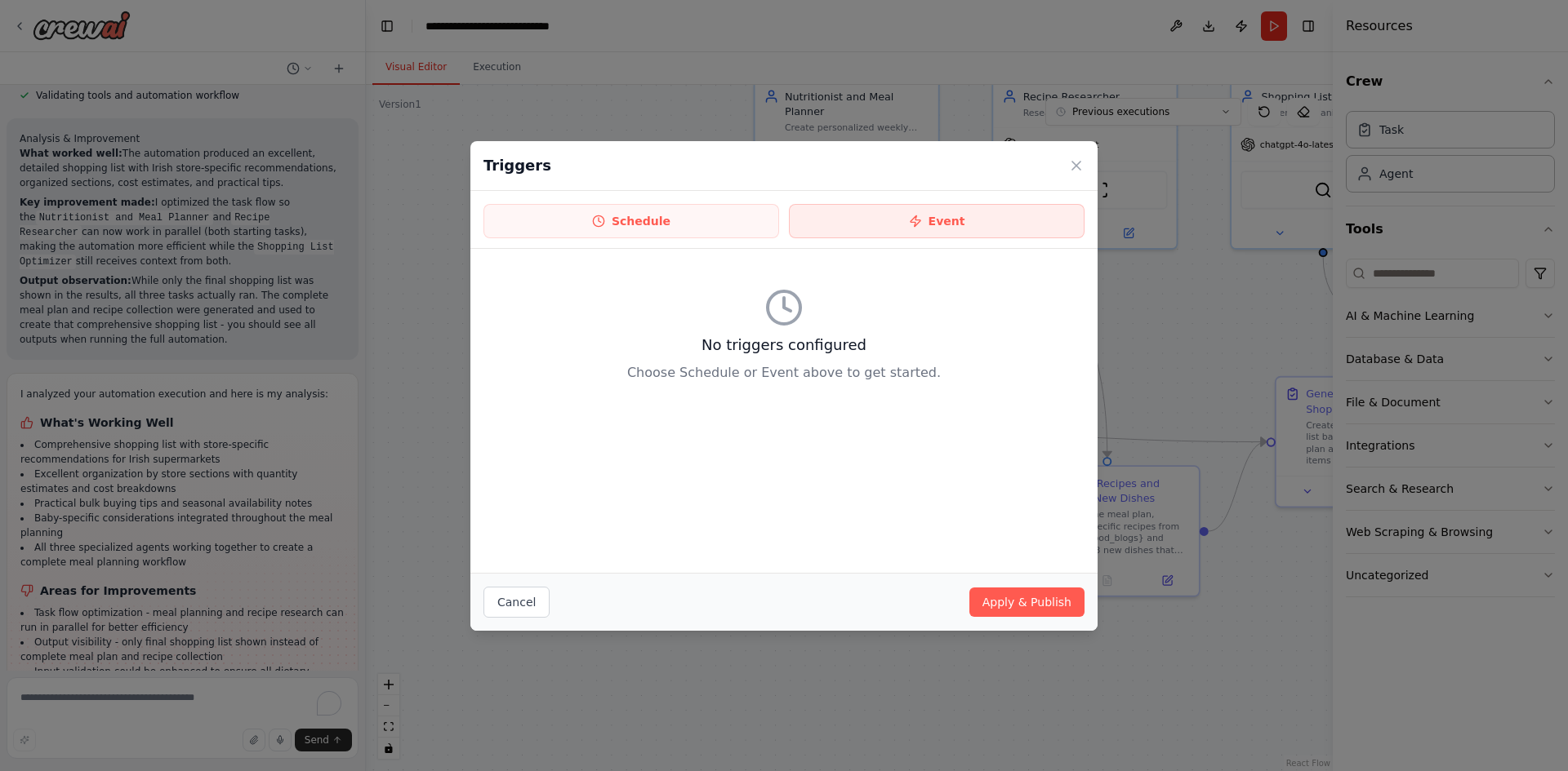
drag, startPoint x: 919, startPoint y: 203, endPoint x: 914, endPoint y: 219, distance: 16.8
click at [918, 206] on div "Schedule Event" at bounding box center [784, 219] width 627 height 58
click at [912, 223] on icon at bounding box center [916, 221] width 13 height 13
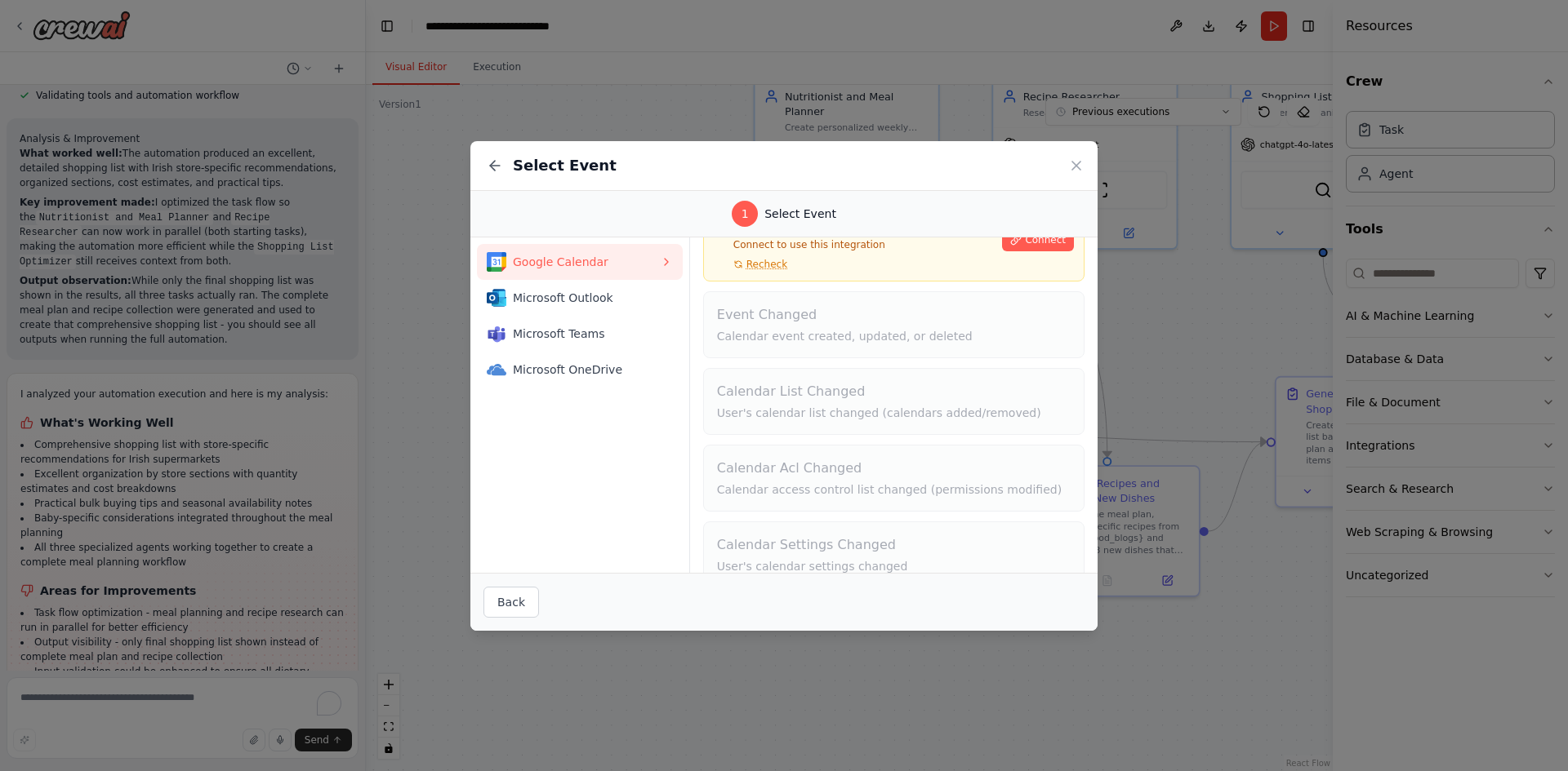
scroll to position [110, 0]
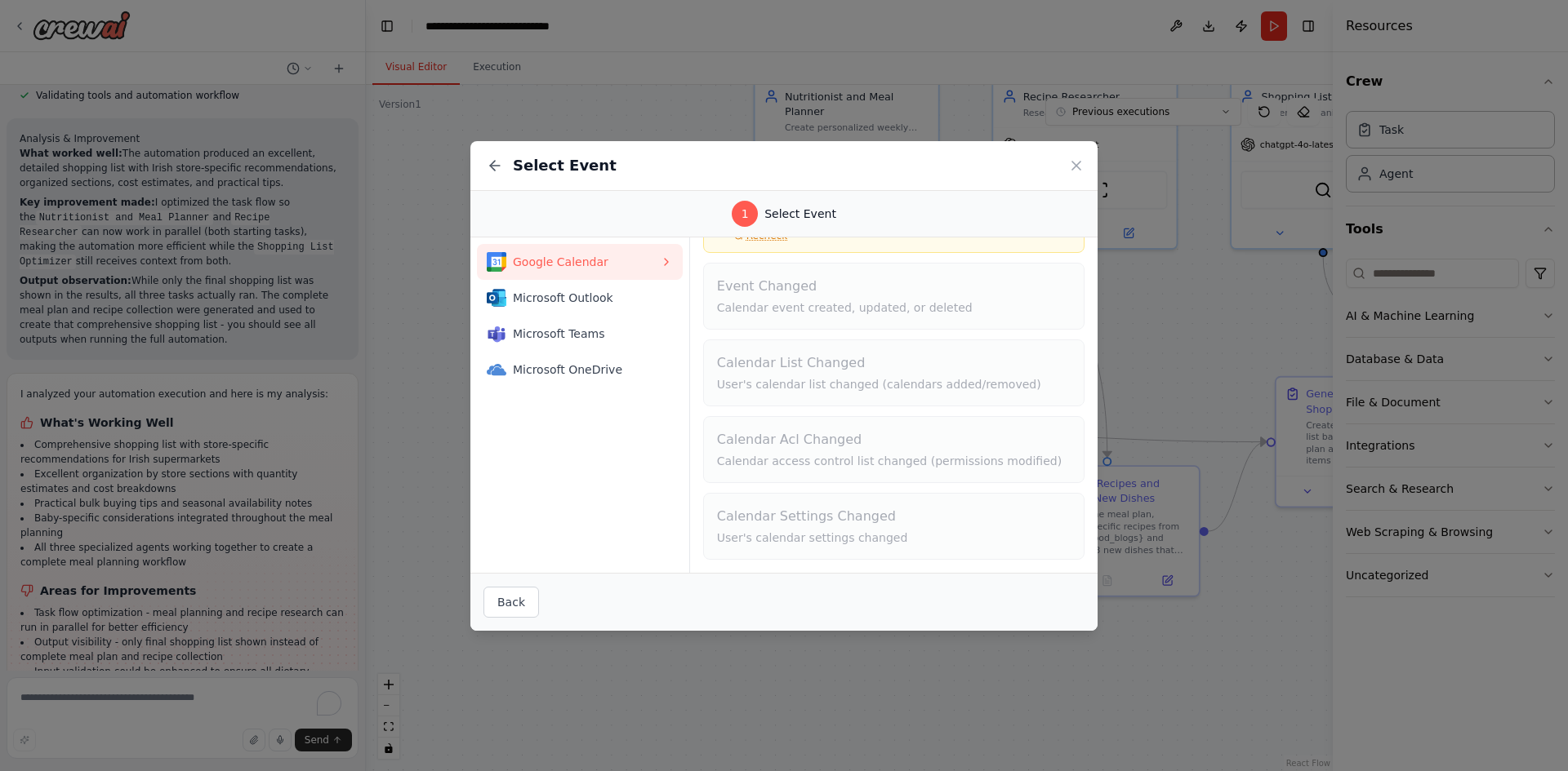
click at [1068, 156] on div "Select Event" at bounding box center [784, 166] width 627 height 50
click at [1073, 169] on icon at bounding box center [1076, 166] width 8 height 8
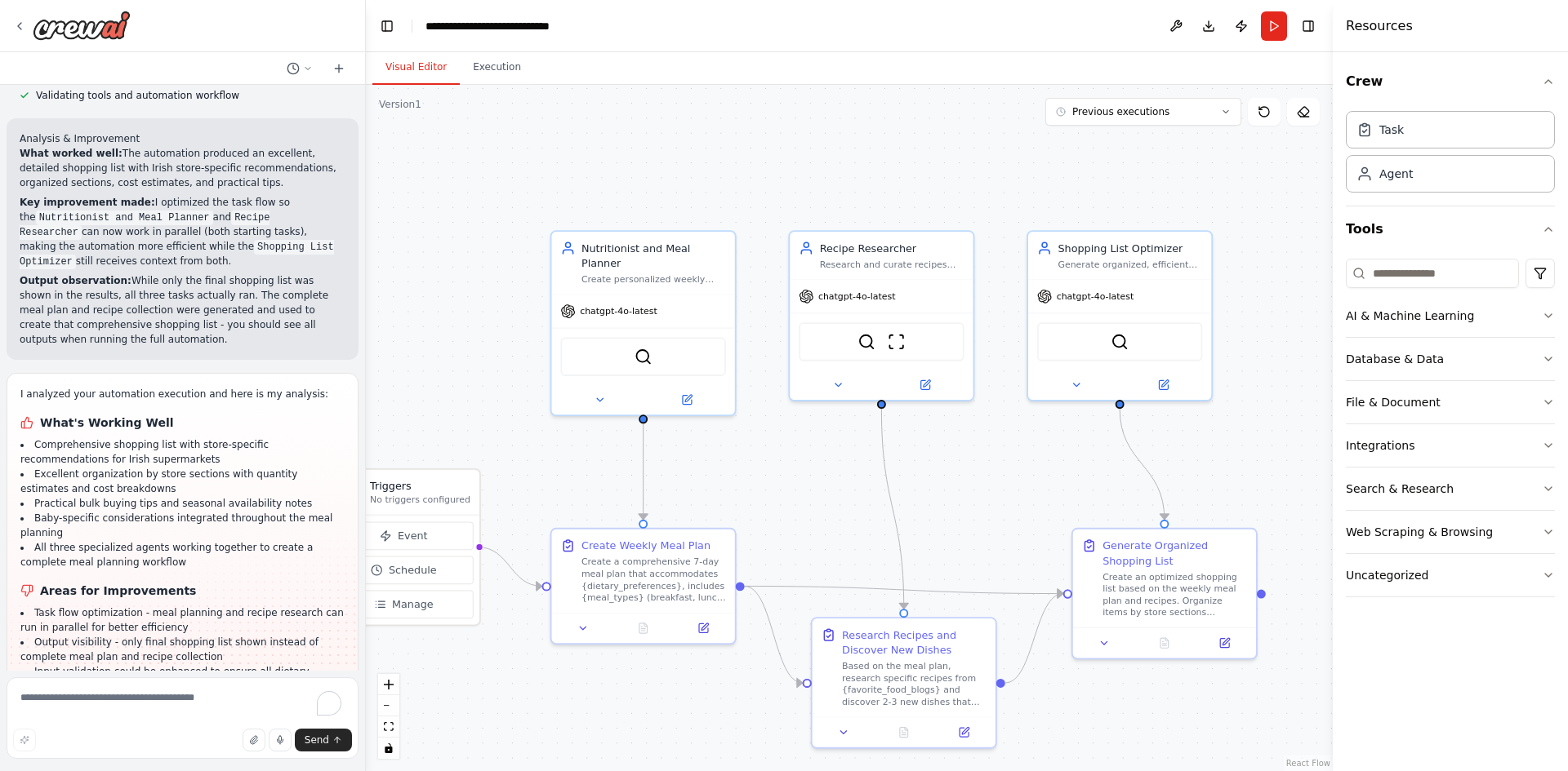
drag, startPoint x: 1017, startPoint y: 338, endPoint x: 844, endPoint y: 498, distance: 235.6
click at [837, 504] on div ".deletable-edge-delete-btn { width: 20px; height: 20px; border: 0px solid #ffff…" at bounding box center [849, 428] width 967 height 686
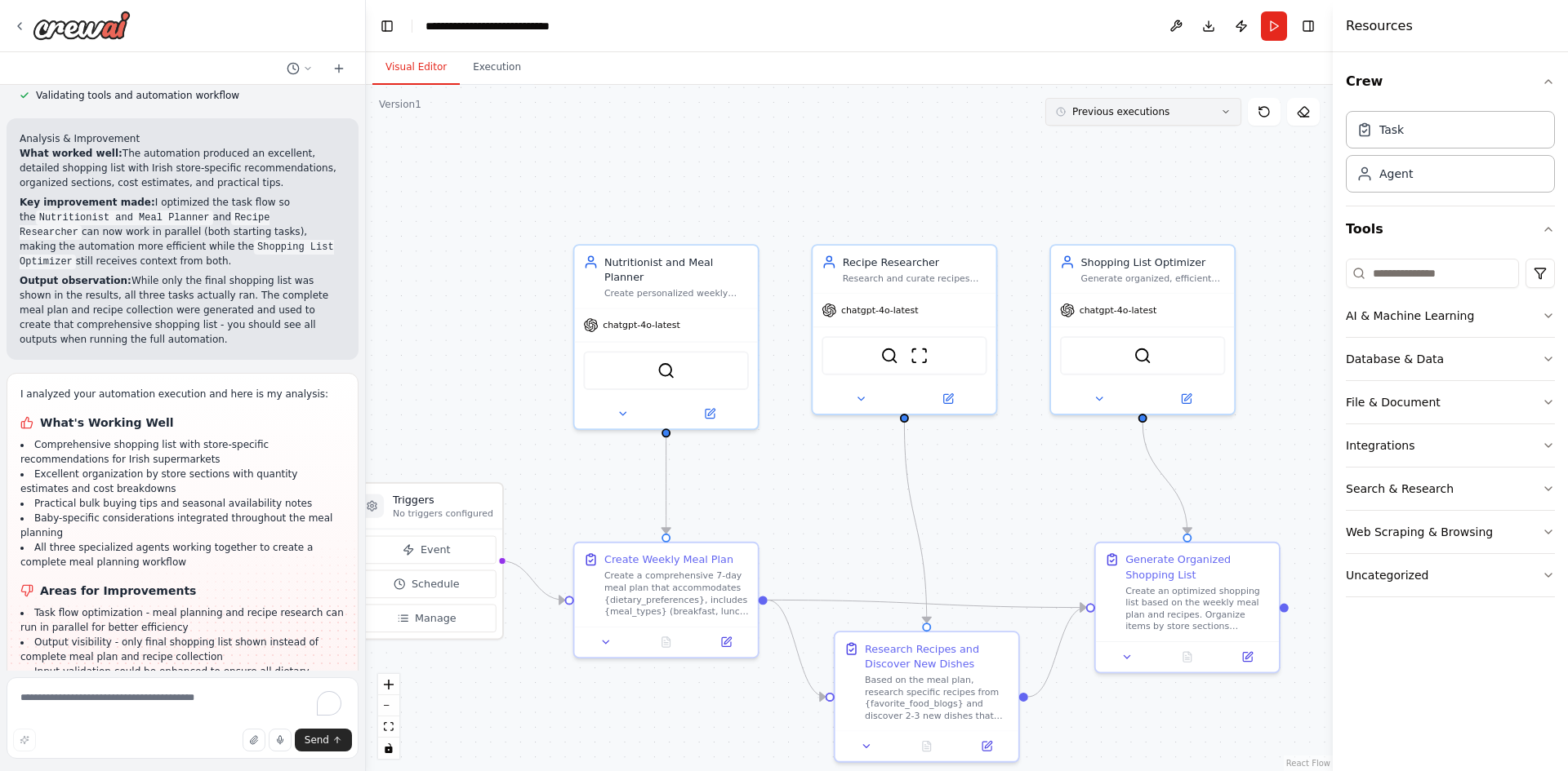
click at [1215, 107] on button "Previous executions" at bounding box center [1143, 112] width 196 height 28
click at [921, 147] on div ".deletable-edge-delete-btn { width: 20px; height: 20px; border: 0px solid #ffff…" at bounding box center [849, 428] width 967 height 686
click at [1166, 76] on div "Visual Editor Execution" at bounding box center [849, 68] width 967 height 33
click at [1308, 20] on button "Toggle Right Sidebar" at bounding box center [1308, 26] width 23 height 23
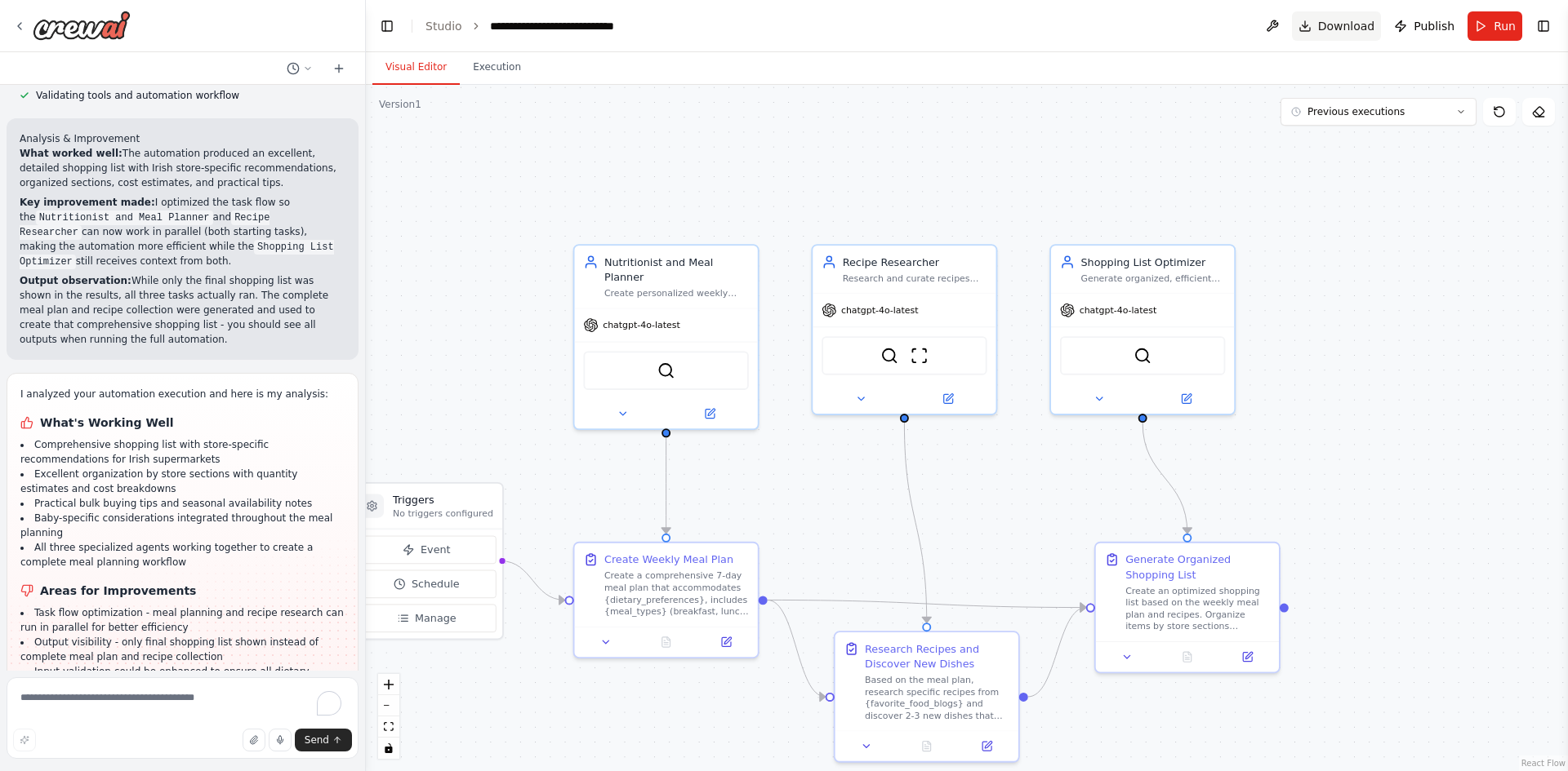
click at [1317, 33] on button "Download" at bounding box center [1336, 26] width 90 height 30
click at [1551, 23] on button "Toggle Right Sidebar" at bounding box center [1543, 26] width 23 height 23
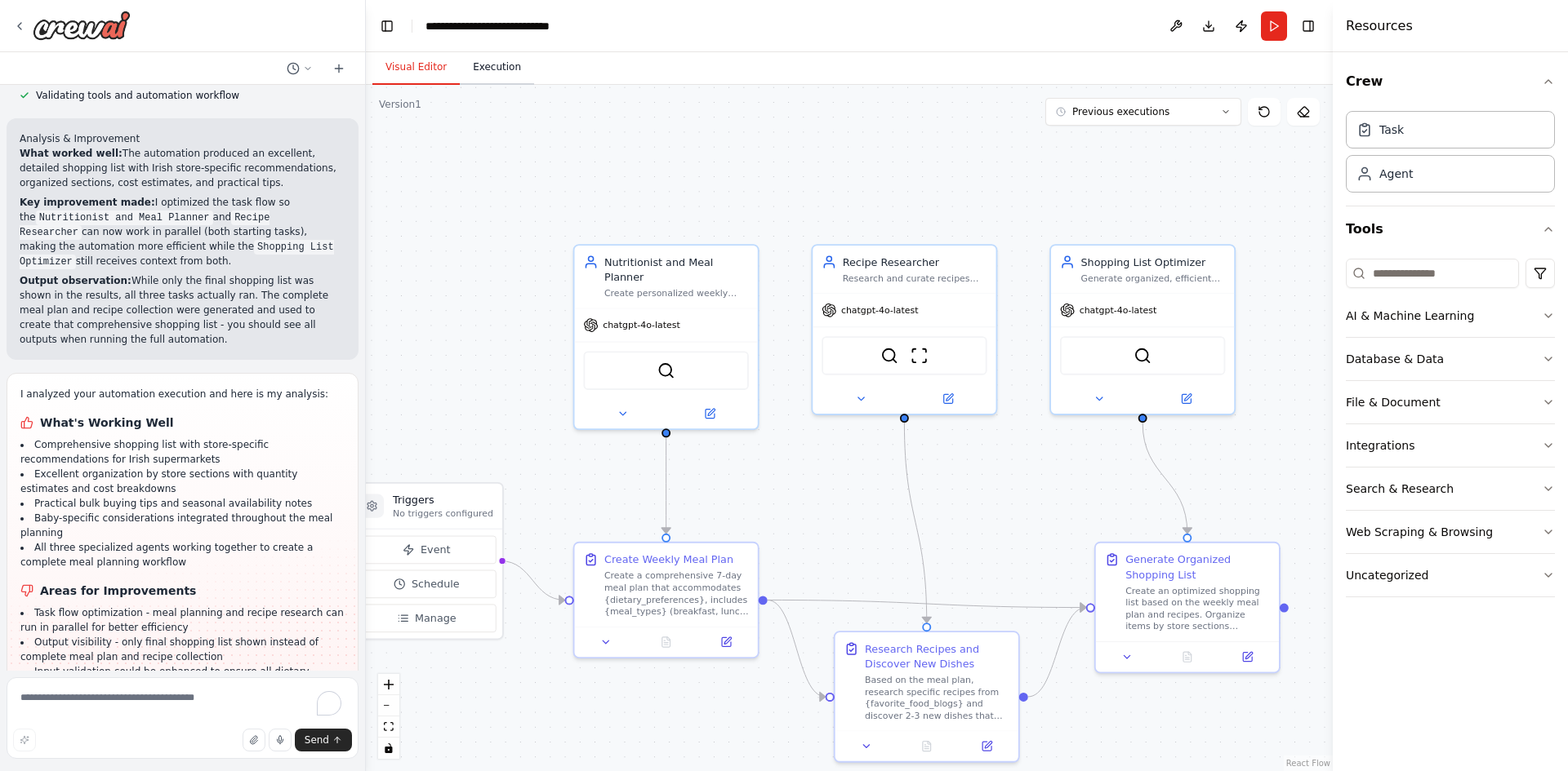
click at [499, 70] on button "Execution" at bounding box center [497, 67] width 74 height 34
